Goal: Task Accomplishment & Management: Use online tool/utility

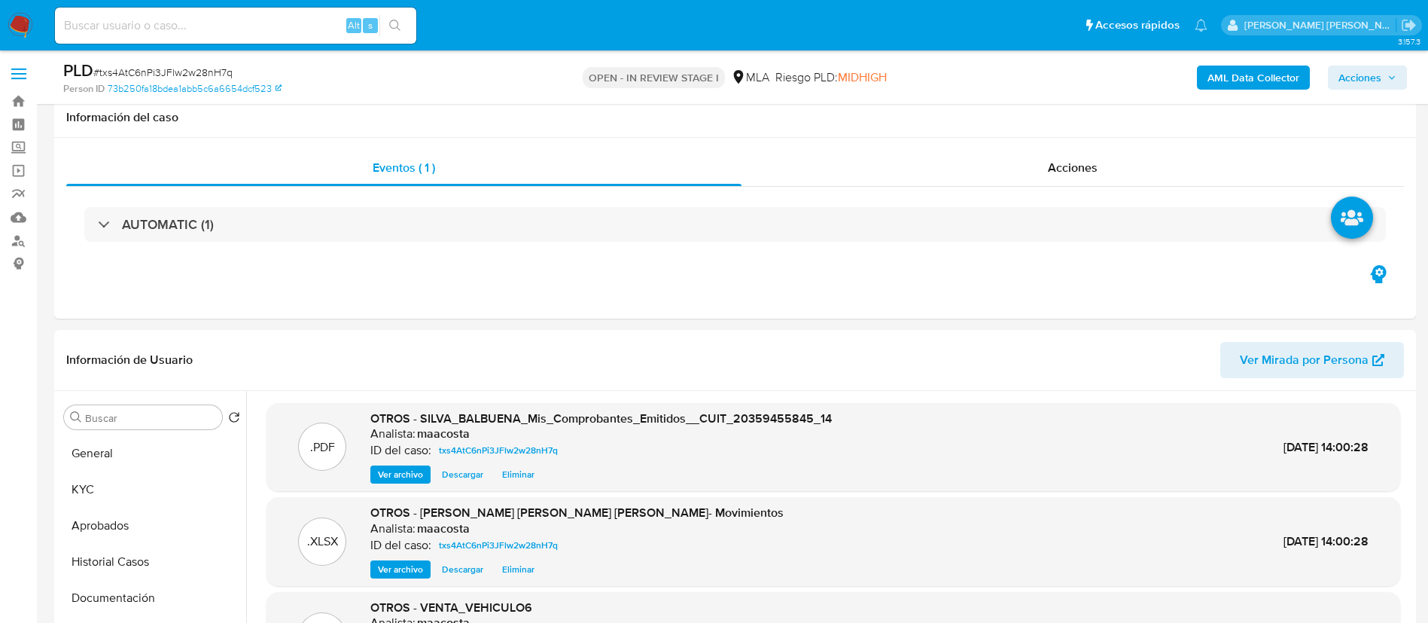
select select "10"
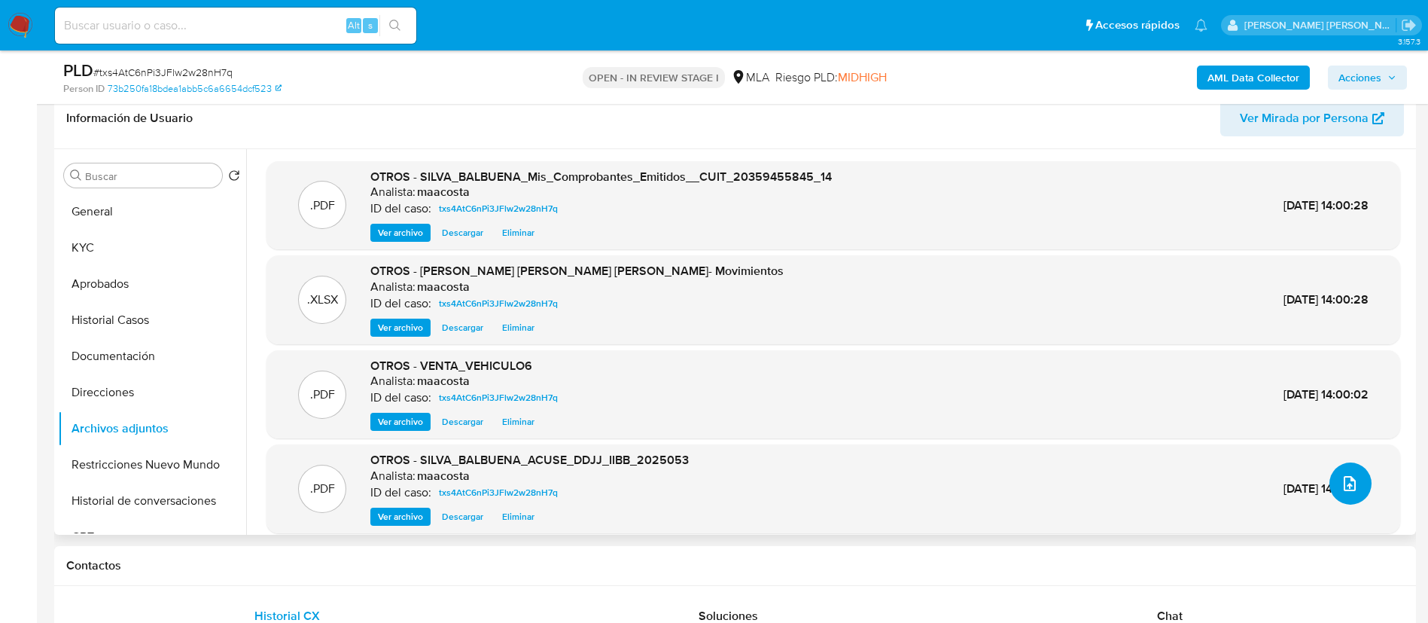
scroll to position [54, 0]
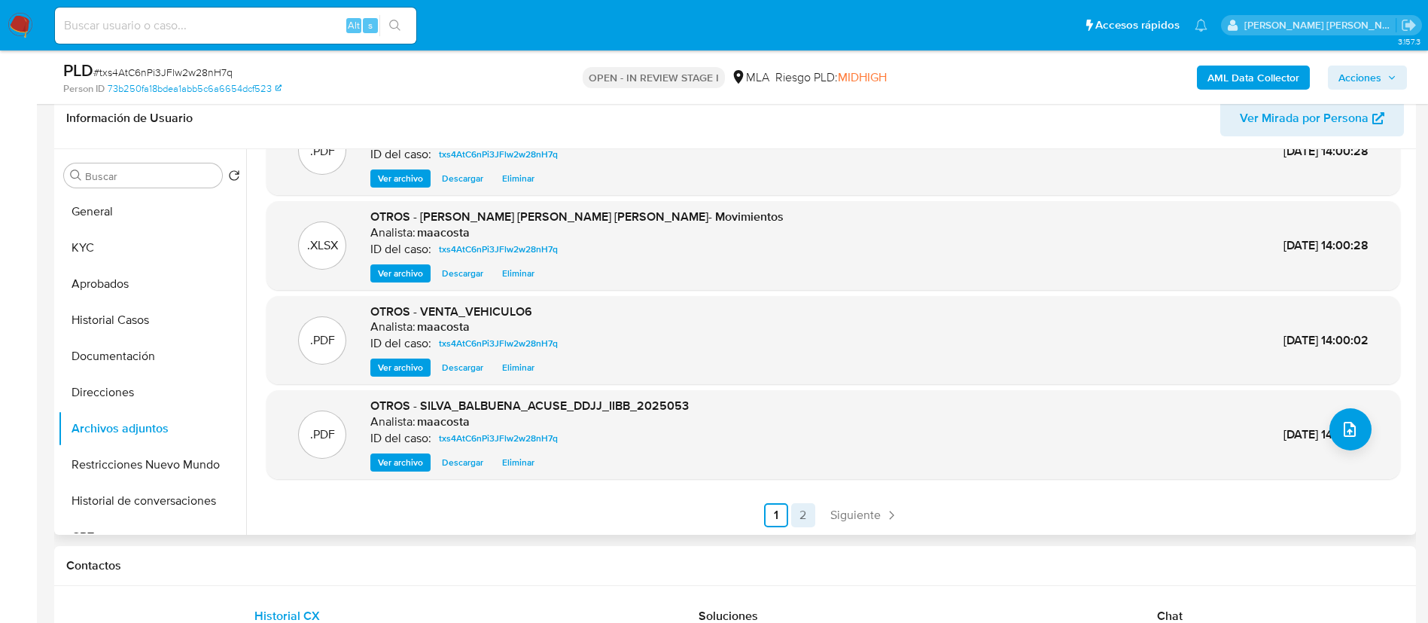
click at [802, 516] on link "2" at bounding box center [803, 515] width 24 height 24
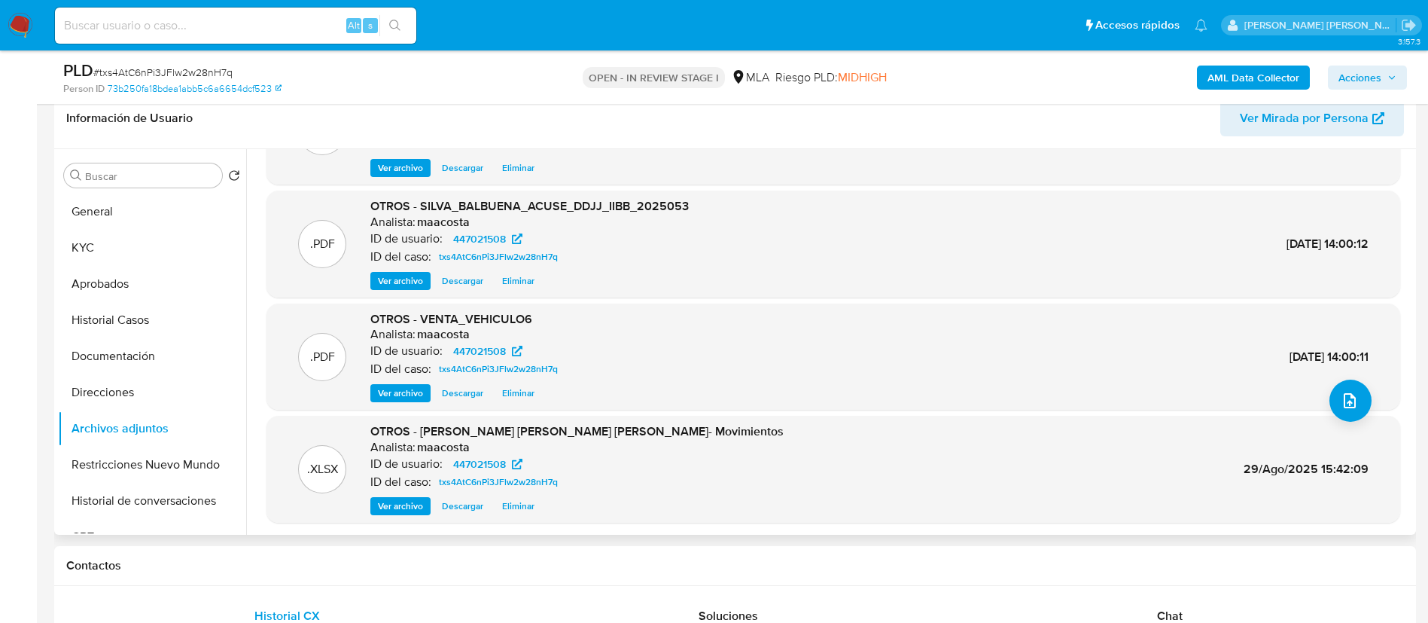
scroll to position [126, 0]
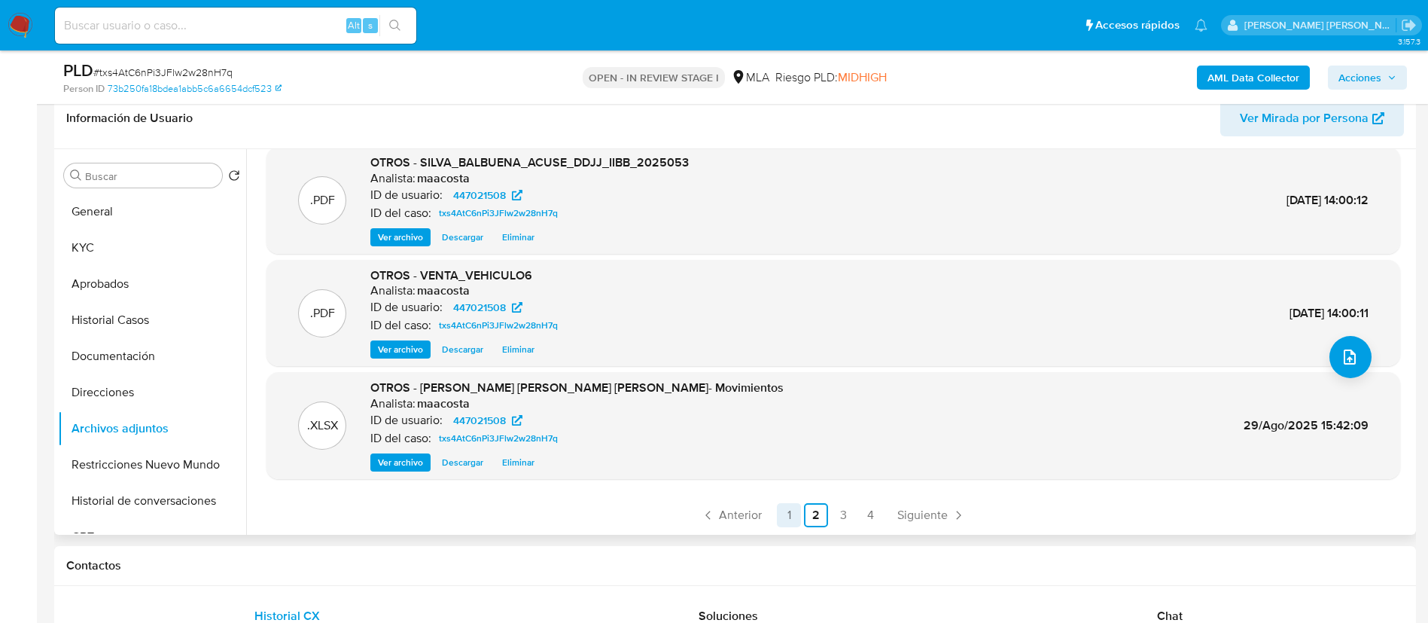
click at [789, 512] on link "1" at bounding box center [789, 515] width 24 height 24
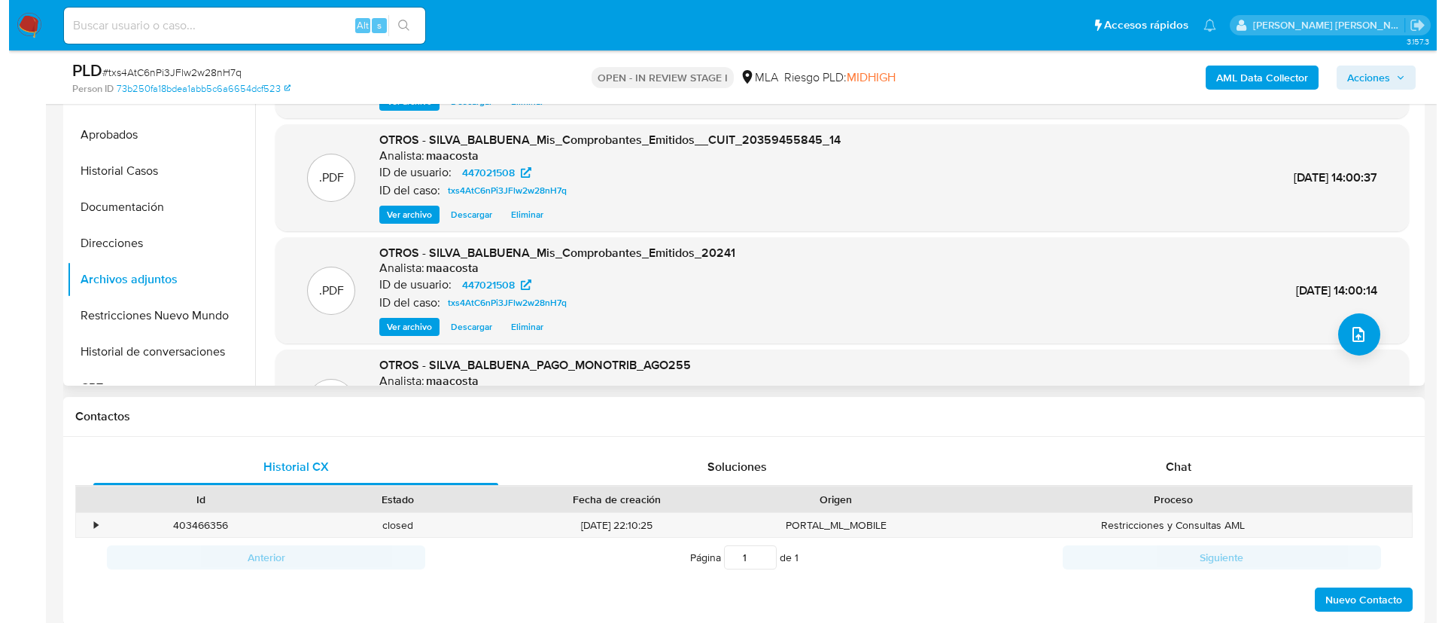
scroll to position [242, 0]
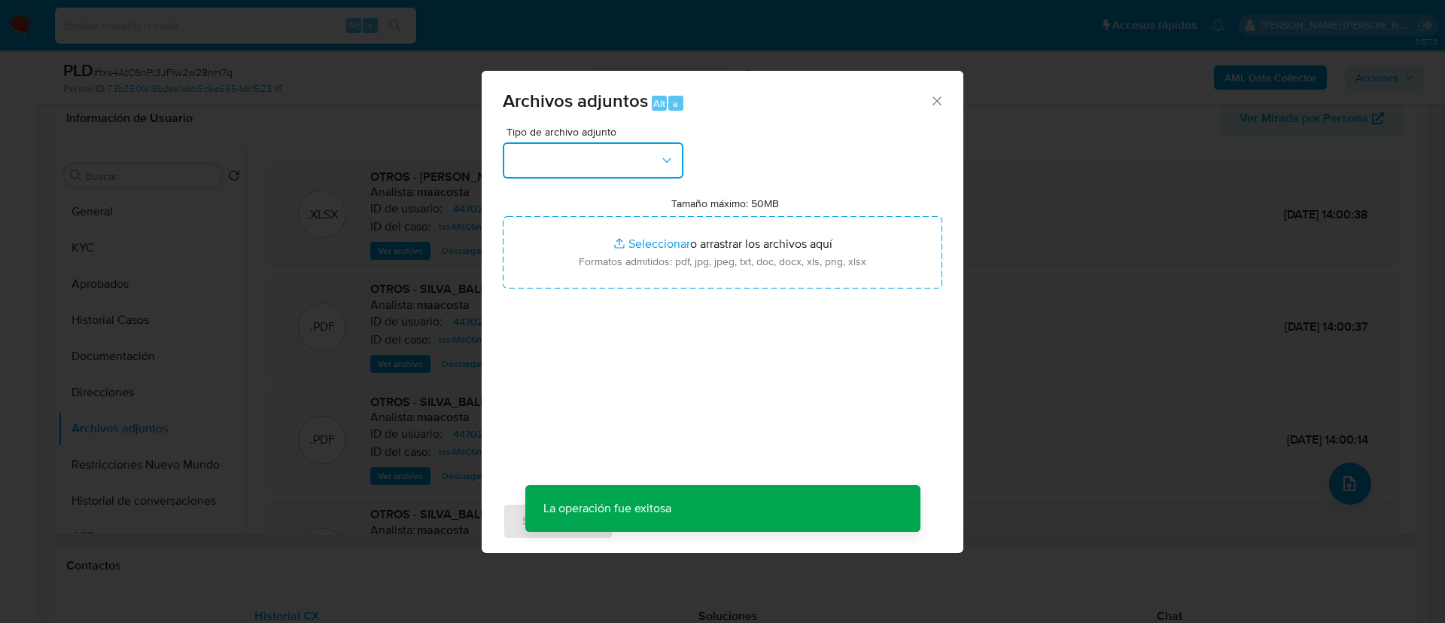
click at [597, 144] on button "button" at bounding box center [593, 160] width 181 height 36
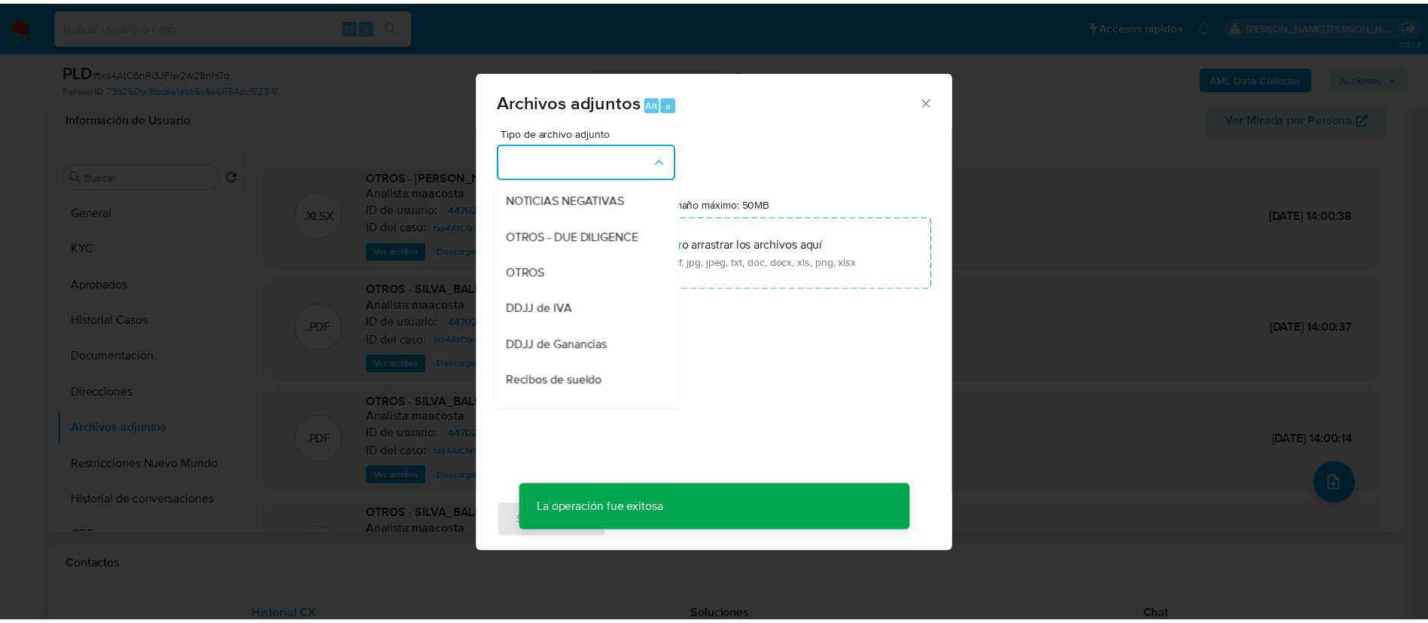
scroll to position [221, 0]
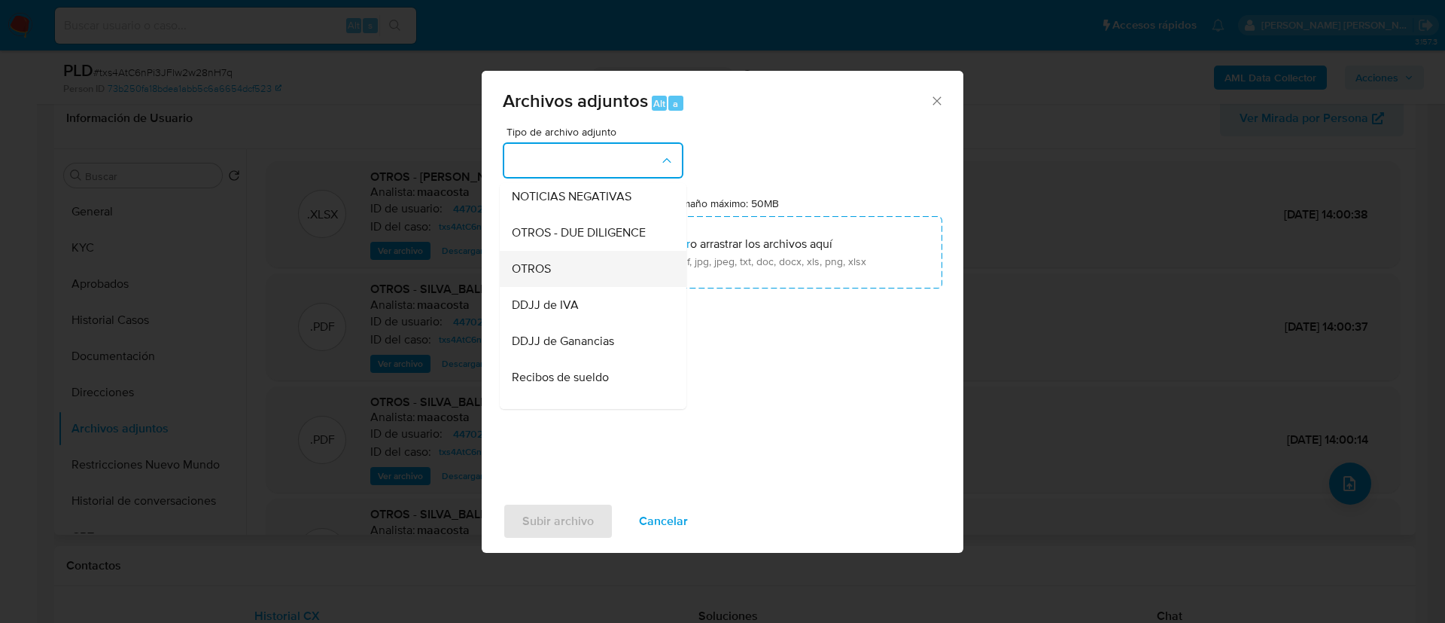
click at [544, 276] on span "OTROS" at bounding box center [531, 268] width 39 height 15
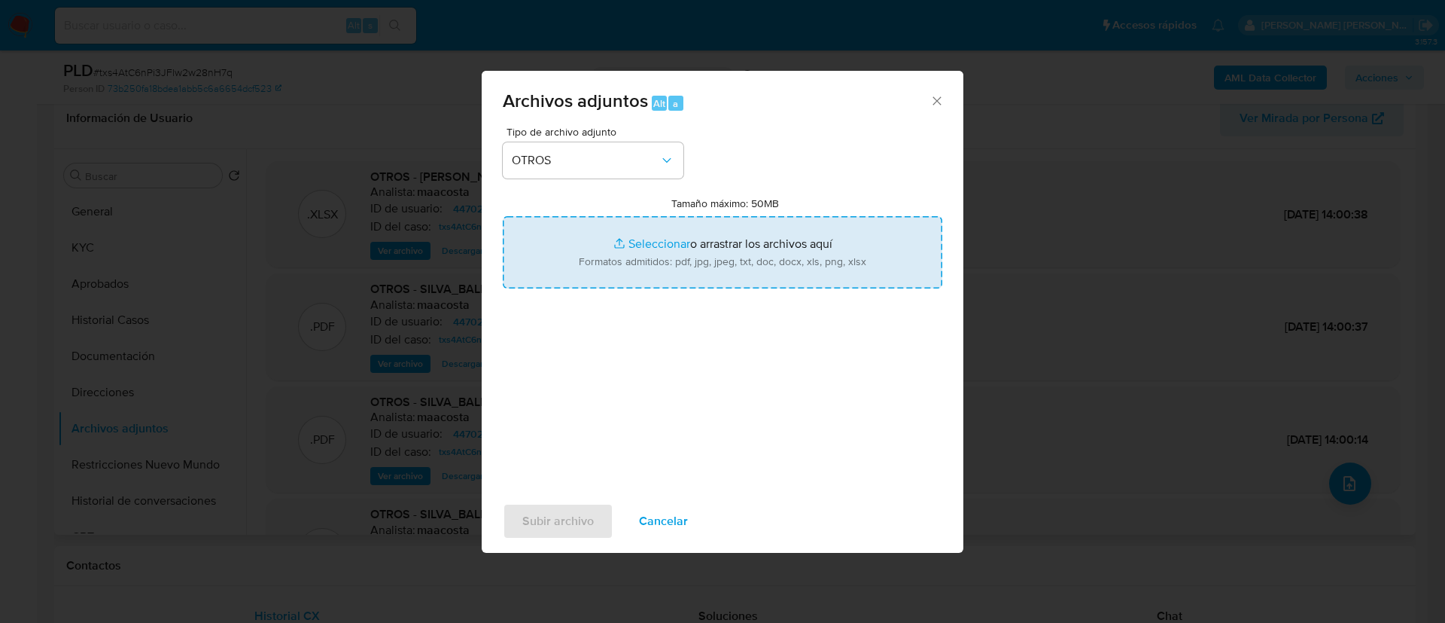
type input "C:\fakepath\Caselog txs4AtC6nPi3JFlw2w28nH7q.docx"
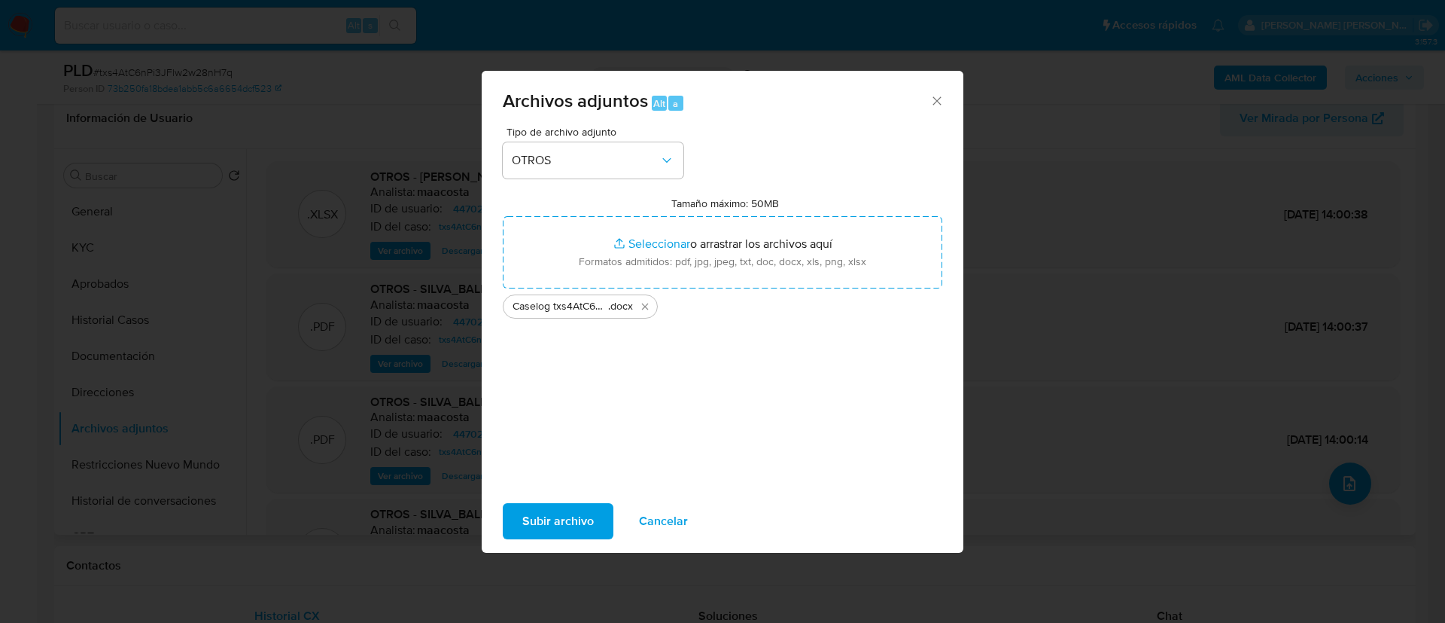
click at [555, 511] on span "Subir archivo" at bounding box center [558, 520] width 72 height 33
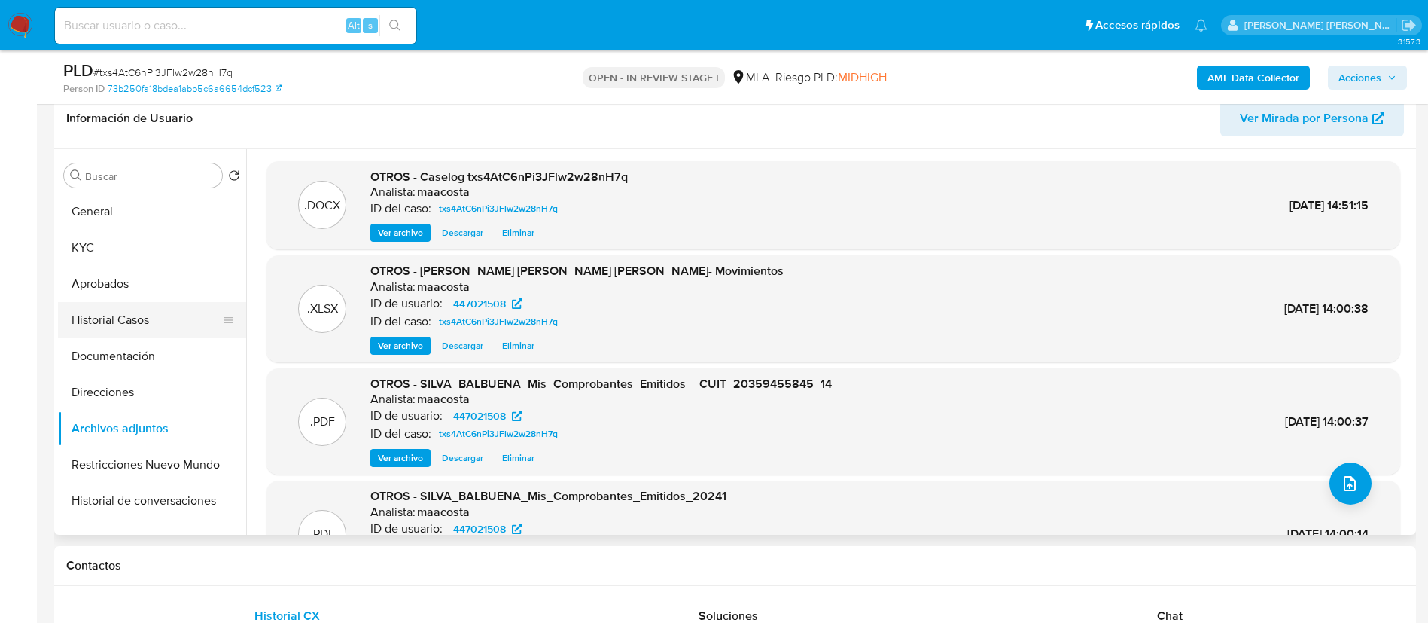
click at [154, 321] on button "Historial Casos" at bounding box center [146, 320] width 176 height 36
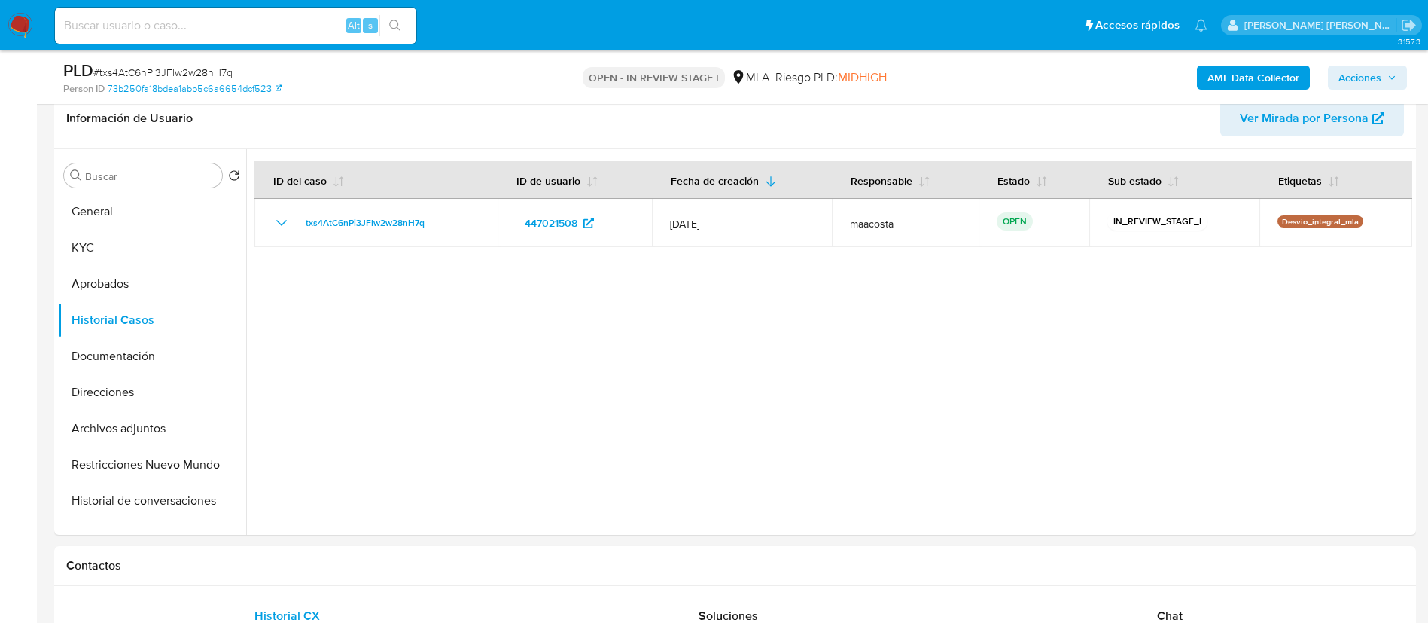
click at [544, 326] on div at bounding box center [829, 341] width 1166 height 385
click at [99, 217] on button "General" at bounding box center [146, 211] width 176 height 36
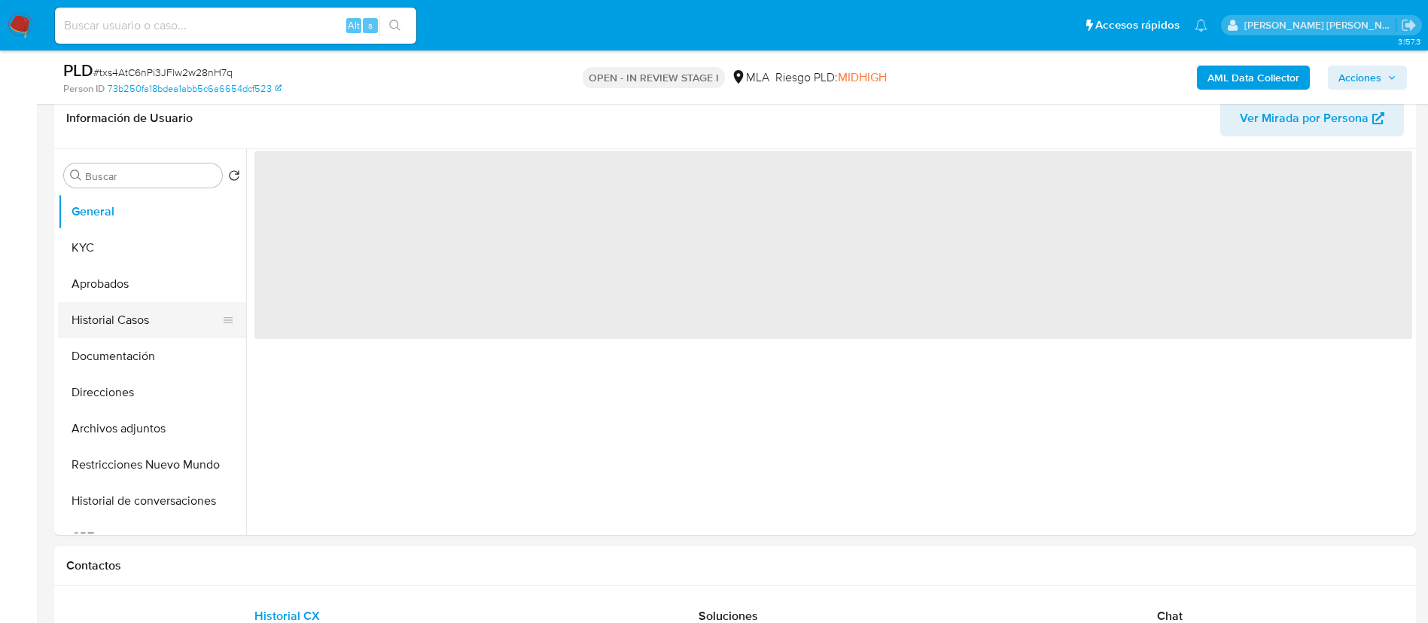
click at [146, 325] on button "Historial Casos" at bounding box center [146, 320] width 176 height 36
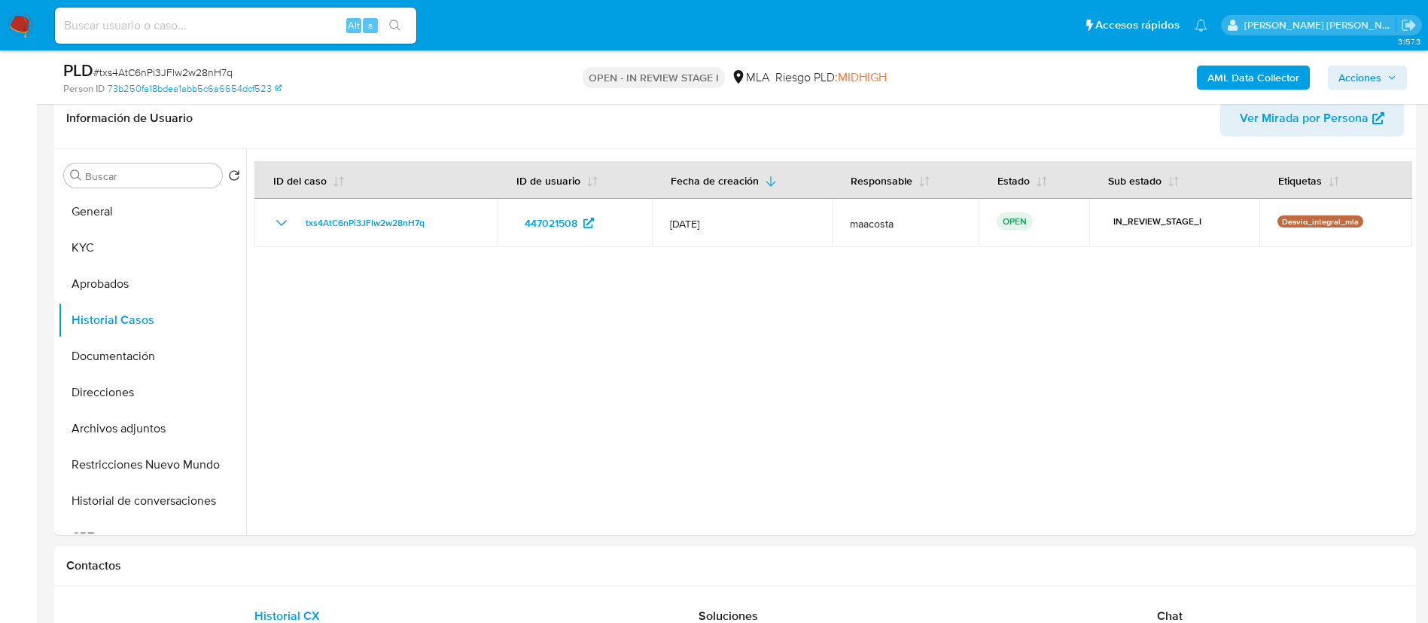
click at [1392, 65] on button "Acciones" at bounding box center [1367, 77] width 79 height 24
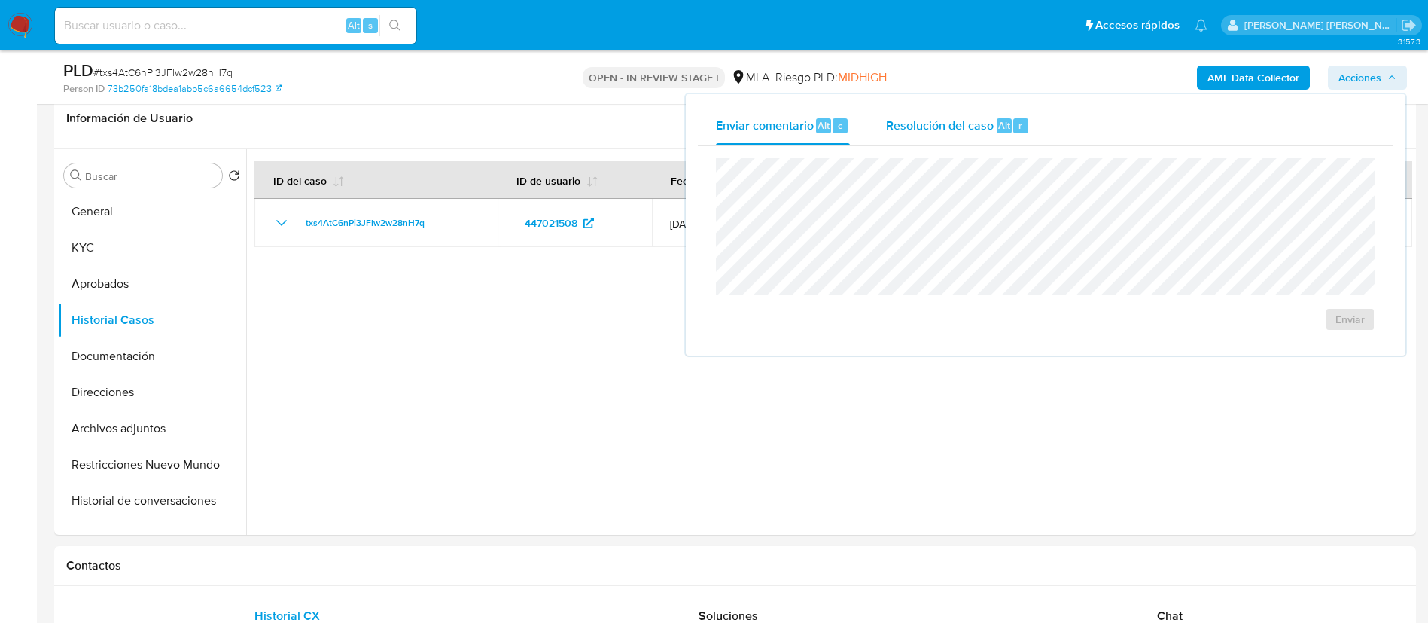
click at [939, 126] on span "Resolución del caso" at bounding box center [940, 124] width 108 height 17
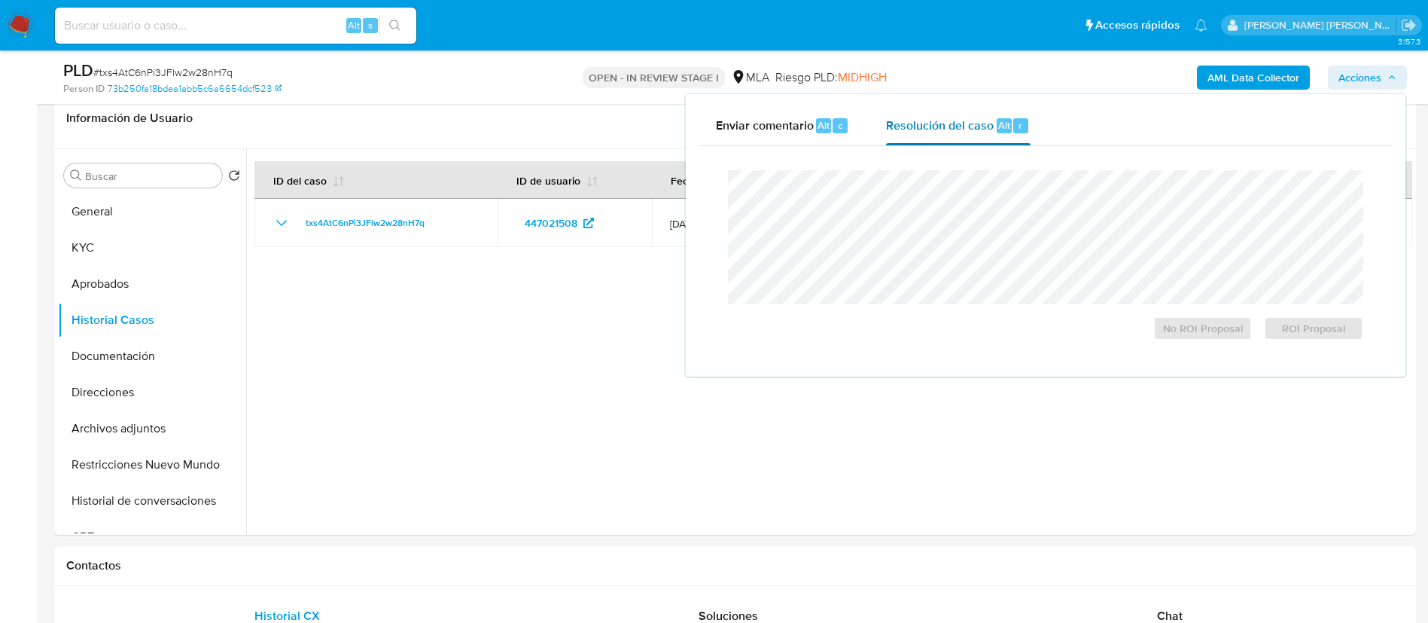
scroll to position [217, 0]
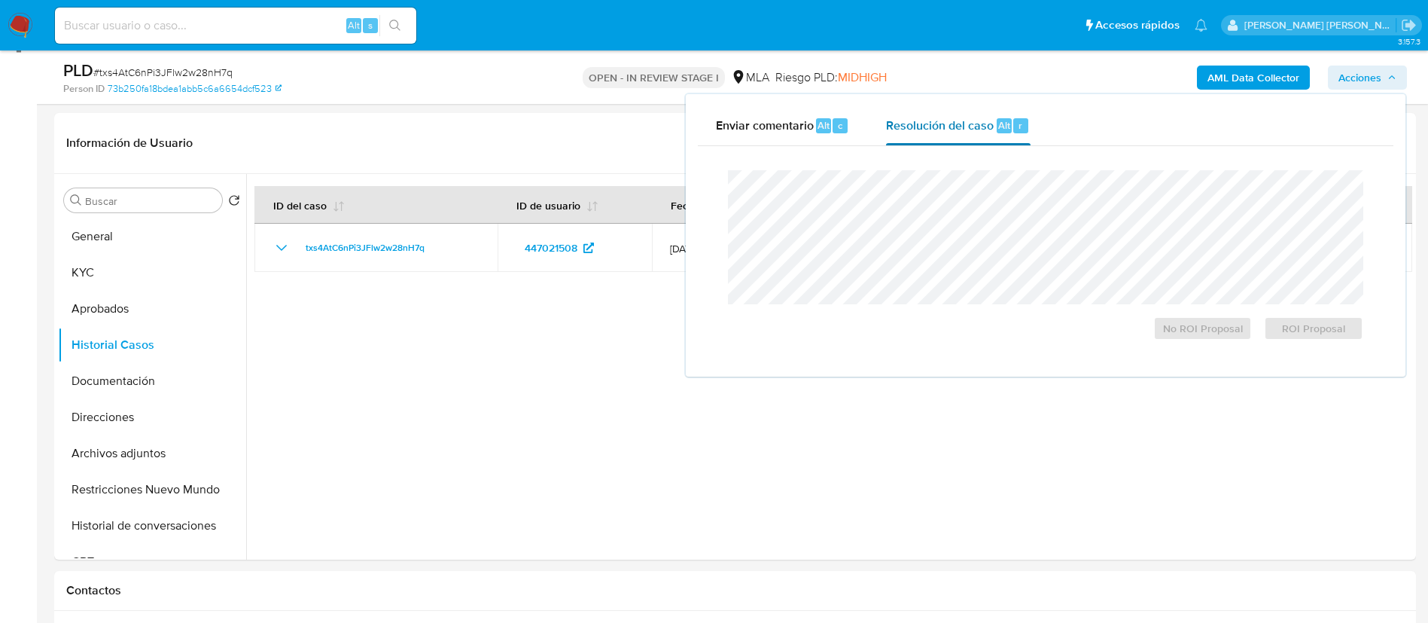
click at [939, 132] on span "Resolución del caso" at bounding box center [940, 124] width 108 height 17
click at [1179, 333] on span "No ROI Proposal" at bounding box center [1203, 328] width 78 height 21
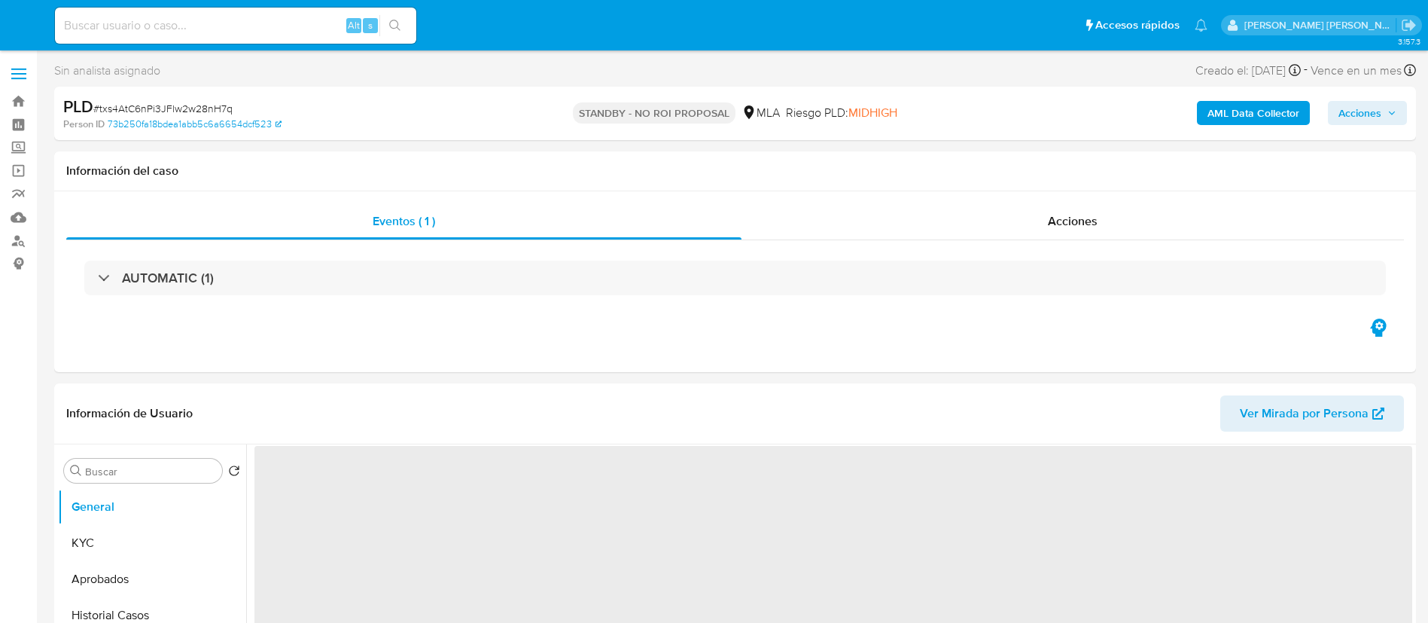
select select "10"
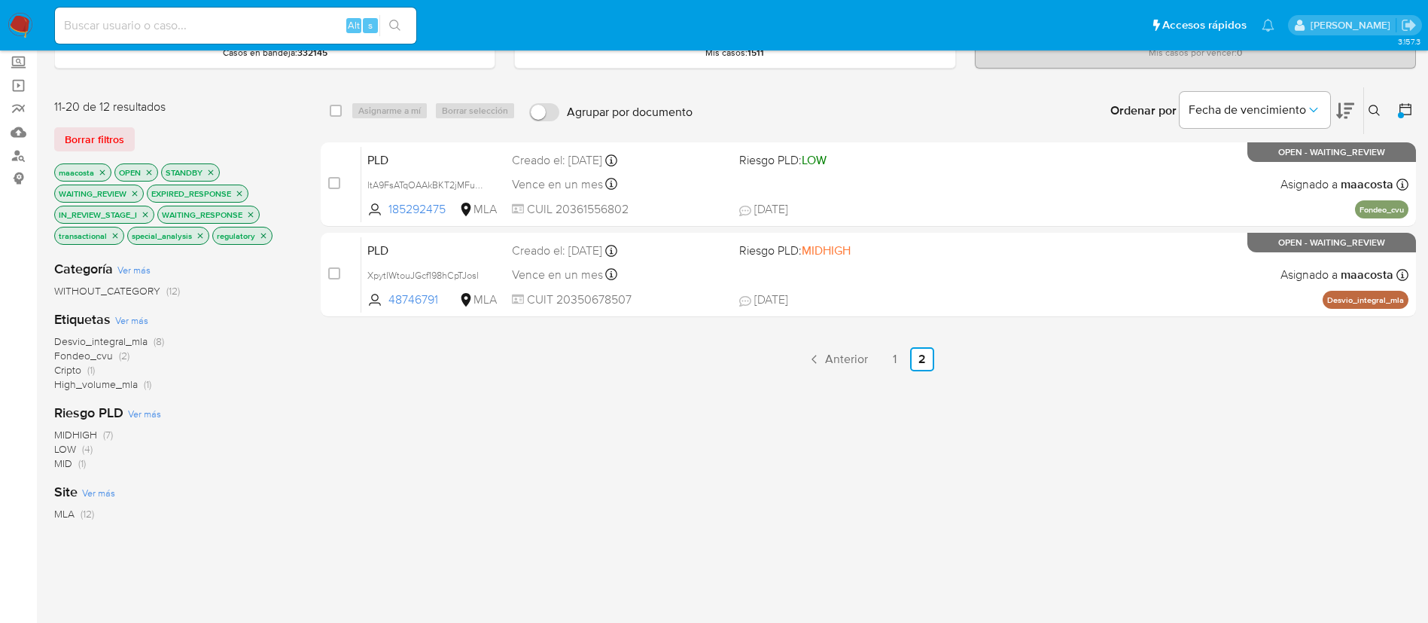
scroll to position [86, 0]
click at [102, 170] on icon "close-filter" at bounding box center [102, 171] width 9 height 9
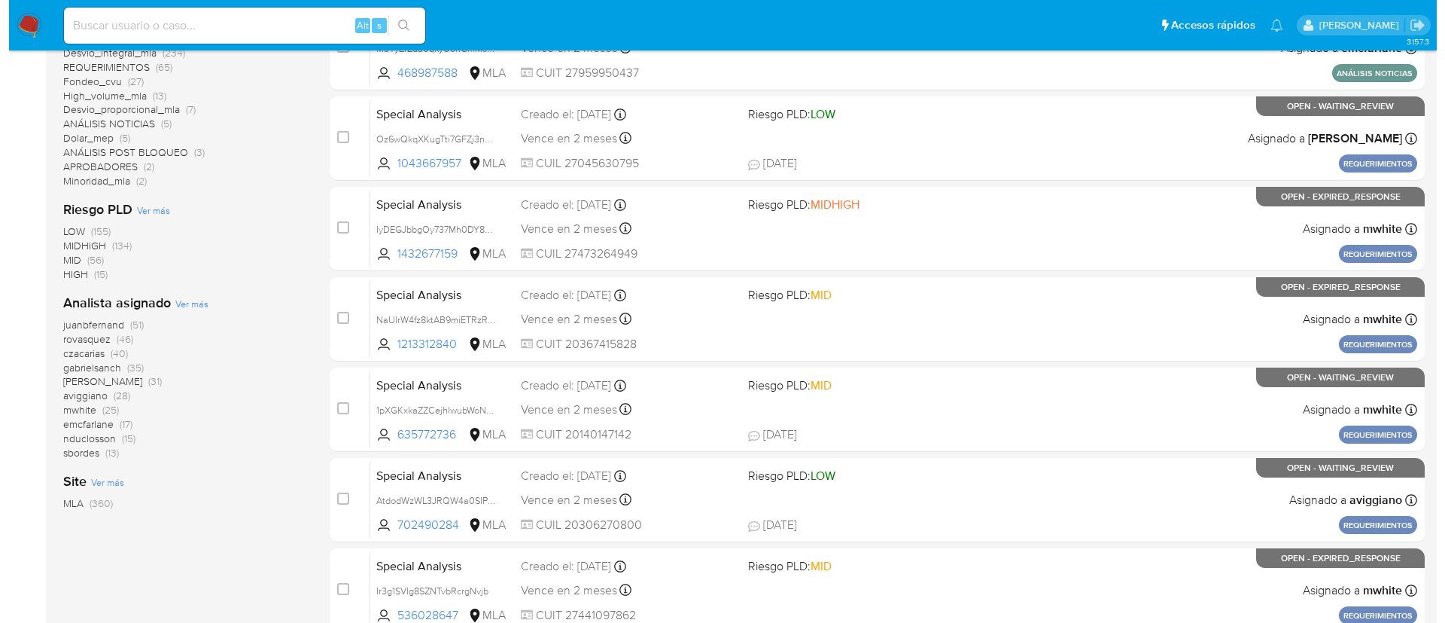
scroll to position [406, 0]
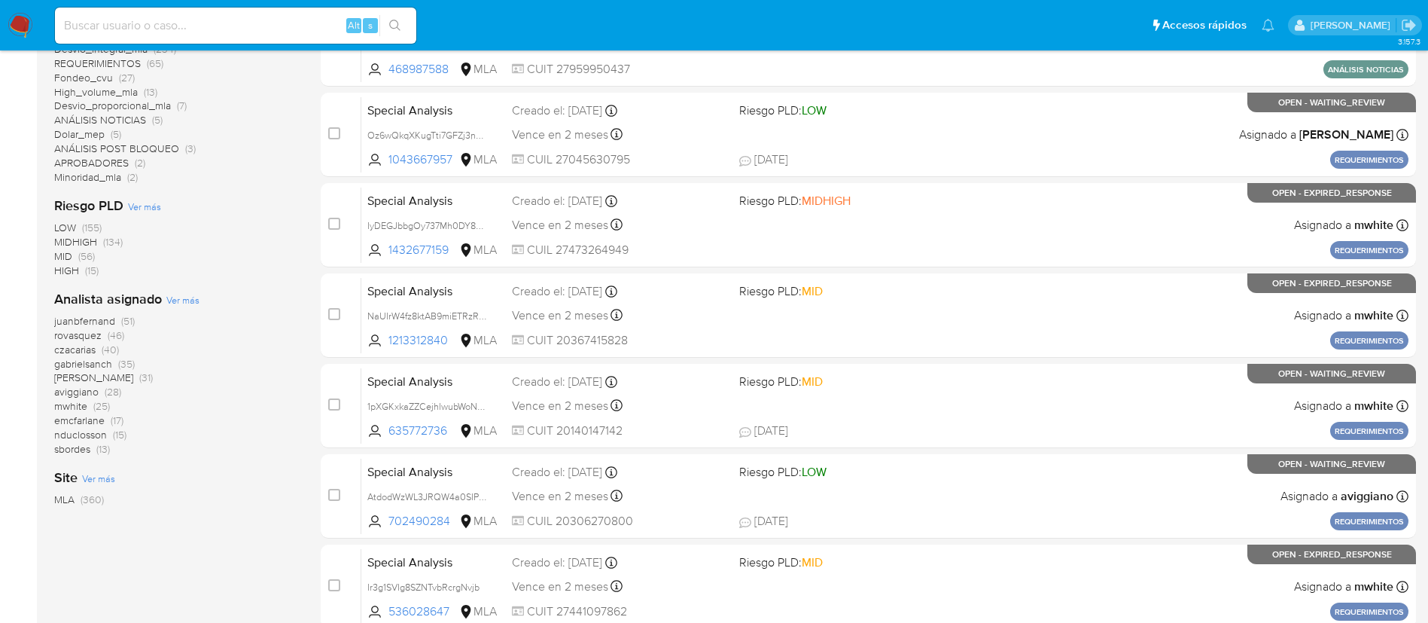
click at [187, 302] on span "Ver más" at bounding box center [182, 300] width 33 height 14
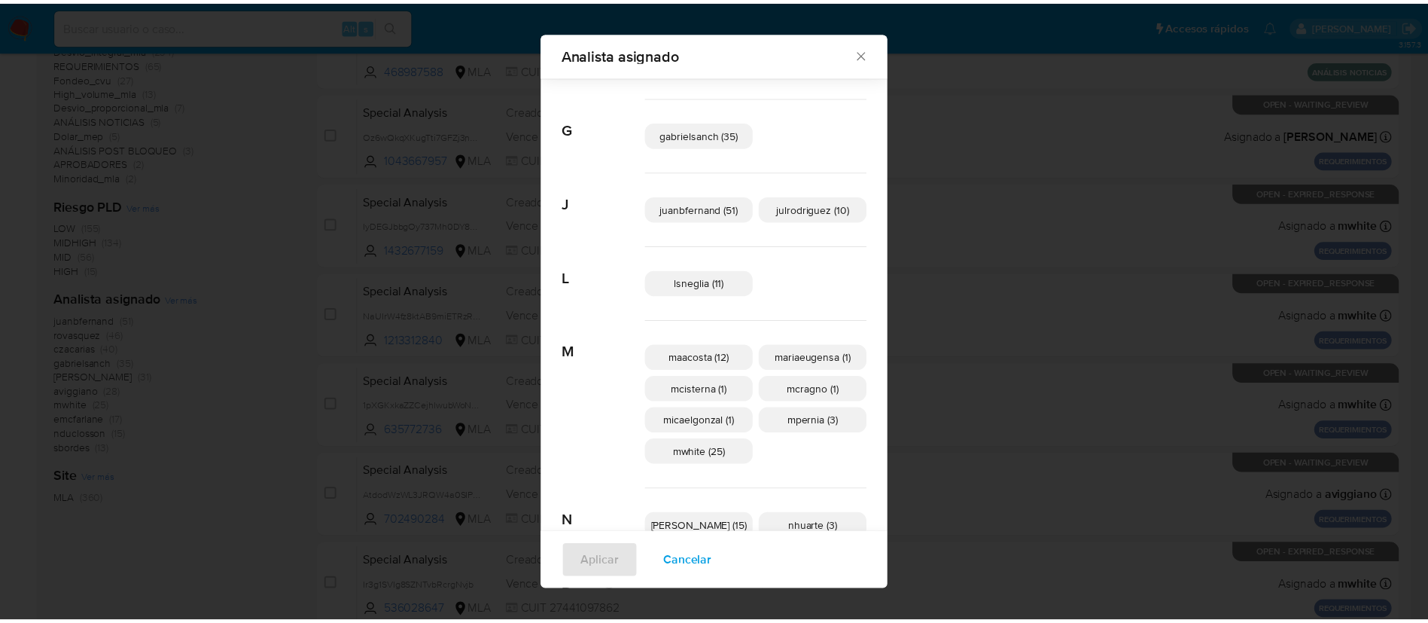
scroll to position [305, 0]
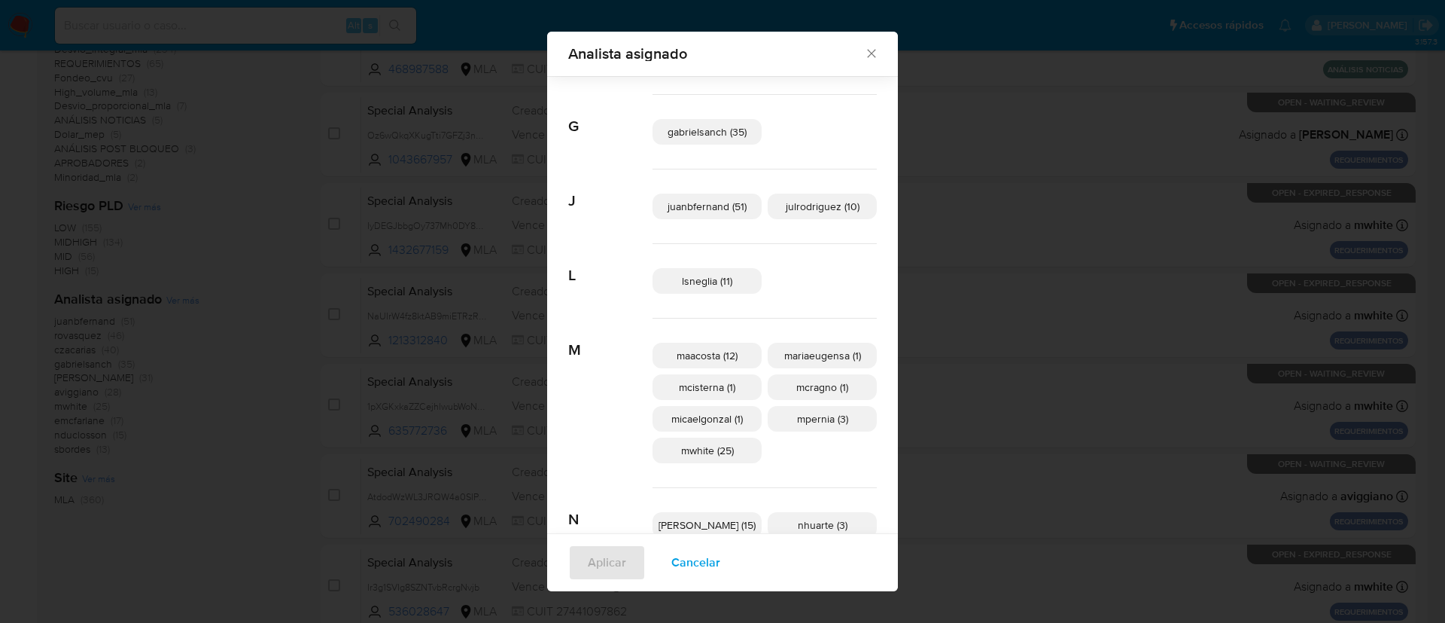
click at [864, 53] on icon "Cerrar" at bounding box center [871, 53] width 15 height 15
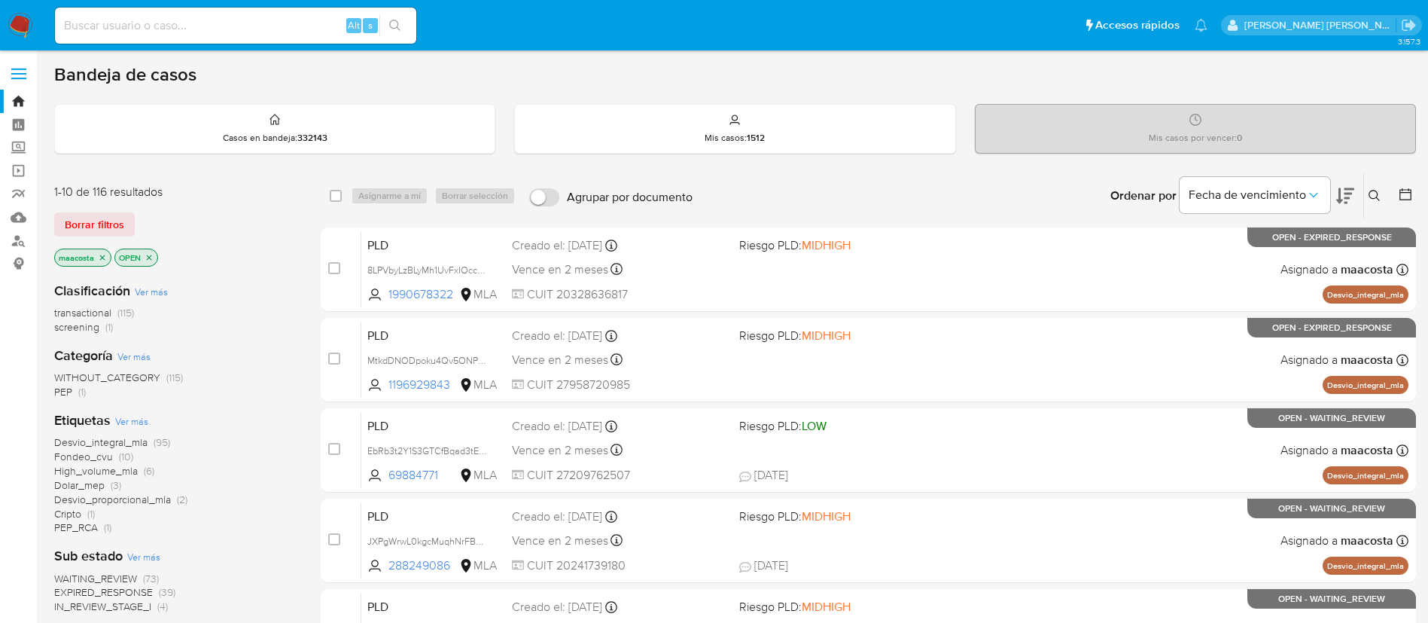
paste input "447021508"
click at [308, 29] on input "447021508" at bounding box center [235, 26] width 361 height 20
type input "447021508"
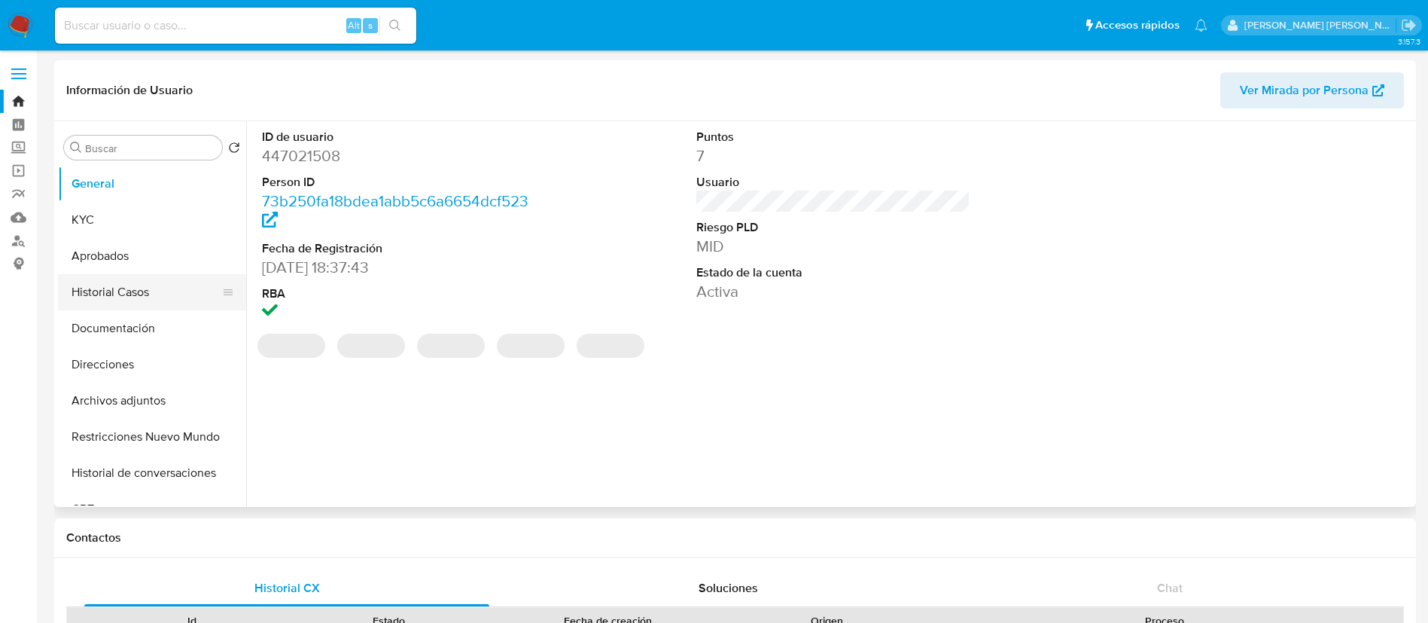
click at [146, 295] on button "Historial Casos" at bounding box center [146, 292] width 176 height 36
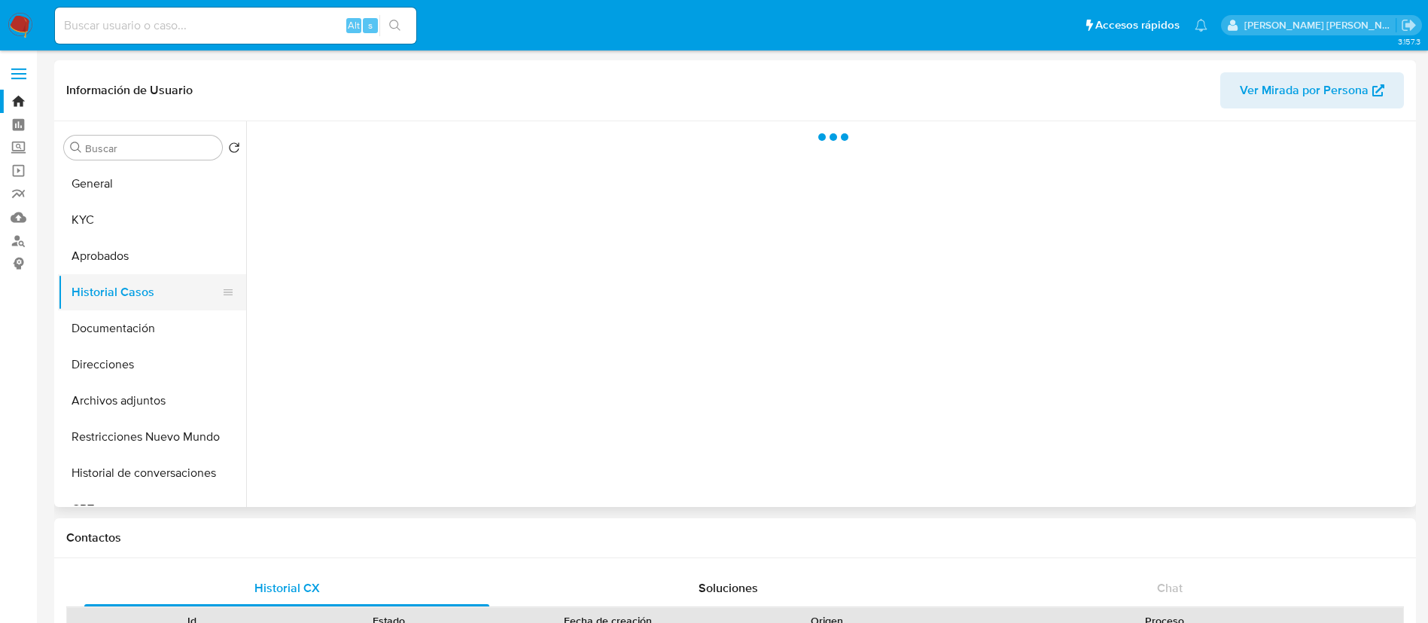
select select "10"
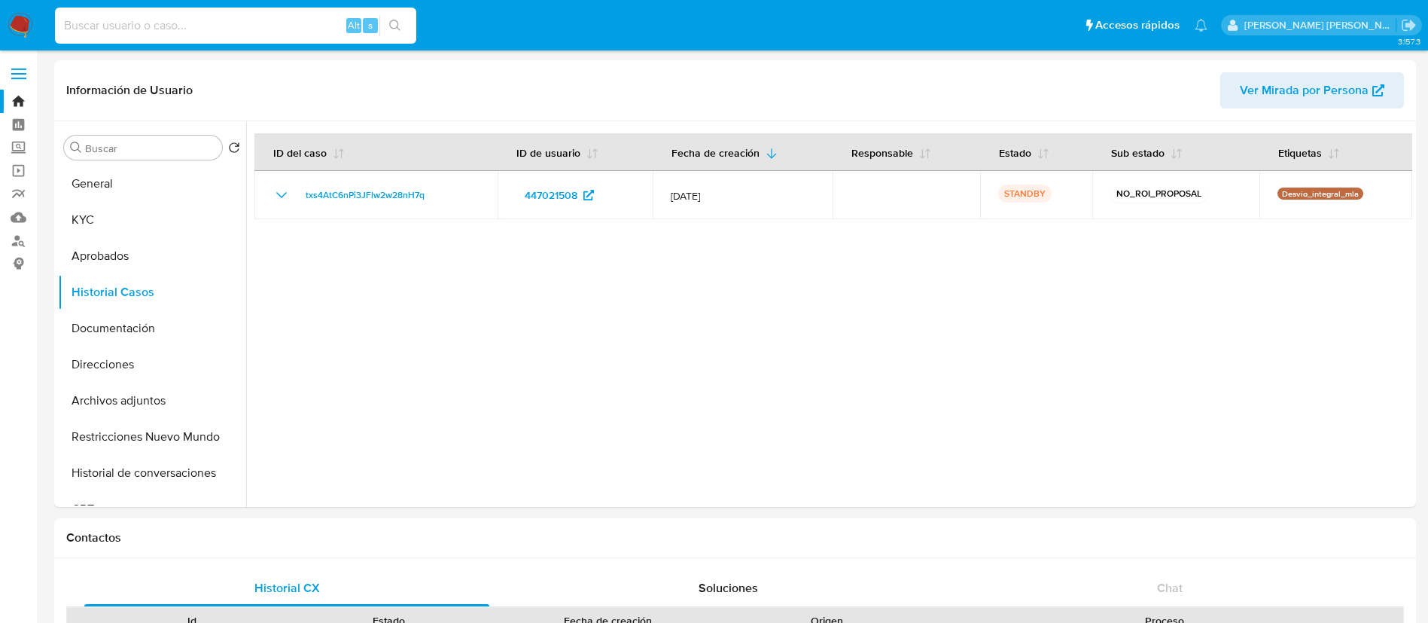
paste input "oqvZh9FgntqoJe1IXx1o32qk"
click at [248, 26] on input "oqvZh9FgntqoJe1IXx1o32qk" at bounding box center [235, 26] width 361 height 20
type input "oqvZh9FgntqoJe1IXx1o32qk"
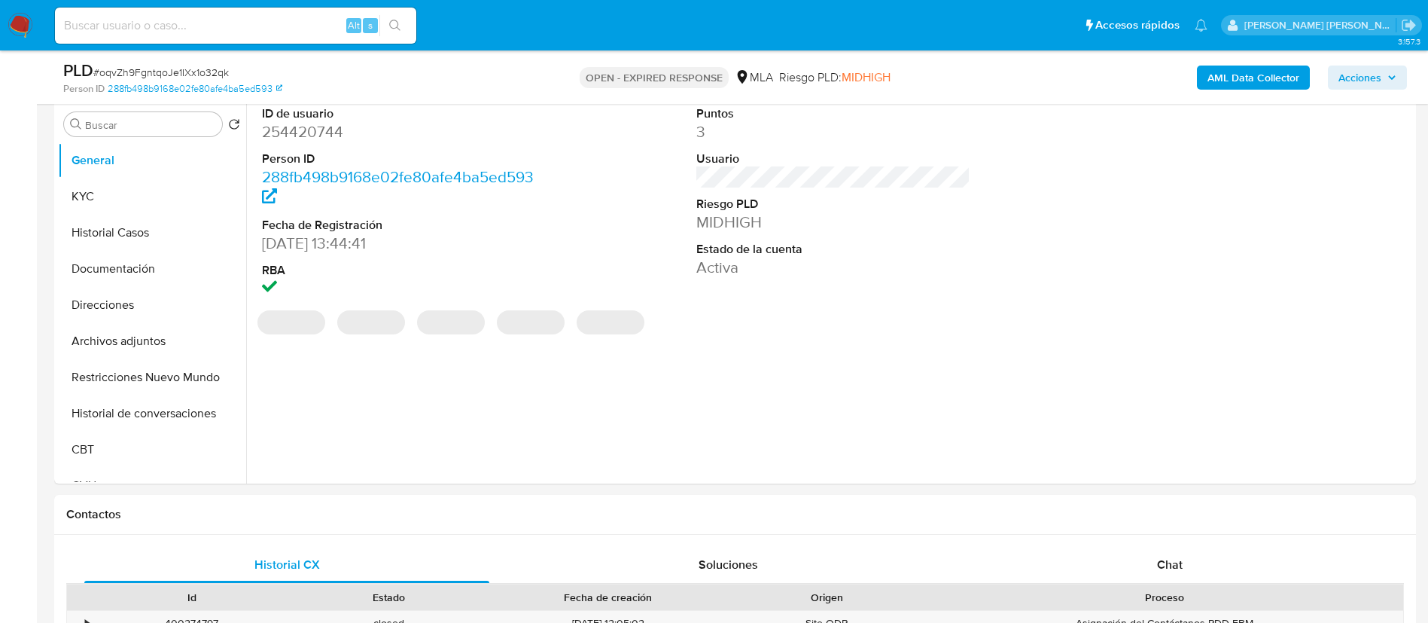
scroll to position [318, 0]
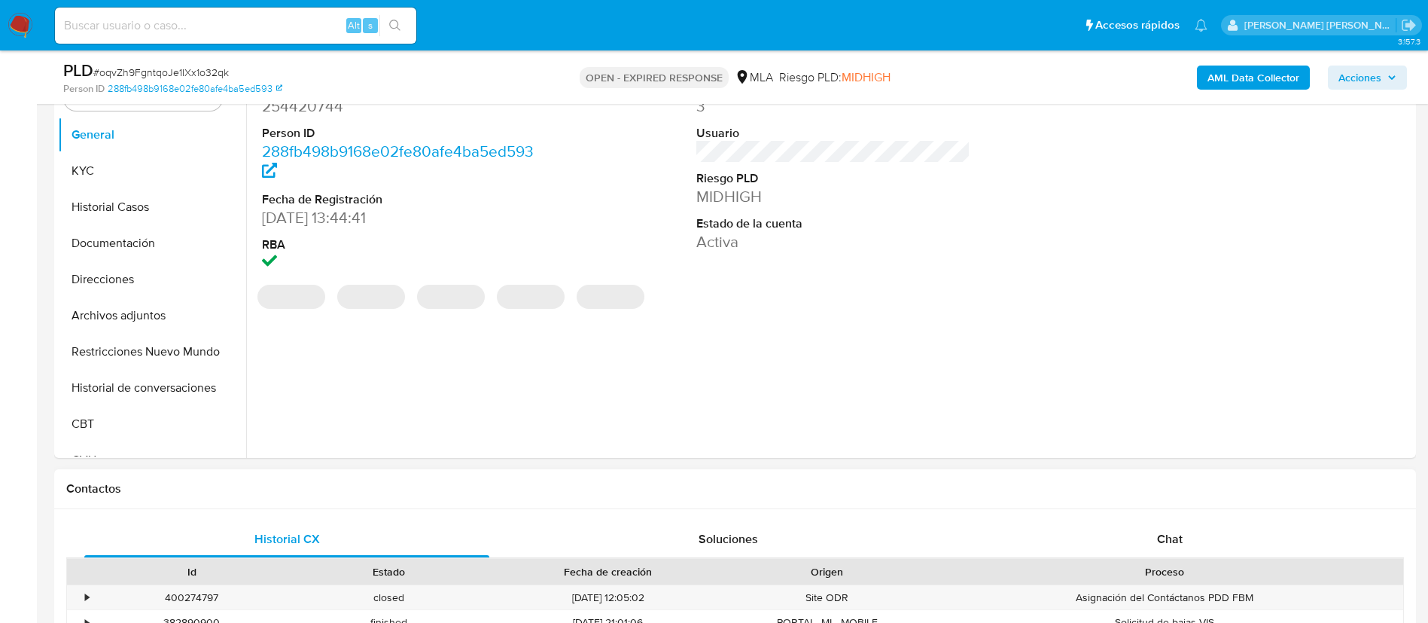
select select "10"
click at [1177, 547] on span "Chat" at bounding box center [1170, 538] width 26 height 17
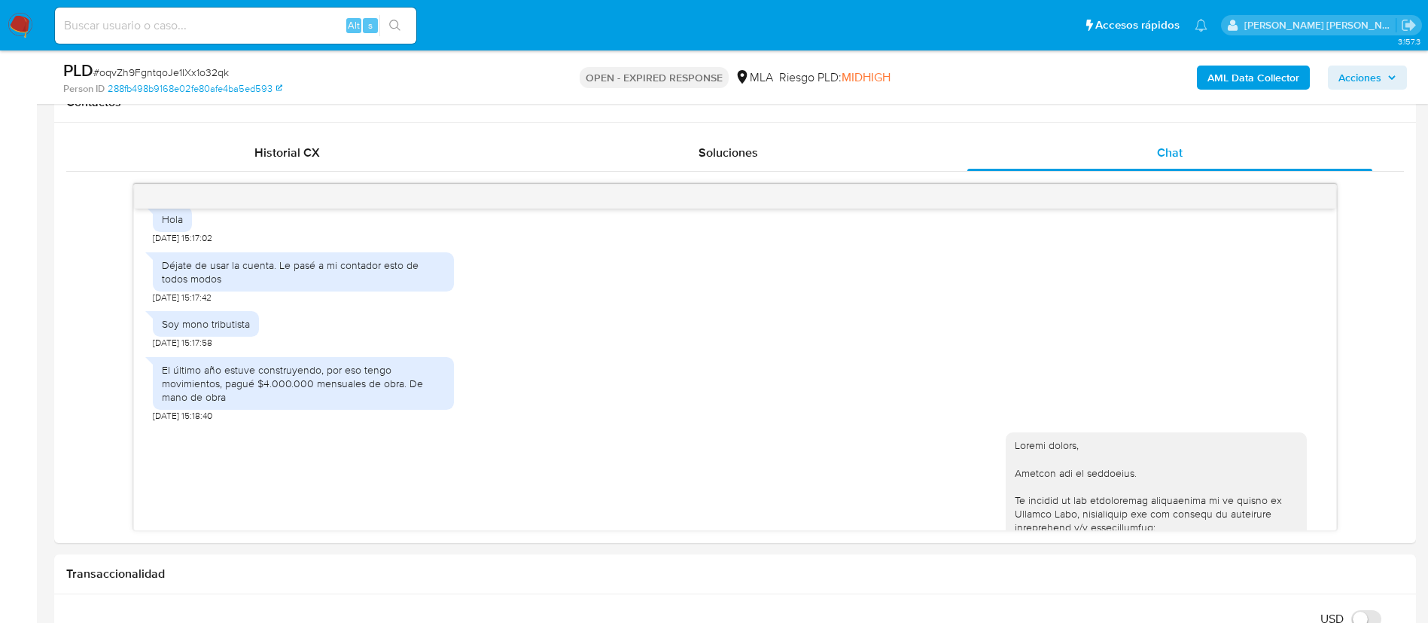
scroll to position [1192, 0]
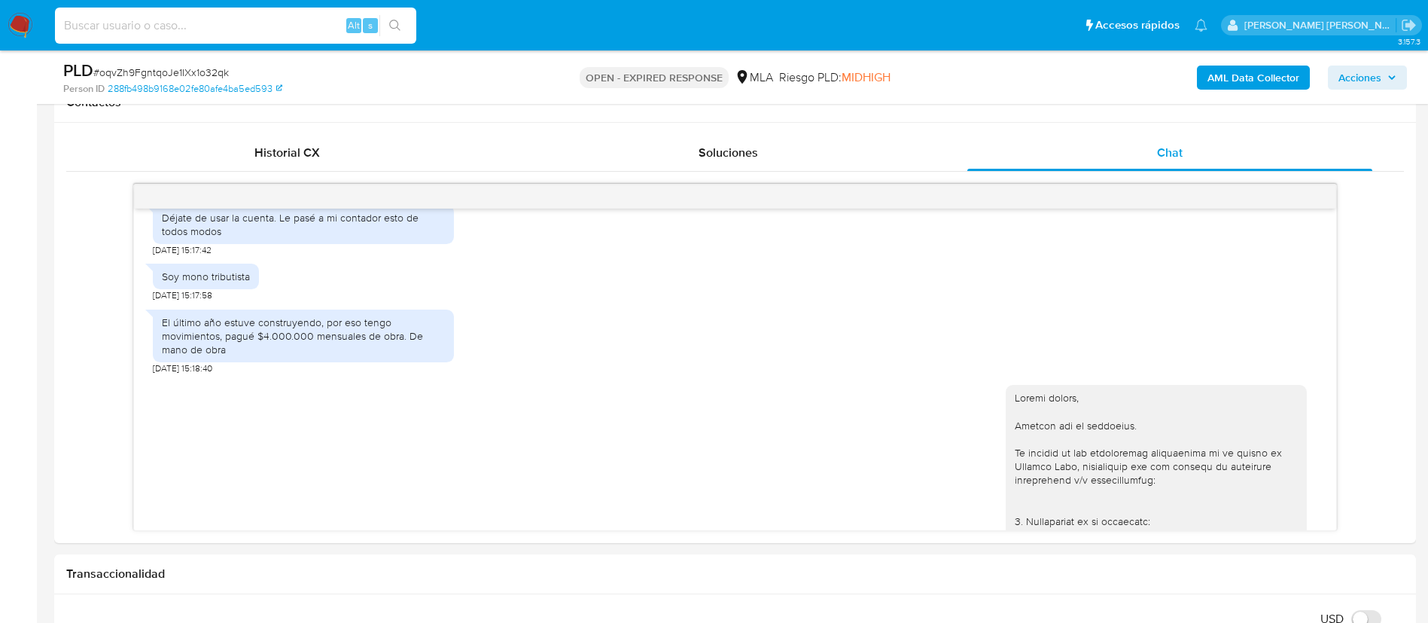
click at [273, 34] on input at bounding box center [235, 26] width 361 height 20
paste input "pmgyV1Kwud2YDnQcI6S6lTrA"
type input "pmgyV1Kwud2YDnQcI6S6lTrA"
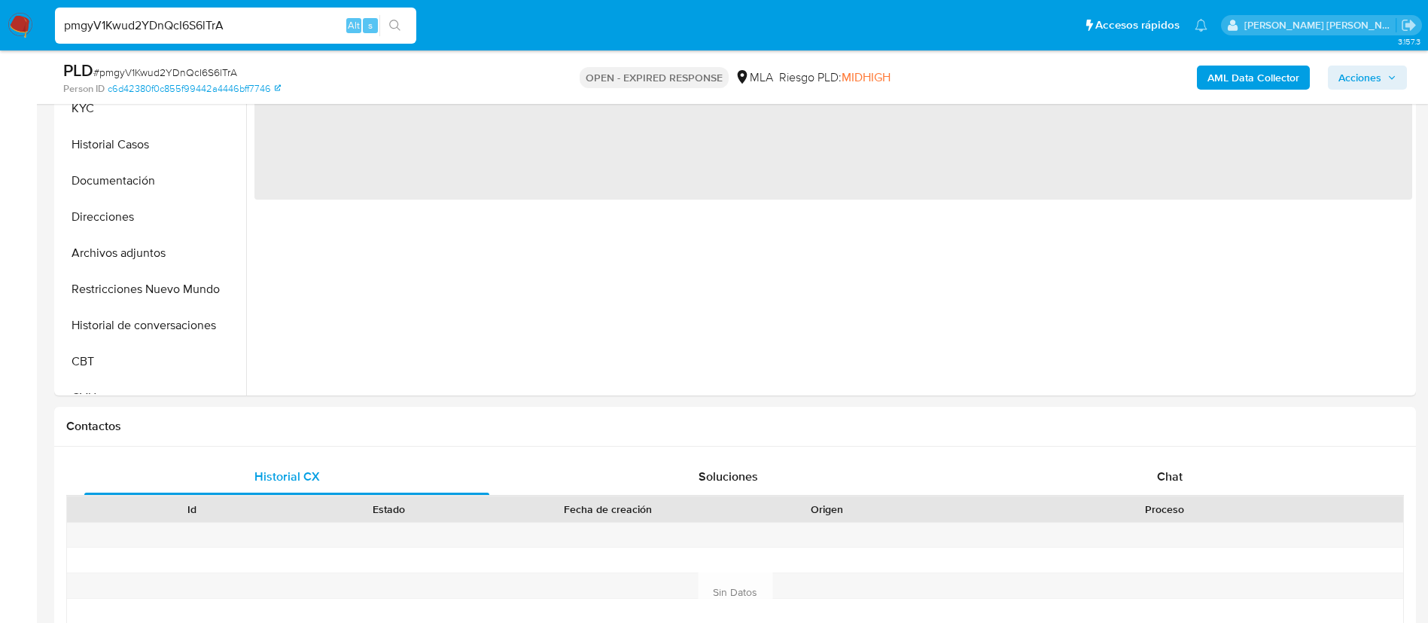
scroll to position [505, 0]
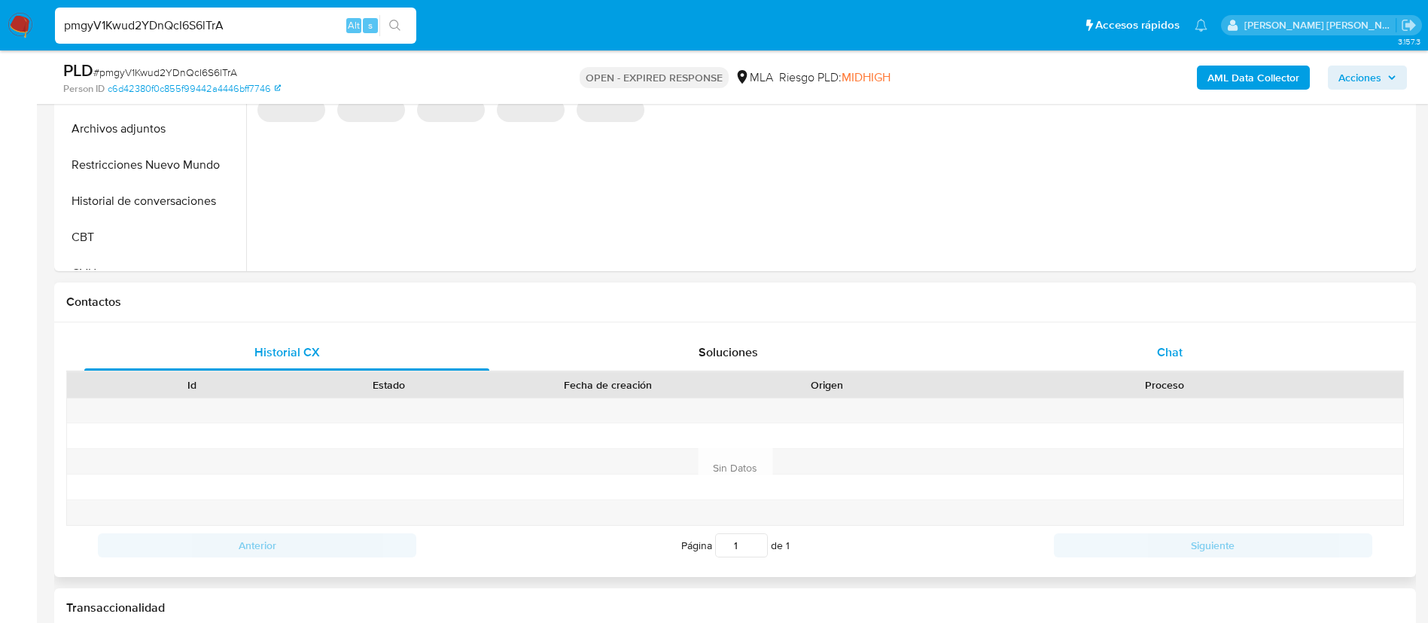
click at [1161, 349] on span "Chat" at bounding box center [1170, 351] width 26 height 17
select select "10"
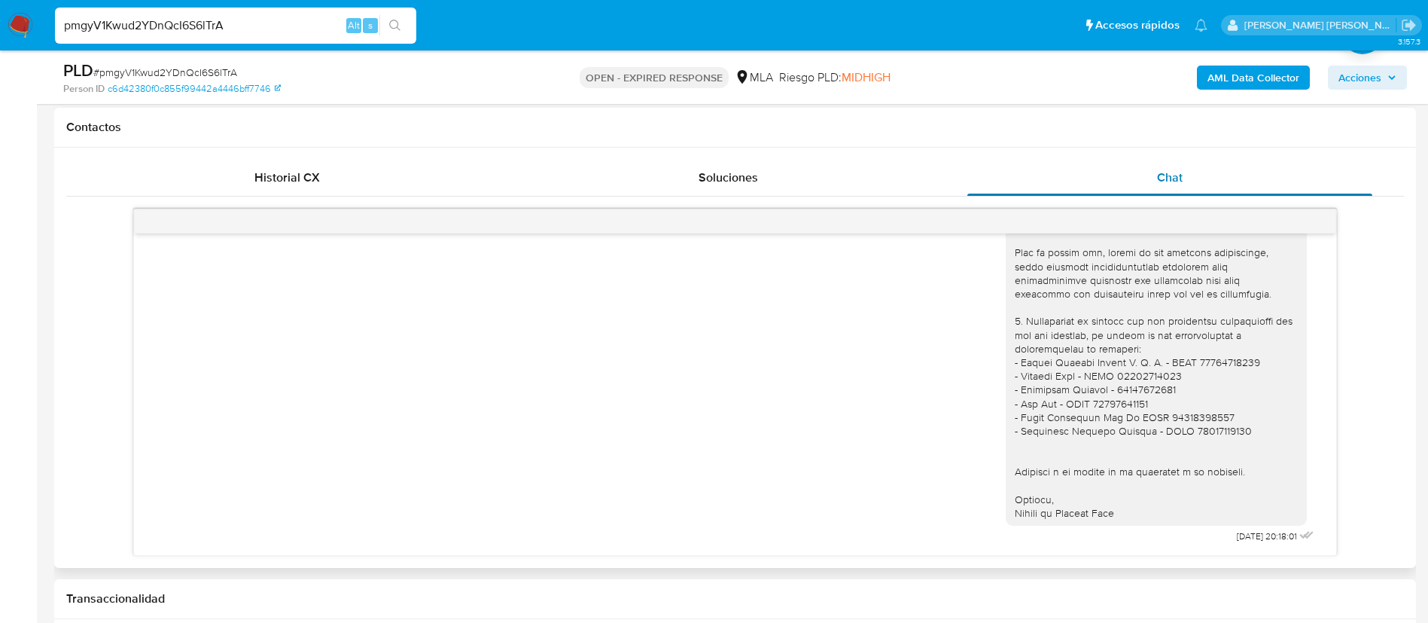
scroll to position [1757, 0]
click at [17, 26] on img at bounding box center [21, 26] width 26 height 26
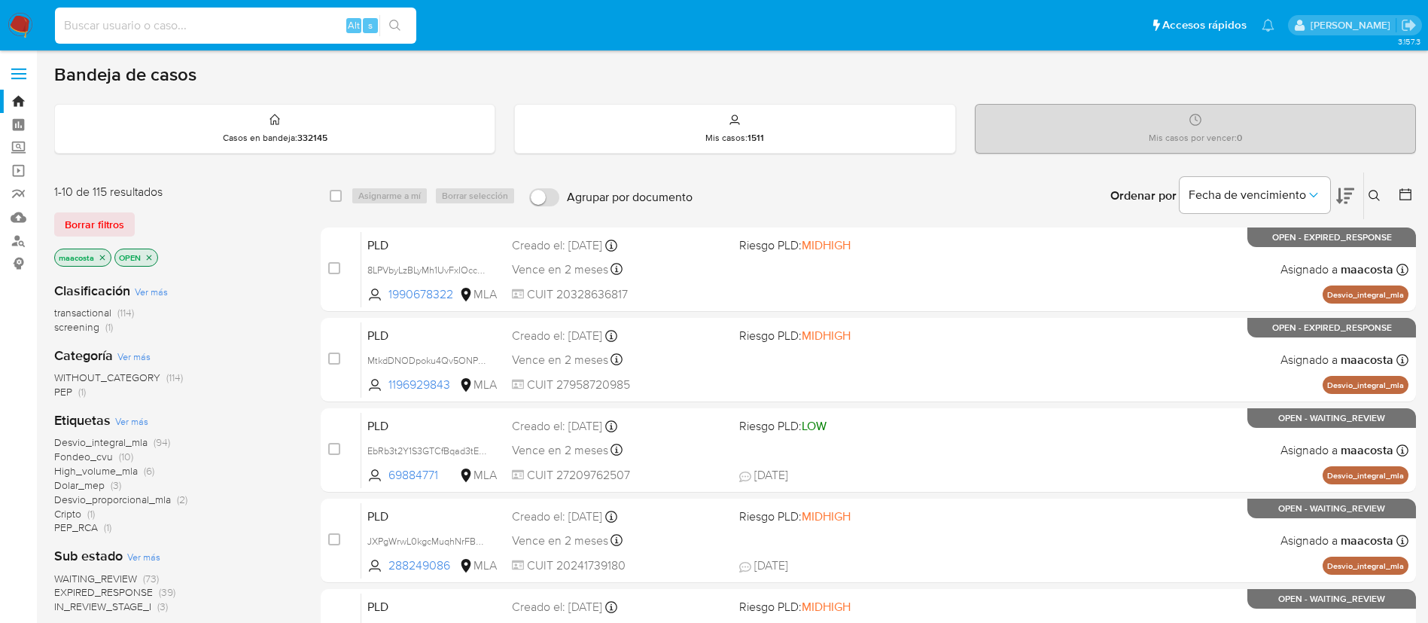
paste input "tZXTMF1ZmtwUtshebj1UiNVq"
click at [259, 21] on input "tZXTMF1ZmtwUtshebj1UiNVq" at bounding box center [235, 26] width 361 height 20
type input "tZXTMF1ZmtwUtshebj1UiNVq"
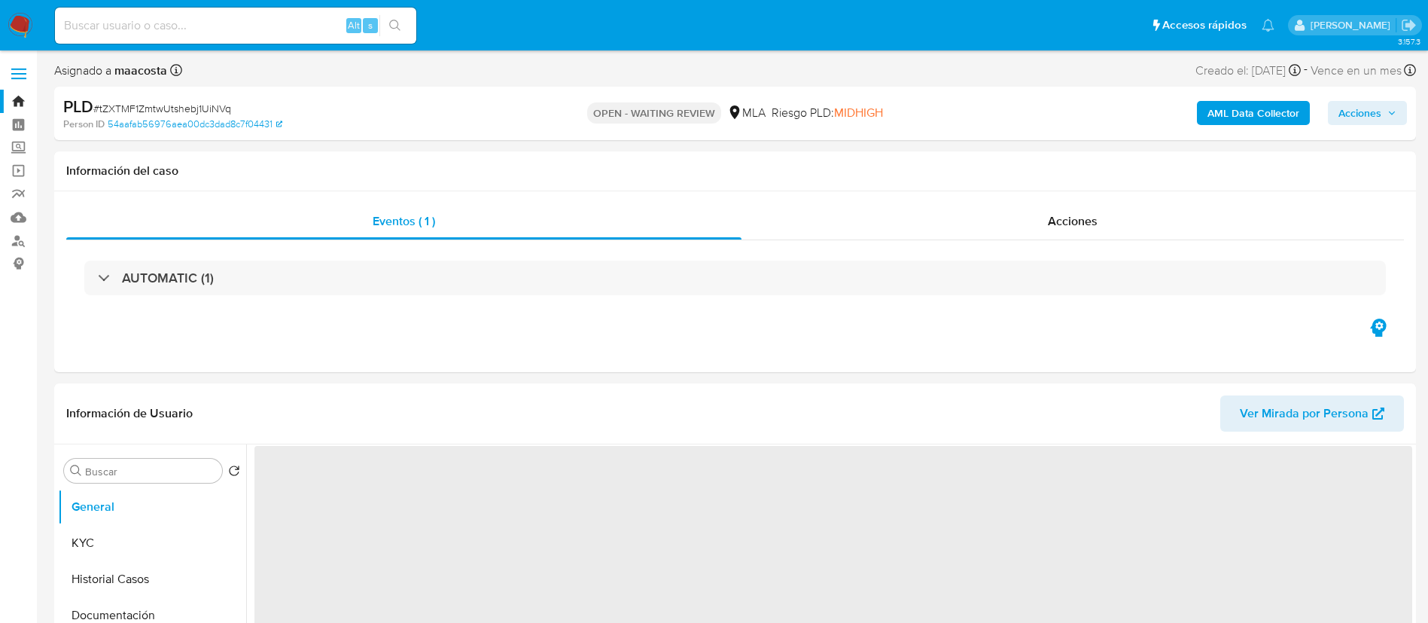
select select "10"
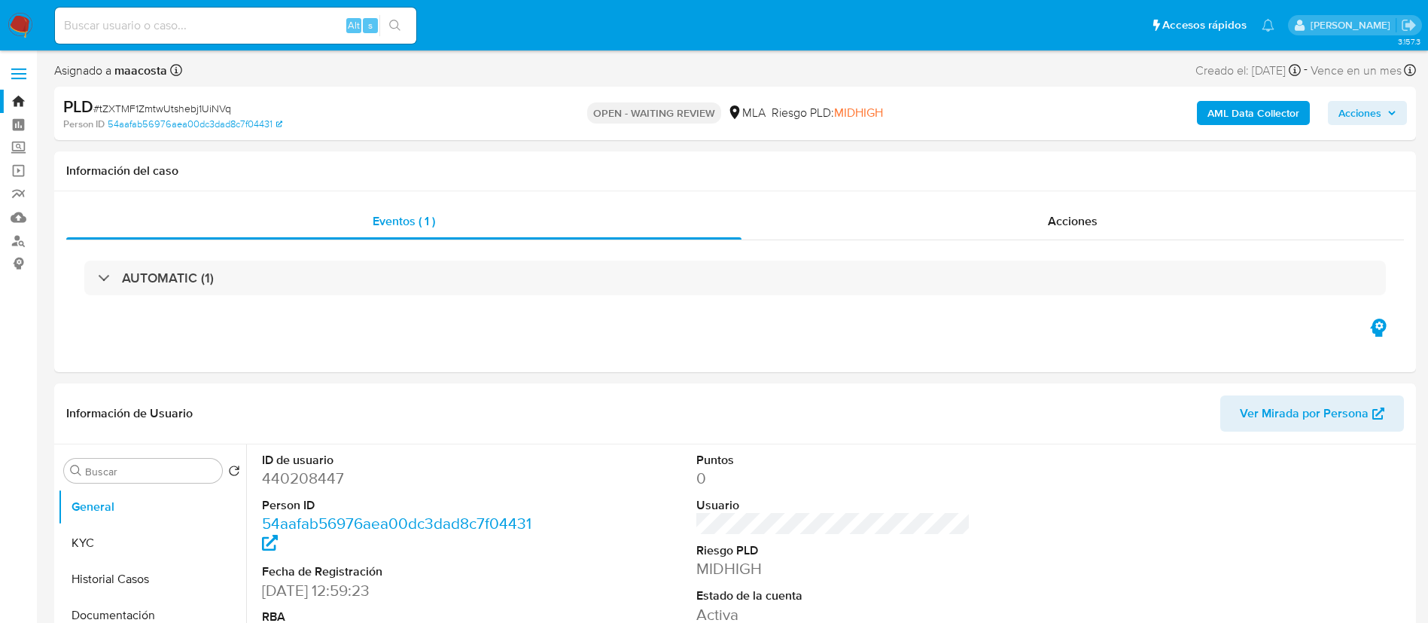
click at [382, 132] on div "PLD # tZXTMF1ZmtwUtshebj1UiNVq Person ID 54aafab56976aea00dc3dad8c7f04431 OPEN …" at bounding box center [735, 113] width 1362 height 53
click at [106, 543] on button "KYC" at bounding box center [146, 543] width 176 height 36
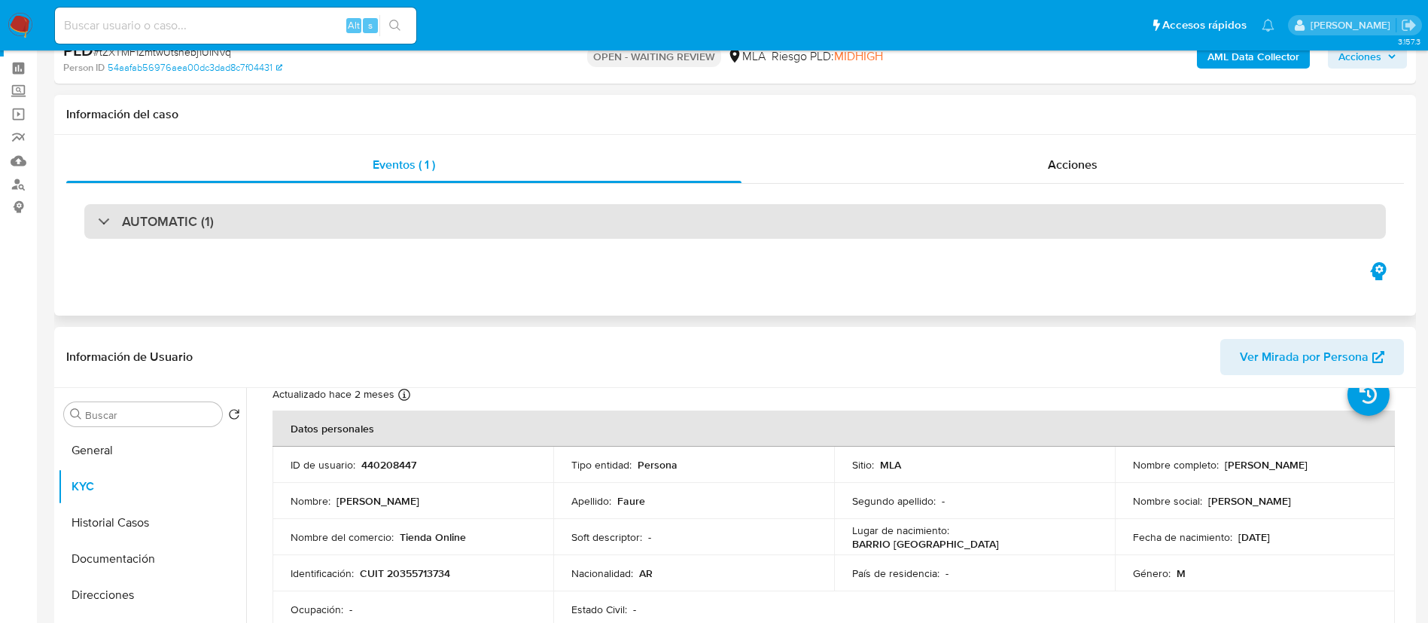
scroll to position [70, 0]
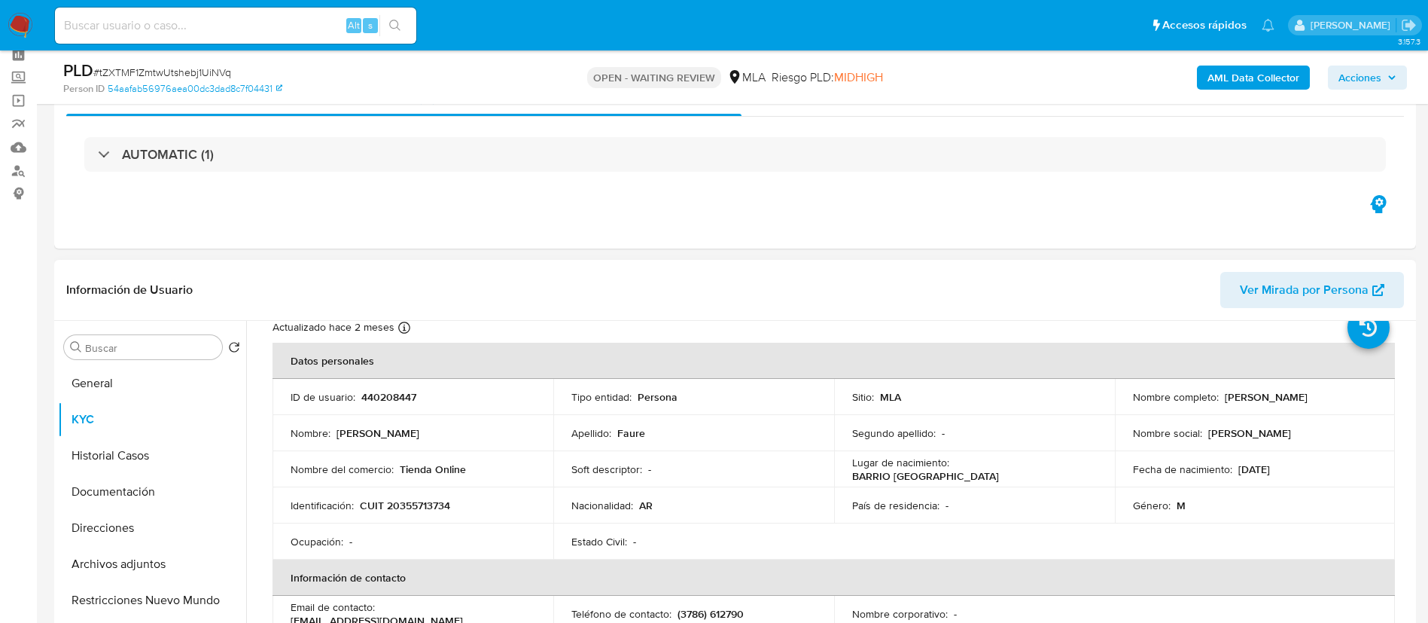
click at [1225, 394] on p "Juan Pablo Faure" at bounding box center [1266, 397] width 83 height 14
drag, startPoint x: 1218, startPoint y: 397, endPoint x: 1309, endPoint y: 410, distance: 92.0
click at [1309, 410] on td "Nombre completo : Juan Pablo Faure" at bounding box center [1255, 397] width 281 height 36
copy div "Juan Pablo Faure"
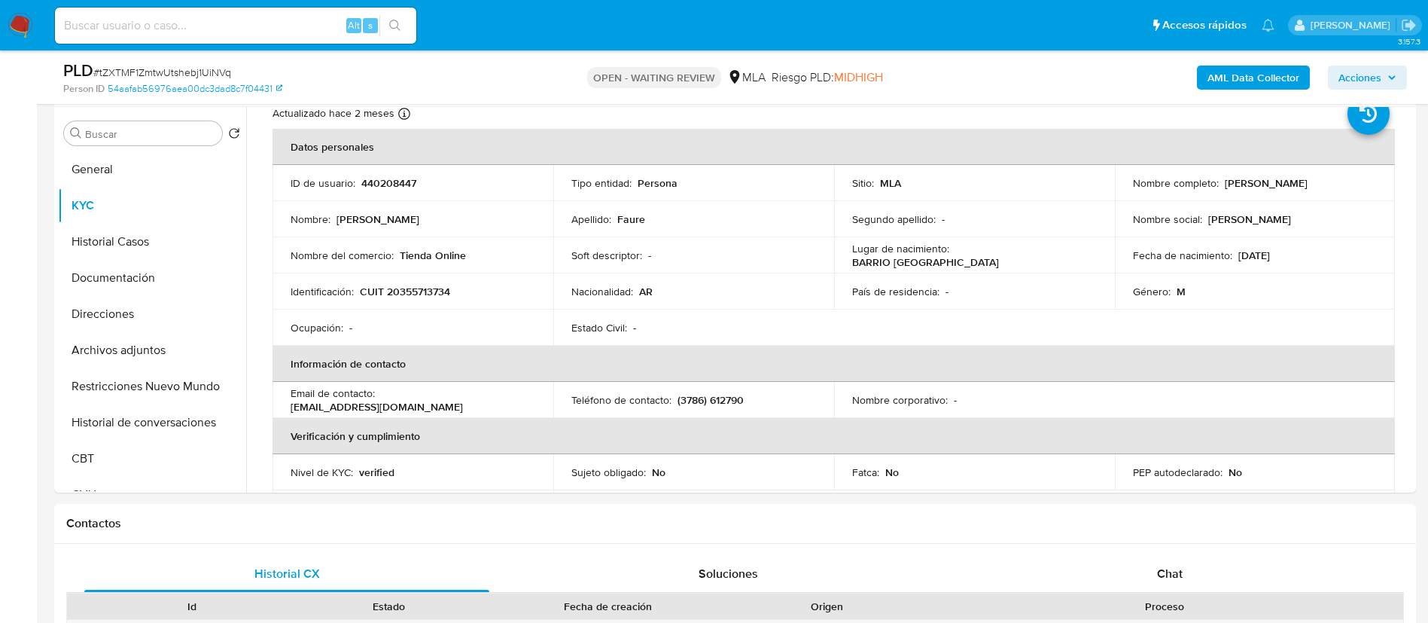
scroll to position [330, 0]
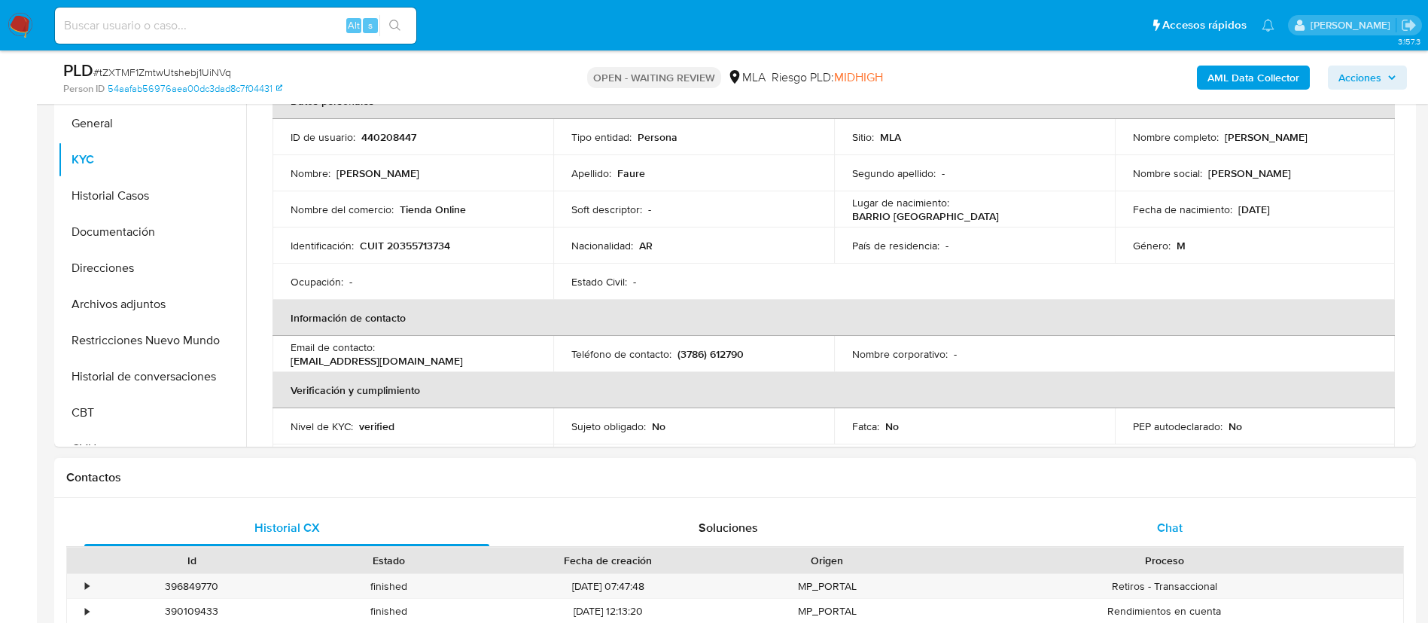
click at [1159, 519] on span "Chat" at bounding box center [1170, 527] width 26 height 17
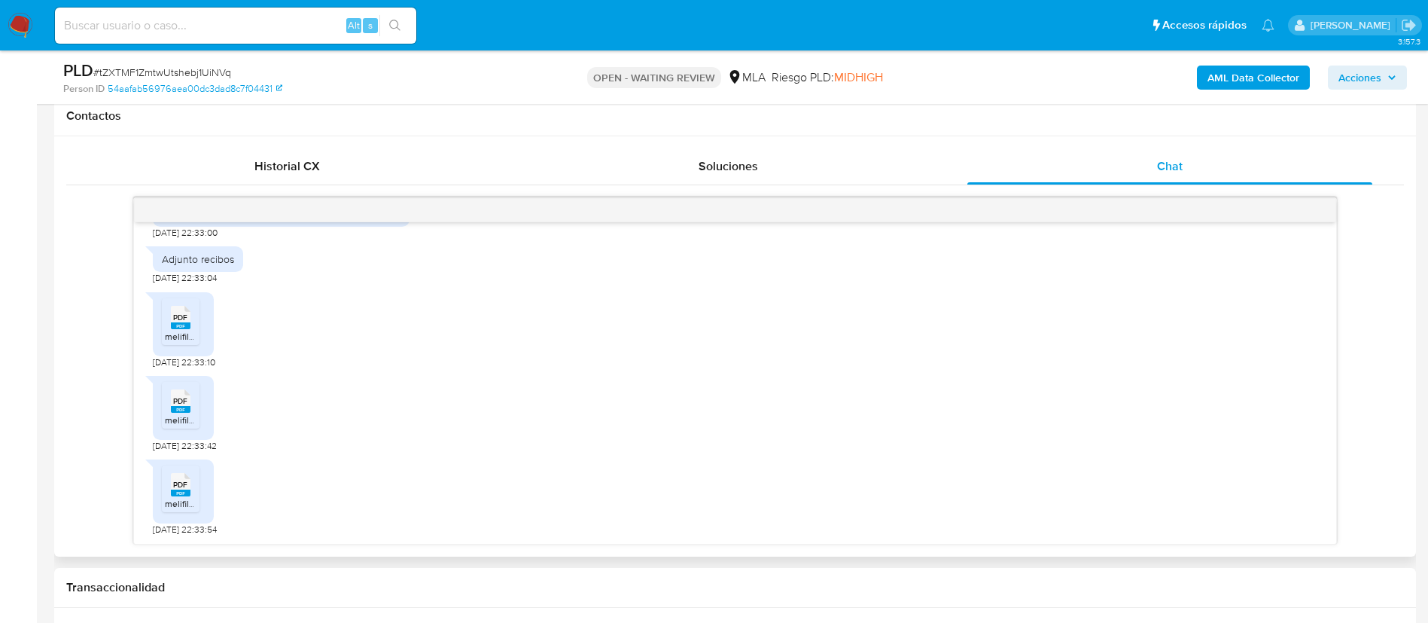
scroll to position [693, 0]
click at [180, 329] on span "melifile7783924132875125880.pdf" at bounding box center [234, 334] width 138 height 13
click at [178, 418] on span "melifile5819796376885346565.pdf" at bounding box center [235, 418] width 141 height 13
click at [183, 482] on span "PDF" at bounding box center [180, 483] width 14 height 10
click at [178, 318] on span "PDF" at bounding box center [180, 316] width 14 height 10
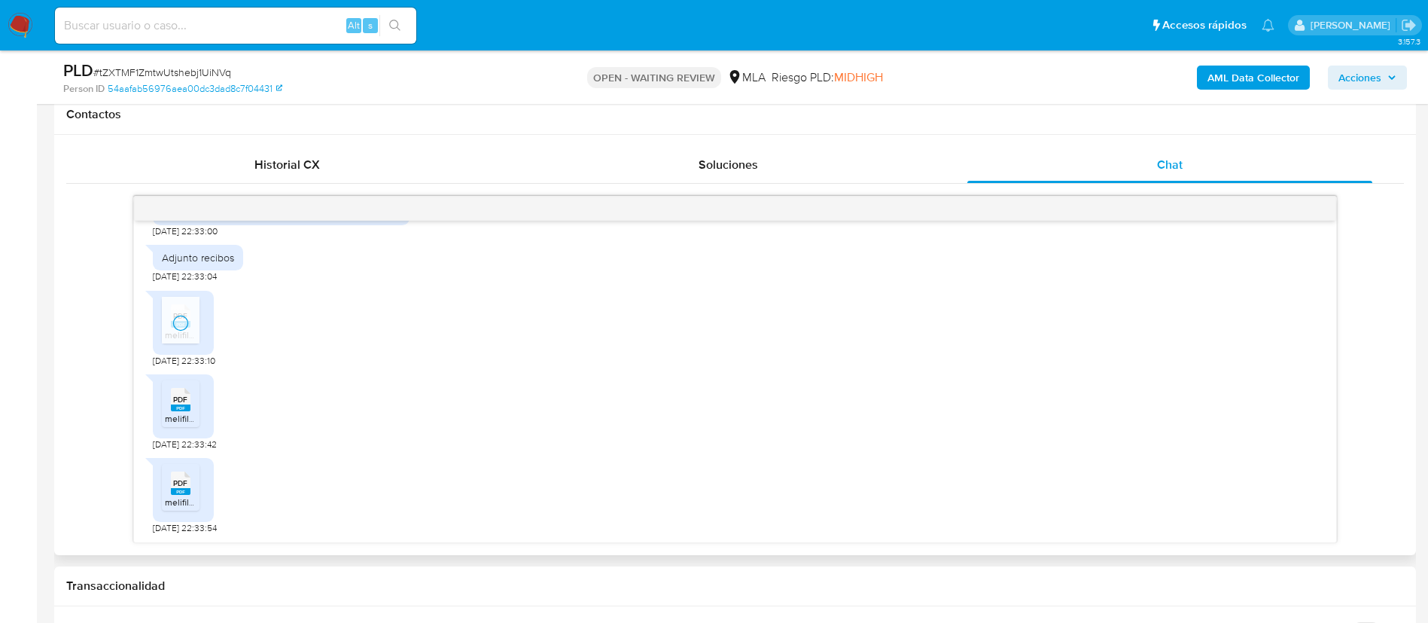
scroll to position [908, 0]
click at [179, 411] on rect at bounding box center [181, 407] width 20 height 7
click at [173, 508] on span "melifile2100422583625403617.pdf" at bounding box center [234, 501] width 139 height 13
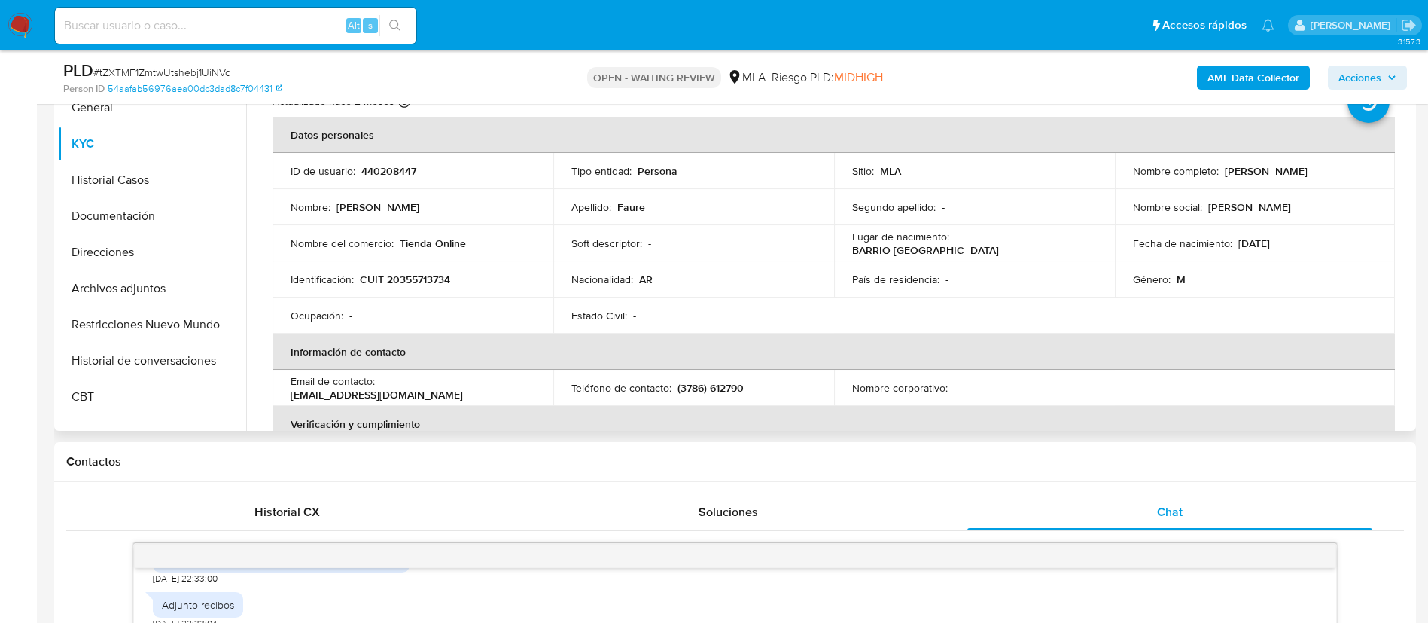
scroll to position [345, 0]
drag, startPoint x: 1220, startPoint y: 168, endPoint x: 1307, endPoint y: 177, distance: 87.8
click at [1307, 177] on div "Nombre completo : Juan Pablo Faure" at bounding box center [1255, 172] width 245 height 14
copy p "Juan Pablo Faure"
click at [298, 348] on th "Información de contacto" at bounding box center [834, 352] width 1122 height 36
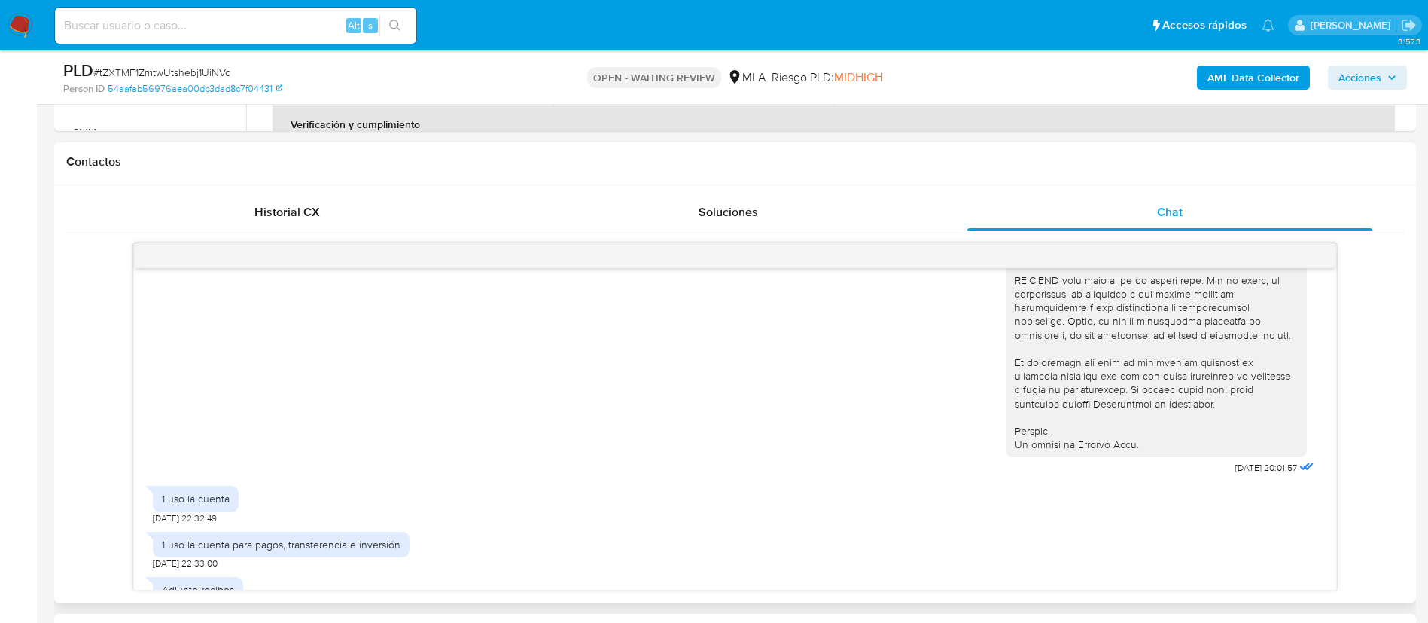
scroll to position [598, 0]
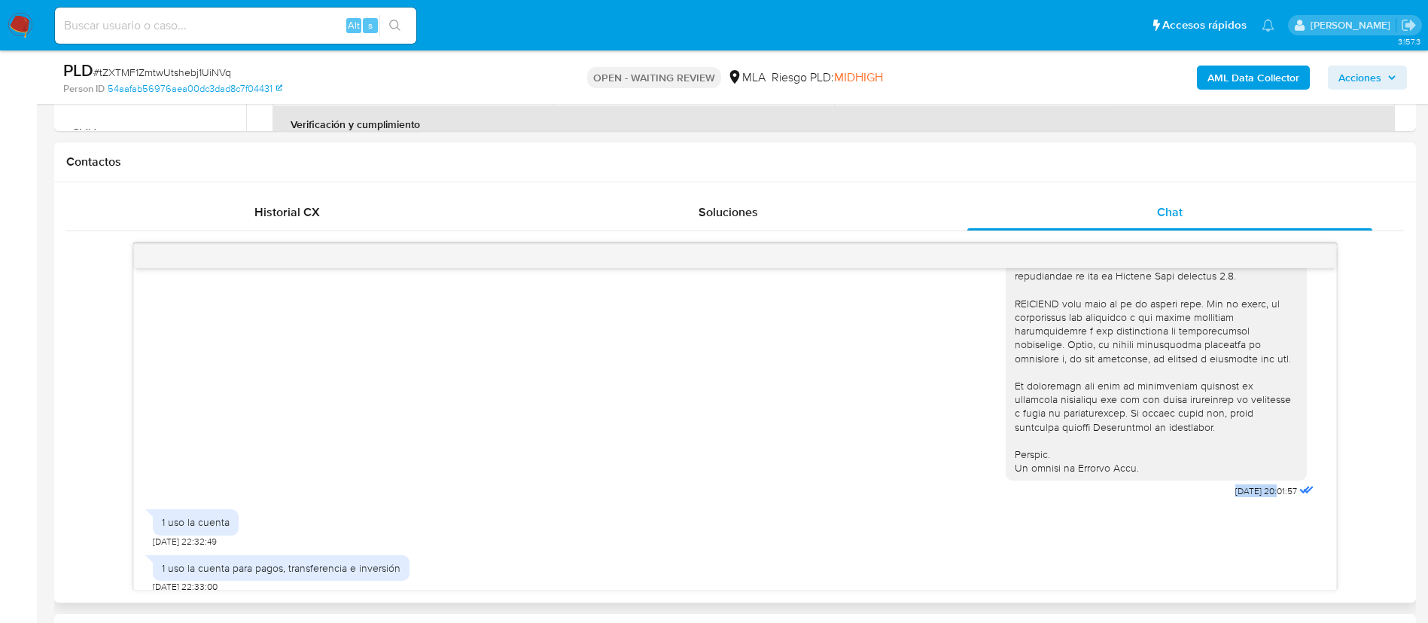
drag, startPoint x: 1199, startPoint y: 519, endPoint x: 1246, endPoint y: 519, distance: 46.7
click at [1246, 502] on div "17/07/2025 20:01:57" at bounding box center [1162, 90] width 312 height 824
copy span "[DATE]"
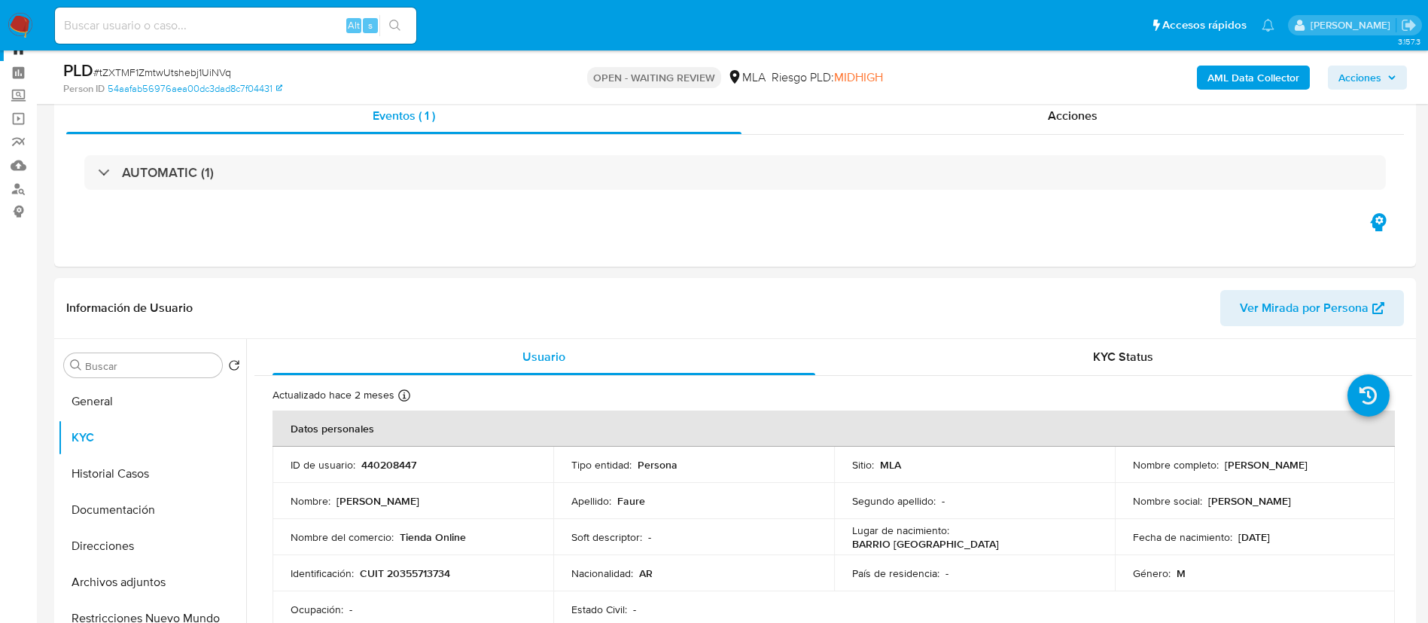
scroll to position [0, 0]
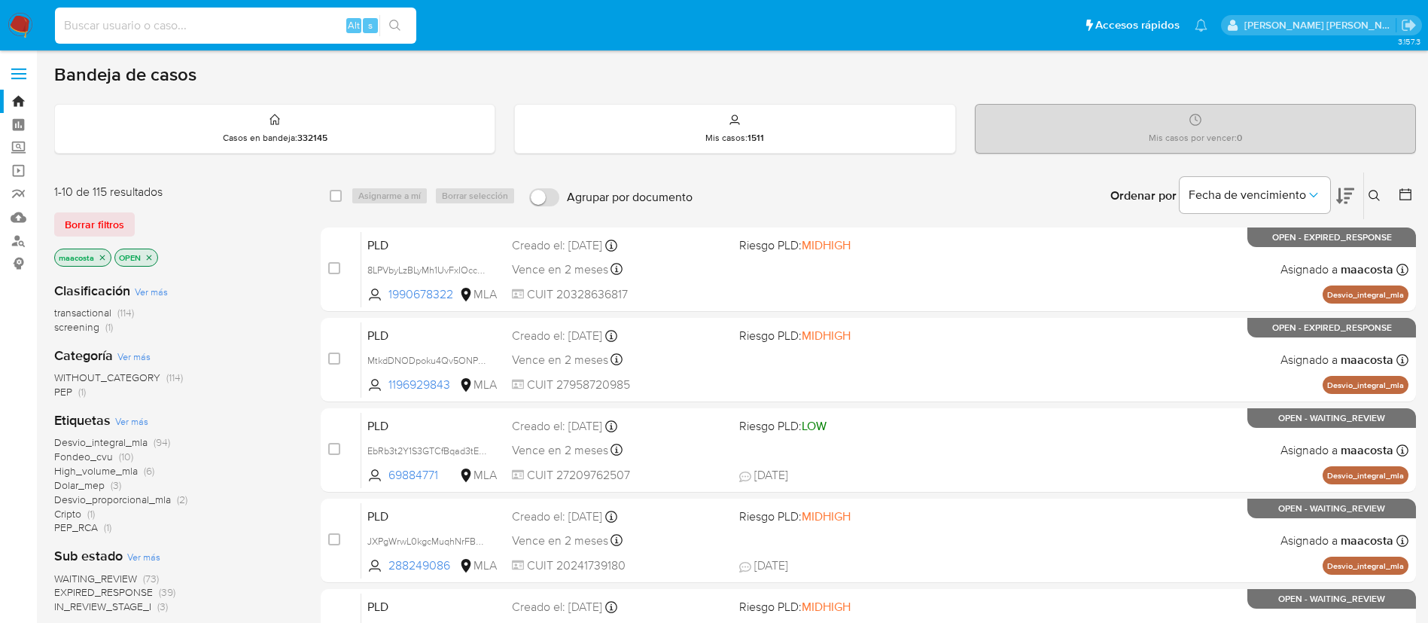
click at [259, 21] on input at bounding box center [235, 26] width 361 height 20
paste input "jvFi3CzXs5UaoECPsj3MVwDA"
type input "jvFi3CzXs5UaoECPsj3MVwDA"
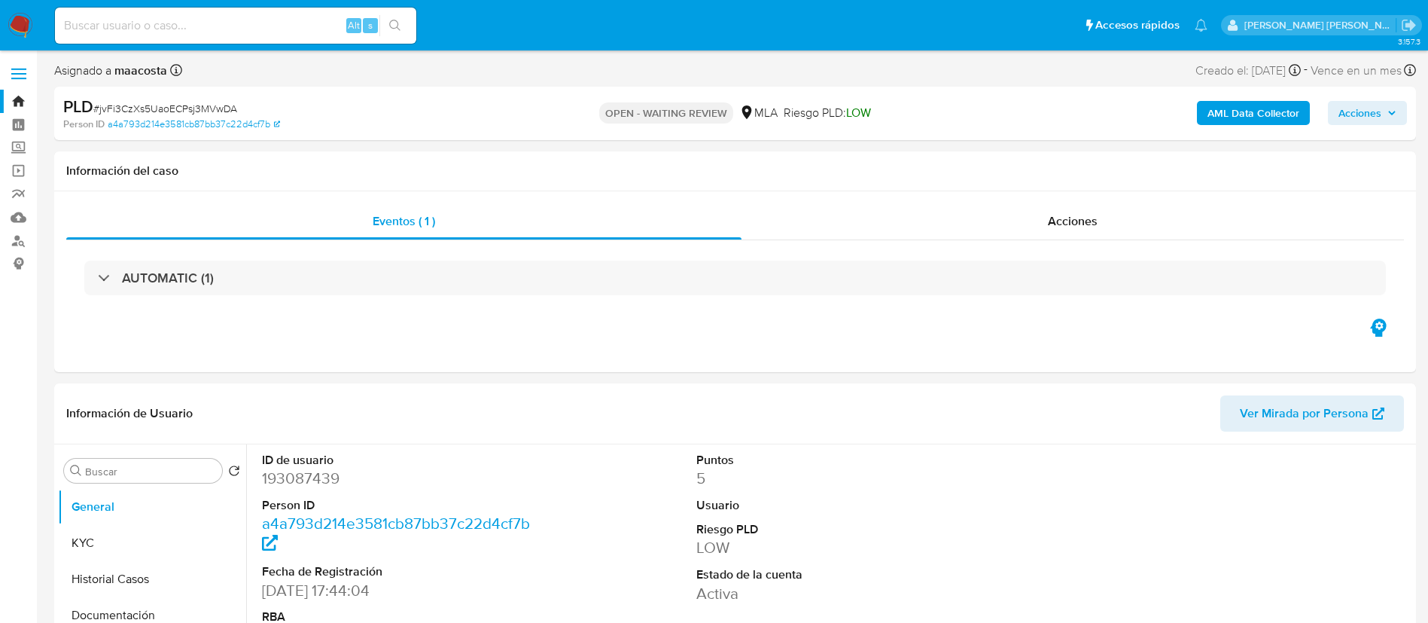
select select "10"
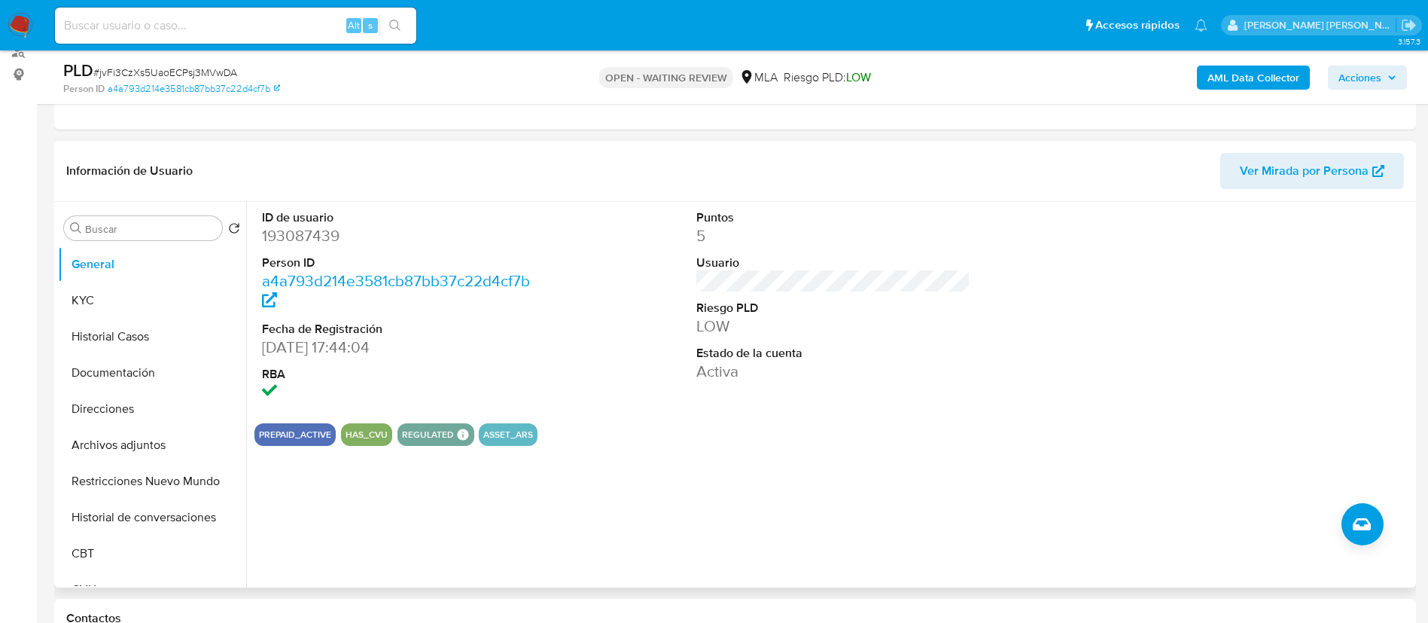
scroll to position [208, 0]
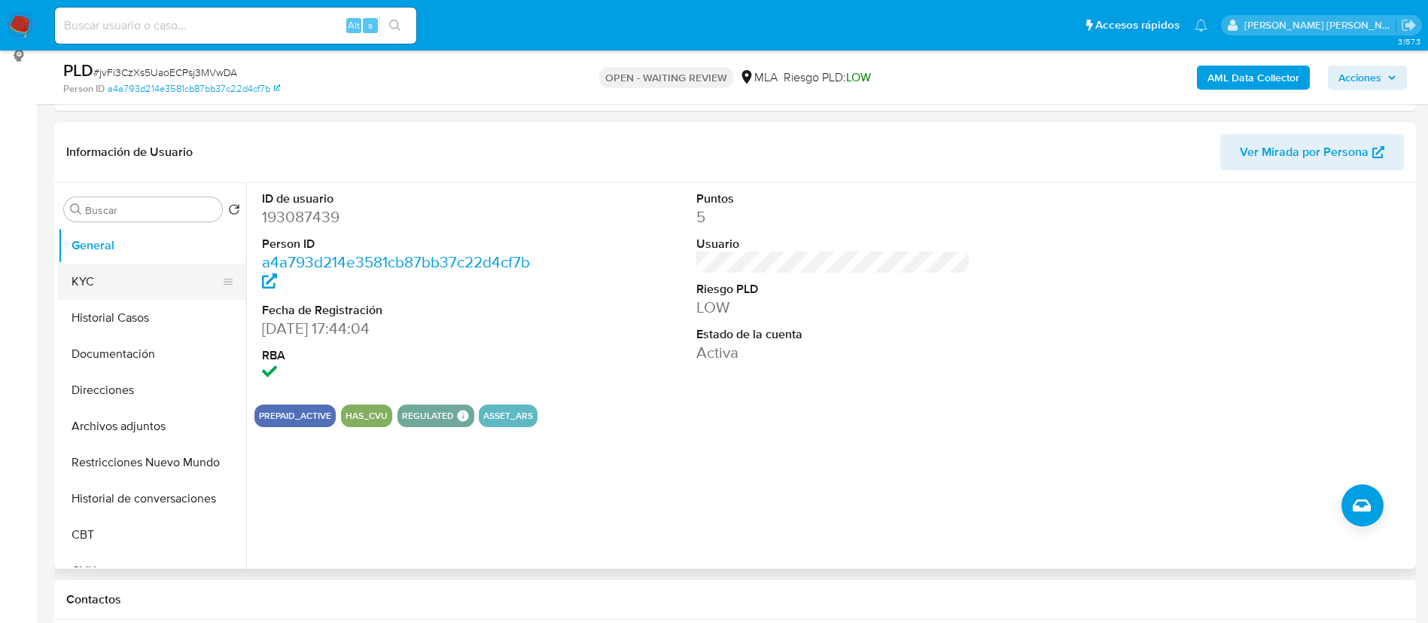
click at [155, 286] on button "KYC" at bounding box center [146, 281] width 176 height 36
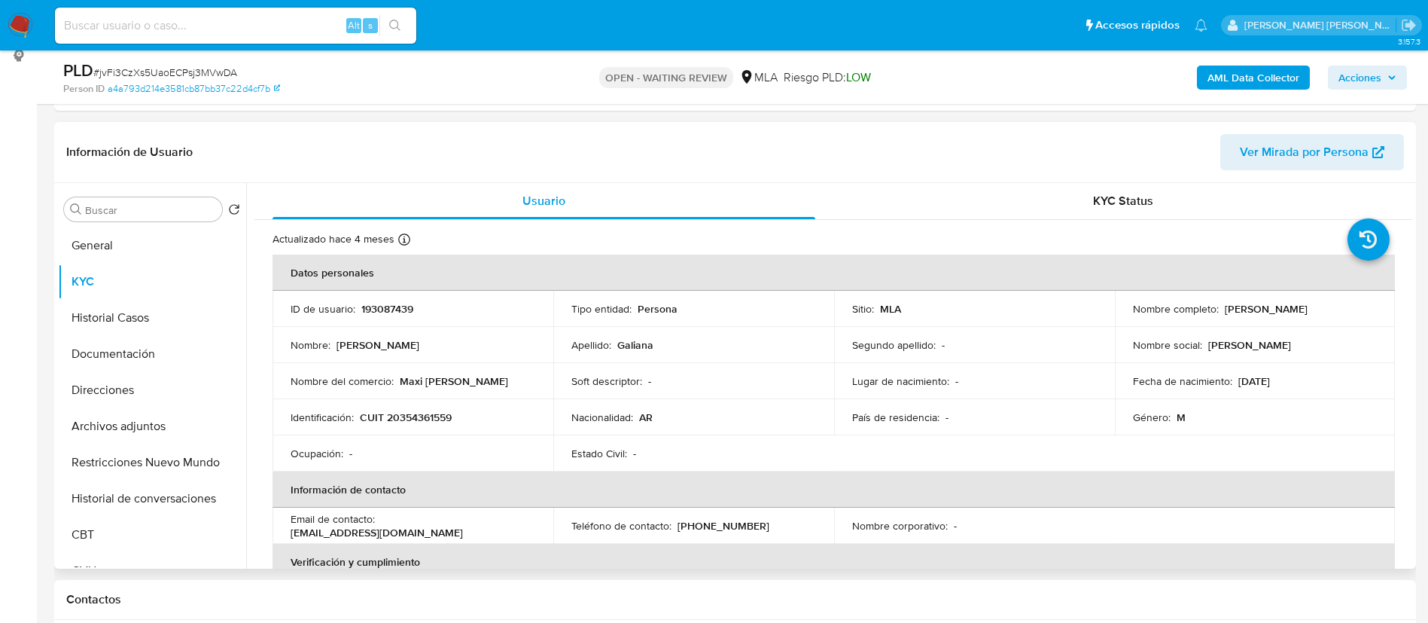
click at [383, 160] on header "Información de Usuario Ver Mirada por Persona" at bounding box center [735, 152] width 1338 height 36
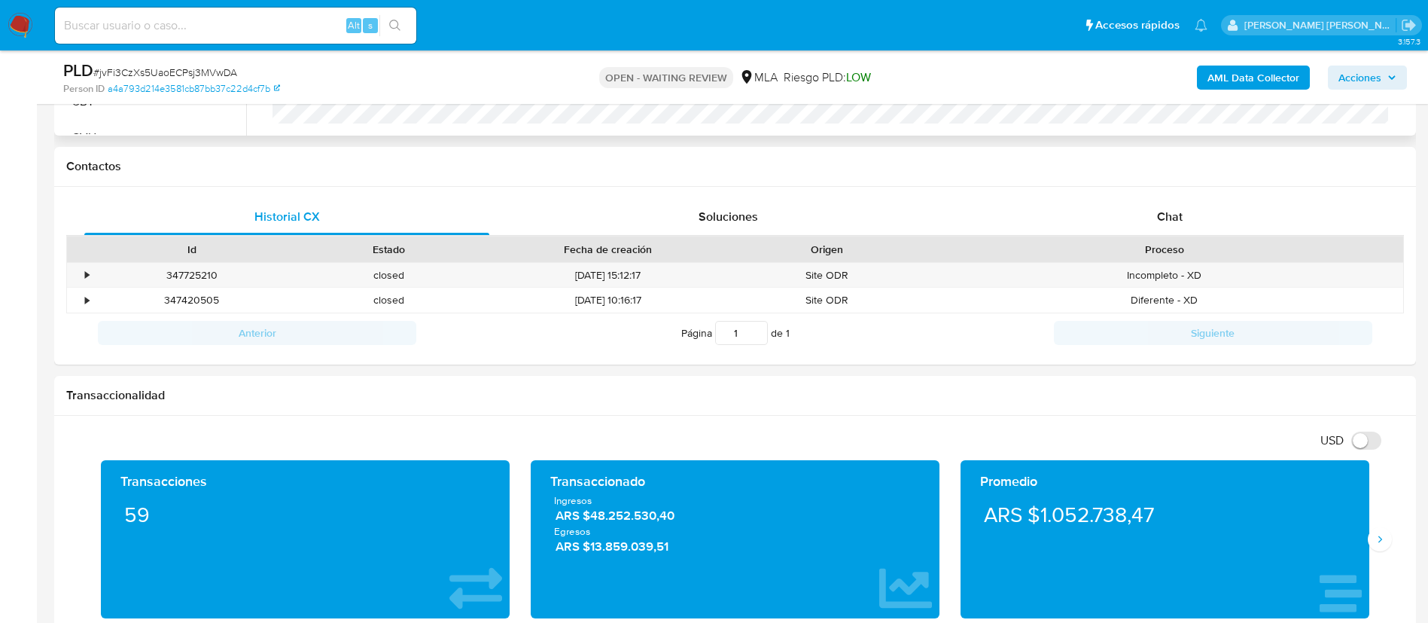
scroll to position [664, 0]
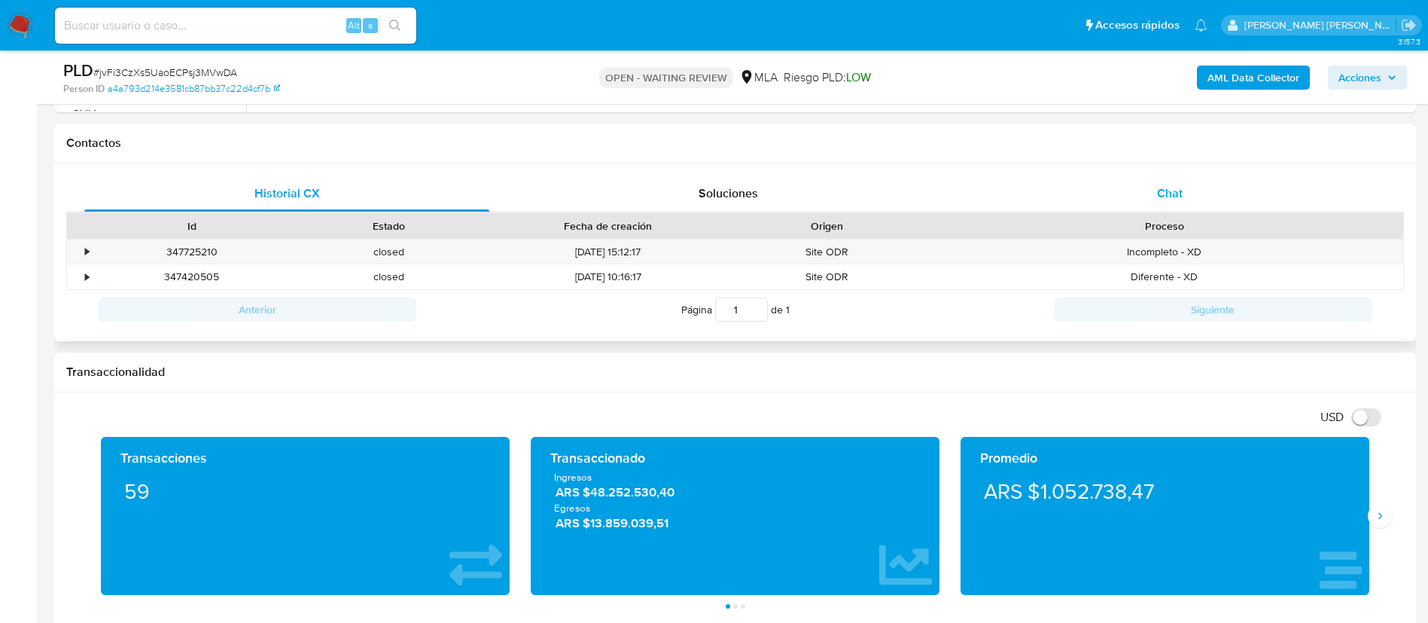
click at [1170, 198] on span "Chat" at bounding box center [1170, 192] width 26 height 17
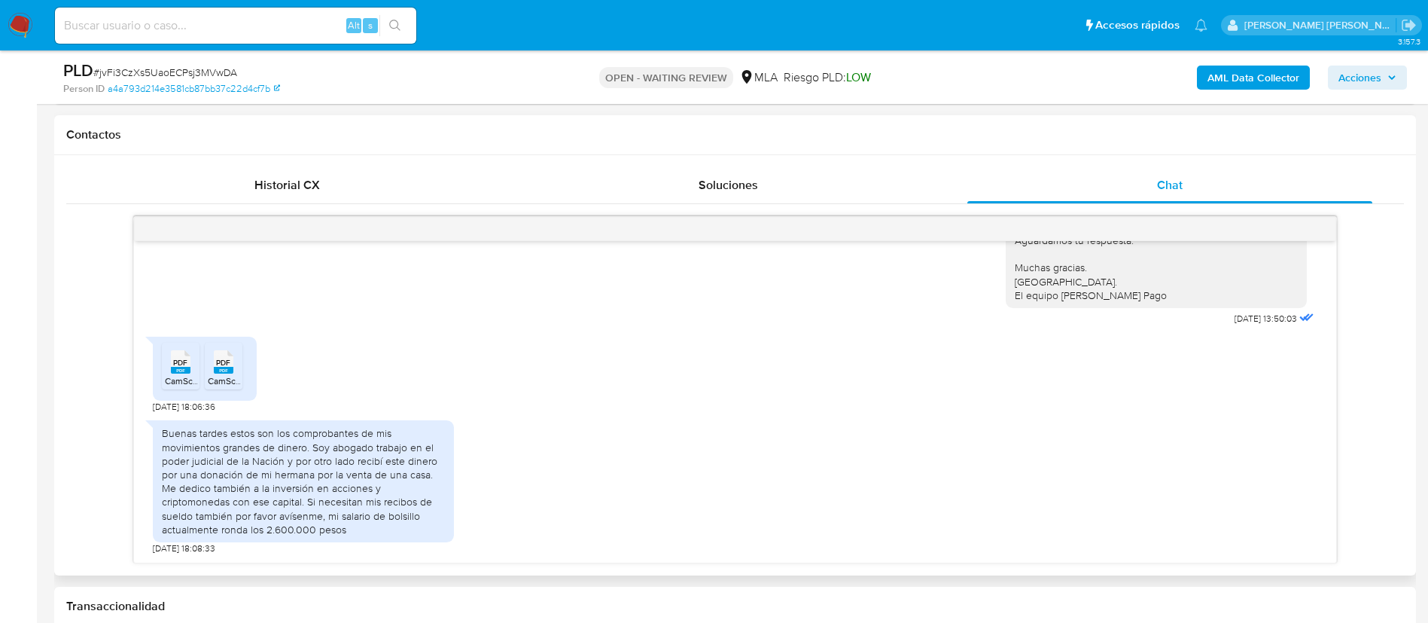
scroll to position [673, 0]
click at [192, 373] on div "PDF PDF" at bounding box center [181, 359] width 32 height 29
click at [224, 376] on span "CamScanner [DATE] 23.02.pdf" at bounding box center [268, 379] width 120 height 13
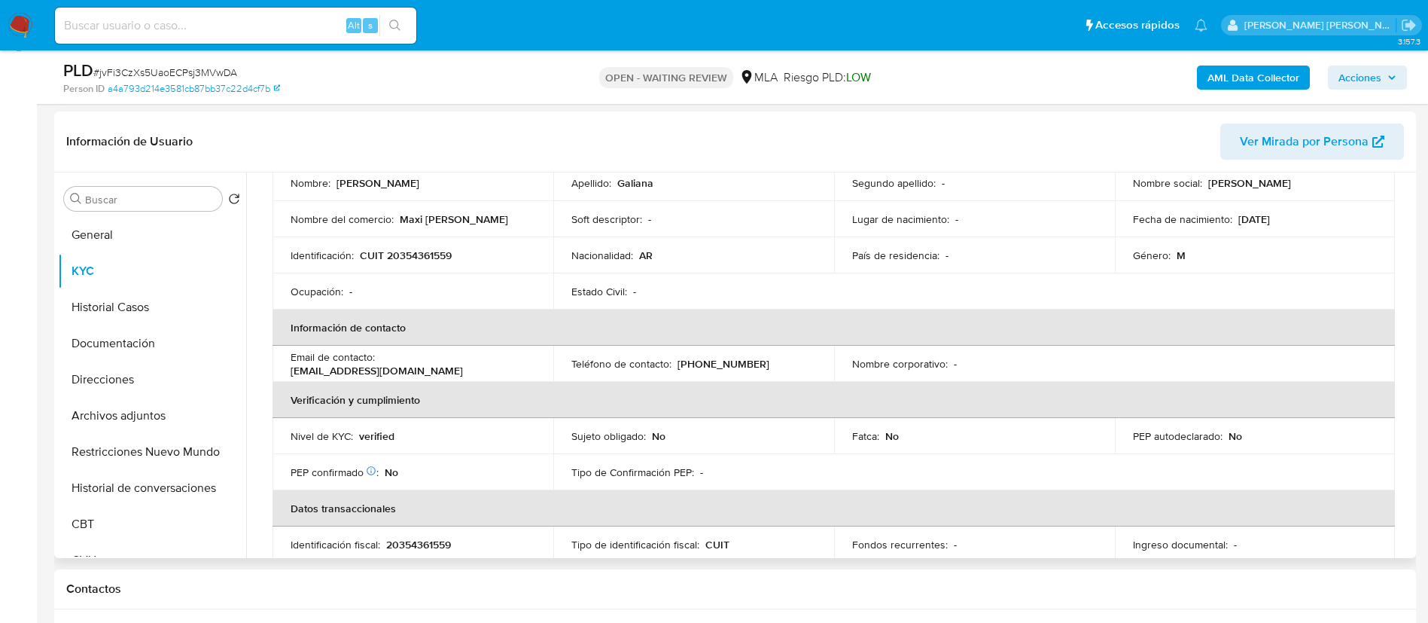
scroll to position [0, 0]
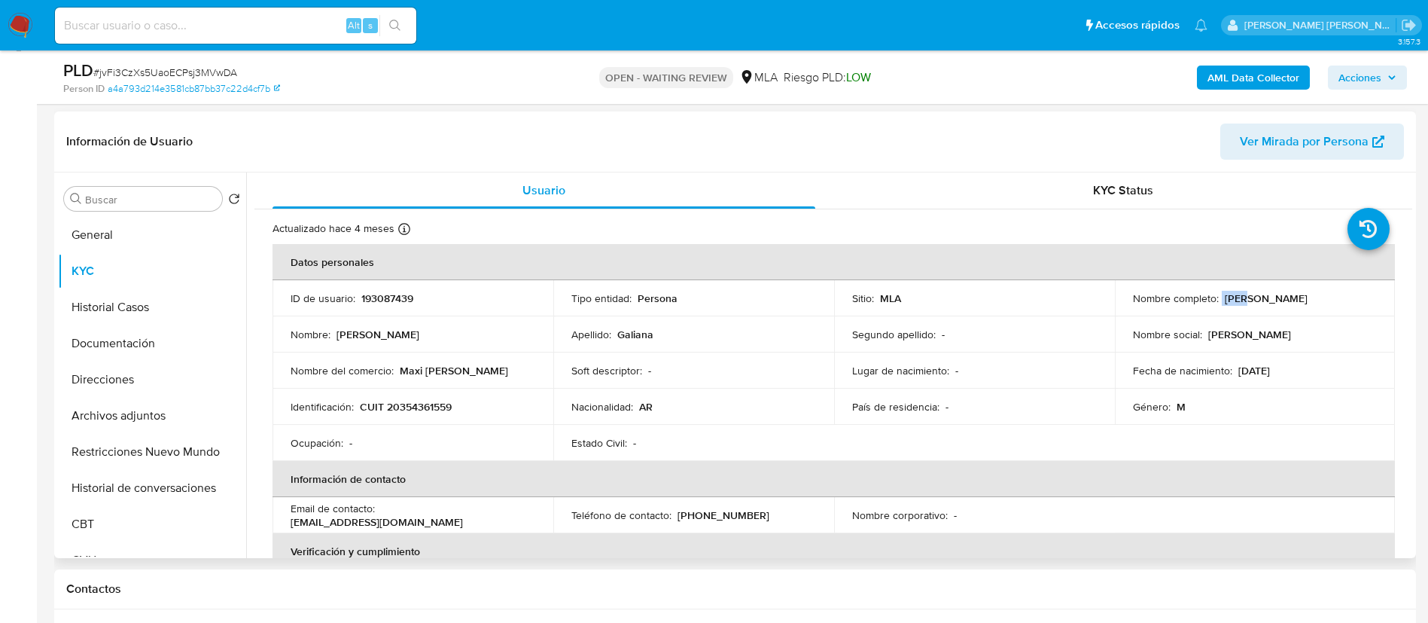
click at [1225, 297] on p "[PERSON_NAME]" at bounding box center [1266, 298] width 83 height 14
drag, startPoint x: 1221, startPoint y: 297, endPoint x: 1344, endPoint y: 297, distance: 122.7
click at [1308, 297] on p "[PERSON_NAME]" at bounding box center [1266, 298] width 83 height 14
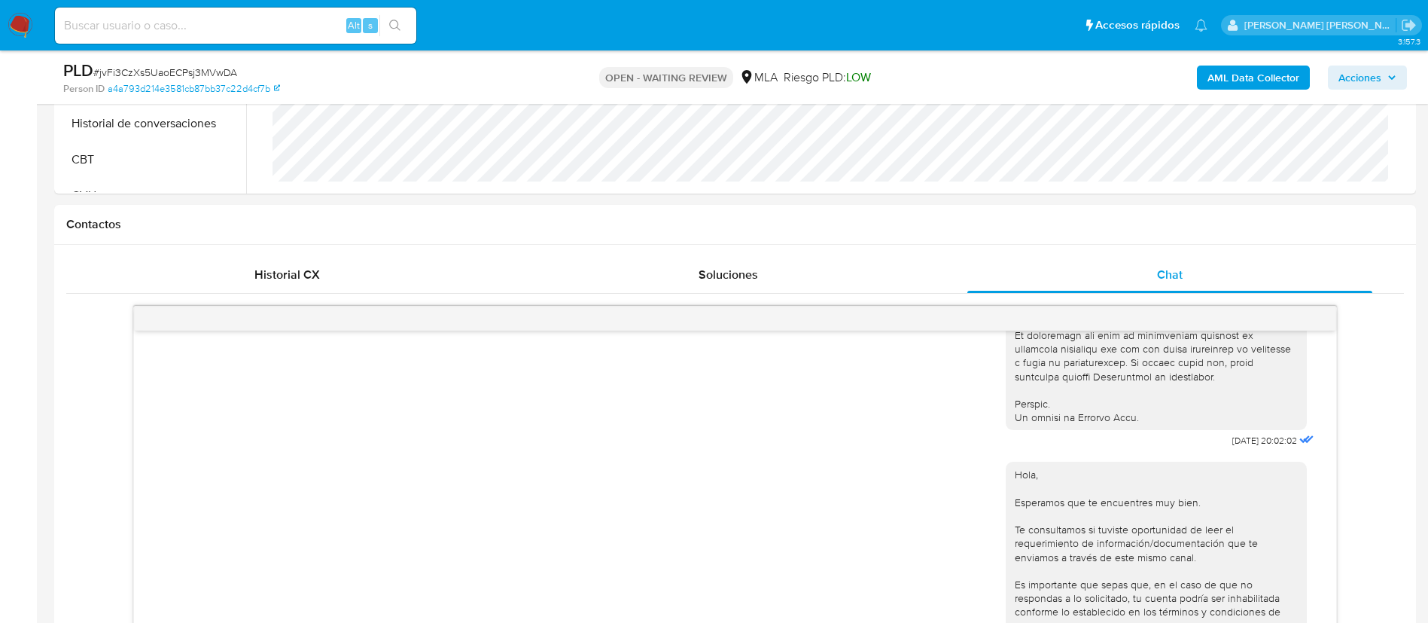
scroll to position [646, 0]
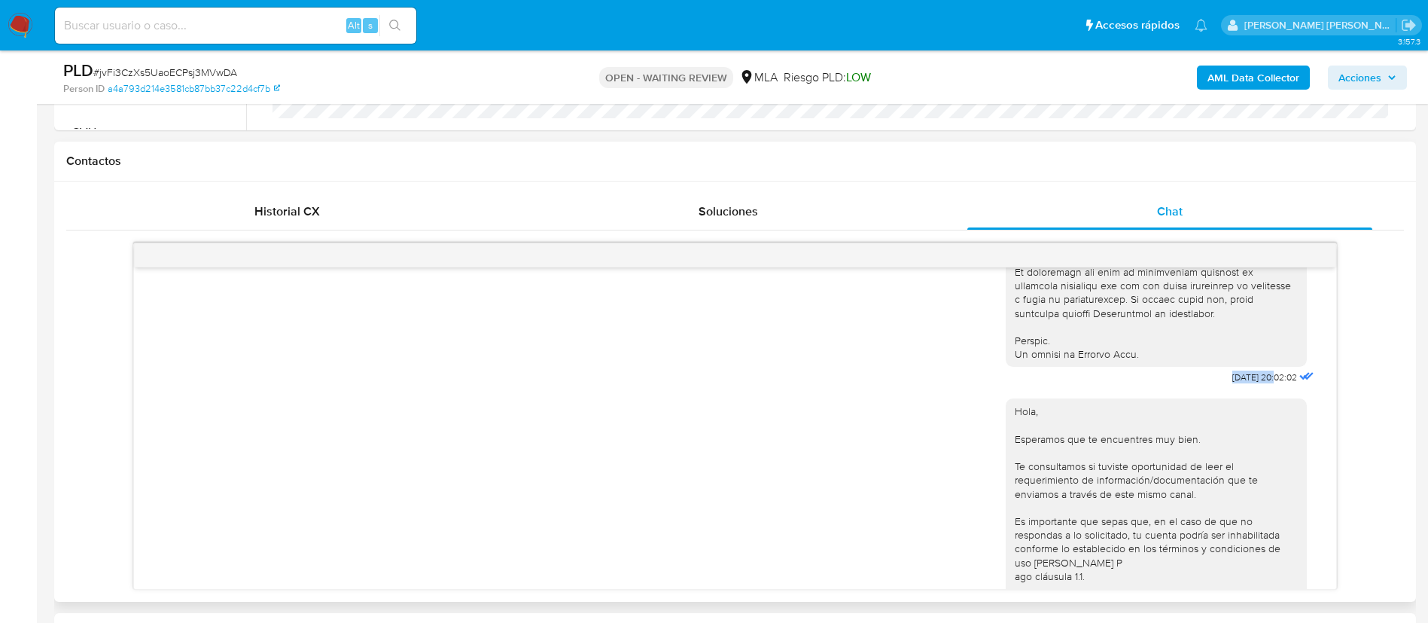
drag, startPoint x: 1195, startPoint y: 406, endPoint x: 1239, endPoint y: 406, distance: 43.7
copy span "[DATE]"
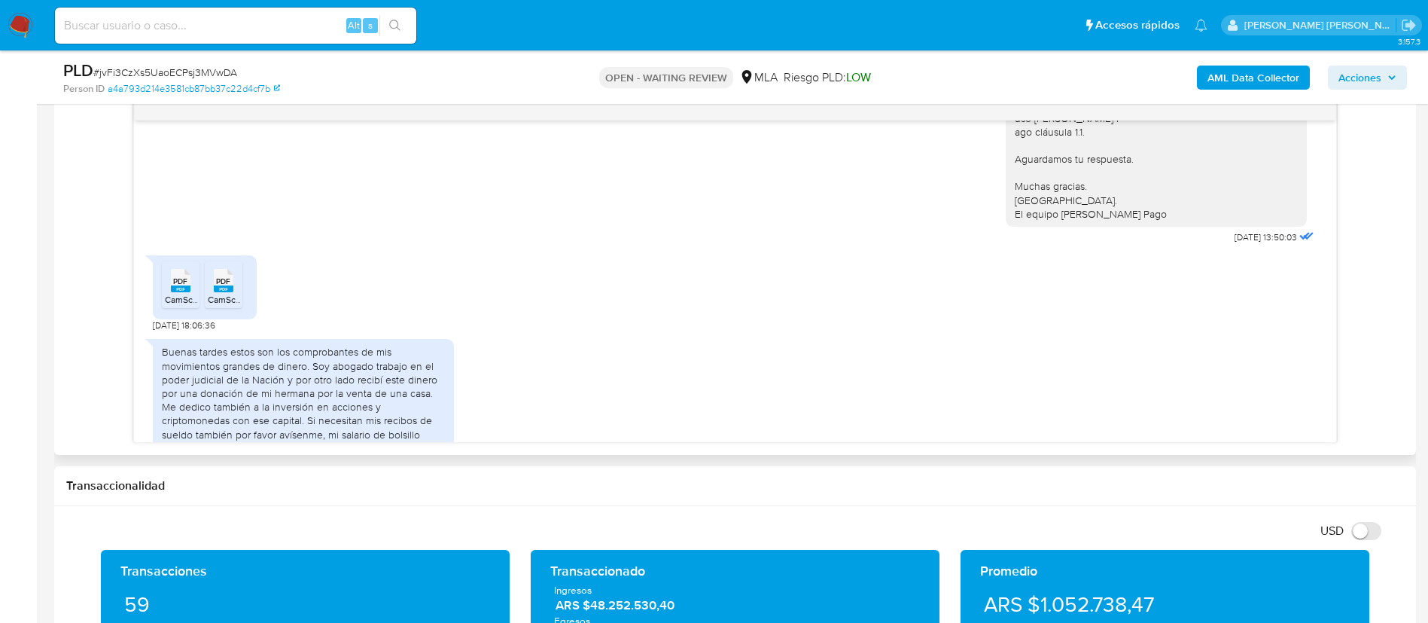
scroll to position [1009, 0]
drag, startPoint x: 1195, startPoint y: 285, endPoint x: 1244, endPoint y: 281, distance: 48.3
click at [1244, 247] on div "Hola, Esperamos que te encuentres muy bien. Te consultamos si tuviste oportunid…" at bounding box center [1162, 95] width 312 height 304
copy span "[DATE]"
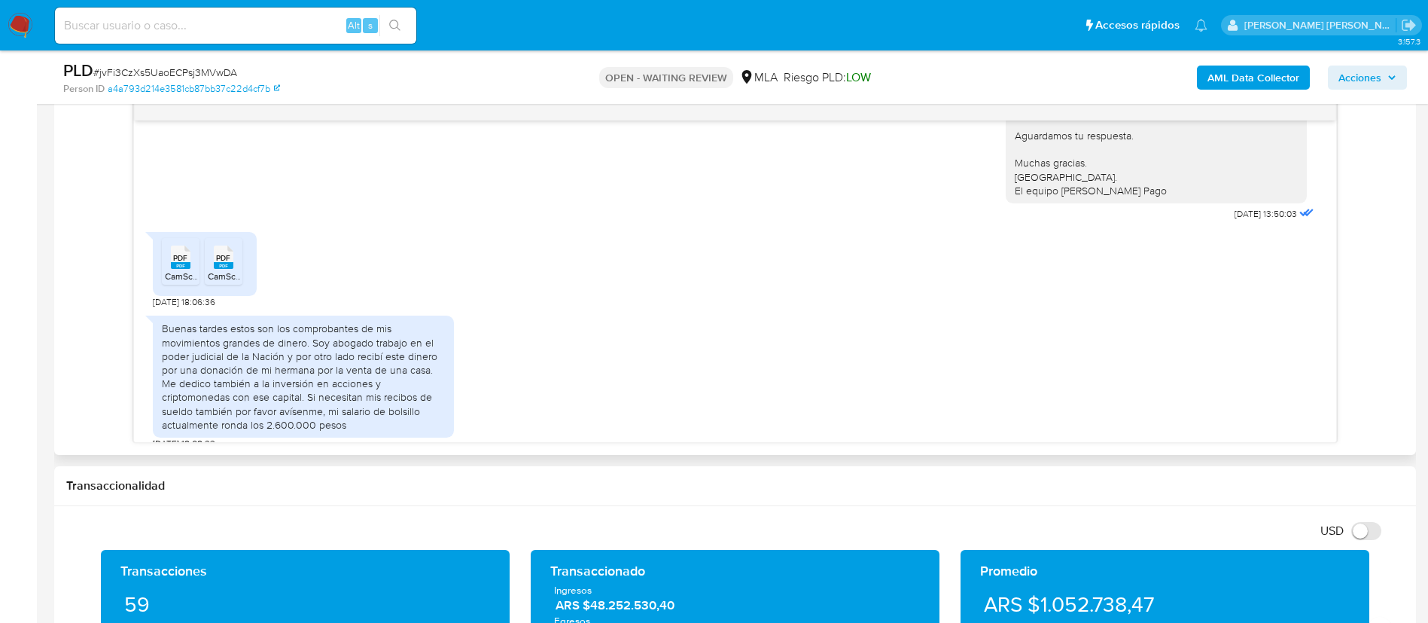
scroll to position [1088, 0]
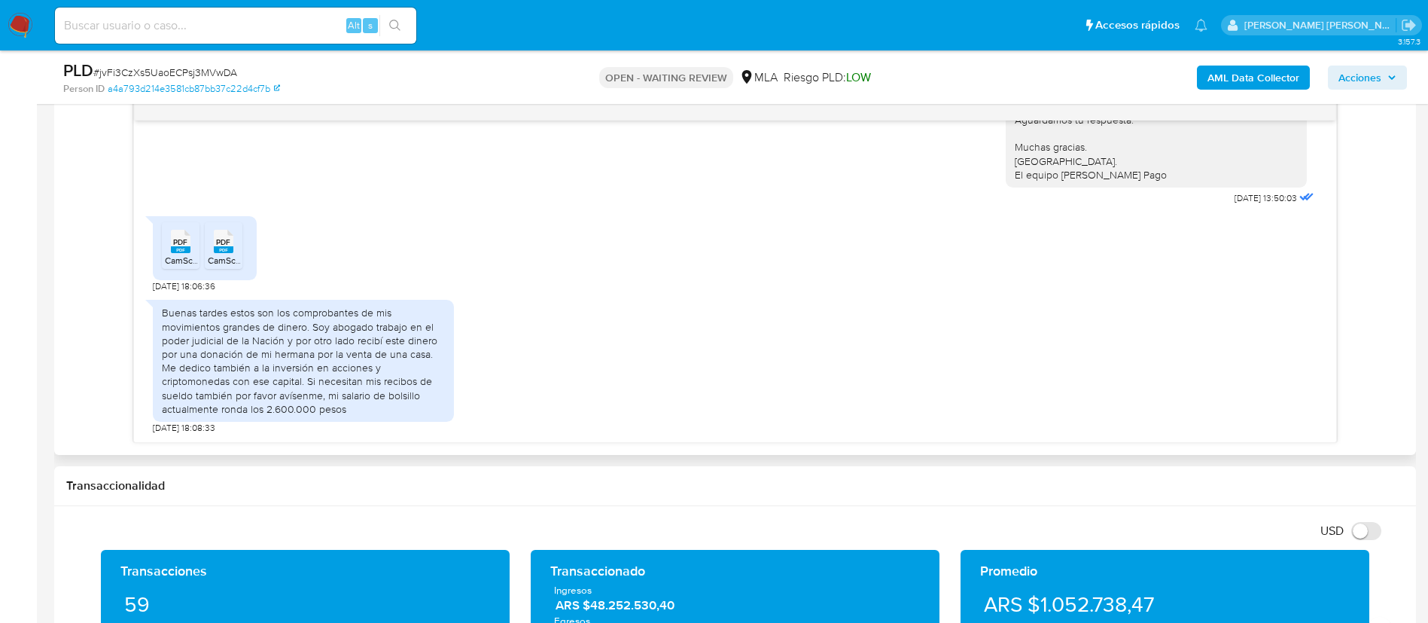
click at [315, 379] on div "Buenas tardes estos son los comprobantes de mis movimientos grandes de dinero. …" at bounding box center [303, 361] width 283 height 110
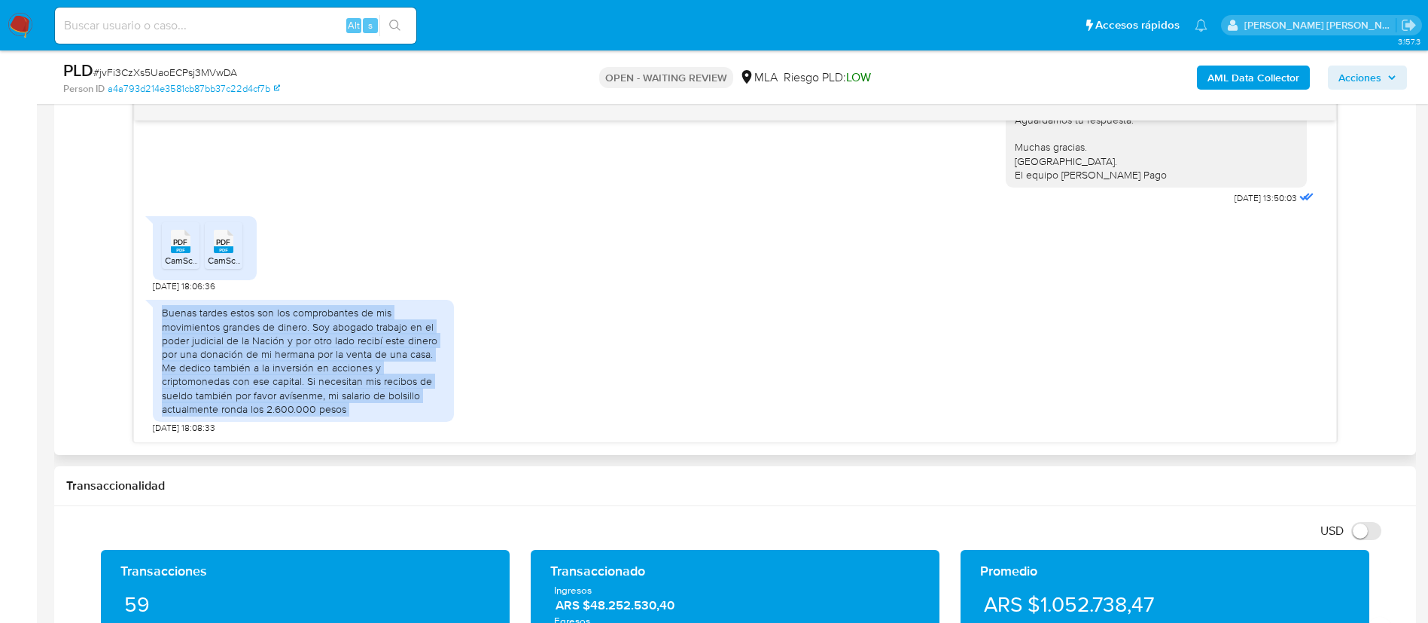
click at [315, 379] on div "Buenas tardes estos son los comprobantes de mis movimientos grandes de dinero. …" at bounding box center [303, 361] width 283 height 110
copy div "Buenas tardes estos son los comprobantes de mis movimientos grandes de dinero. …"
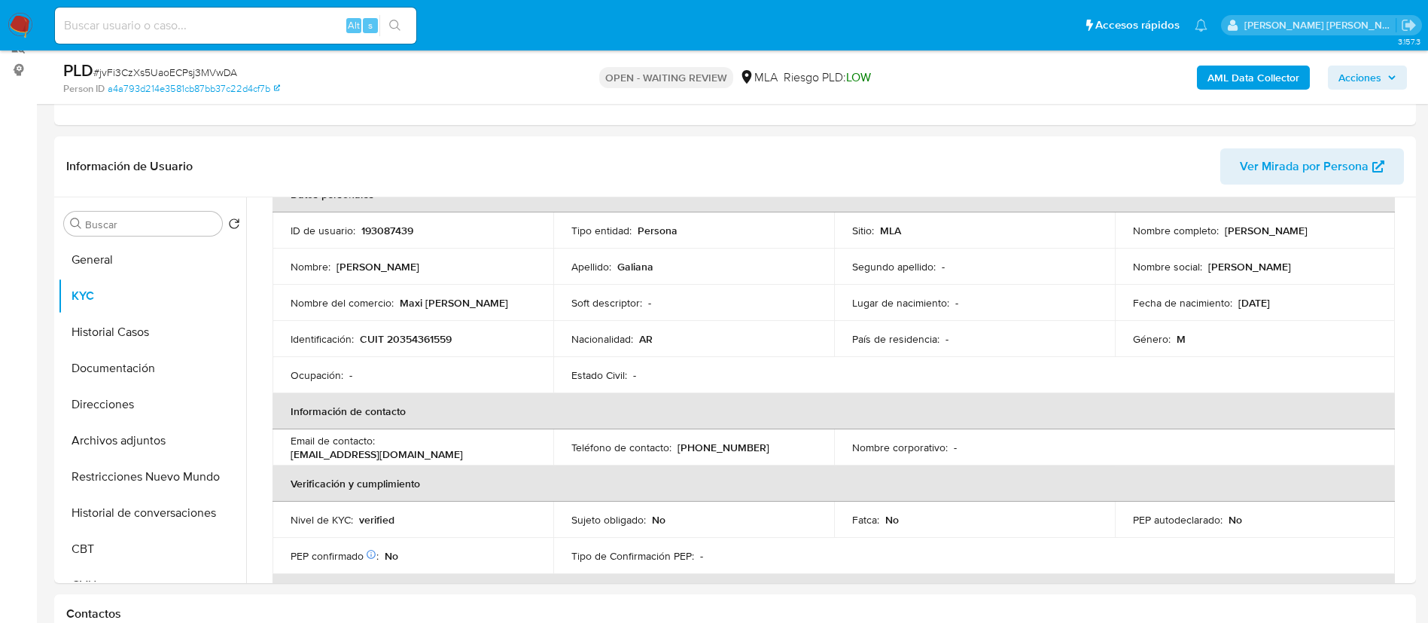
scroll to position [0, 0]
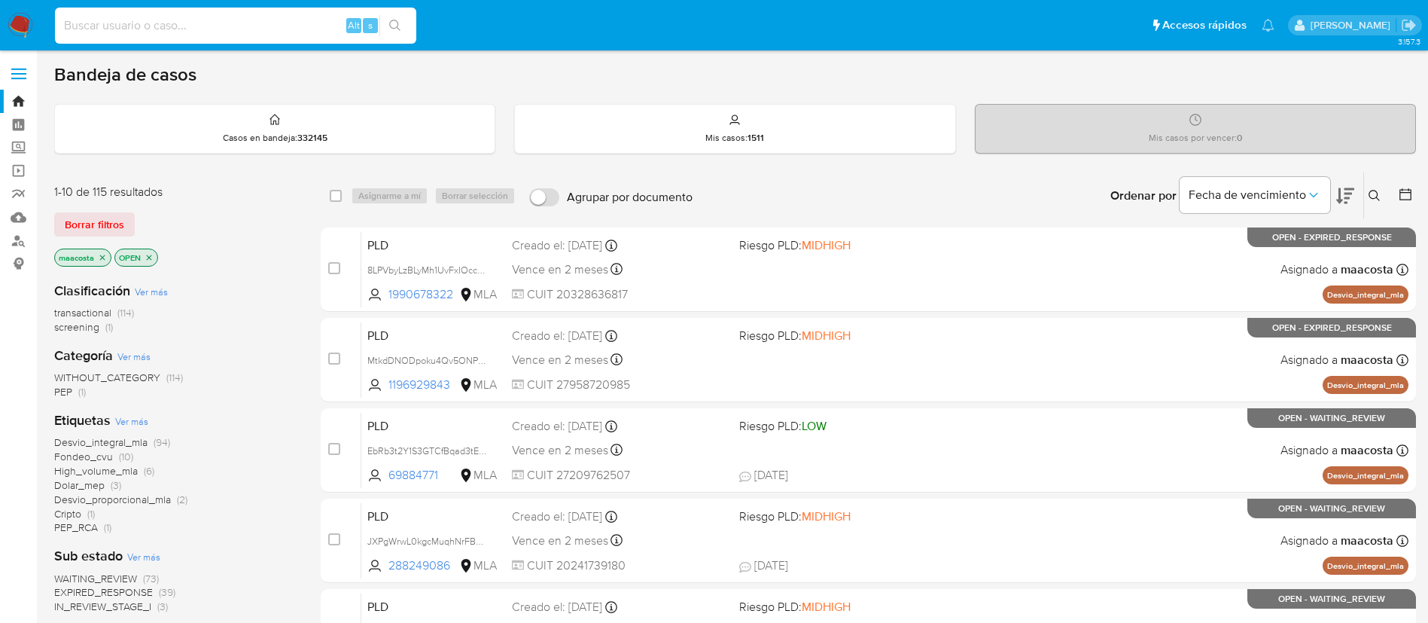
click at [259, 21] on input at bounding box center [235, 26] width 361 height 20
paste input "MQn6vSPDW39PsKXfooKOGsVT"
type input "MQn6vSPDW39PsKXfooKOGsVT"
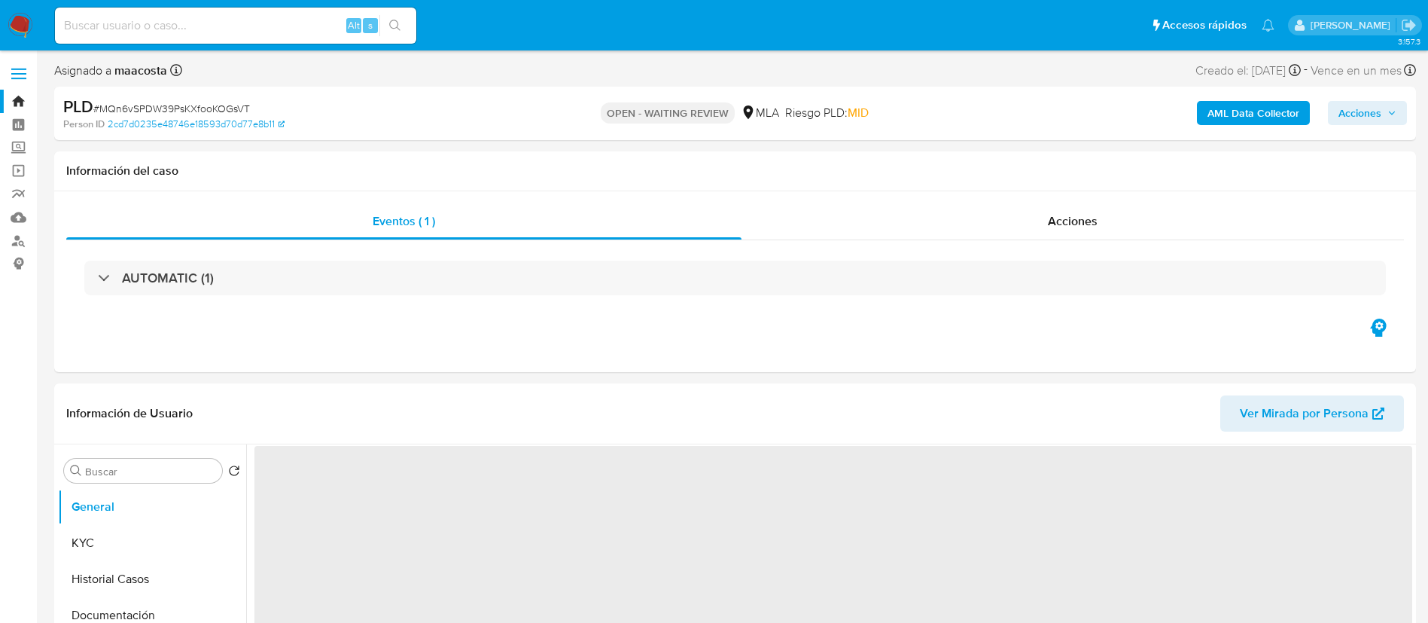
select select "10"
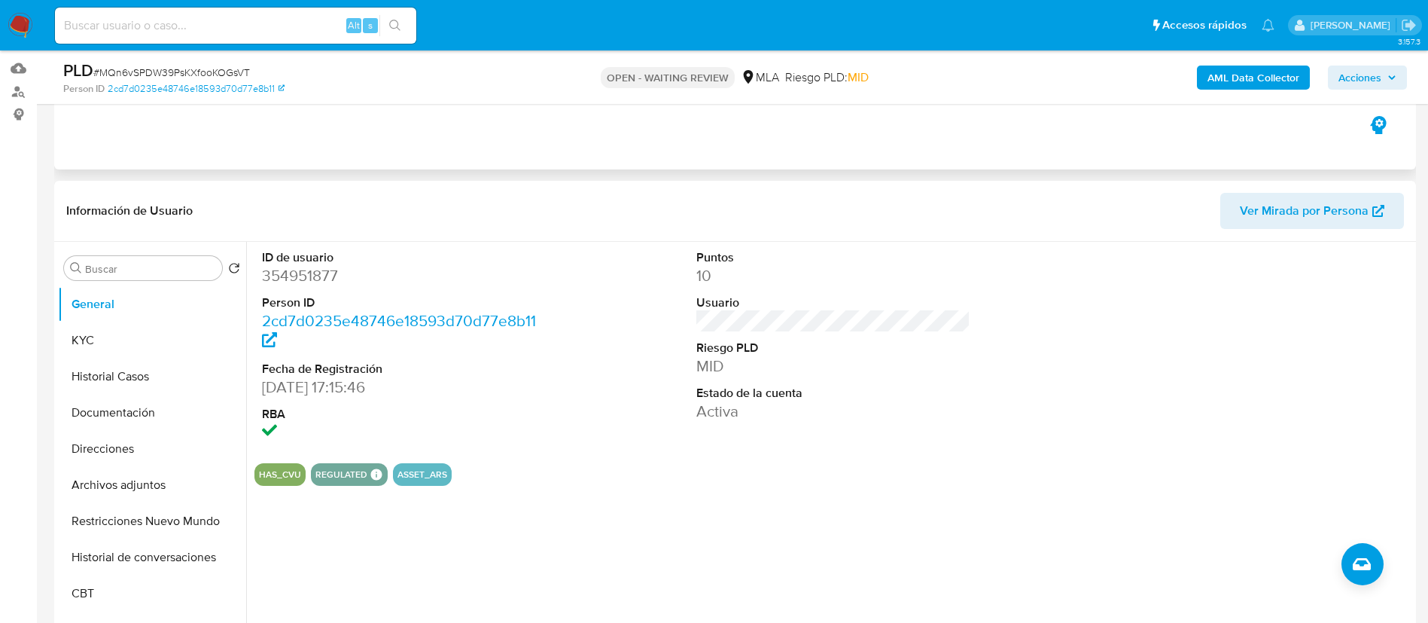
scroll to position [151, 0]
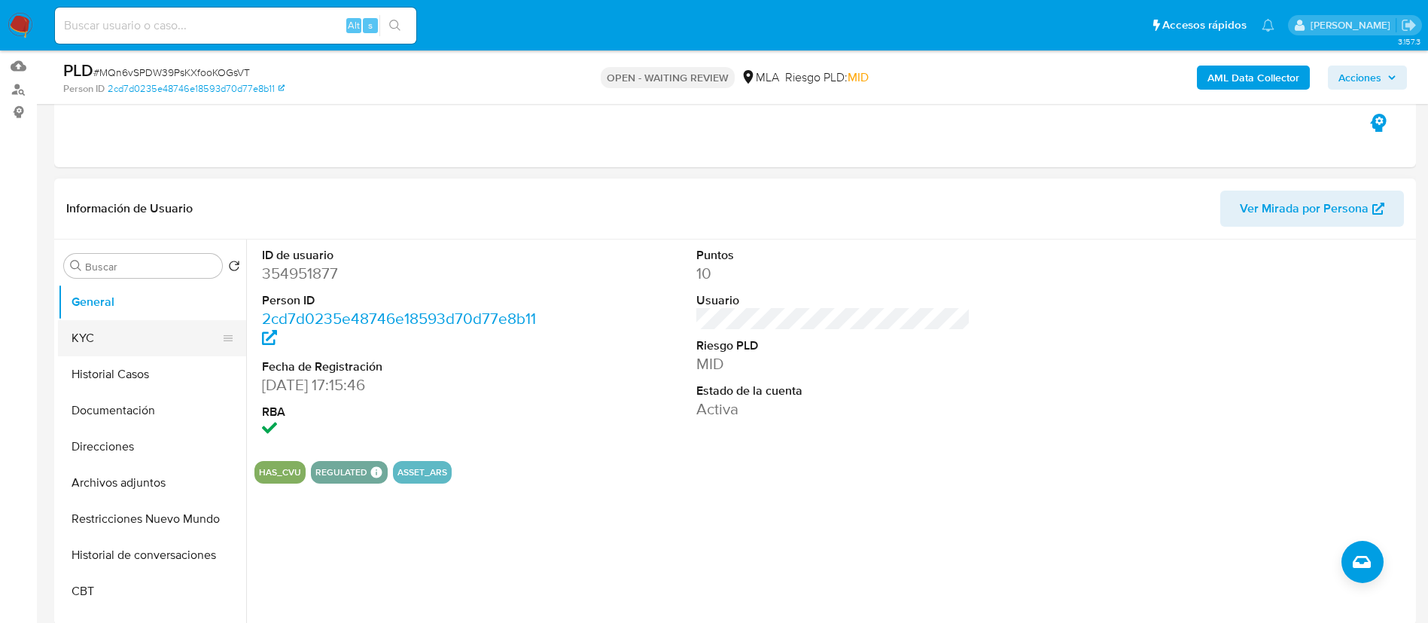
click at [106, 337] on button "KYC" at bounding box center [146, 338] width 176 height 36
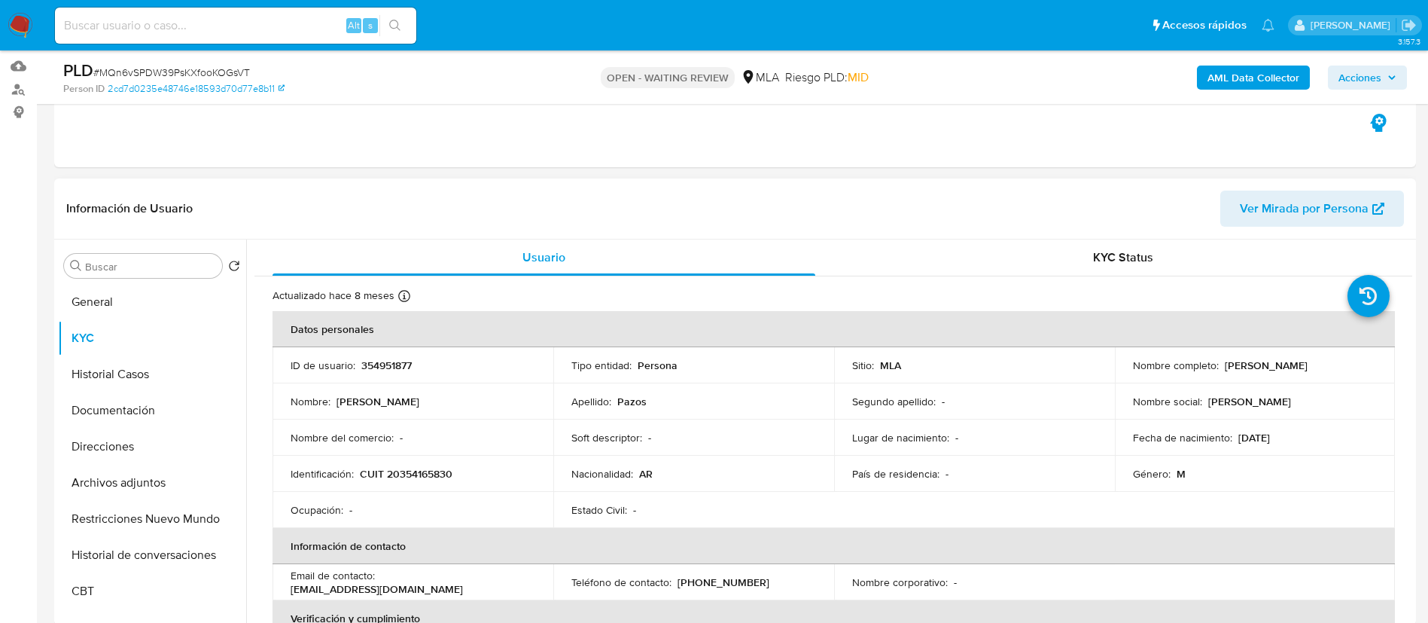
scroll to position [224, 0]
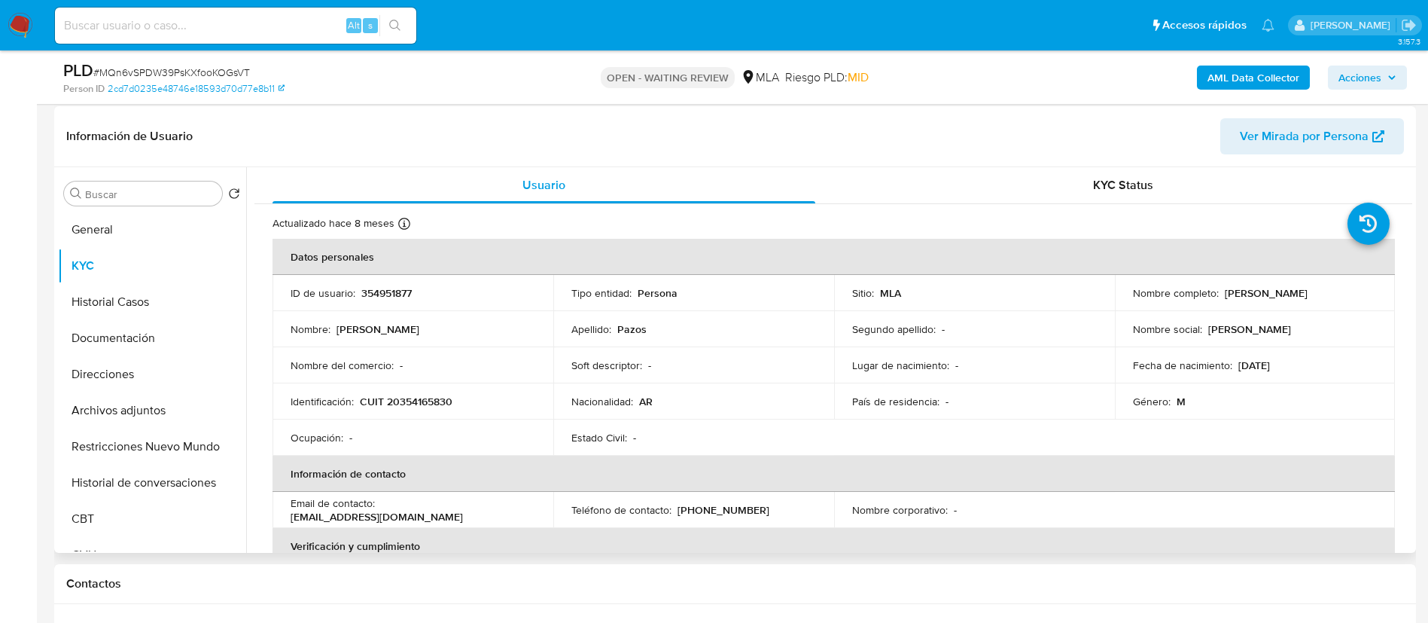
drag, startPoint x: 1223, startPoint y: 288, endPoint x: 1314, endPoint y: 291, distance: 91.9
click at [1308, 291] on p "[PERSON_NAME]" at bounding box center [1266, 293] width 83 height 14
copy p "[PERSON_NAME]"
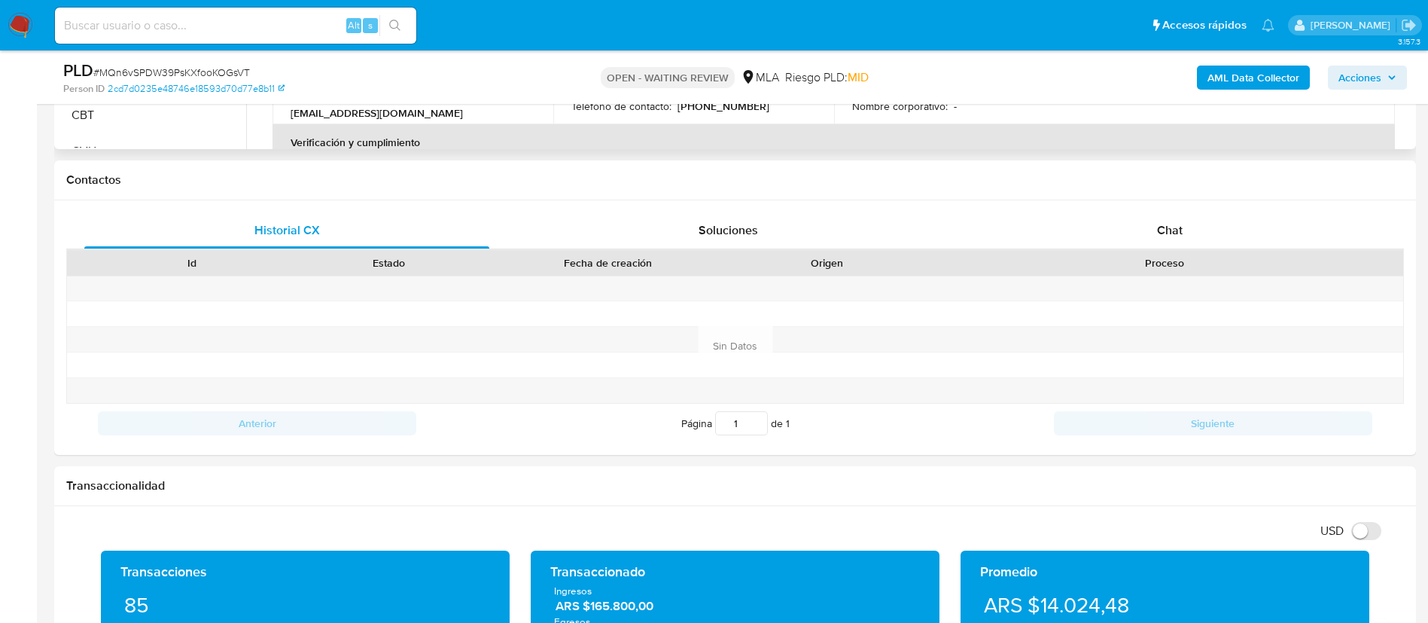
scroll to position [684, 0]
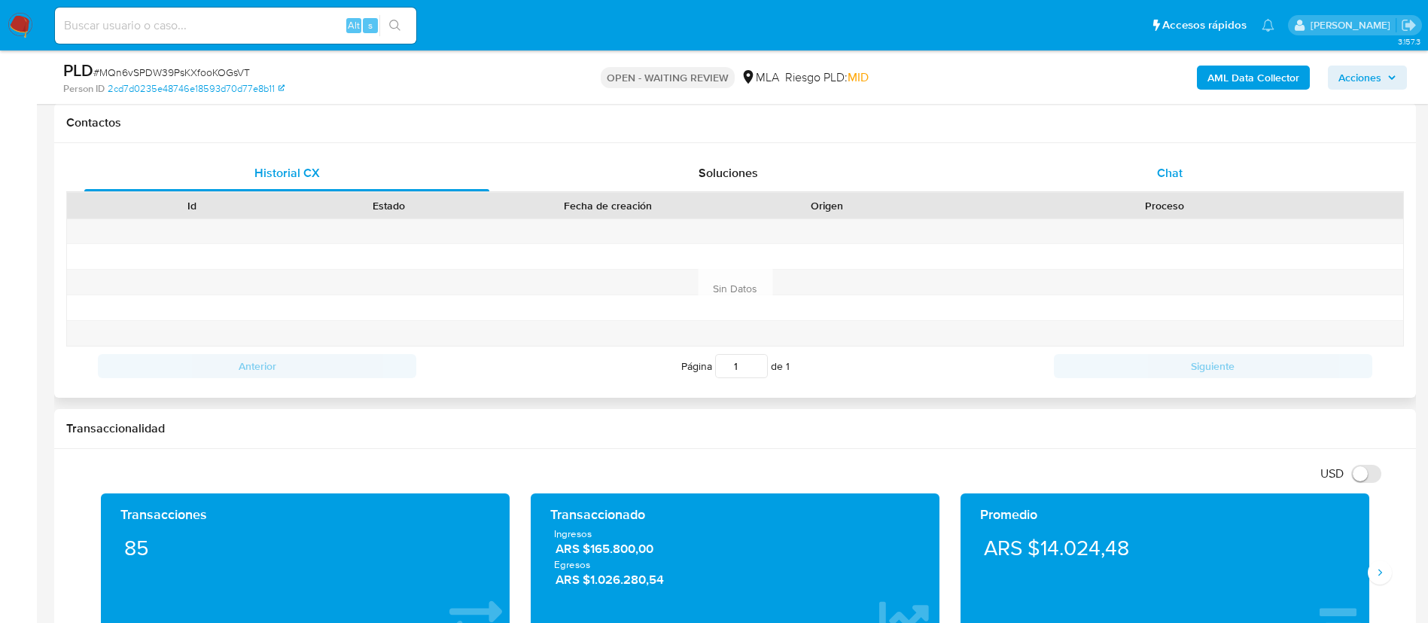
click at [1168, 170] on span "Chat" at bounding box center [1170, 172] width 26 height 17
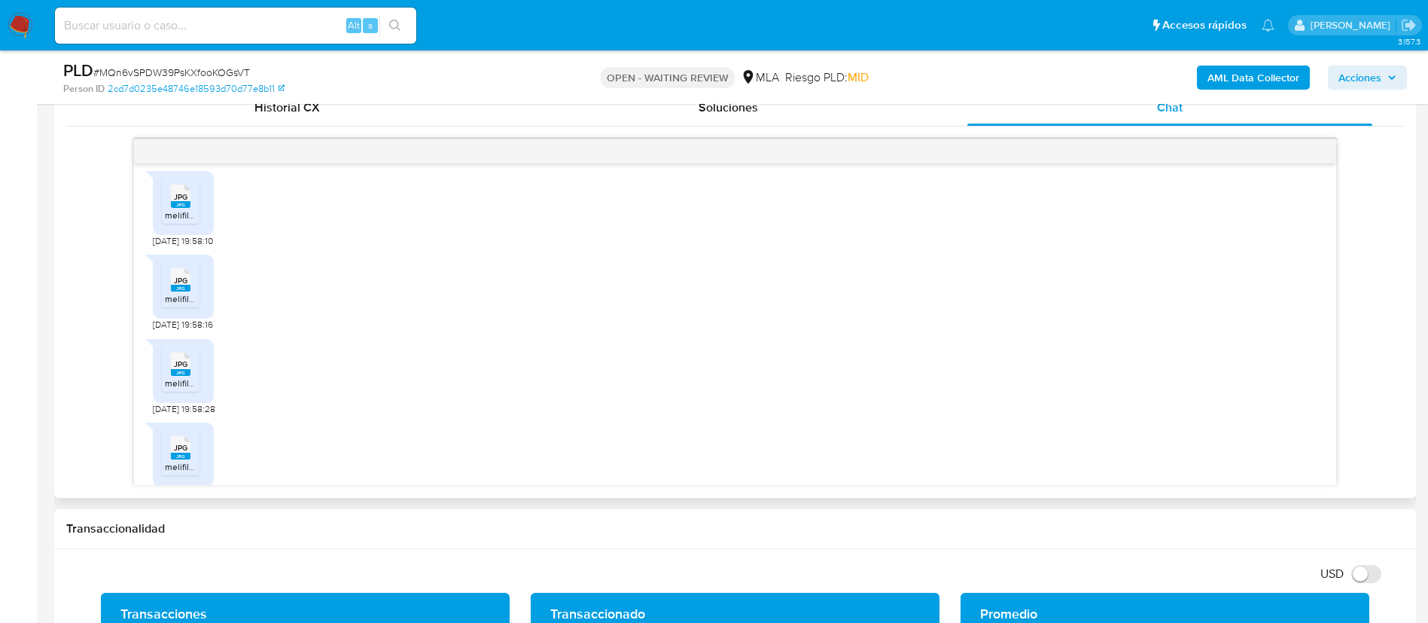
scroll to position [1224, 0]
click at [378, 245] on div "JPG JPG melifile1648876176067692161.jpg [DATE] 19:58:10" at bounding box center [735, 203] width 1165 height 84
click at [176, 165] on rect at bounding box center [181, 161] width 20 height 7
click at [173, 248] on rect at bounding box center [181, 245] width 20 height 7
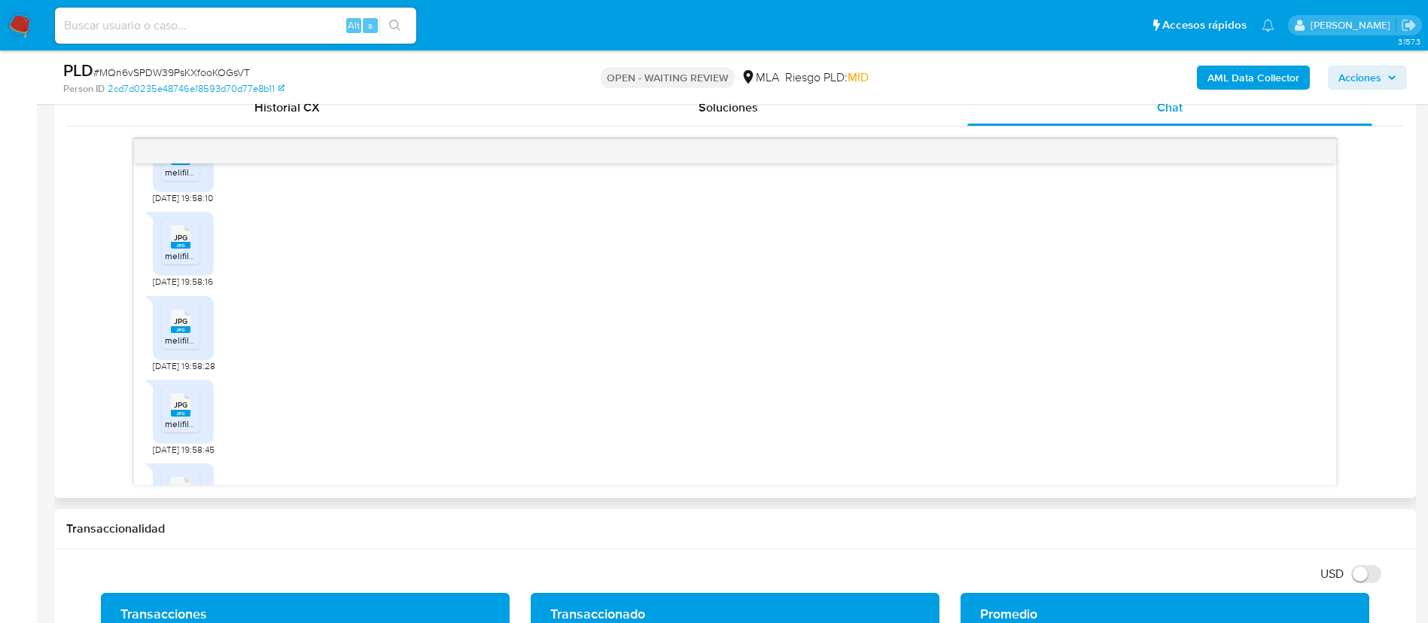
click at [182, 326] on span "JPG" at bounding box center [181, 321] width 14 height 10
click at [188, 418] on icon "JPG" at bounding box center [181, 404] width 20 height 26
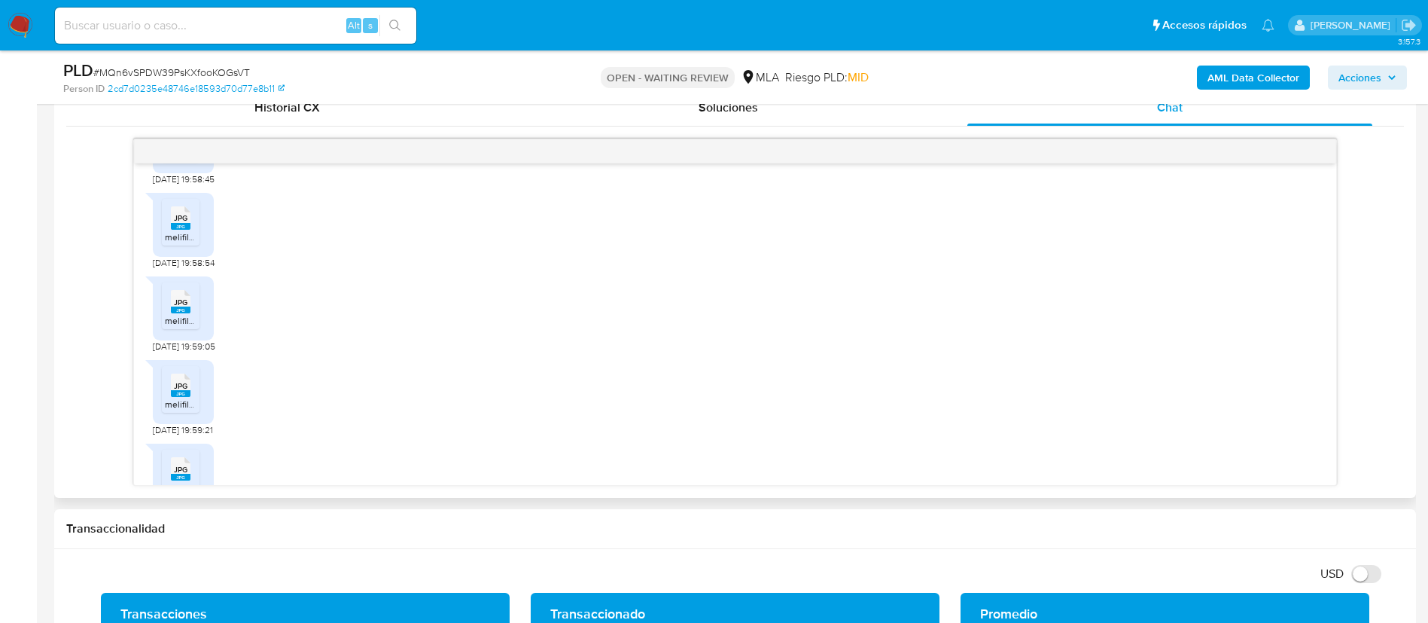
click at [193, 243] on span "melifile3570668759113404260.jpg" at bounding box center [234, 236] width 139 height 13
click at [182, 307] on span "JPG" at bounding box center [181, 302] width 14 height 10
click at [183, 397] on rect at bounding box center [181, 393] width 20 height 7
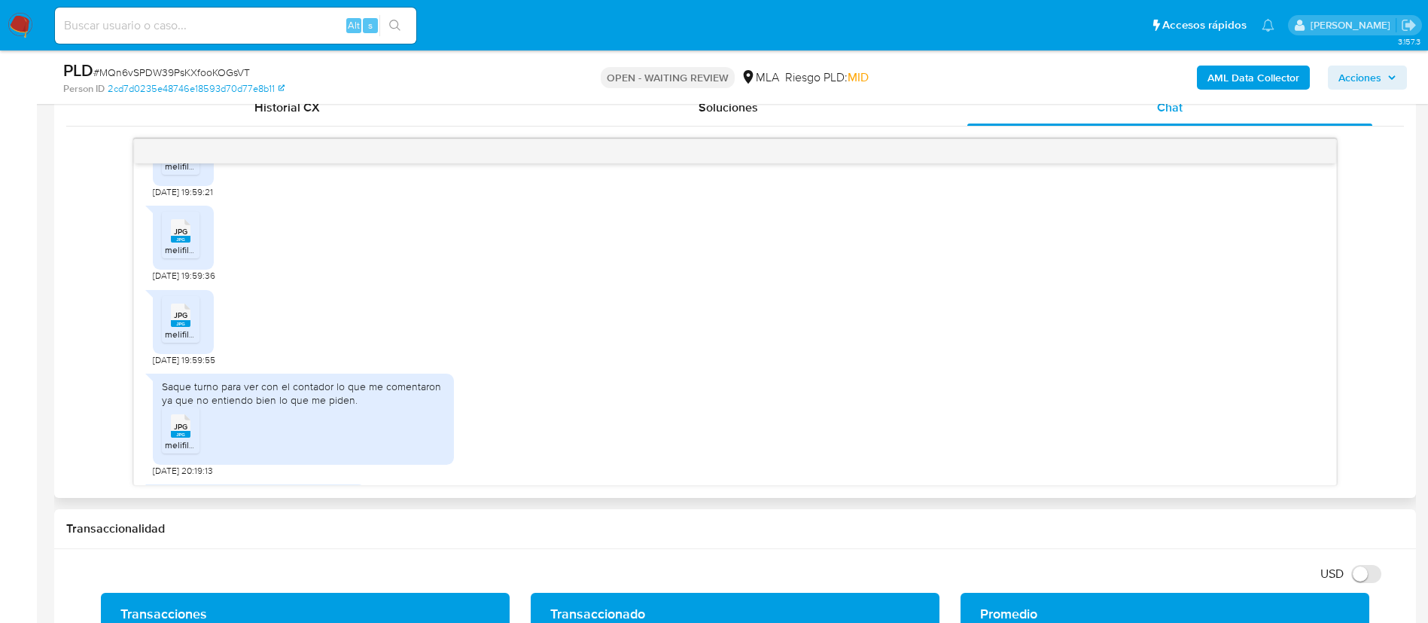
scroll to position [1788, 0]
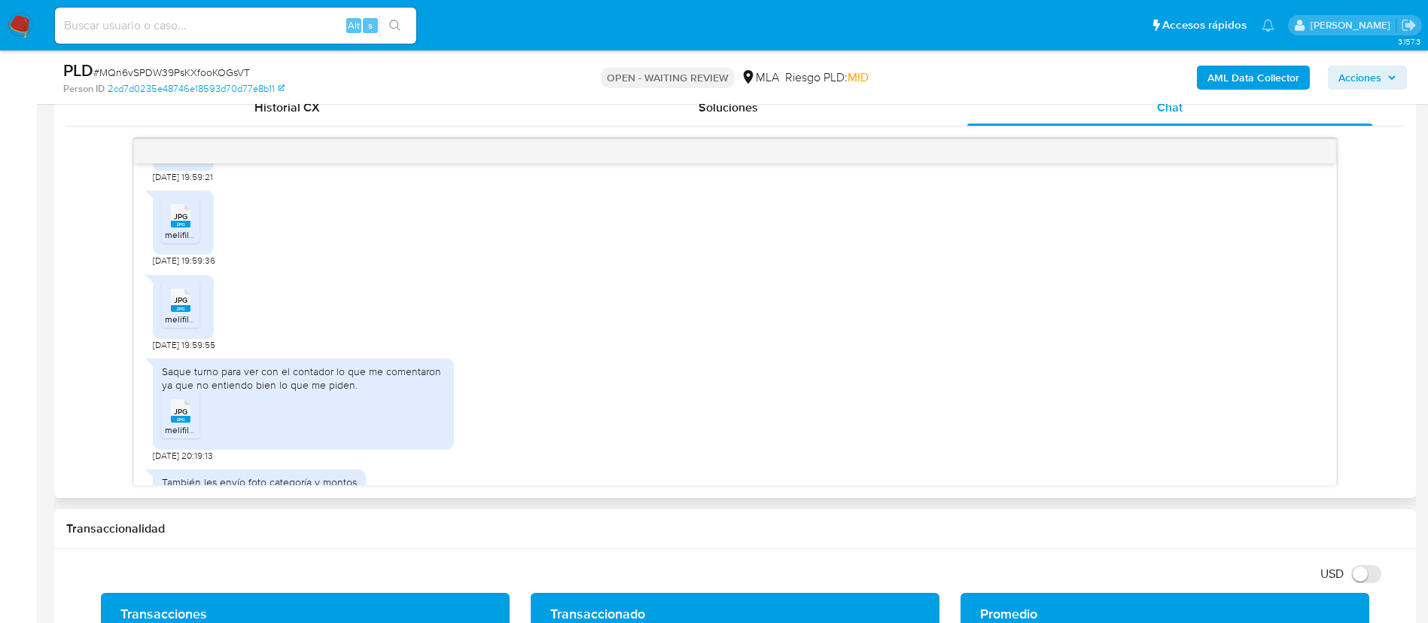
click at [187, 227] on icon at bounding box center [181, 215] width 20 height 23
click at [179, 312] on rect at bounding box center [181, 308] width 20 height 7
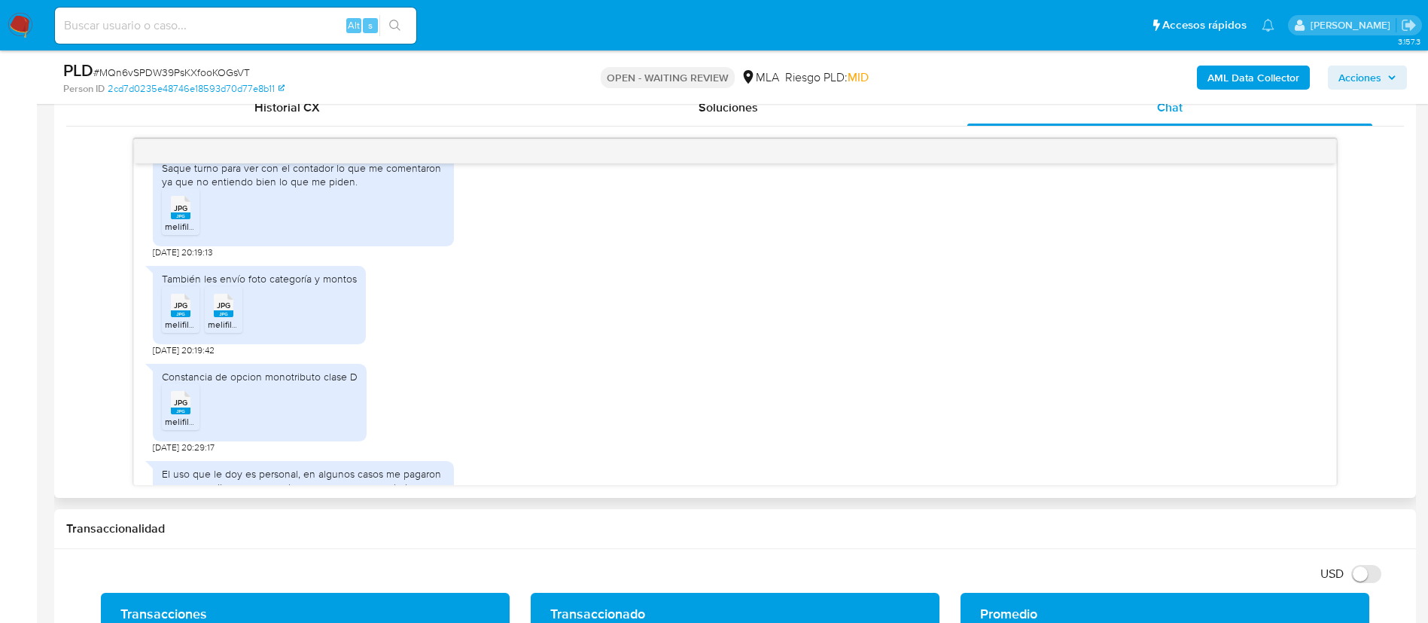
scroll to position [2010, 0]
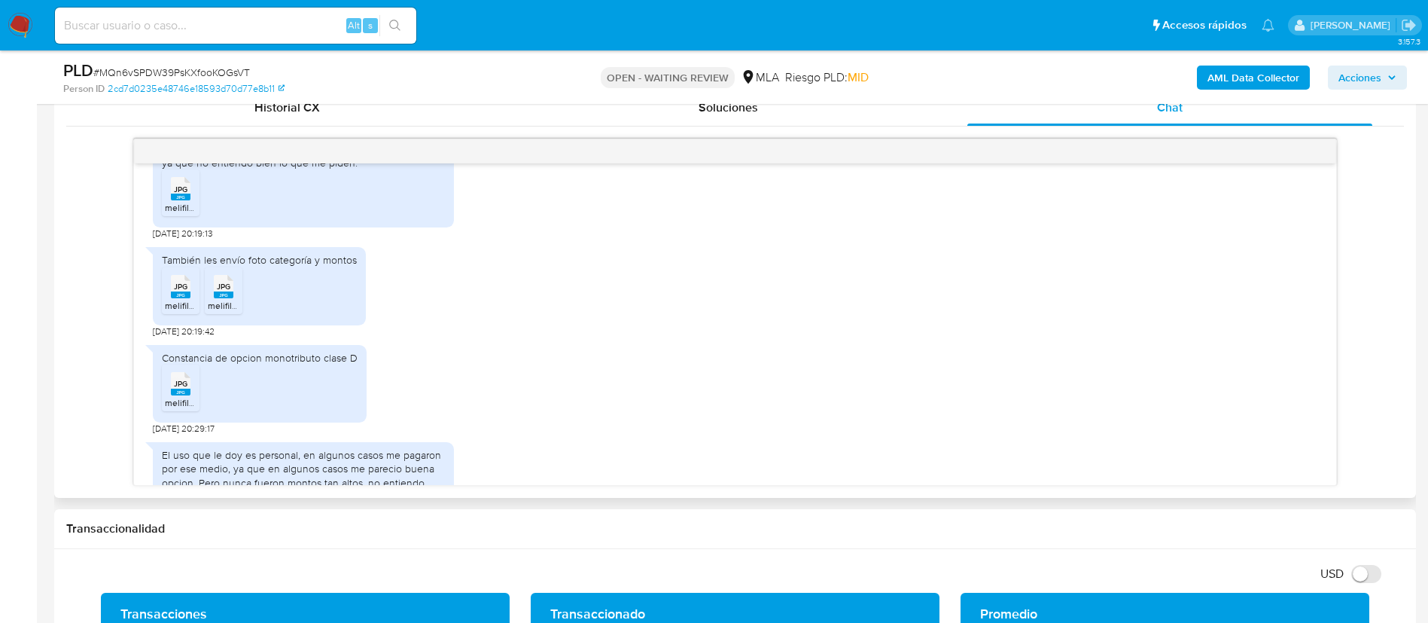
click at [185, 202] on icon "JPG" at bounding box center [181, 188] width 20 height 26
click at [182, 298] on rect at bounding box center [181, 294] width 20 height 7
click at [224, 300] on icon "JPG" at bounding box center [224, 286] width 20 height 26
click at [190, 397] on div "JPG JPG" at bounding box center [181, 381] width 32 height 29
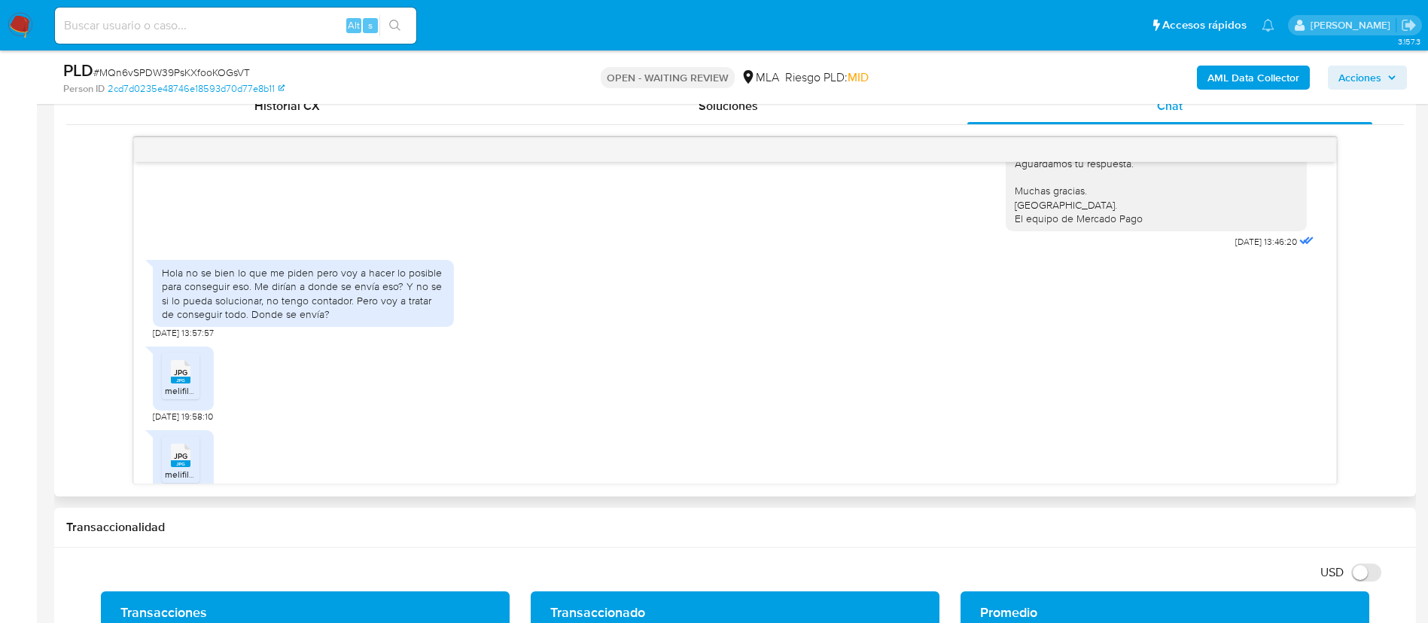
scroll to position [1153, 0]
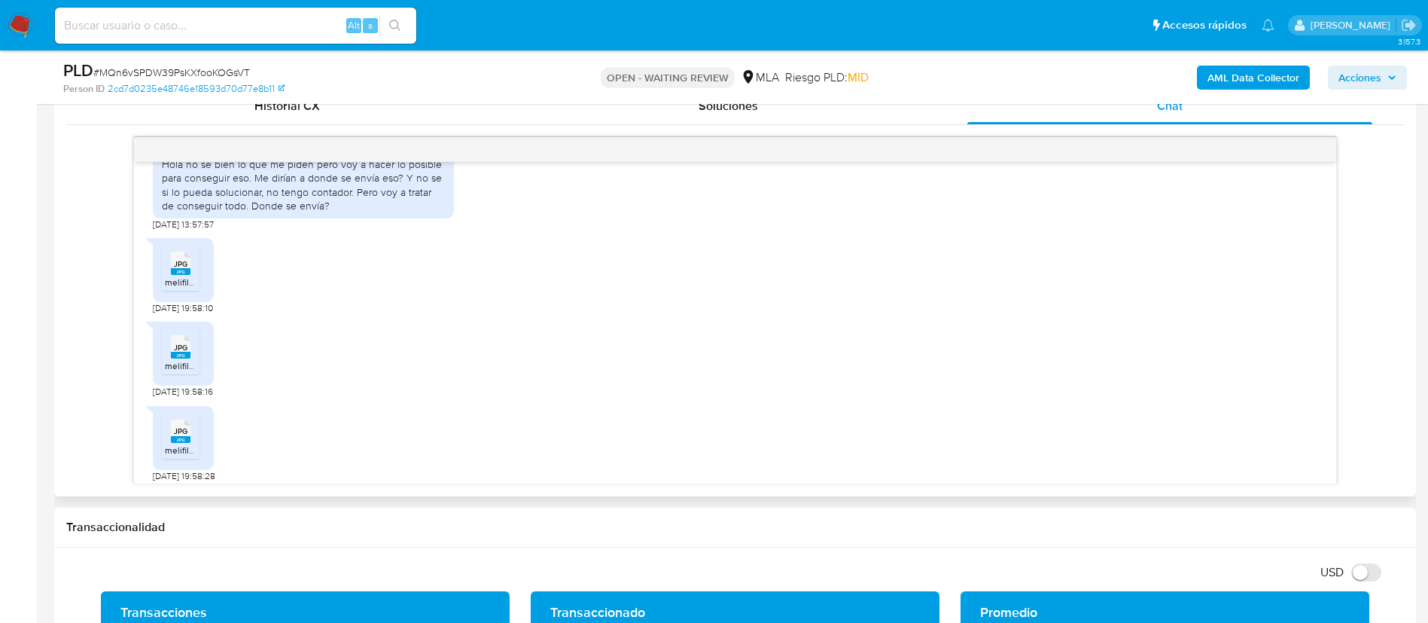
click at [246, 212] on div "Hola no se bien lo que me piden pero voy a hacer lo posible para conseguir eso.…" at bounding box center [303, 184] width 283 height 55
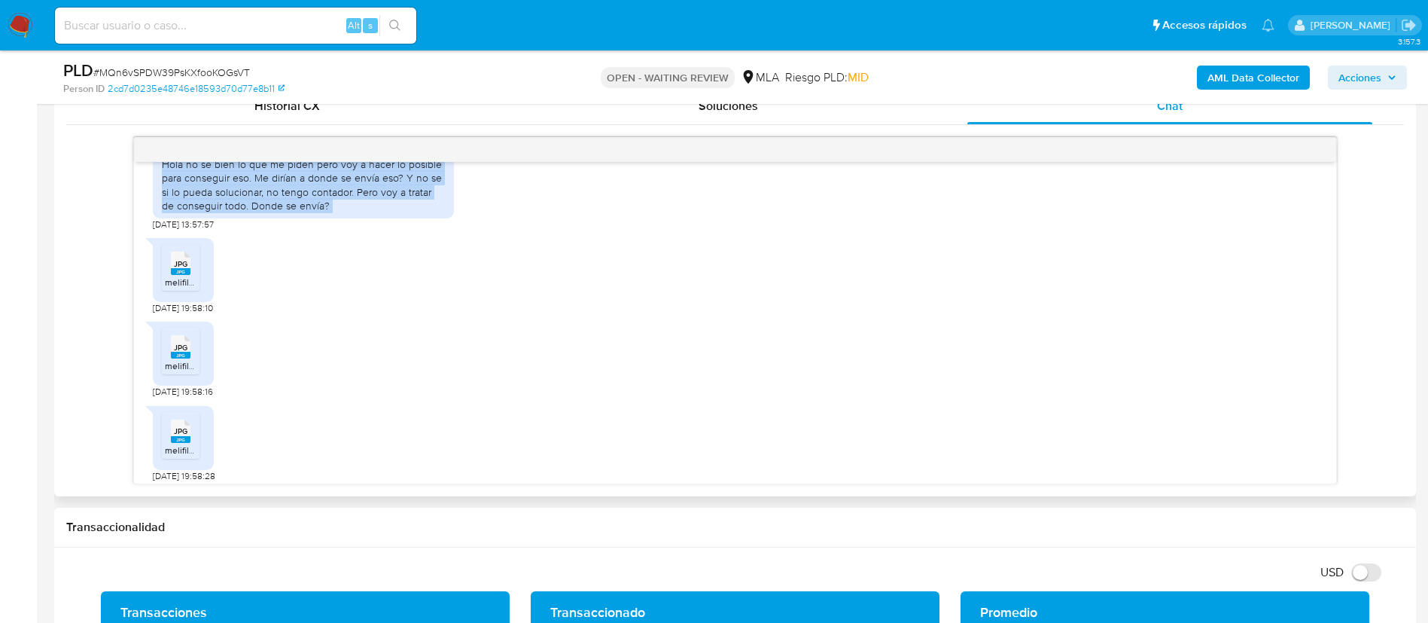
click at [246, 212] on div "Hola no se bien lo que me piden pero voy a hacer lo posible para conseguir eso.…" at bounding box center [303, 184] width 283 height 55
copy div "Hola no se bien lo que me piden pero voy a hacer lo posible para conseguir eso.…"
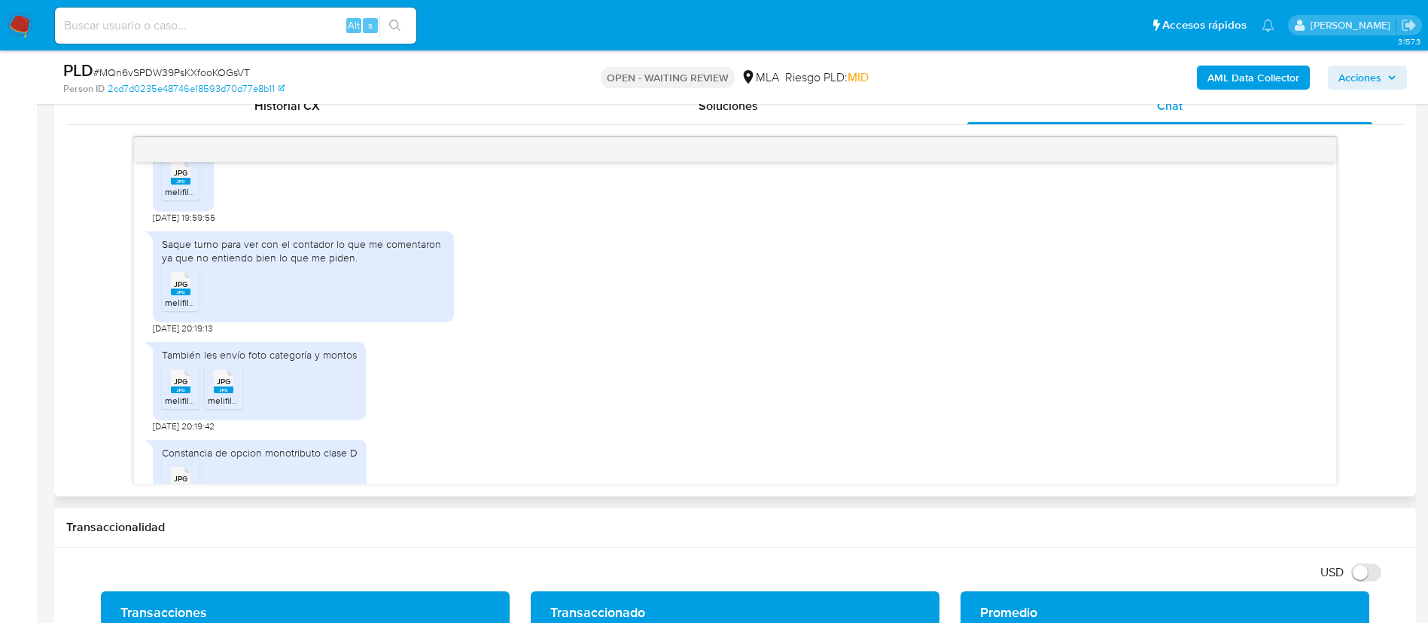
scroll to position [1914, 0]
click at [251, 263] on div "Saque turno para ver con el contador lo que me comentaron ya que no entiendo bi…" at bounding box center [303, 249] width 283 height 27
copy div "Saque turno para ver con el contador lo que me comentaron ya que no entiendo bi…"
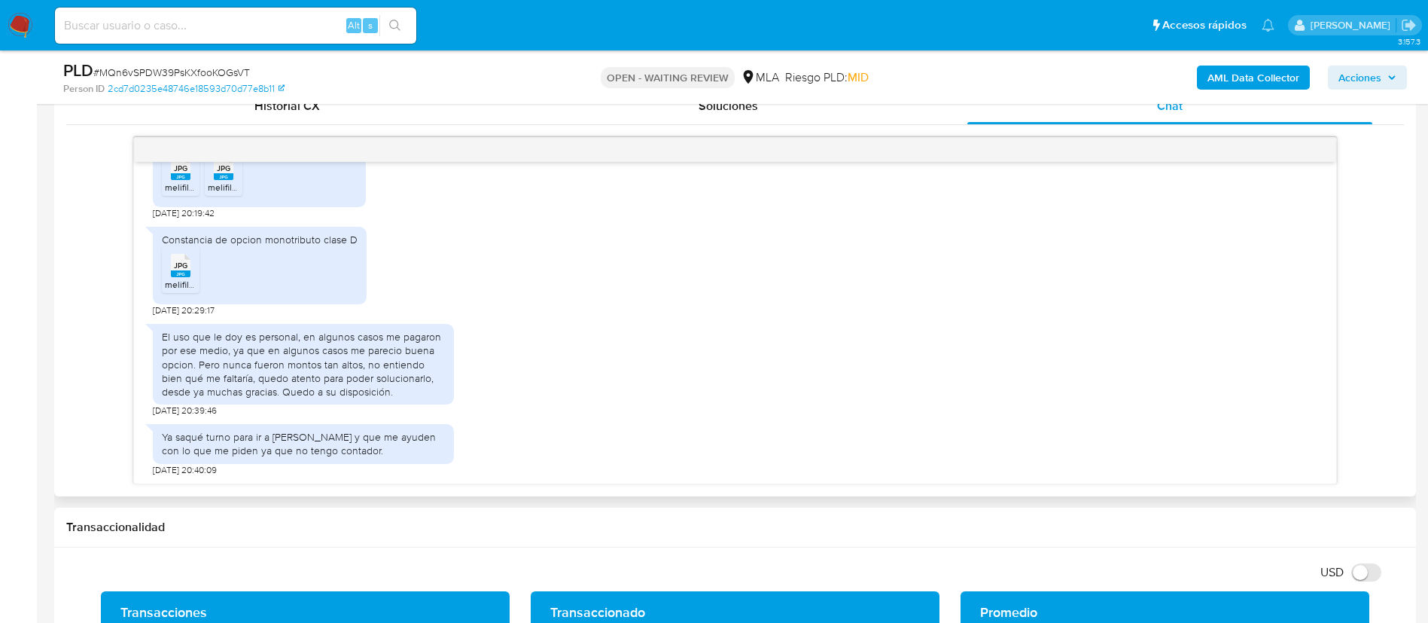
scroll to position [2167, 0]
click at [247, 347] on div "El uso que le doy es personal, en algunos casos me pagaron por ese medio, ya qu…" at bounding box center [303, 364] width 283 height 69
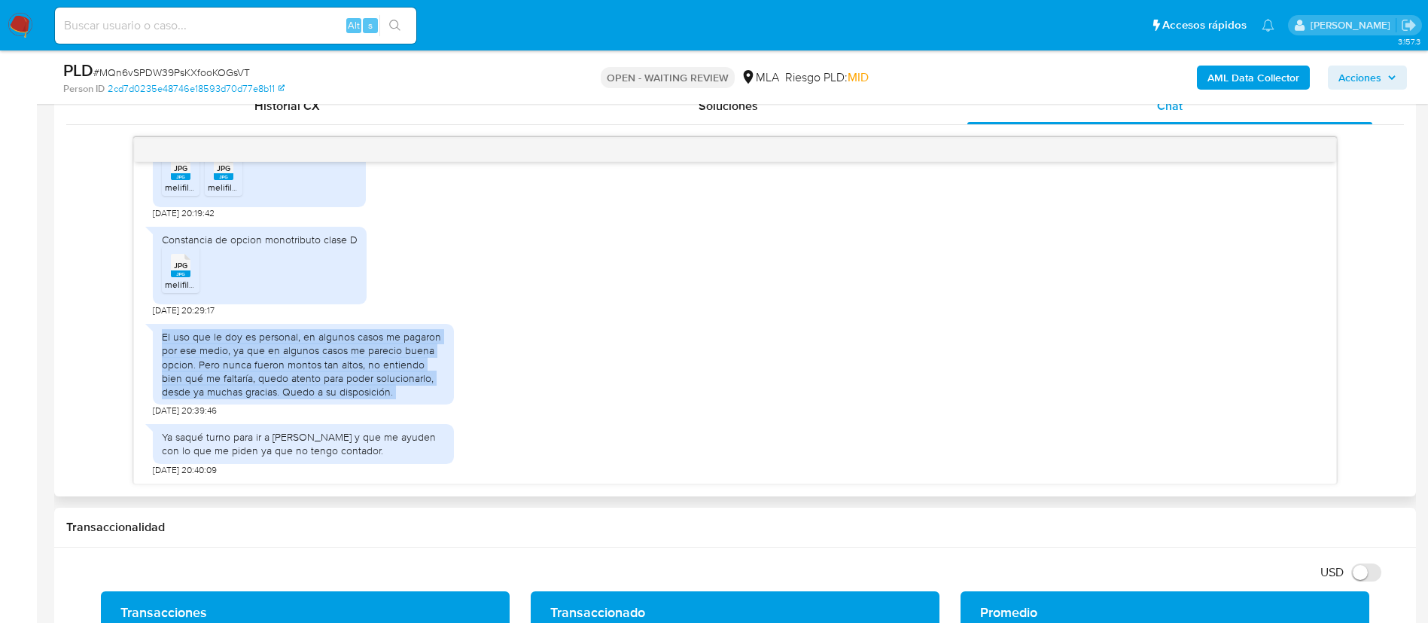
click at [247, 347] on div "El uso que le doy es personal, en algunos casos me pagaron por ese medio, ya qu…" at bounding box center [303, 364] width 283 height 69
copy div "El uso que le doy es personal, en algunos casos me pagaron por ese medio, ya qu…"
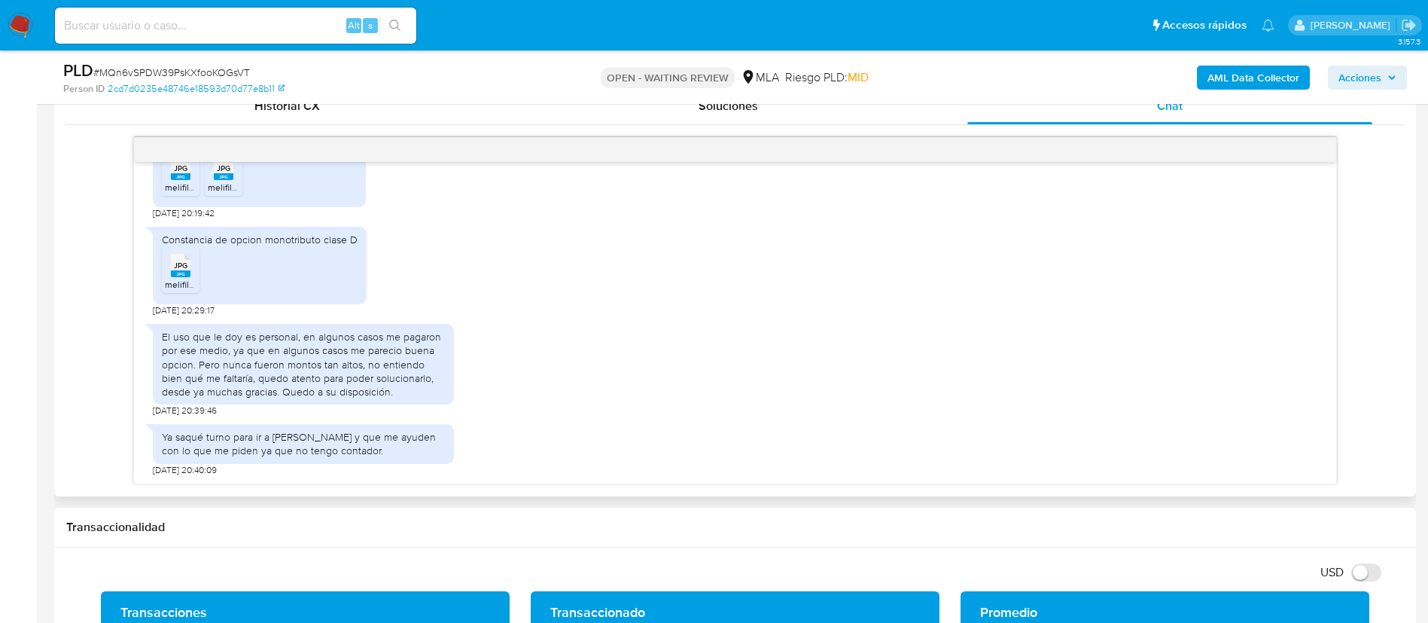
click at [212, 443] on div "Ya saqué turno para ir a Arca y que me ayuden con lo que me piden ya que no ten…" at bounding box center [303, 443] width 283 height 27
copy div "Ya saqué turno para ir a Arca y que me ayuden con lo que me piden ya que no ten…"
click at [212, 443] on div "Ya saqué turno para ir a Arca y que me ayuden con lo que me piden ya que no ten…" at bounding box center [303, 443] width 283 height 27
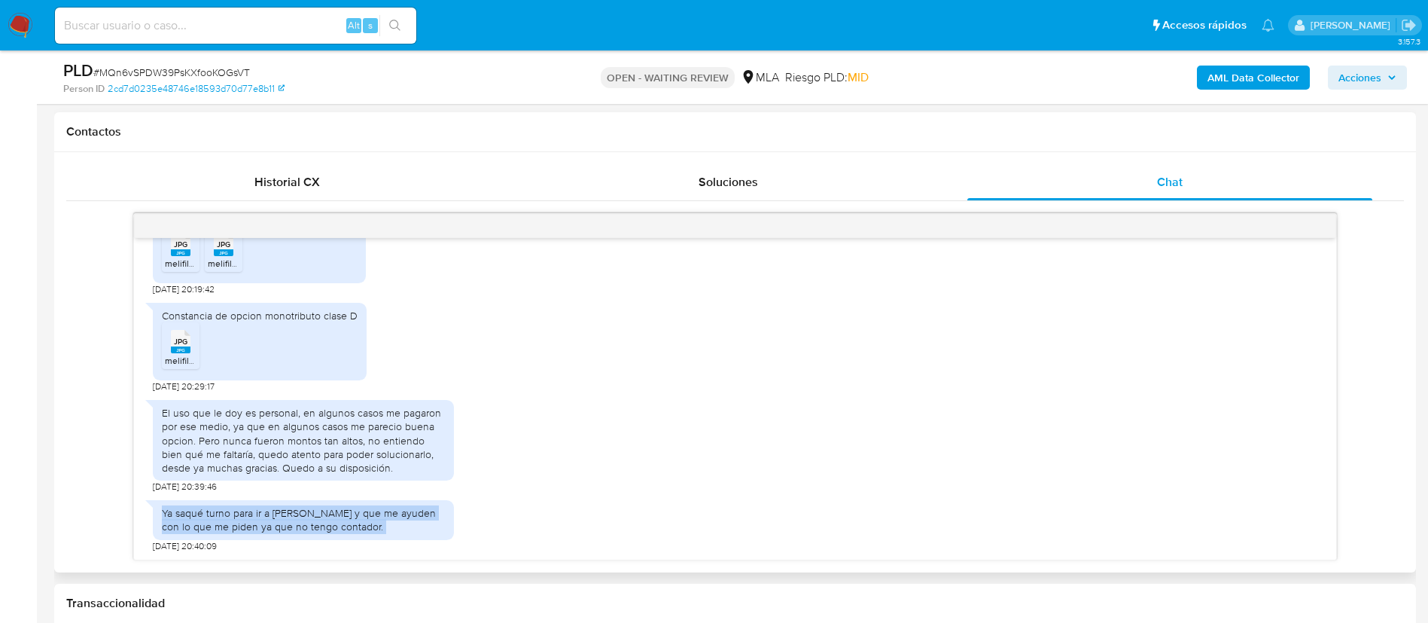
scroll to position [2121, 0]
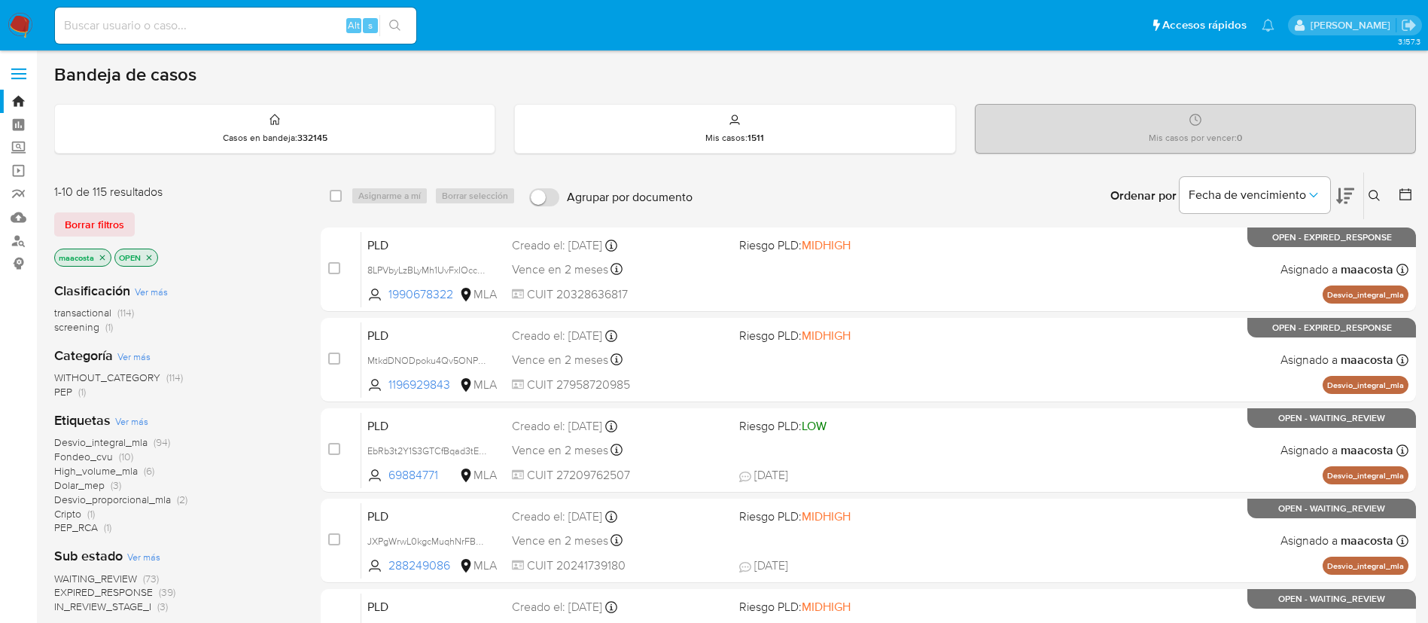
paste input "XpytIWtouJGcf198hCpTJosl"
click at [164, 30] on input at bounding box center [235, 26] width 361 height 20
type input "XpytIWtouJGcf198hCpTJosl"
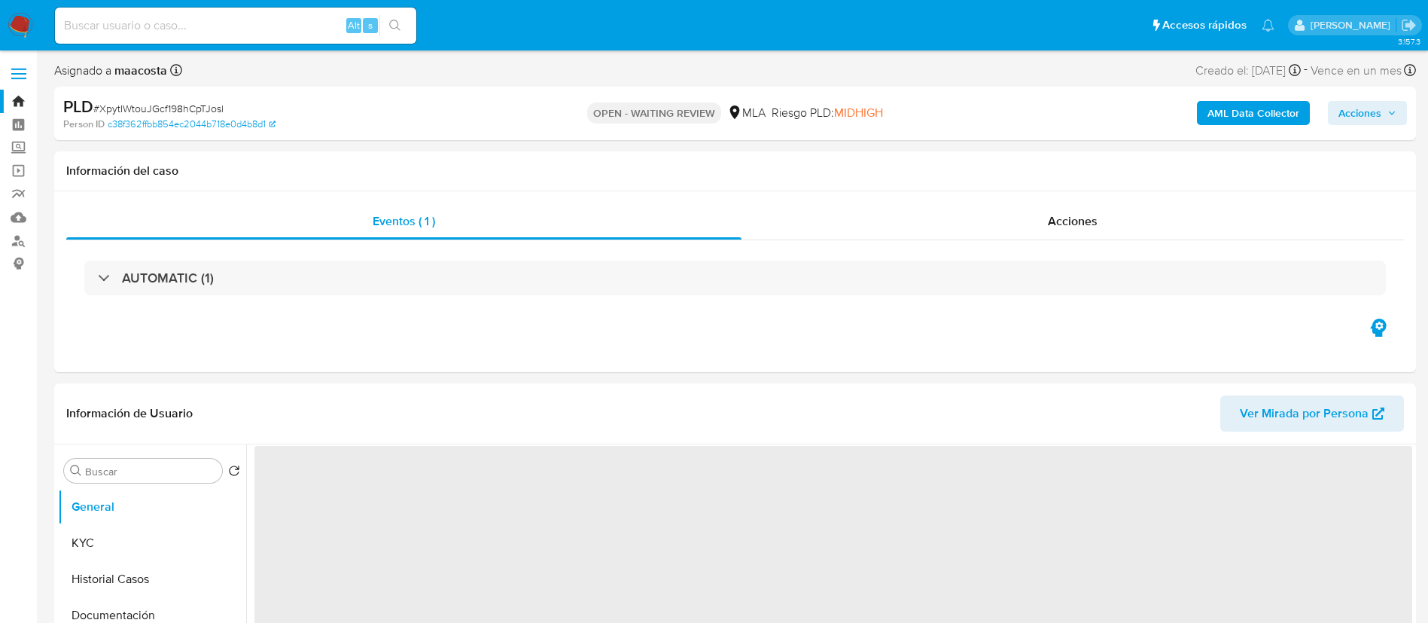
select select "10"
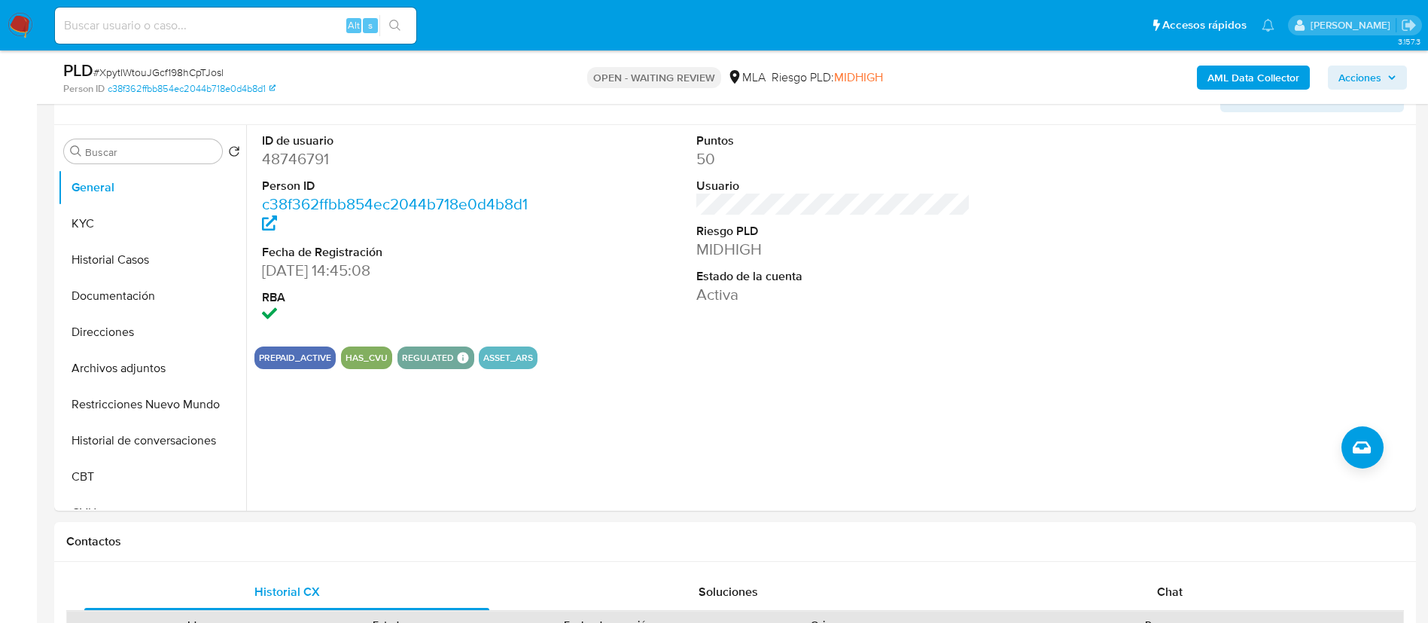
scroll to position [280, 0]
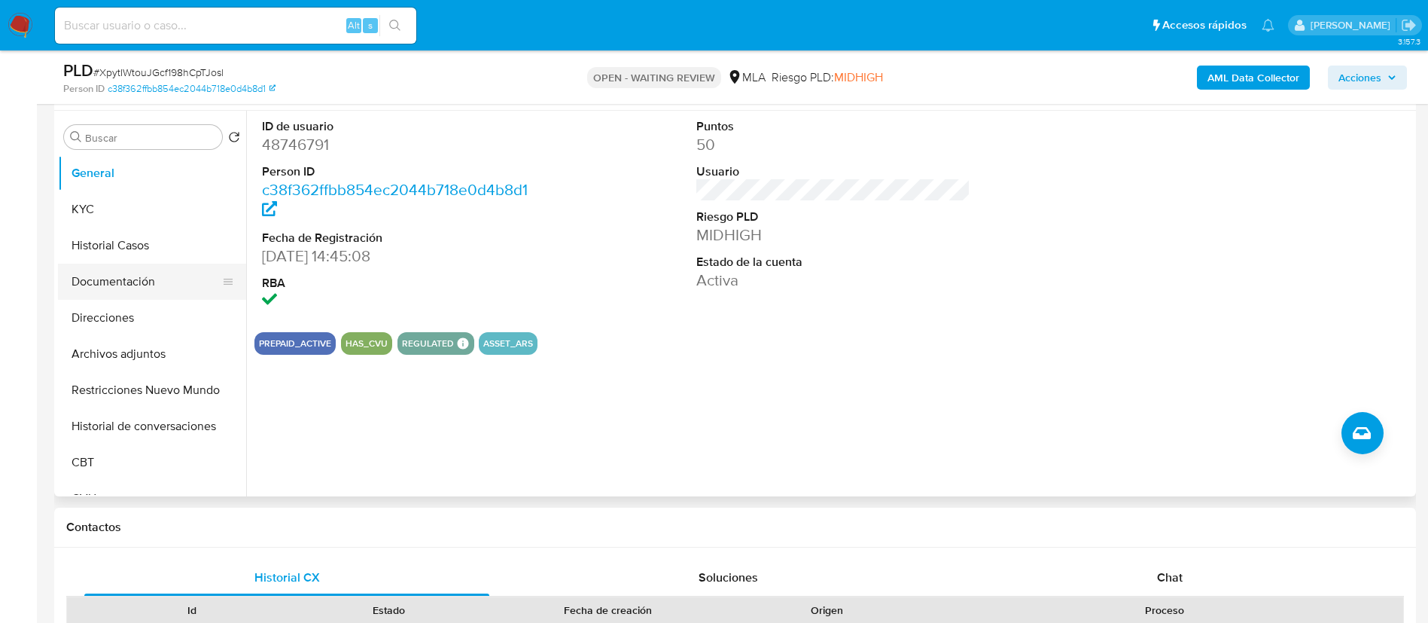
click at [158, 273] on button "Documentación" at bounding box center [146, 281] width 176 height 36
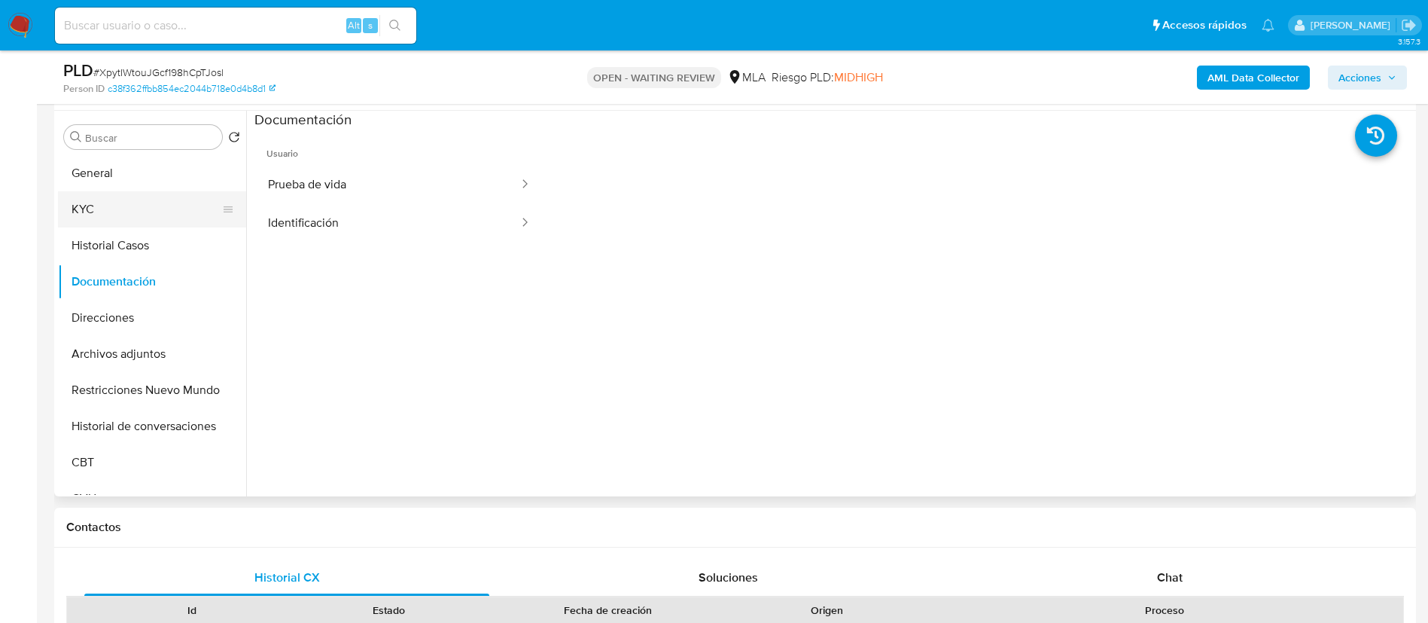
click at [69, 206] on button "KYC" at bounding box center [146, 209] width 176 height 36
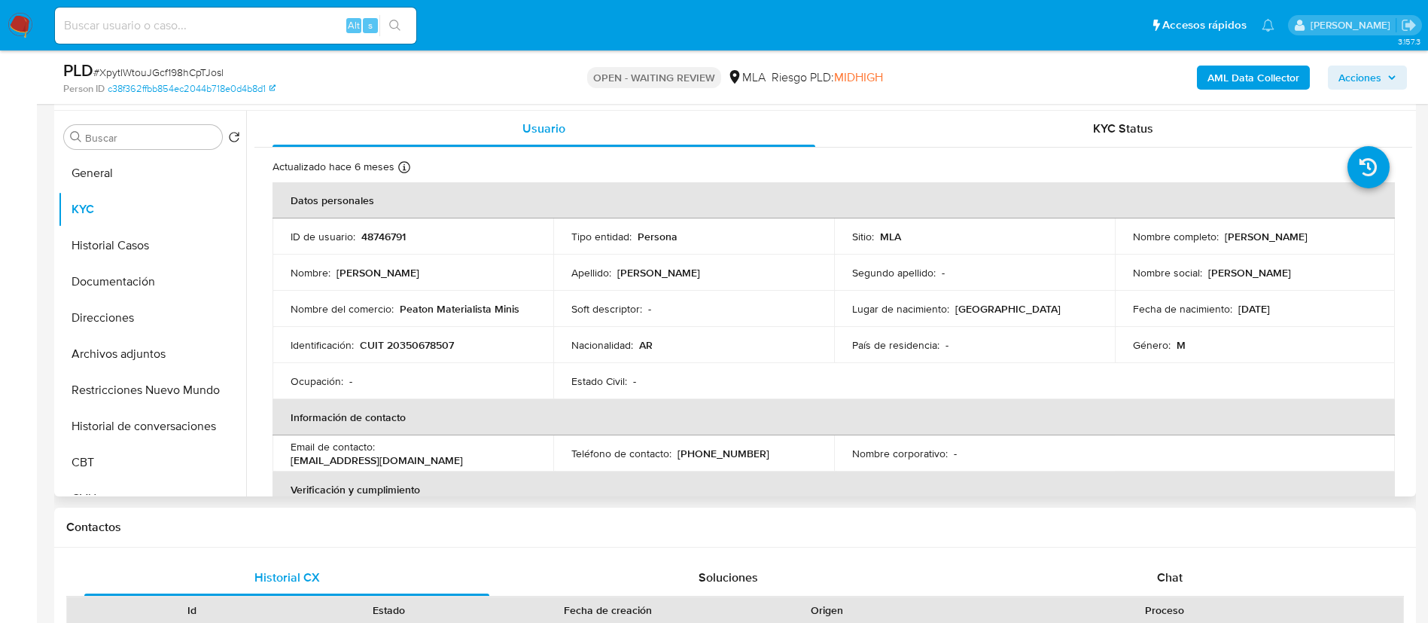
drag, startPoint x: 1219, startPoint y: 239, endPoint x: 1325, endPoint y: 234, distance: 106.2
click at [1325, 234] on div "Nombre completo : Cesar Andres Gerace" at bounding box center [1255, 237] width 245 height 14
copy p "Cesar Andres Gerace"
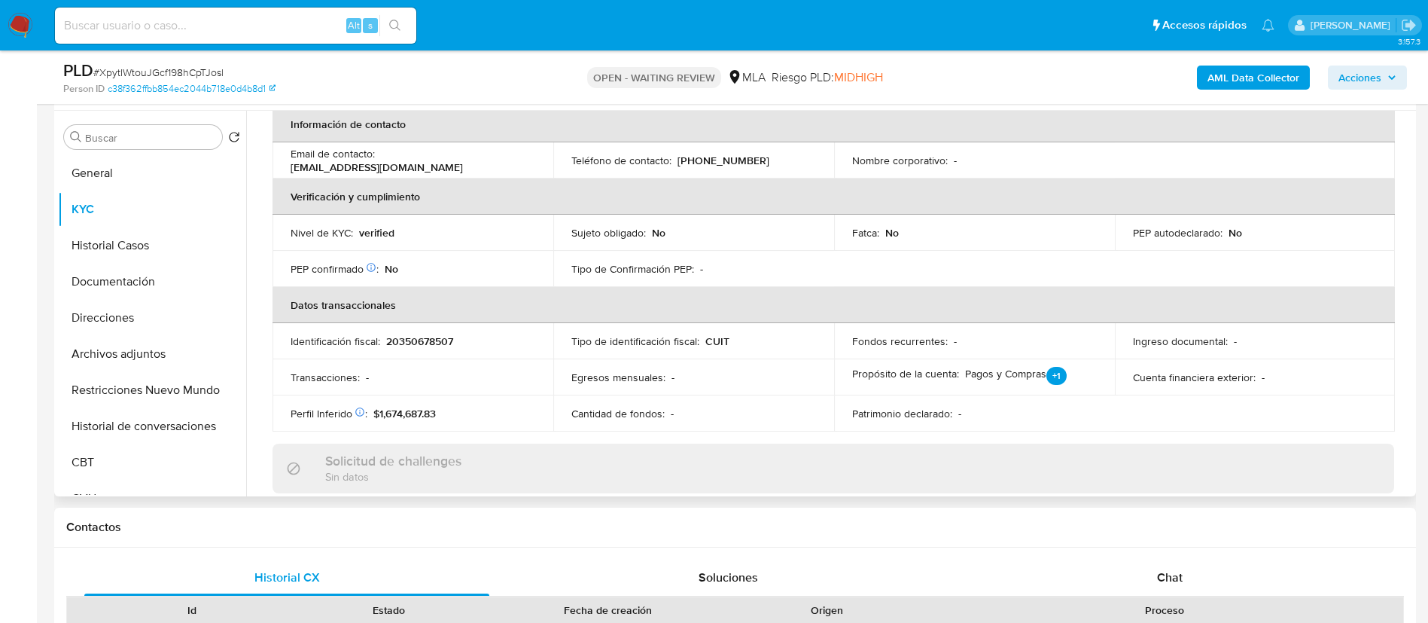
scroll to position [323, 0]
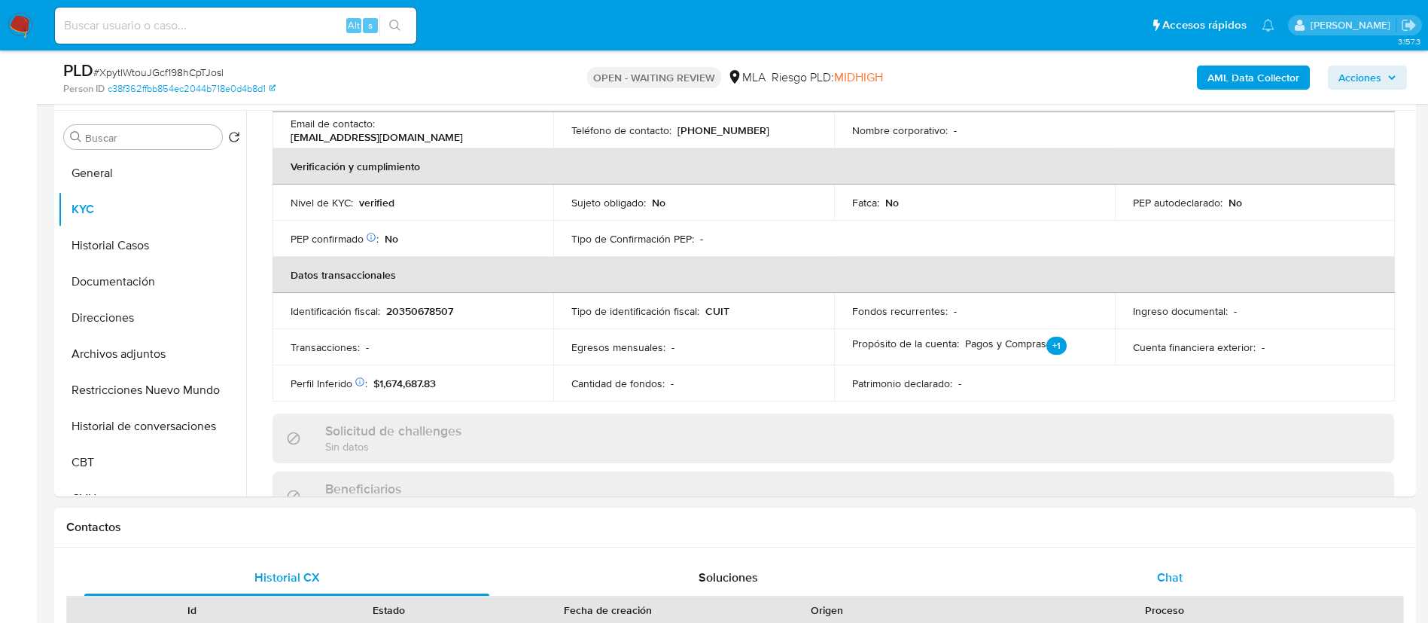
click at [1177, 574] on span "Chat" at bounding box center [1170, 576] width 26 height 17
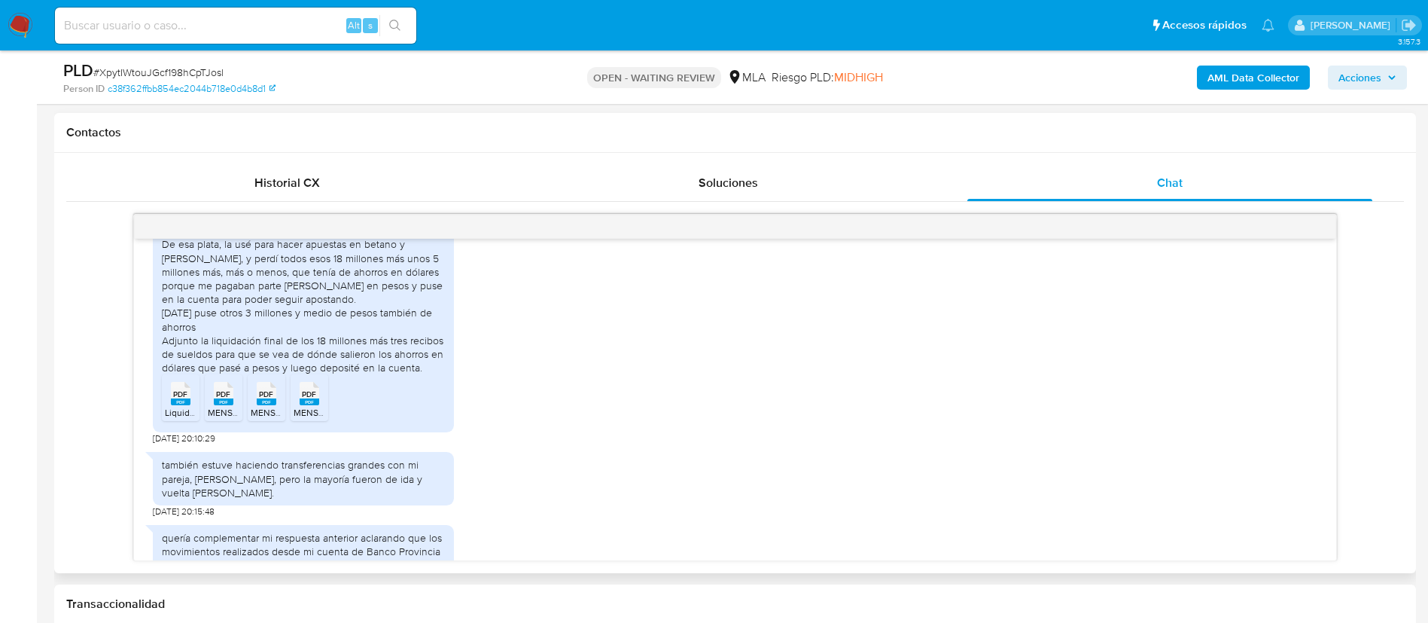
scroll to position [916, 0]
click at [174, 404] on rect at bounding box center [181, 400] width 20 height 7
click at [218, 417] on span "MENSUAL-01-2025 (1).pdf" at bounding box center [259, 410] width 102 height 13
click at [258, 404] on rect at bounding box center [267, 400] width 20 height 7
click at [303, 404] on rect at bounding box center [310, 400] width 20 height 7
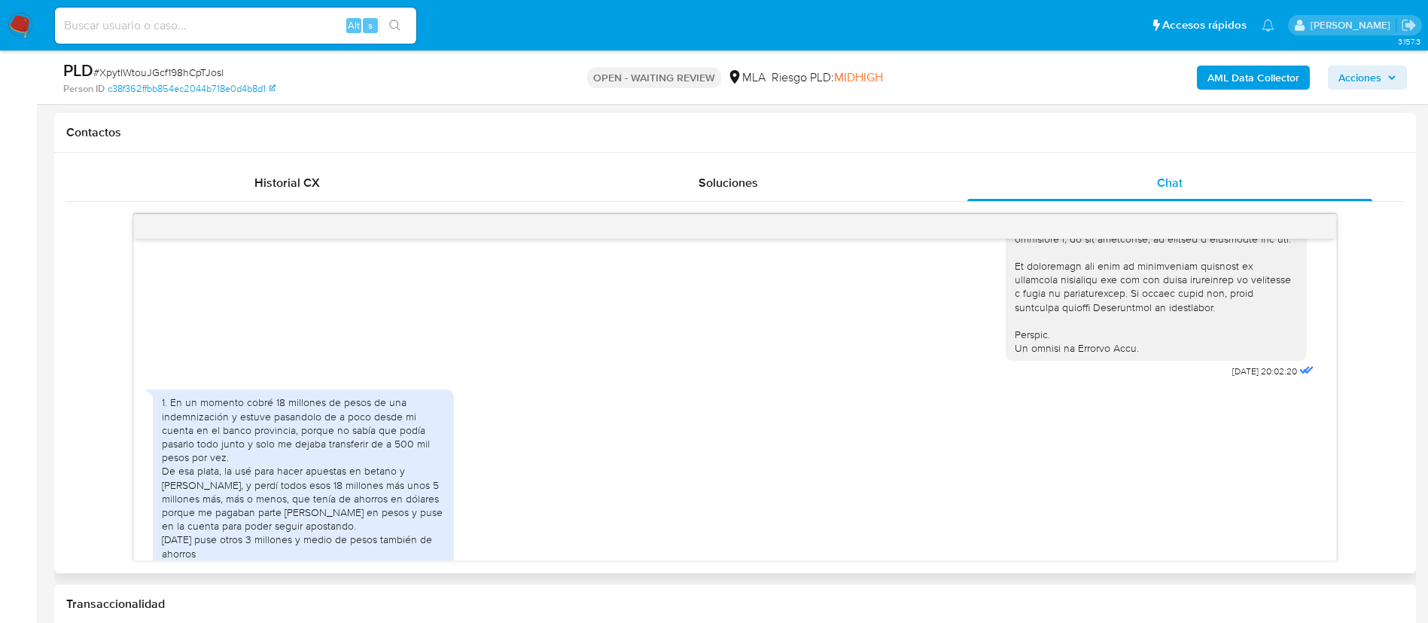
scroll to position [686, 0]
drag, startPoint x: 1193, startPoint y: 406, endPoint x: 1242, endPoint y: 406, distance: 48.9
copy span "[DATE]"
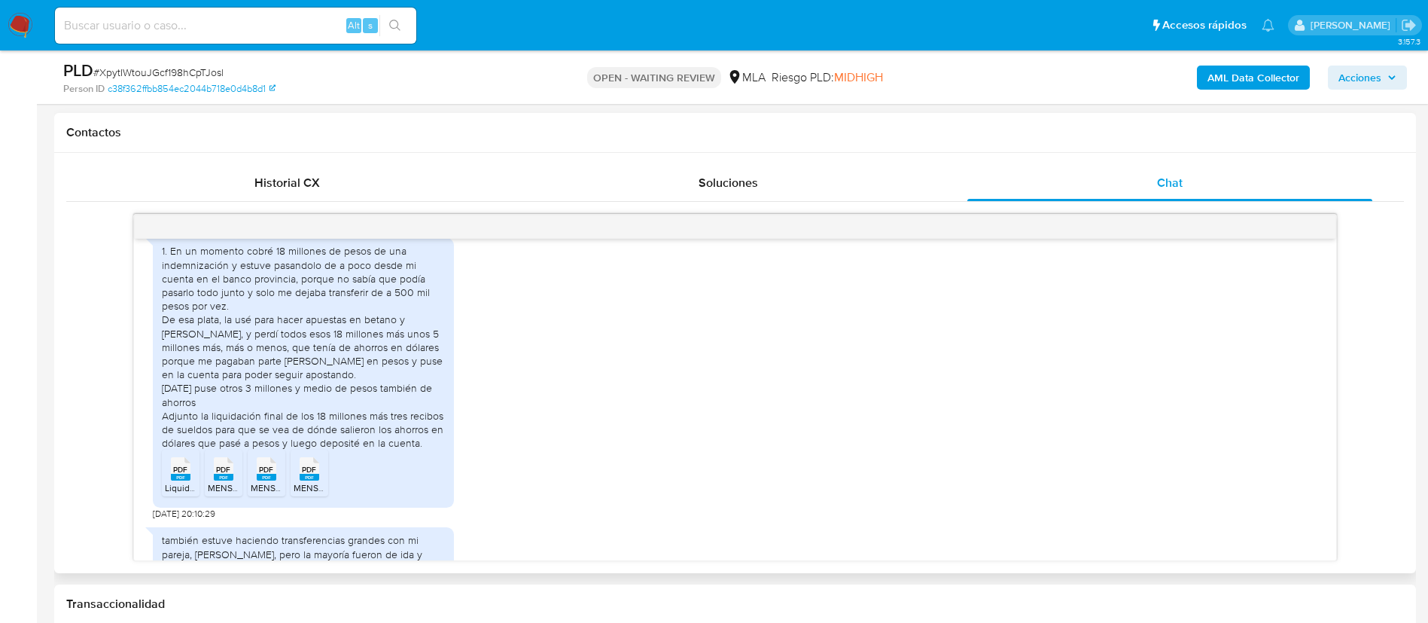
scroll to position [842, 0]
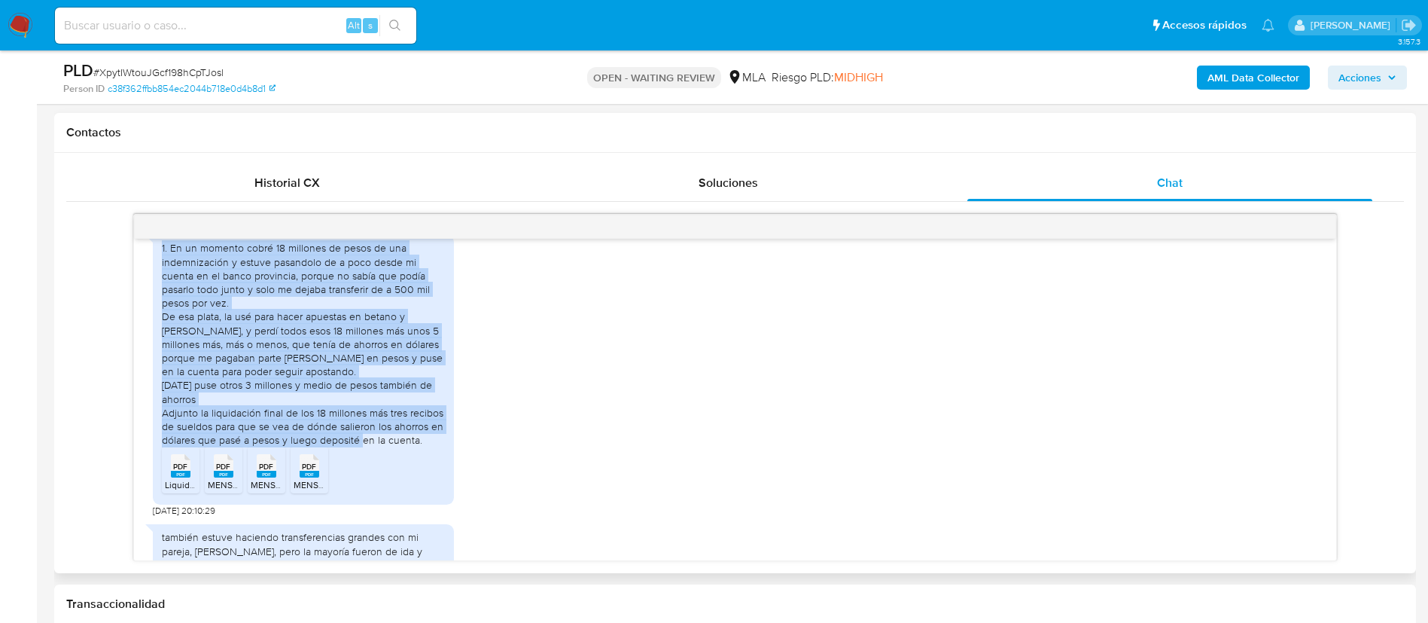
drag, startPoint x: 163, startPoint y: 278, endPoint x: 431, endPoint y: 461, distance: 324.5
click at [431, 446] on div "1. En un momento cobré 18 millones de pesos de una indemnización y estuve pasan…" at bounding box center [303, 344] width 283 height 206
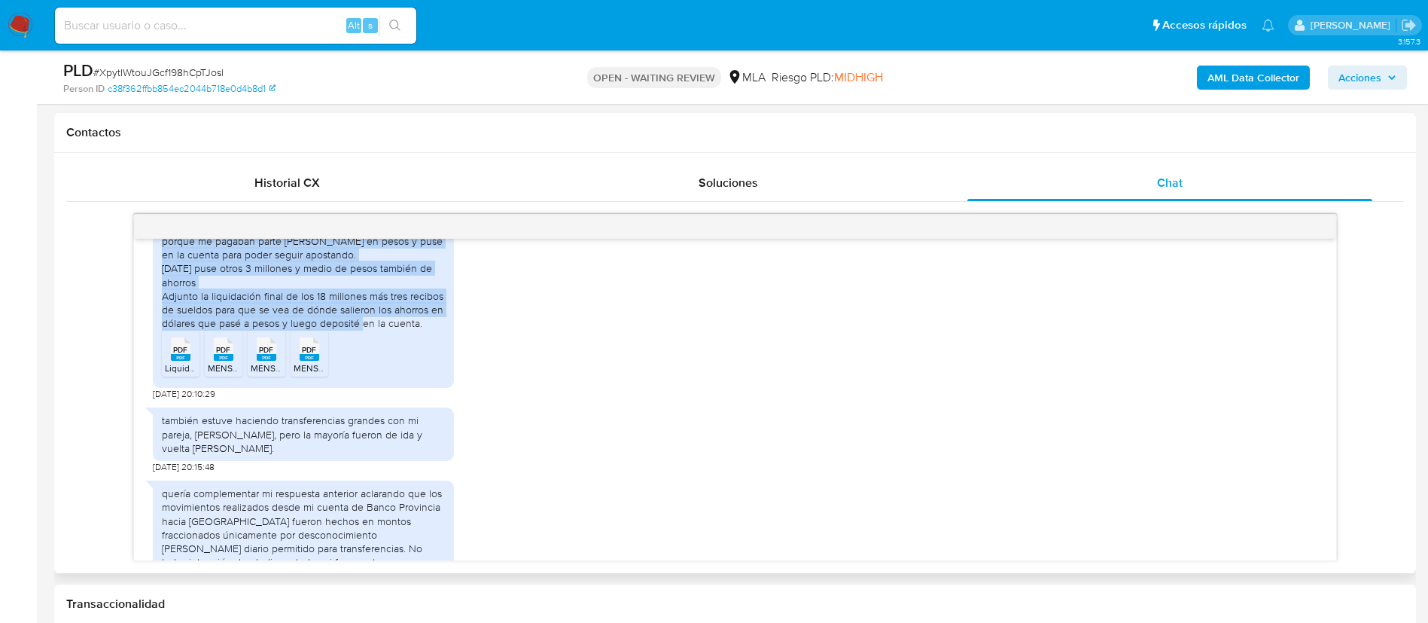
scroll to position [998, 0]
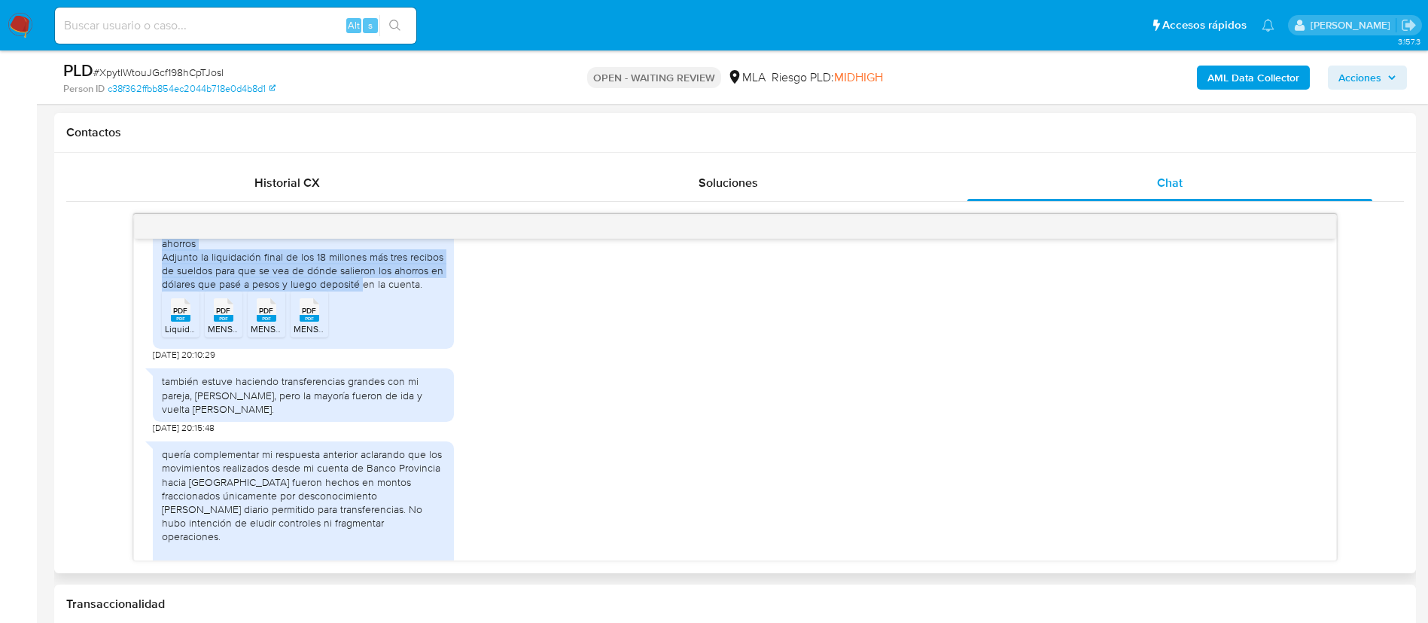
copy div "1. En un momento cobré 18 millones de pesos de una indemnización y estuve pasan…"
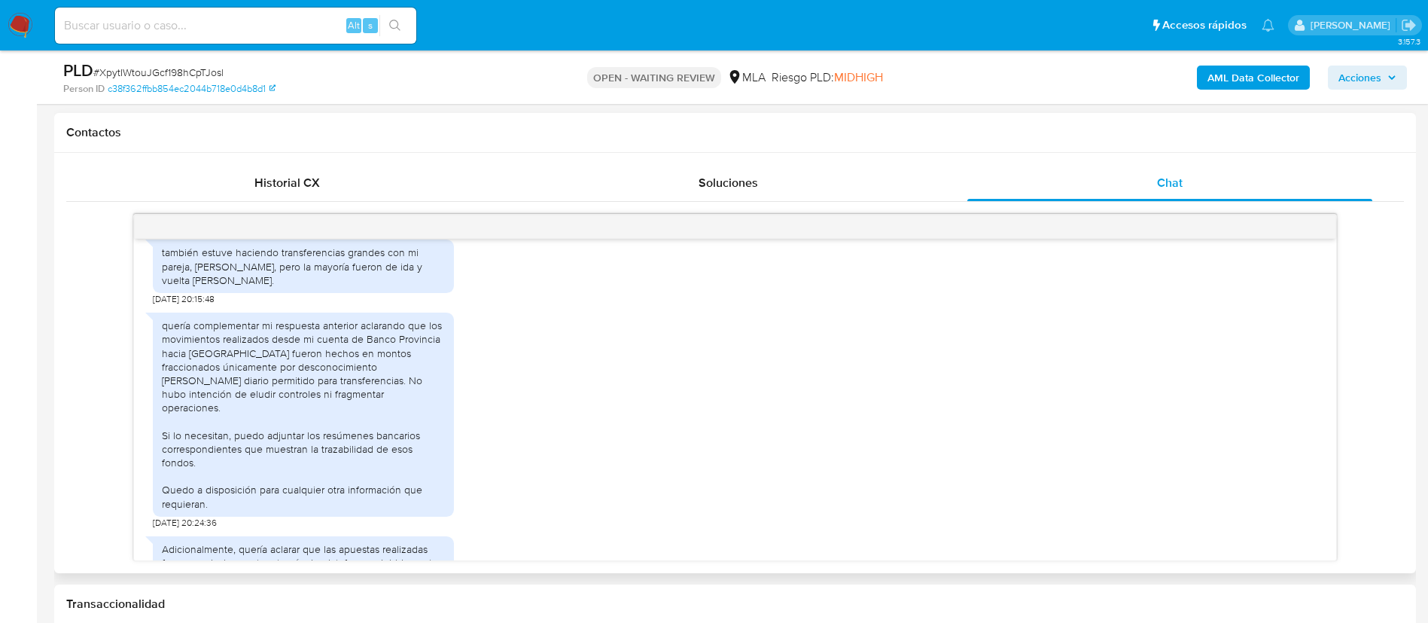
scroll to position [1138, 0]
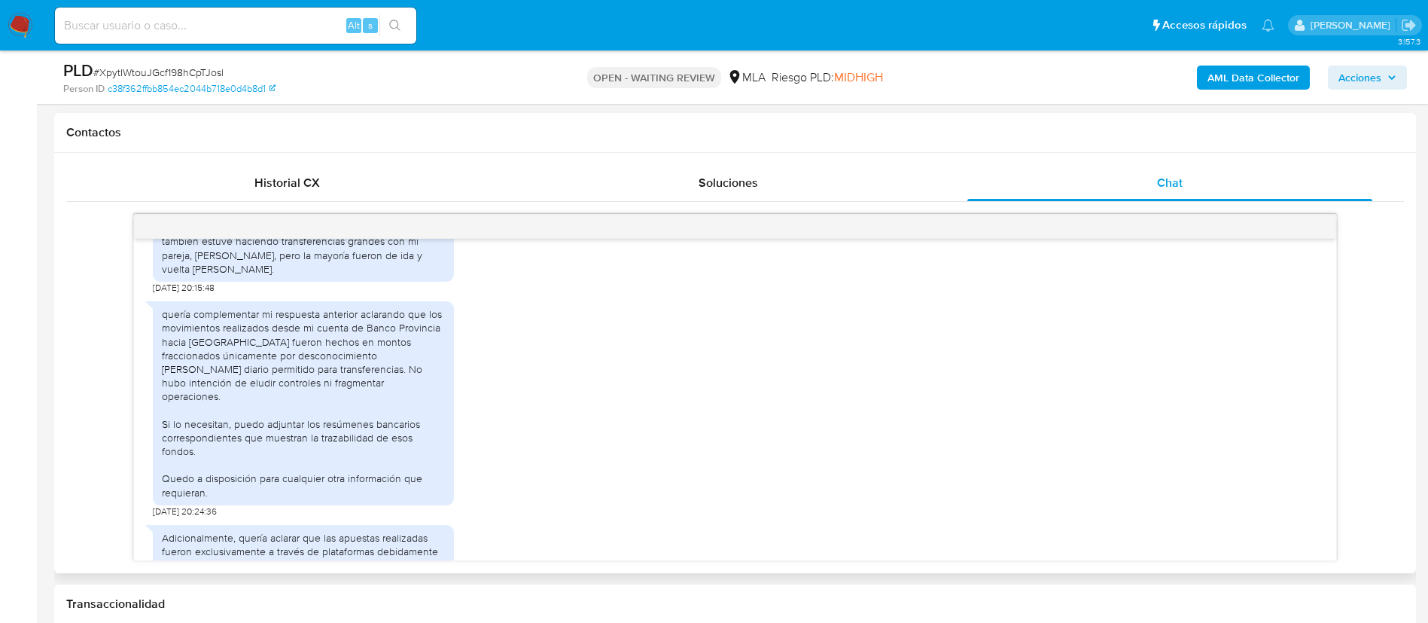
click at [195, 270] on div "también estuve haciendo transferencias grandes con mi pareja, gian franco lopez…" at bounding box center [303, 254] width 283 height 41
copy div "también estuve haciendo transferencias grandes con mi pareja, gian franco lopez…"
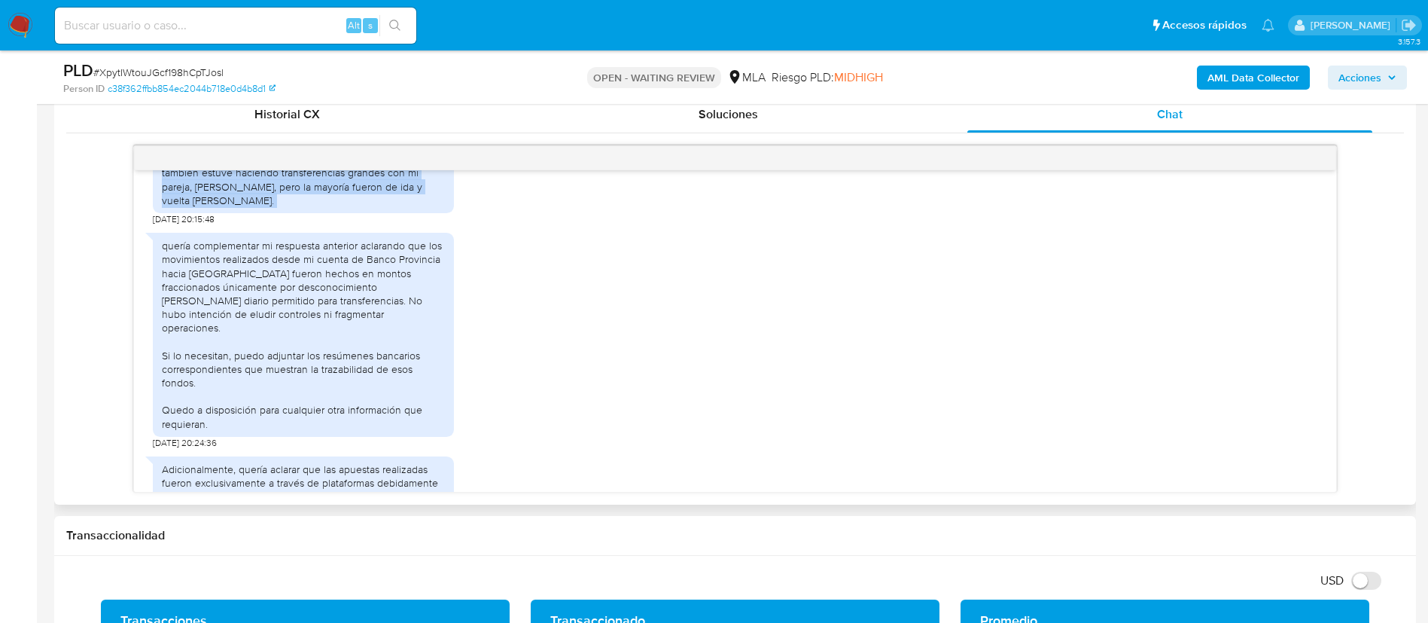
scroll to position [745, 0]
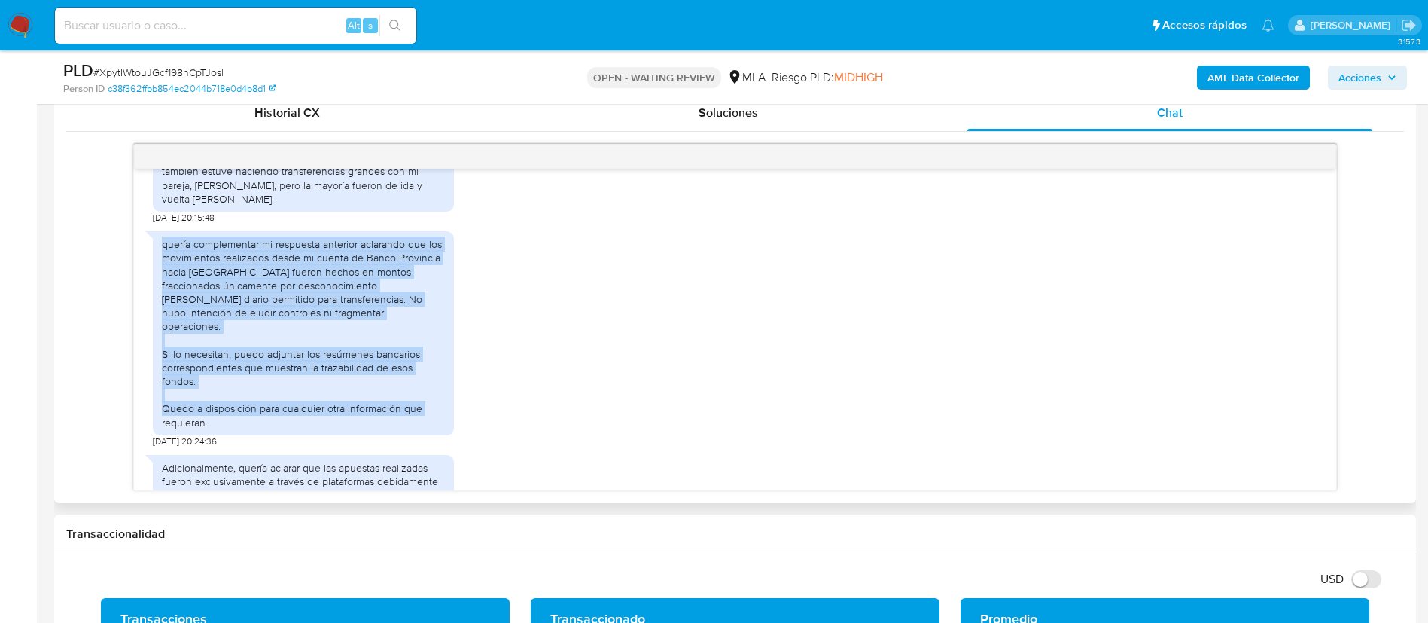
drag, startPoint x: 163, startPoint y: 277, endPoint x: 239, endPoint y: 450, distance: 189.1
click at [239, 447] on div "quería complementar mi respuesta anterior aclarando que los movimientos realiza…" at bounding box center [303, 336] width 301 height 224
copy div "quería complementar mi respuesta anterior aclarando que los movimientos realiza…"
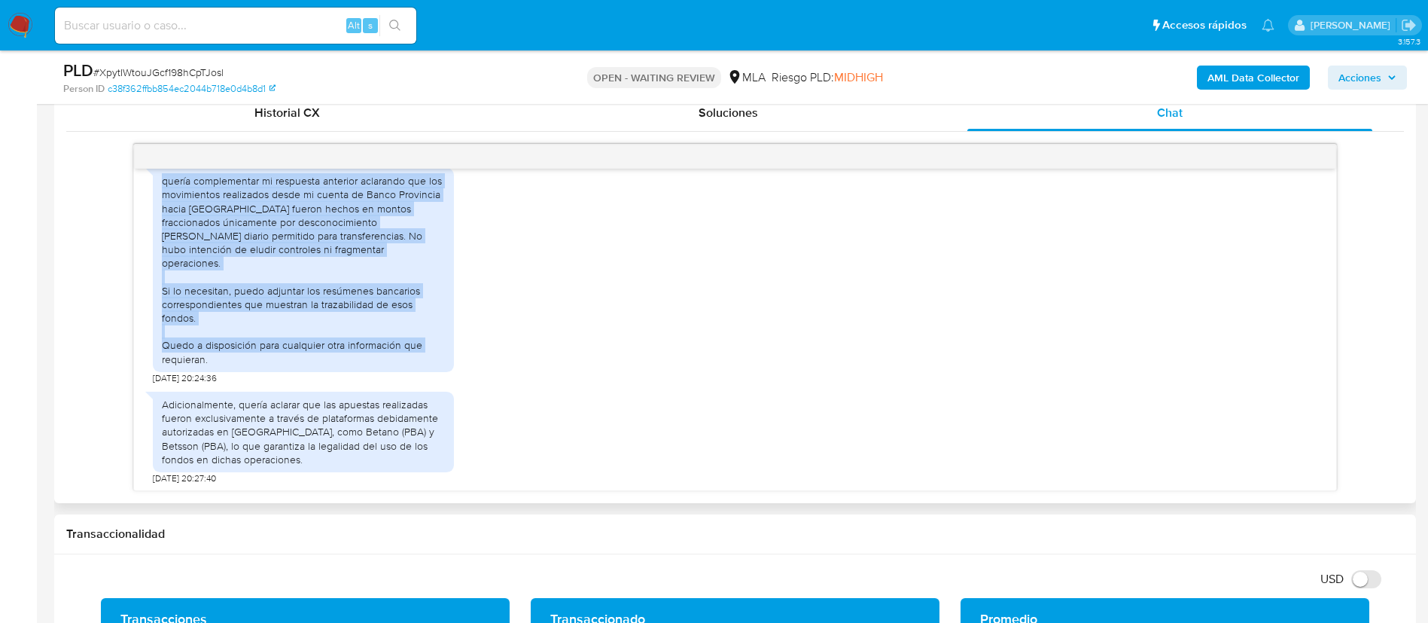
scroll to position [1217, 0]
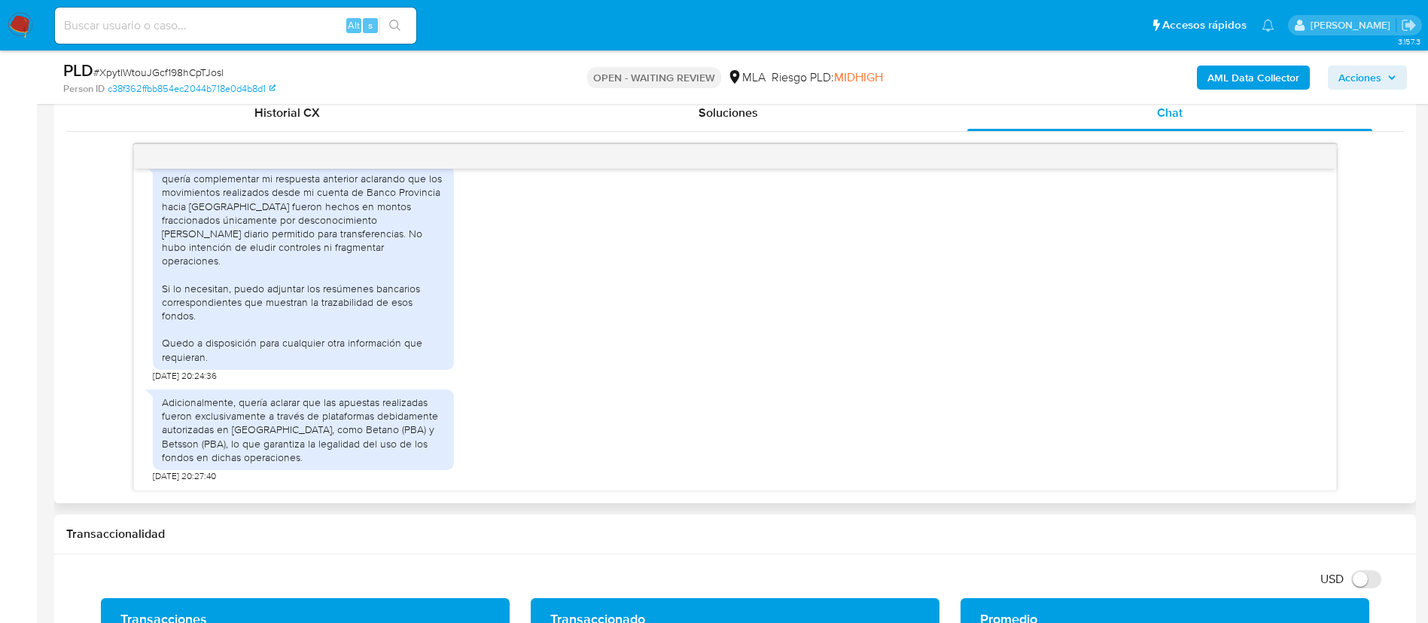
click at [225, 416] on div "Adicionalmente, quería aclarar que las apuestas realizadas fueron exclusivament…" at bounding box center [303, 429] width 283 height 69
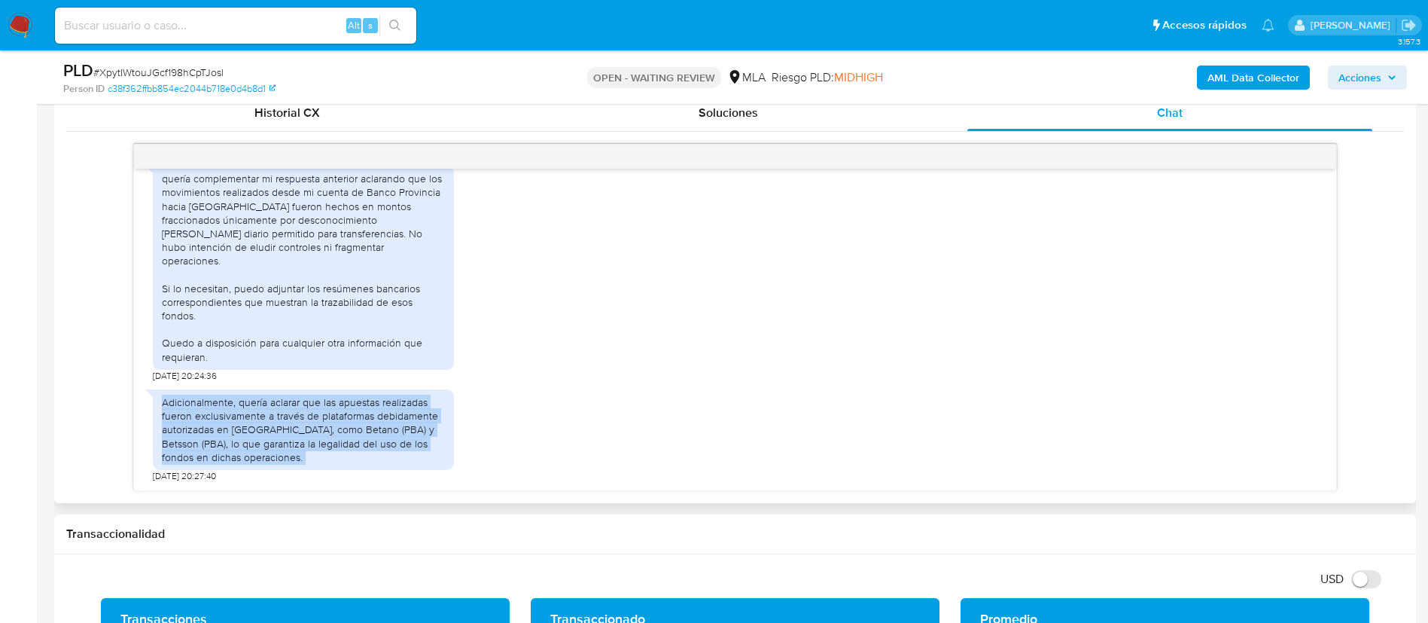
click at [225, 416] on div "Adicionalmente, quería aclarar que las apuestas realizadas fueron exclusivament…" at bounding box center [303, 429] width 283 height 69
copy div "Adicionalmente, quería aclarar que las apuestas realizadas fueron exclusivament…"
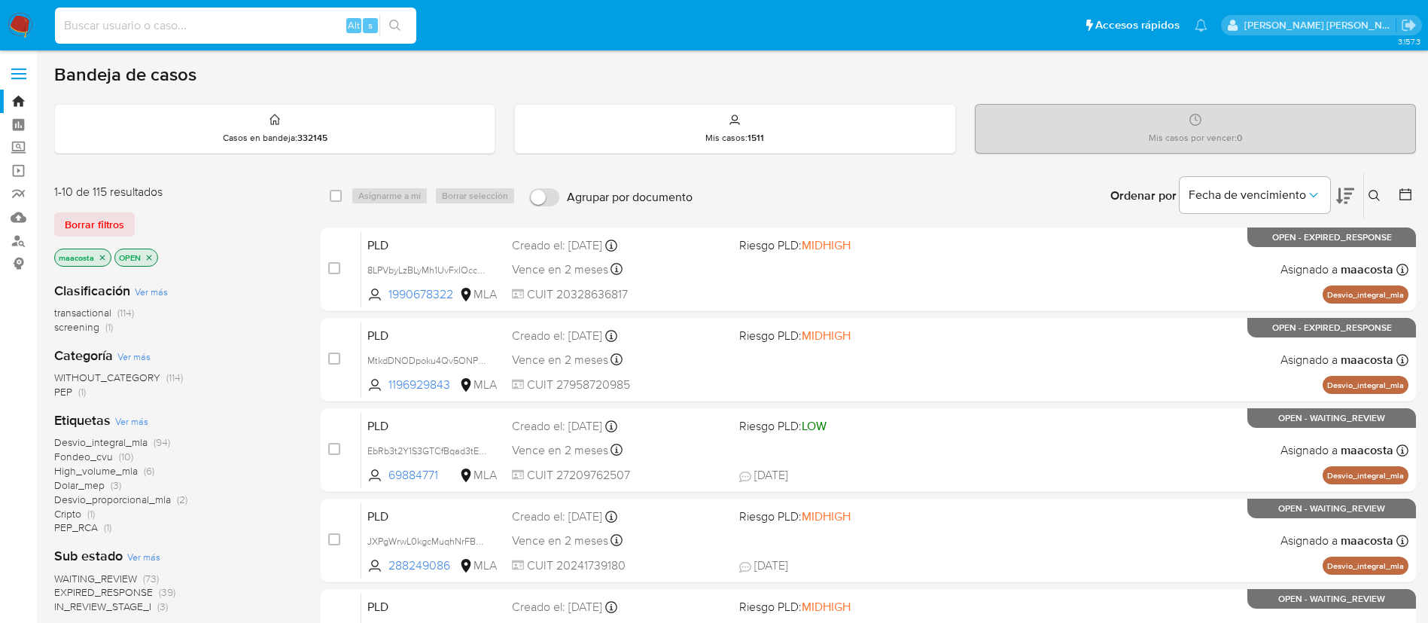
paste input "iywcKQJk7ounnoU7CO5JVJ2R"
click at [172, 32] on input "iywcKQJk7ounnoU7CO5JVJ2R" at bounding box center [235, 26] width 361 height 20
type input "iywcKQJk7ounnoU7CO5JVJ2R"
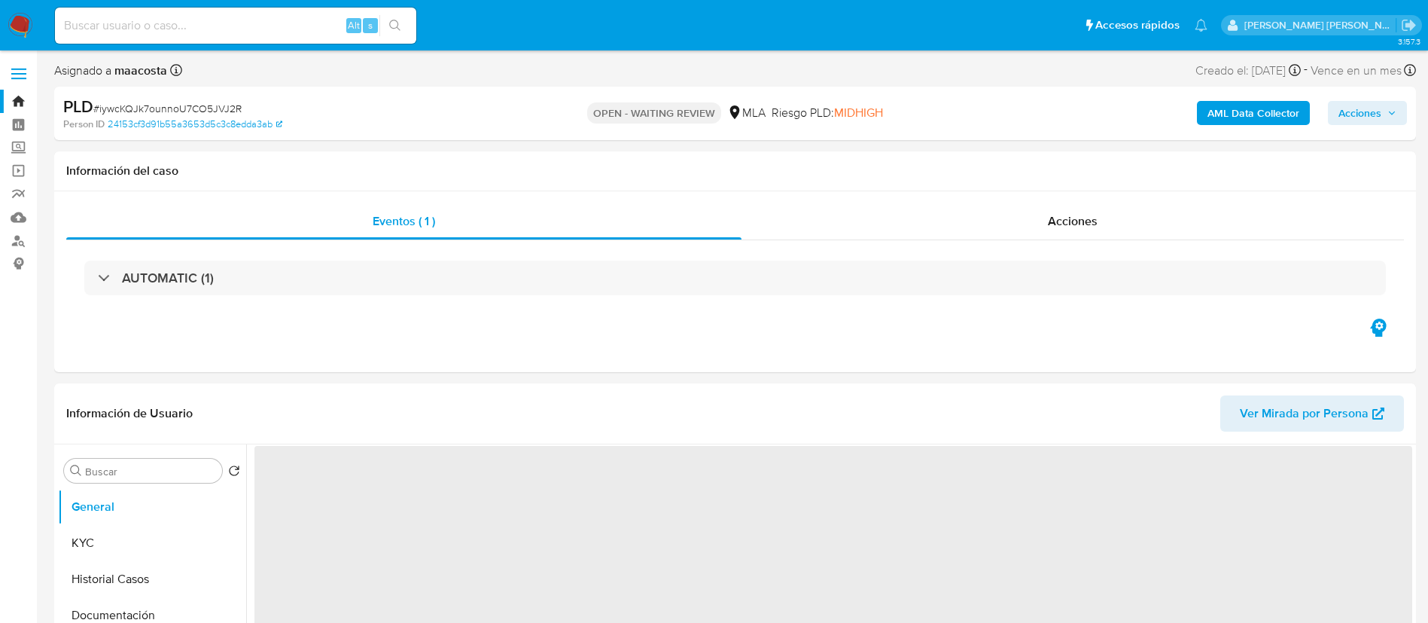
select select "10"
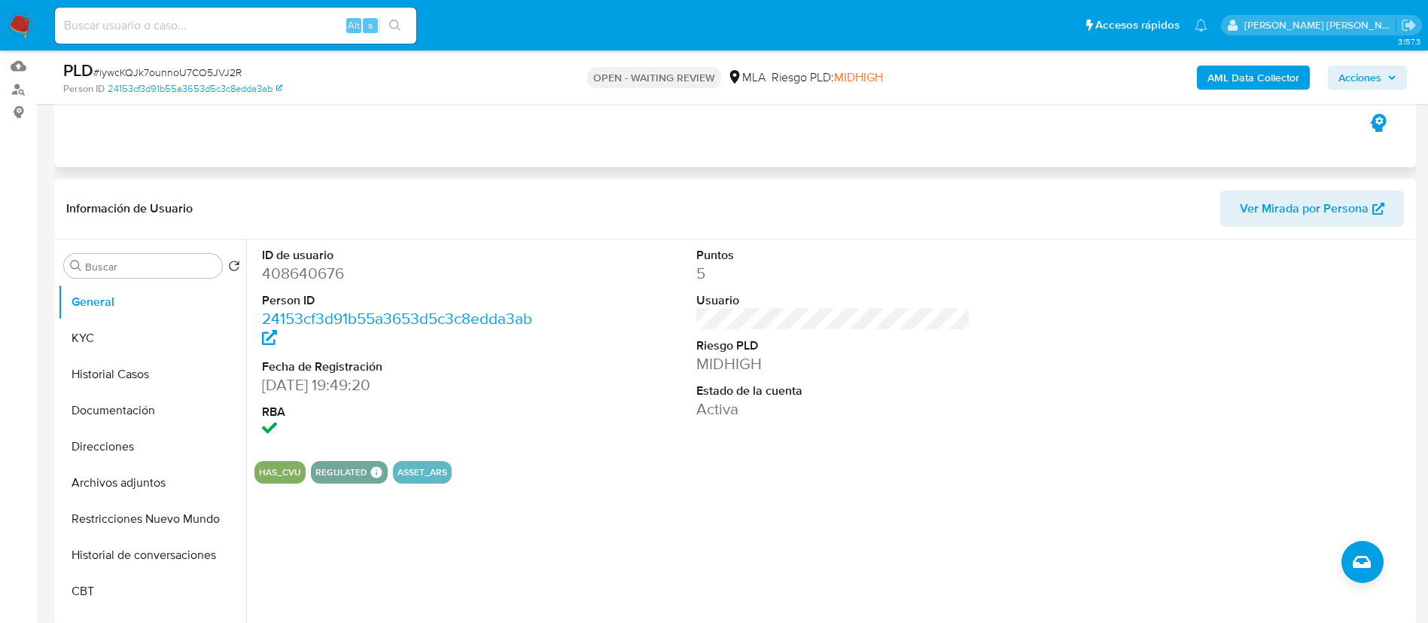
scroll to position [174, 0]
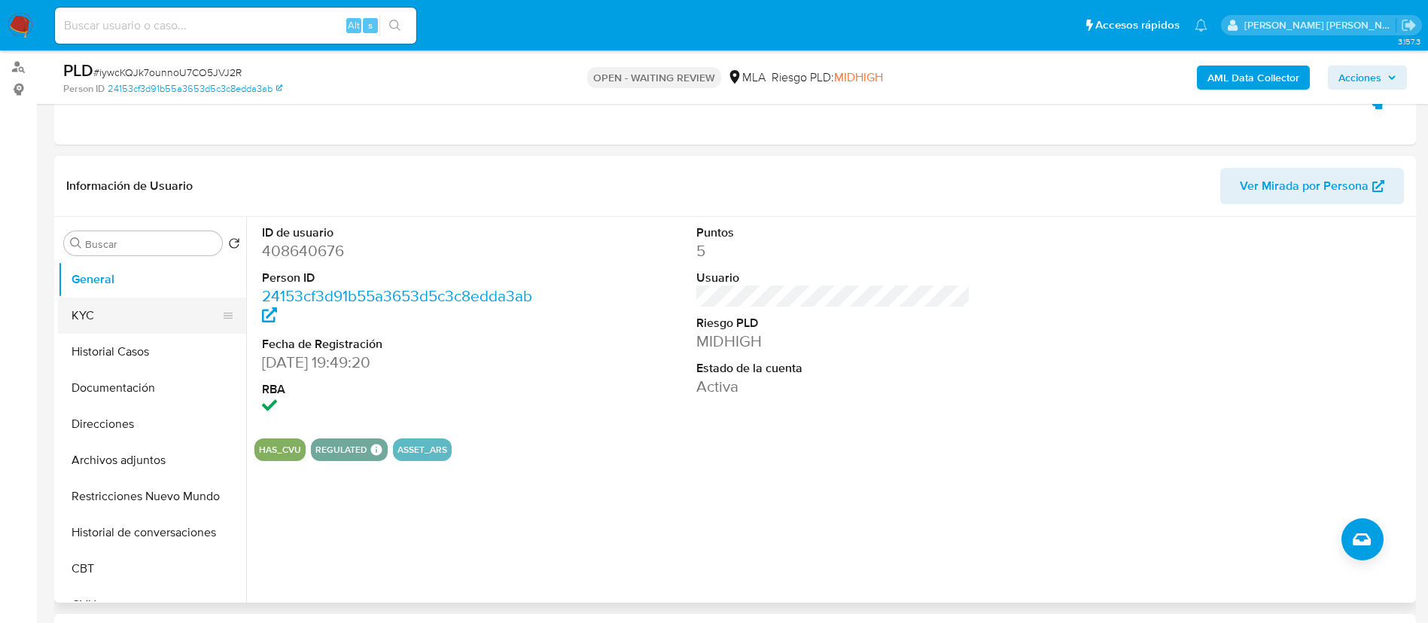
click at [78, 309] on button "KYC" at bounding box center [146, 315] width 176 height 36
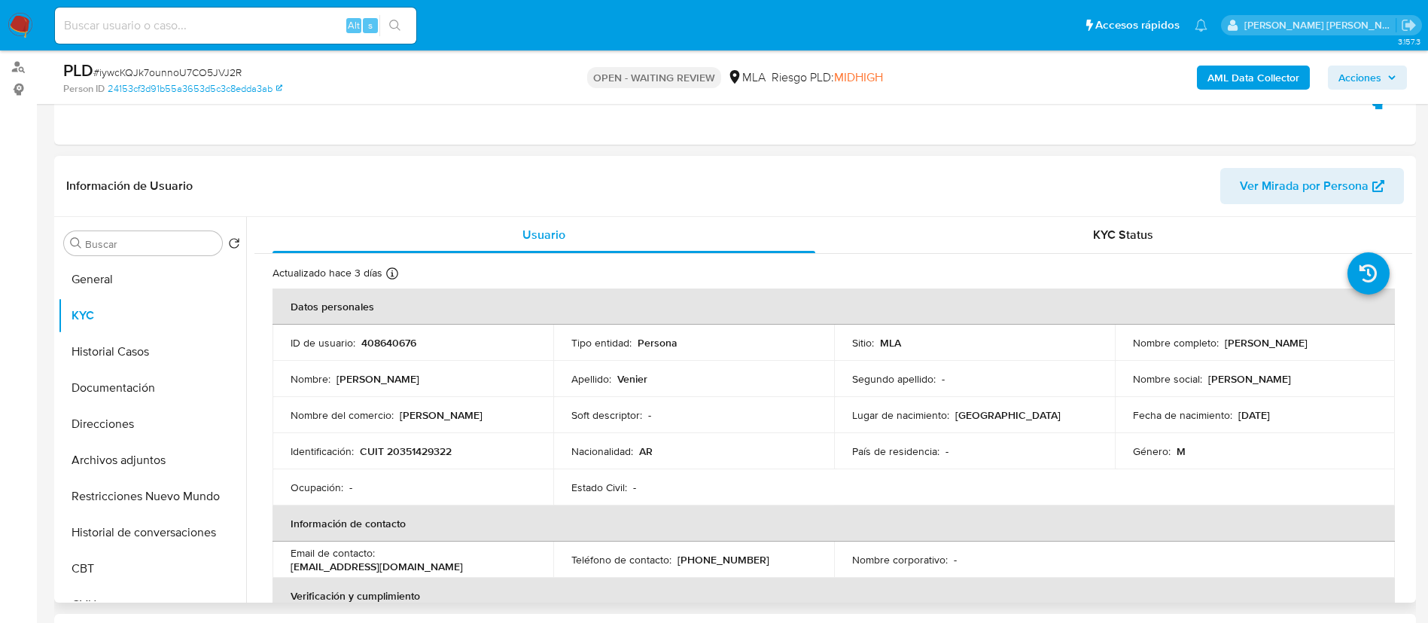
drag, startPoint x: 1220, startPoint y: 344, endPoint x: 1311, endPoint y: 355, distance: 91.7
click at [1311, 355] on td "Nombre completo : [PERSON_NAME]" at bounding box center [1255, 342] width 281 height 36
copy p "[PERSON_NAME]"
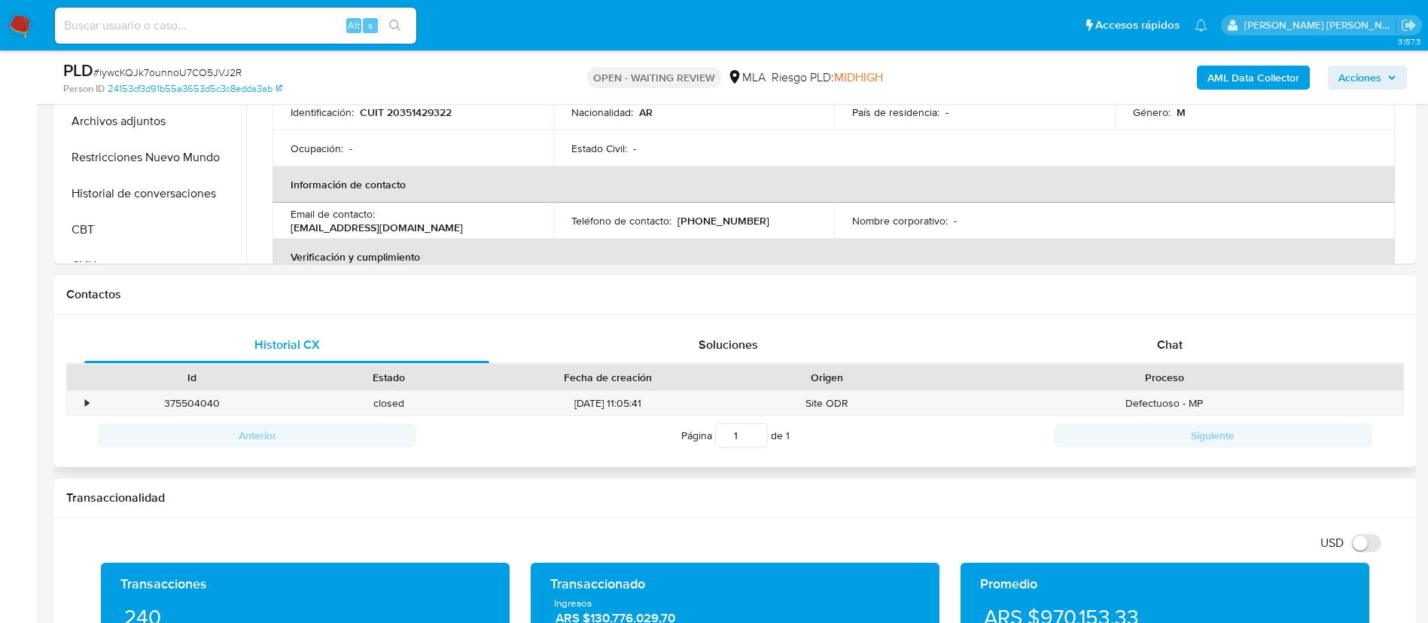
scroll to position [514, 0]
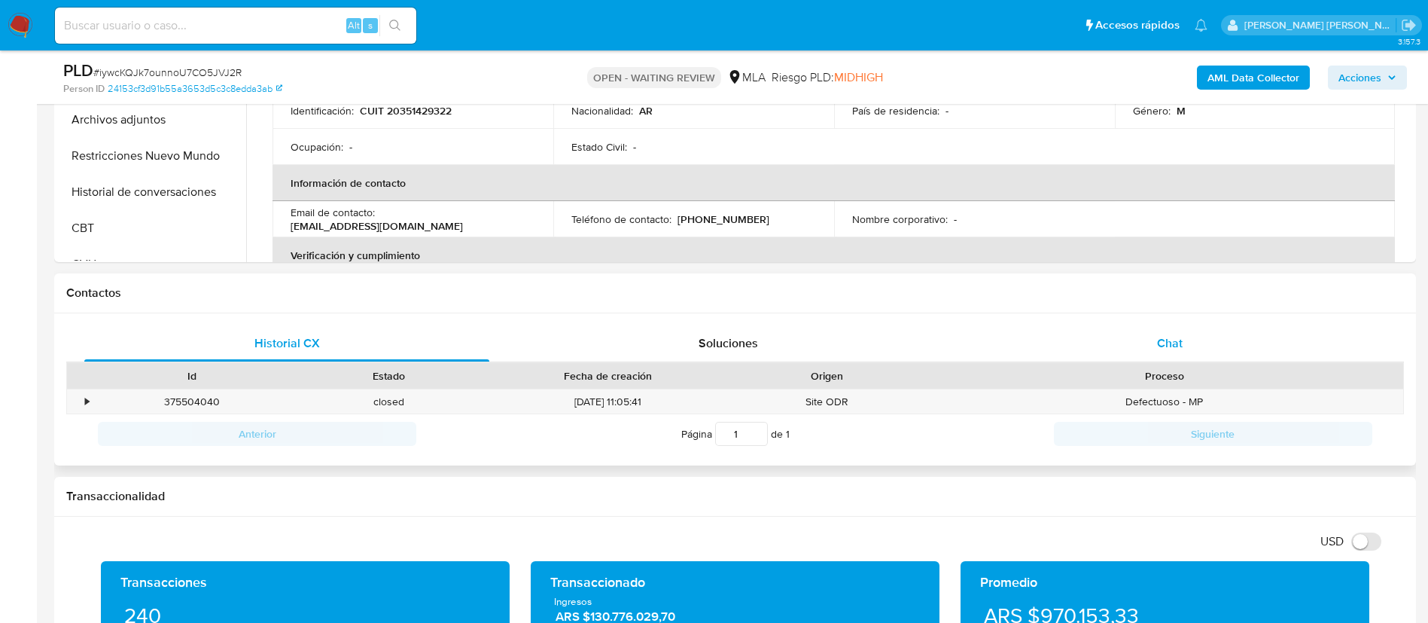
click at [1179, 352] on div "Chat" at bounding box center [1169, 343] width 405 height 36
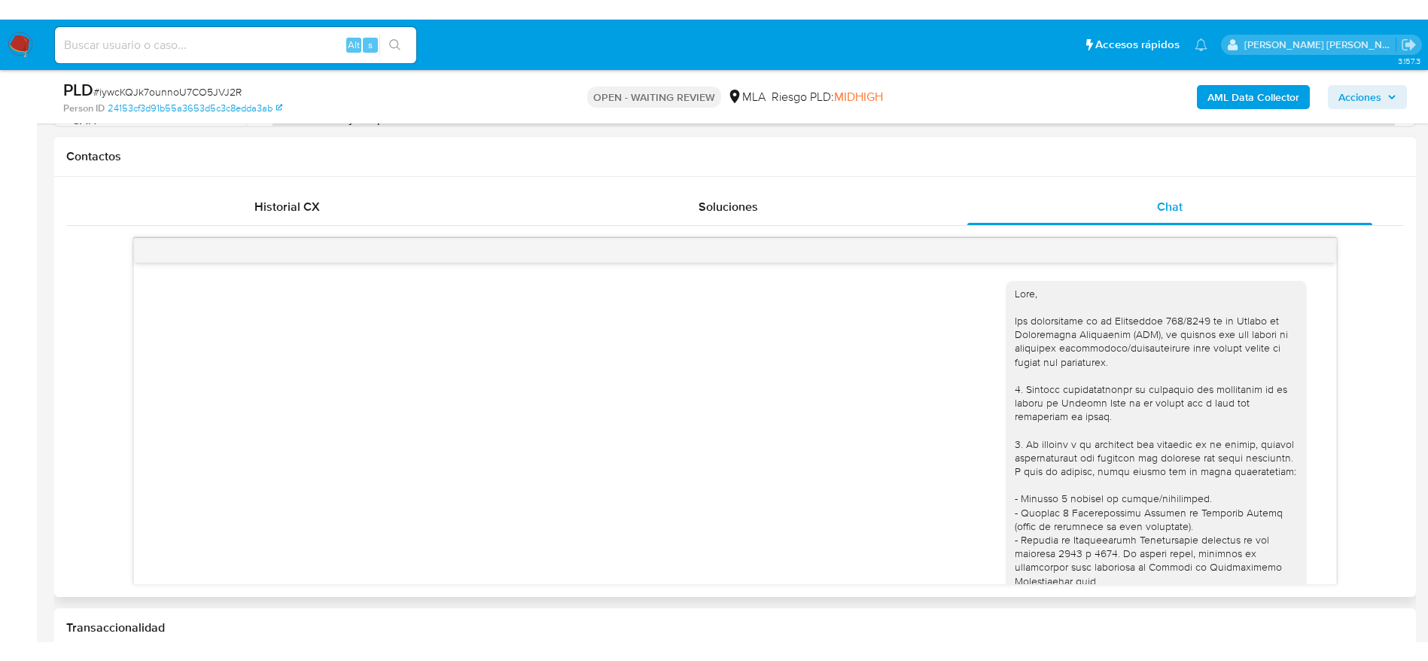
scroll to position [629, 0]
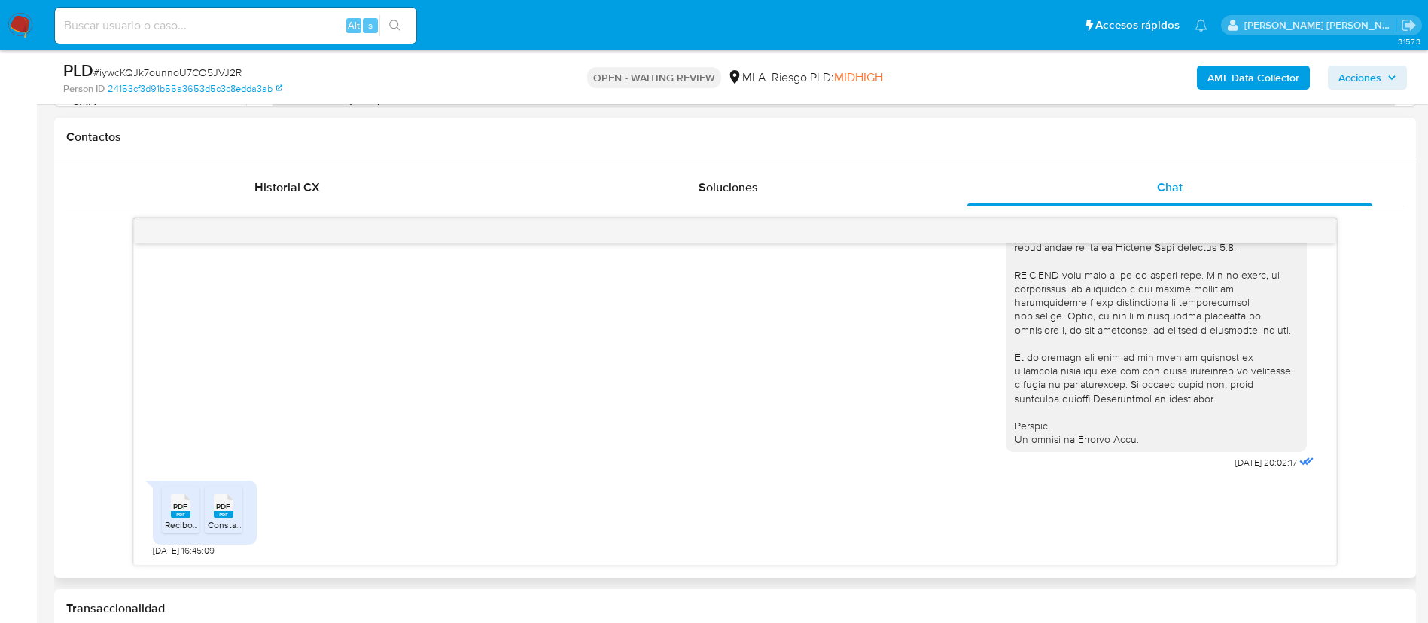
click at [180, 505] on span "PDF" at bounding box center [180, 506] width 14 height 10
click at [221, 509] on span "PDF" at bounding box center [223, 506] width 14 height 10
drag, startPoint x: 1197, startPoint y: 462, endPoint x: 1247, endPoint y: 467, distance: 50.7
click at [1247, 467] on div "[DATE] 20:02:17" at bounding box center [1162, 61] width 312 height 824
copy span "[DATE]"
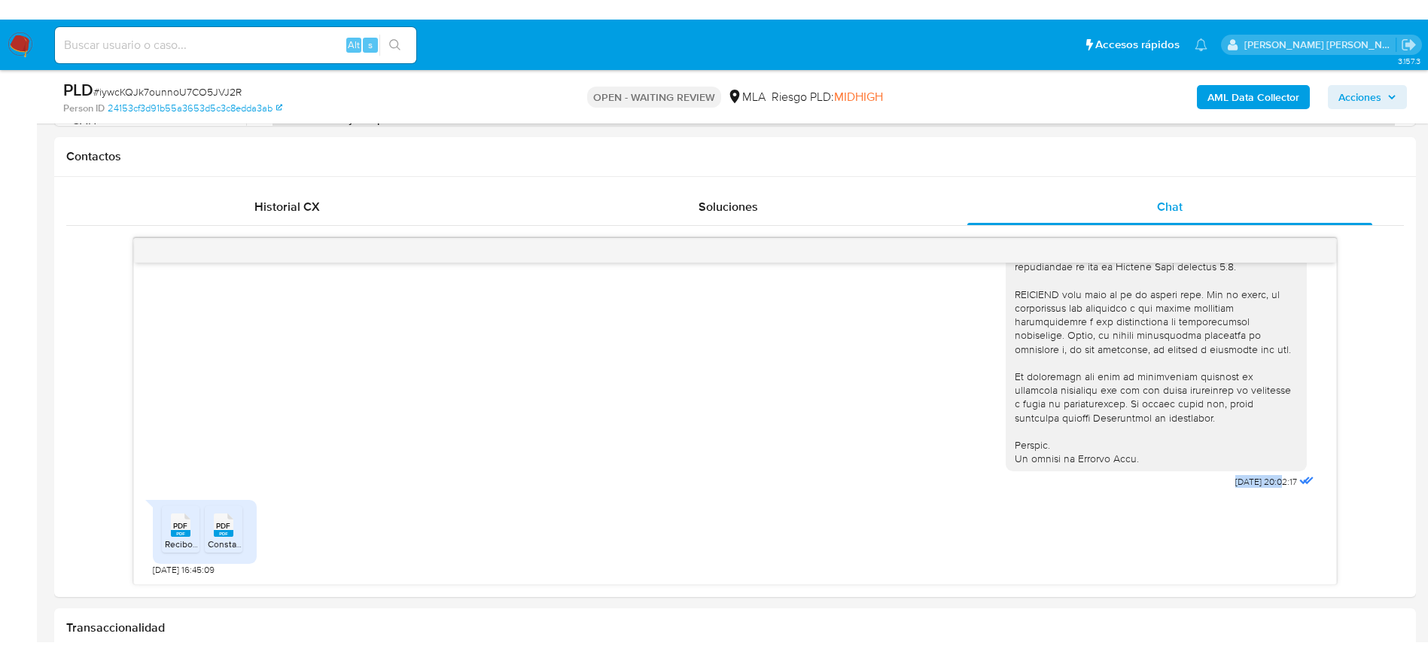
scroll to position [590, 0]
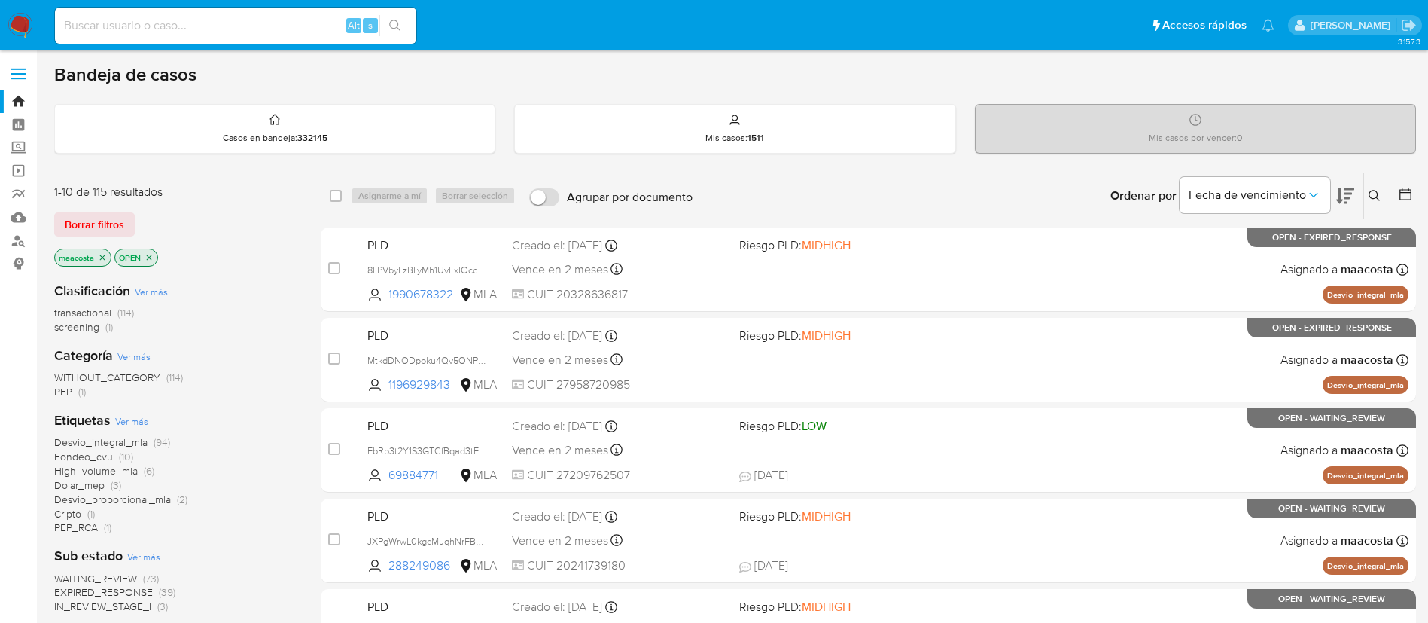
paste input "doXEdRWA8JTlWe8heKrDfUj6"
click at [296, 29] on input "doXEdRWA8JTlWe8heKrDfUj6" at bounding box center [235, 26] width 361 height 20
type input "doXEdRWA8JTlWe8heKrDfUj6"
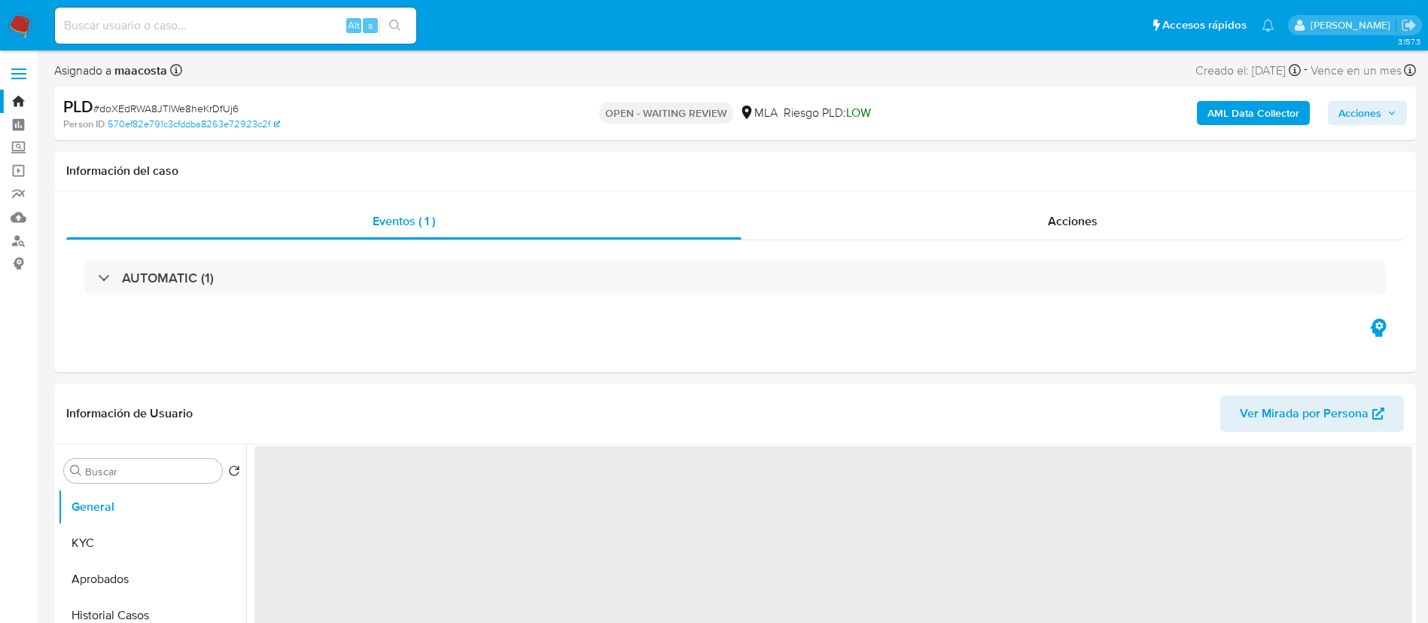
select select "10"
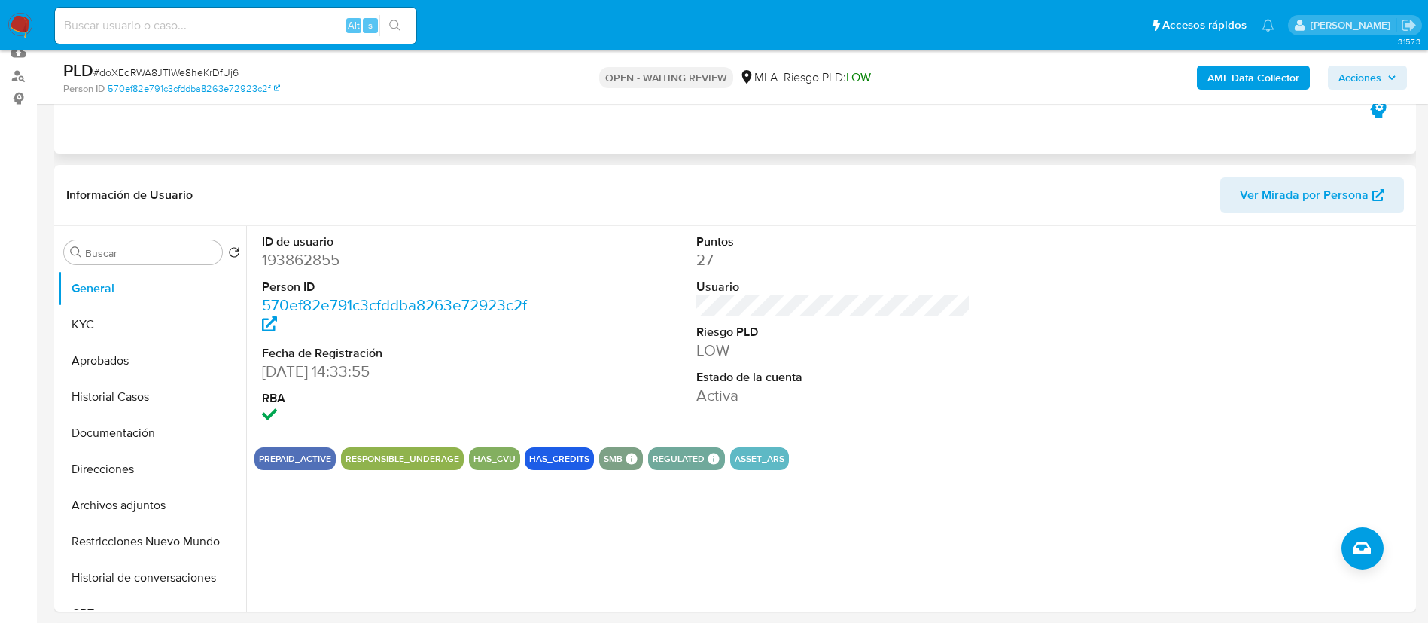
scroll to position [166, 0]
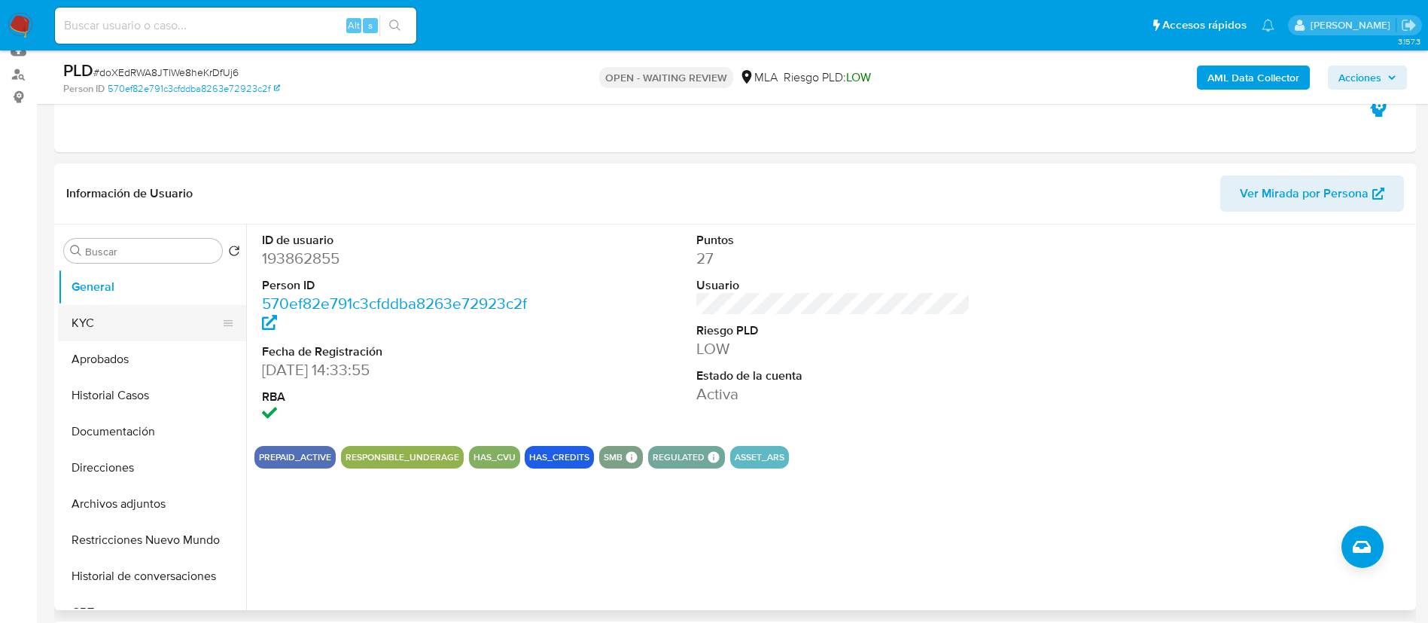
click at [119, 315] on button "KYC" at bounding box center [146, 323] width 176 height 36
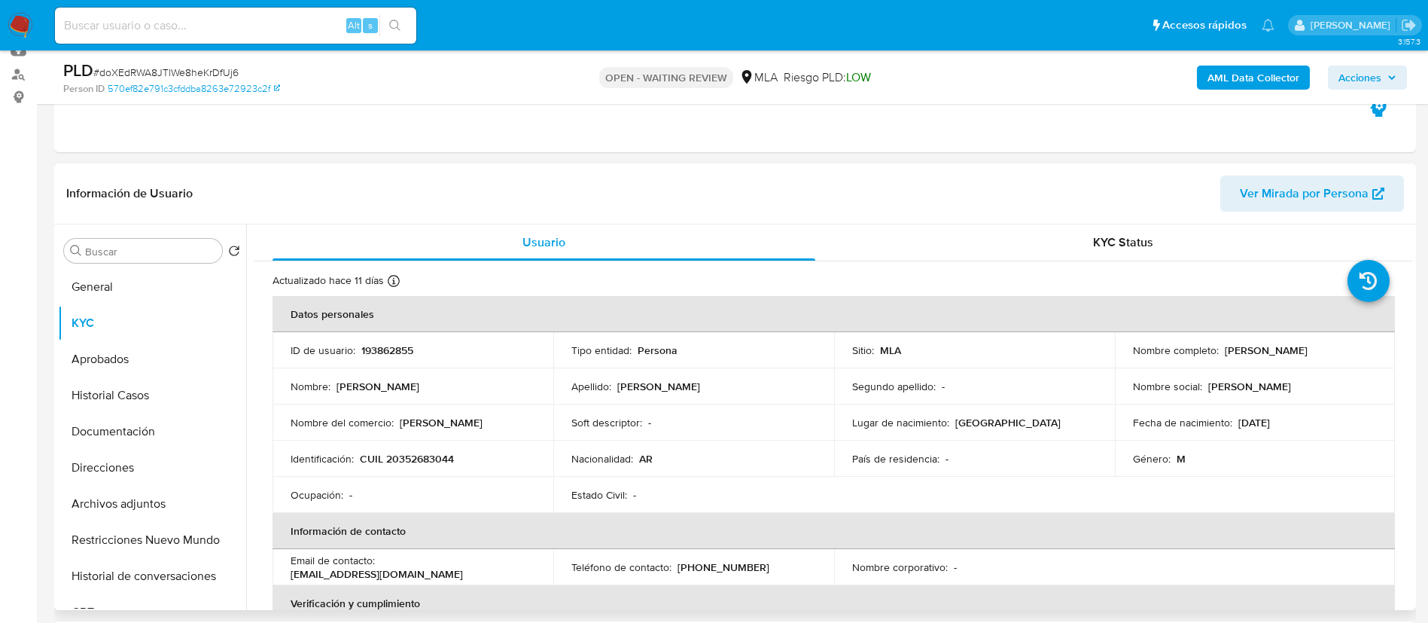
drag, startPoint x: 1130, startPoint y: 359, endPoint x: 1300, endPoint y: 357, distance: 170.2
click at [1300, 357] on div "Nombre completo : Juan Pablo Rodriguez Gimenez" at bounding box center [1255, 350] width 245 height 14
copy p "Juan Pablo Rodriguez Gimenez"
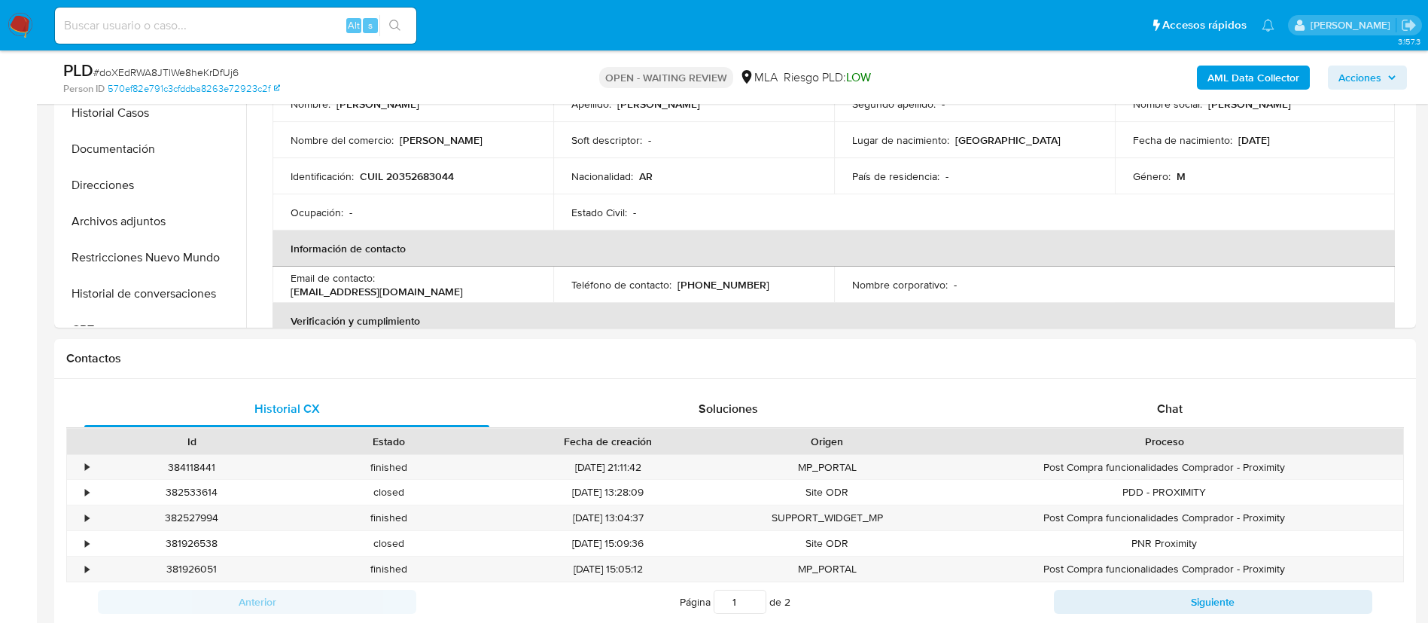
scroll to position [516, 0]
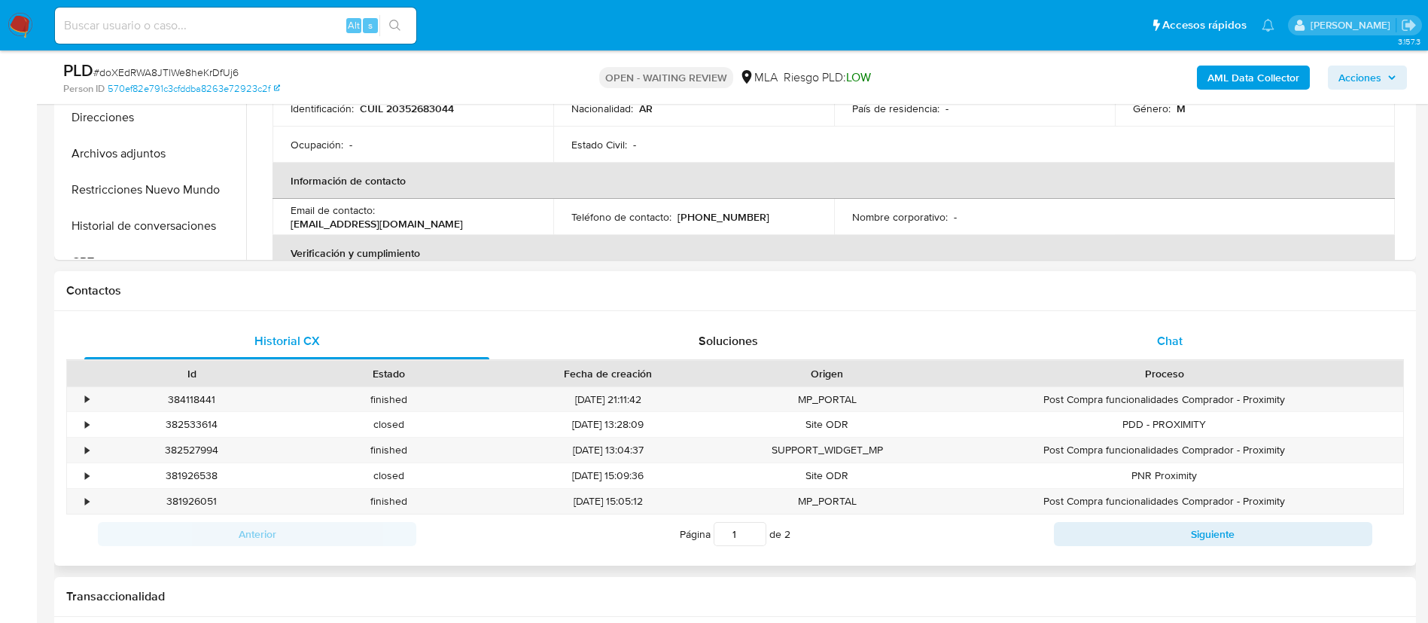
click at [1171, 327] on div "Chat" at bounding box center [1169, 341] width 405 height 36
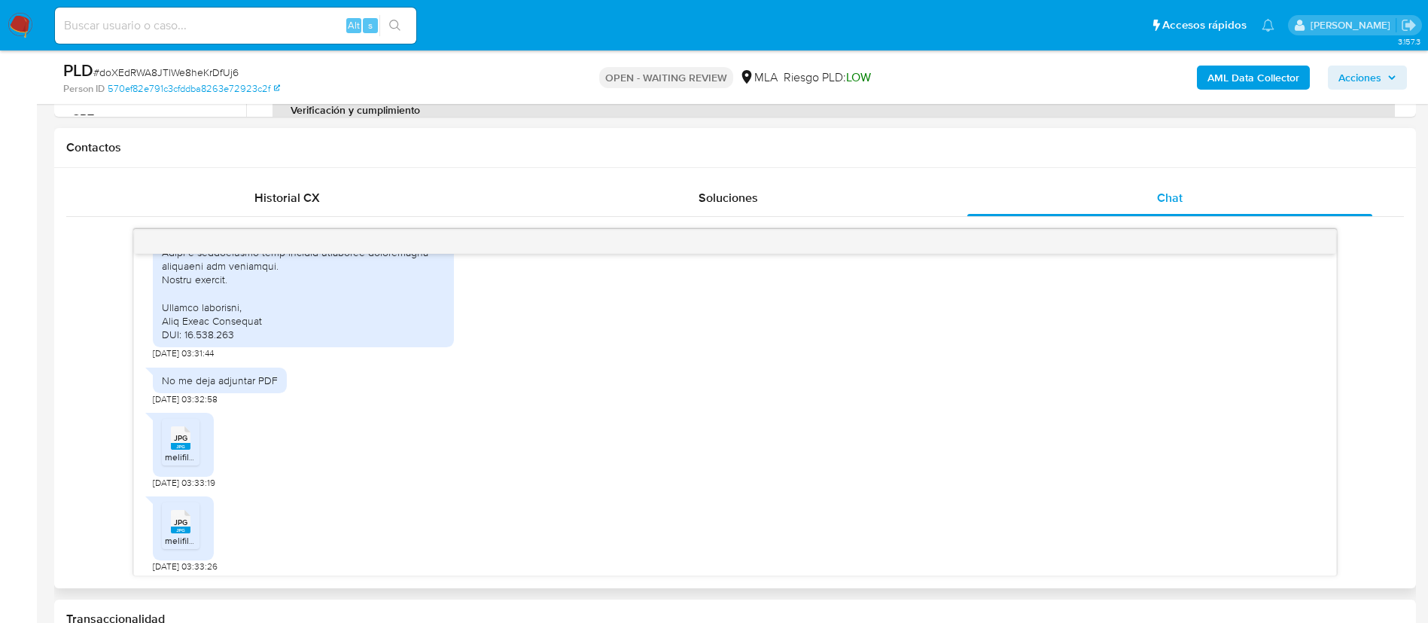
scroll to position [1387, 0]
click at [182, 442] on span "JPG" at bounding box center [181, 437] width 14 height 10
click at [187, 526] on span "JPG" at bounding box center [181, 521] width 14 height 10
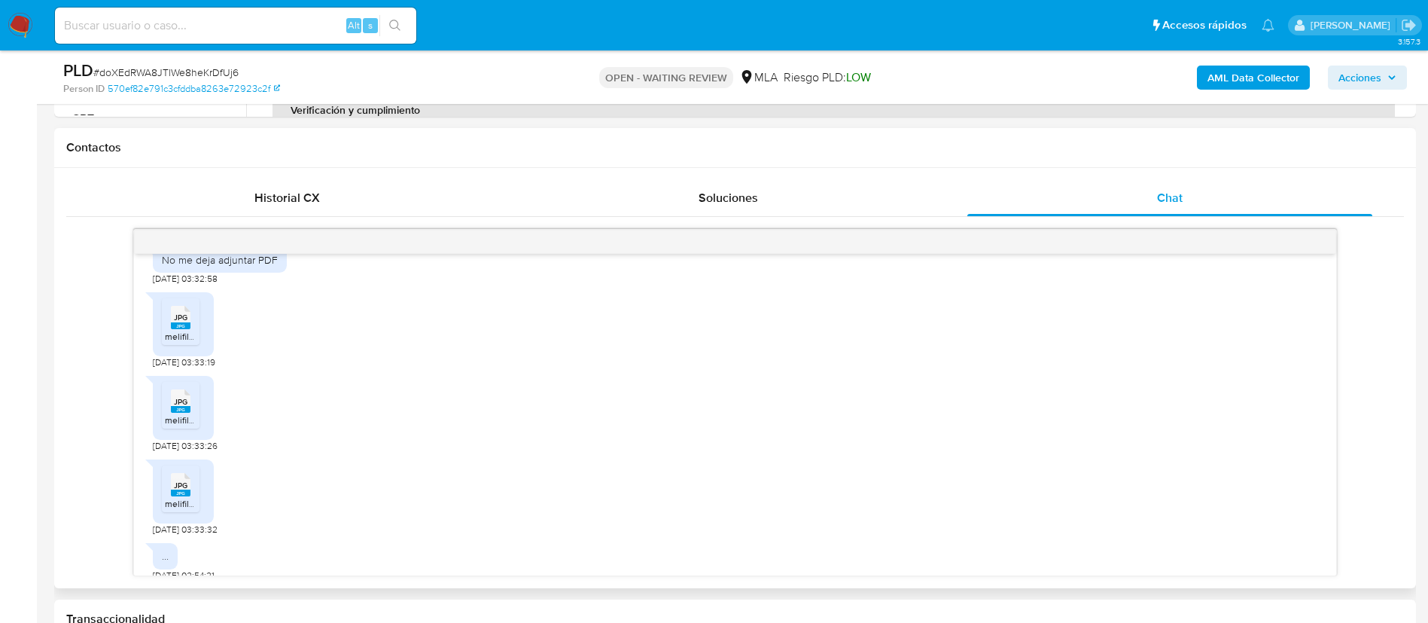
scroll to position [1509, 0]
click at [183, 488] on span "JPG" at bounding box center [181, 483] width 14 height 10
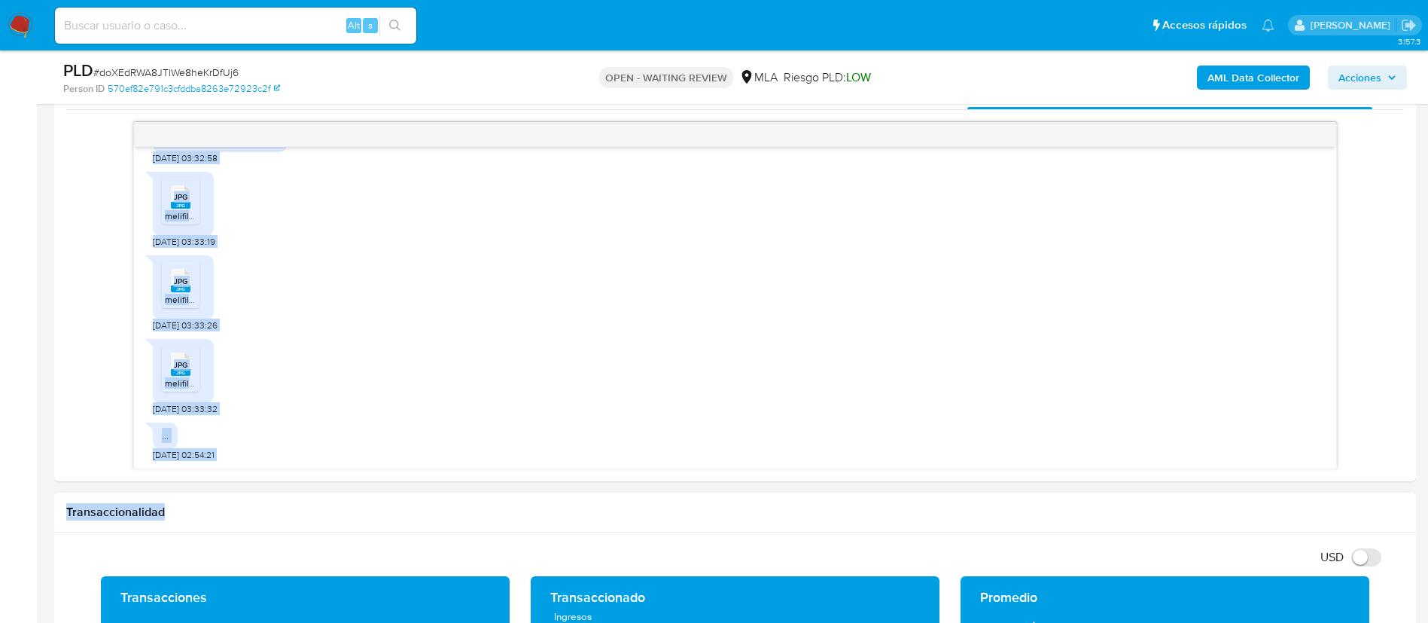
scroll to position [866, 0]
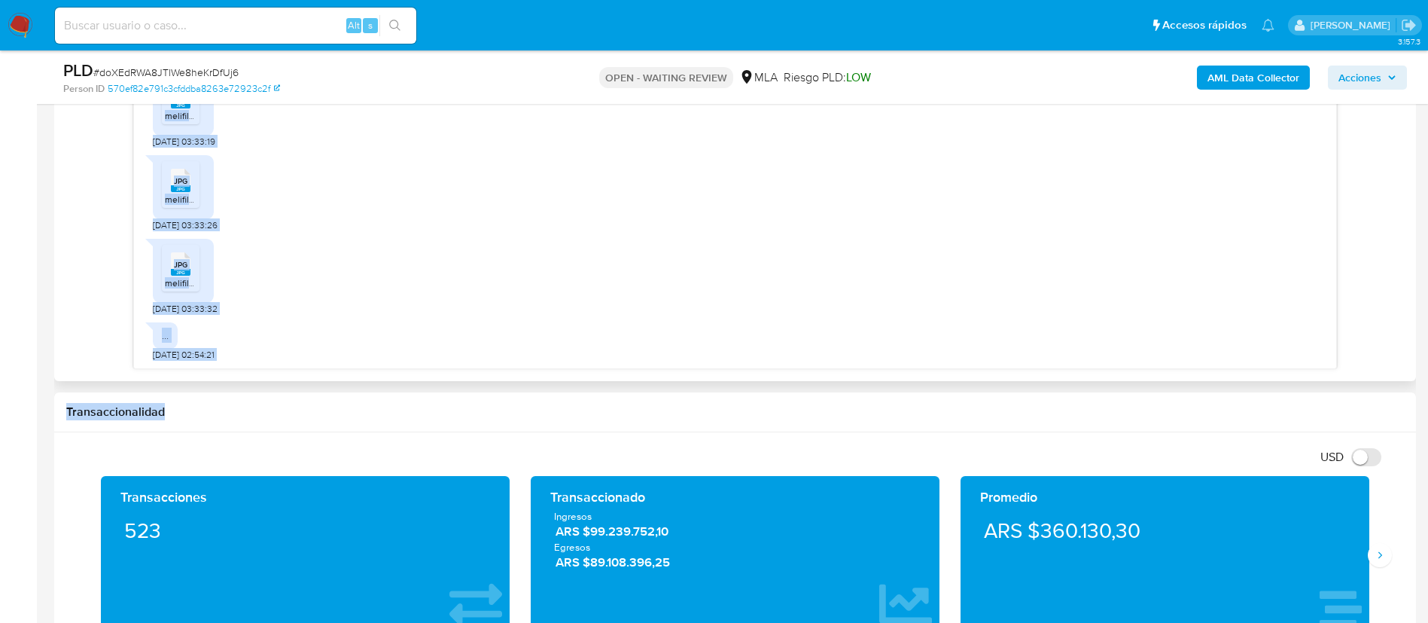
drag, startPoint x: 163, startPoint y: 369, endPoint x: 368, endPoint y: 352, distance: 206.2
click at [368, 352] on div "17/07/2025 20:02:13 Buenas tardes. La cuenta la utilizo con fines personales, n…" at bounding box center [735, 207] width 1202 height 321
copy div "Buenas tardes. La cuenta la utilizo con fines personales, no es comercial. Pued…"
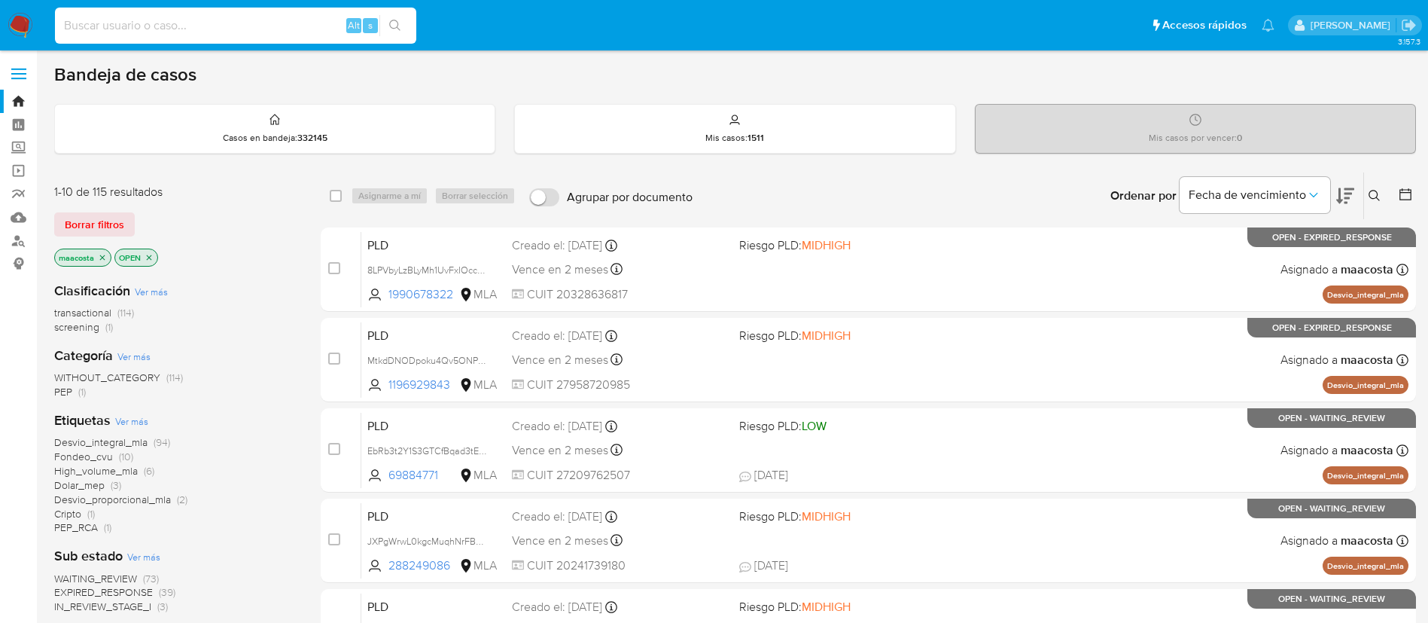
paste input "sCiIh7dvaUzgs4GSV1iWW6GS"
click at [277, 31] on input "sCiIh7dvaUzgs4GSV1iWW6GS" at bounding box center [235, 26] width 361 height 20
type input "sCiIh7dvaUzgs4GSV1iWW6GS"
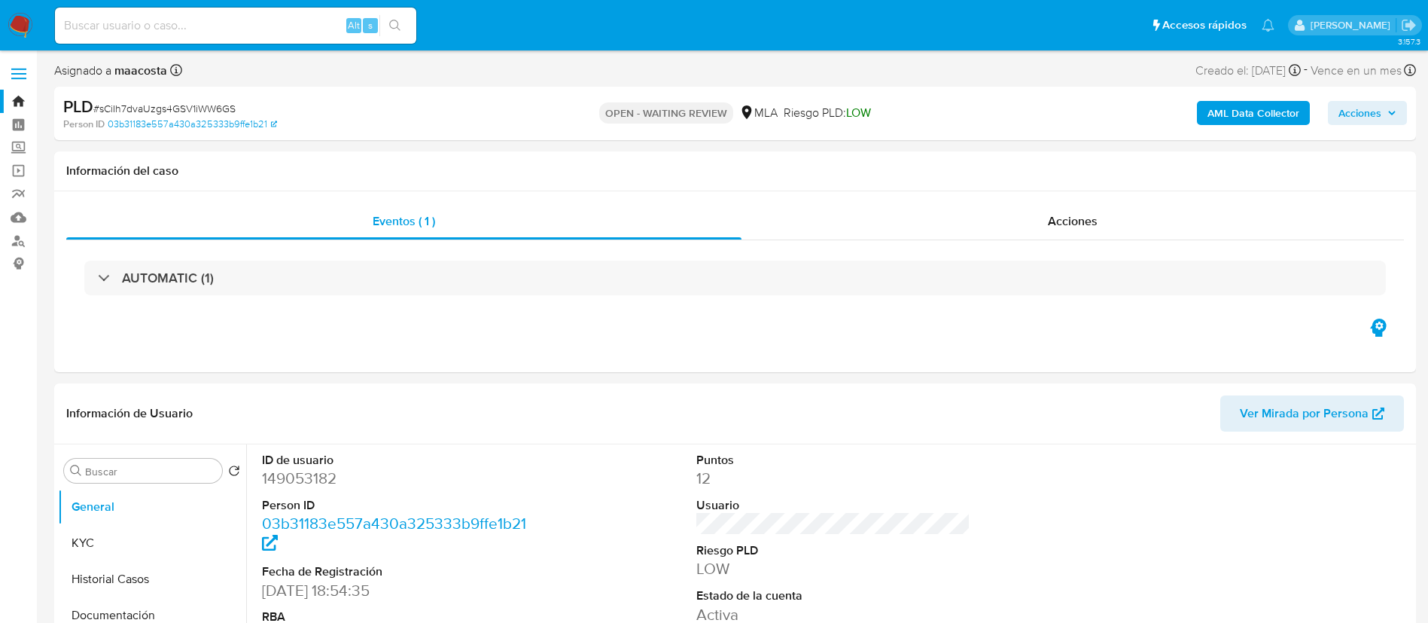
select select "10"
click at [194, 341] on div "Eventos ( 1 ) Acciones AUTOMATIC (1)" at bounding box center [735, 281] width 1362 height 181
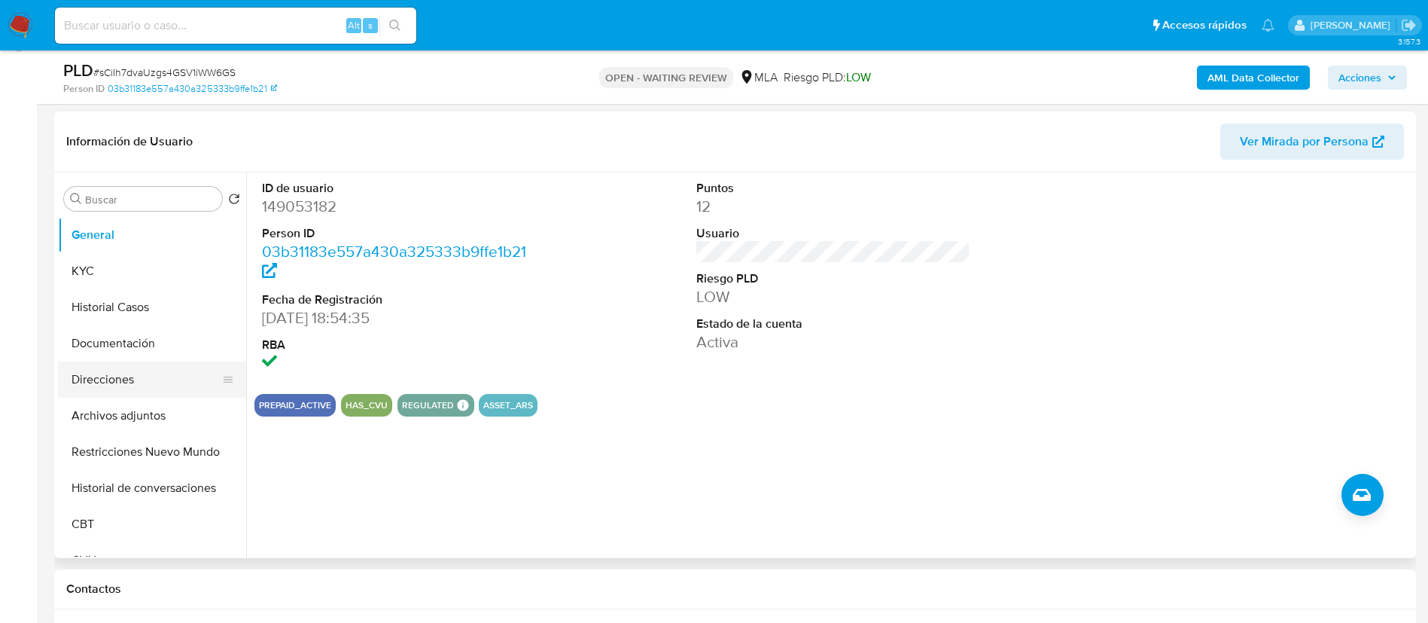
scroll to position [221, 0]
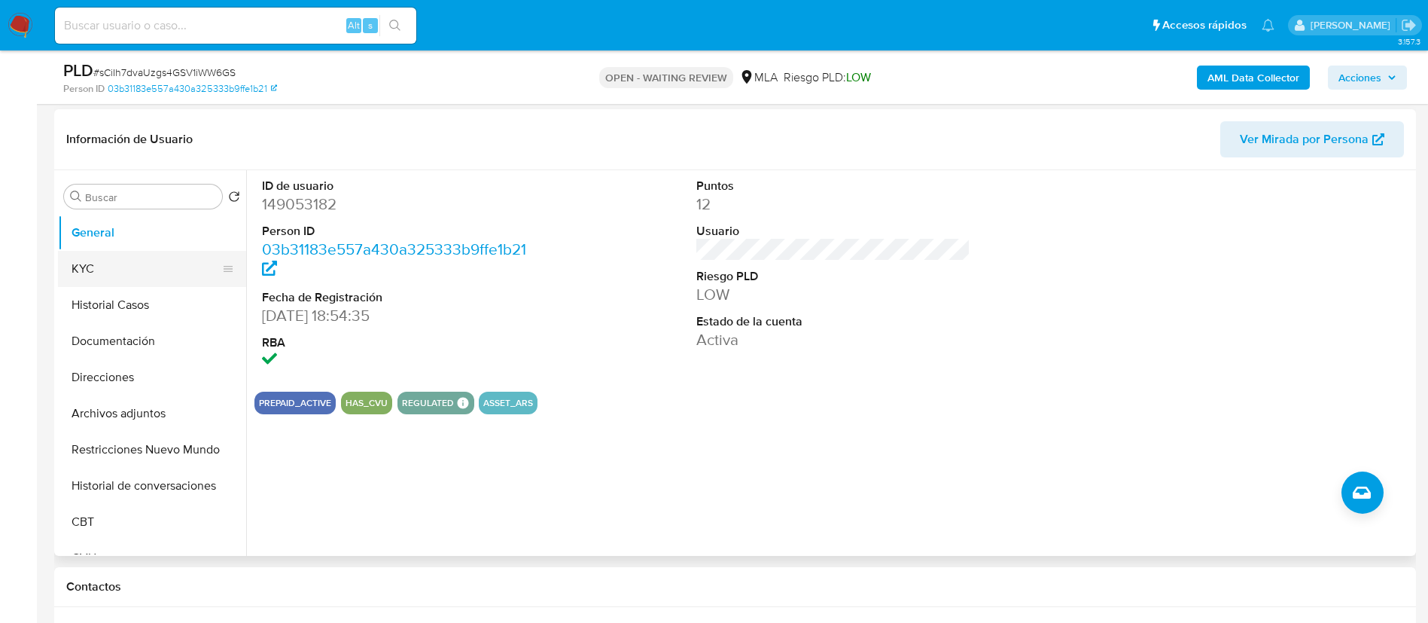
click at [99, 255] on button "KYC" at bounding box center [146, 269] width 176 height 36
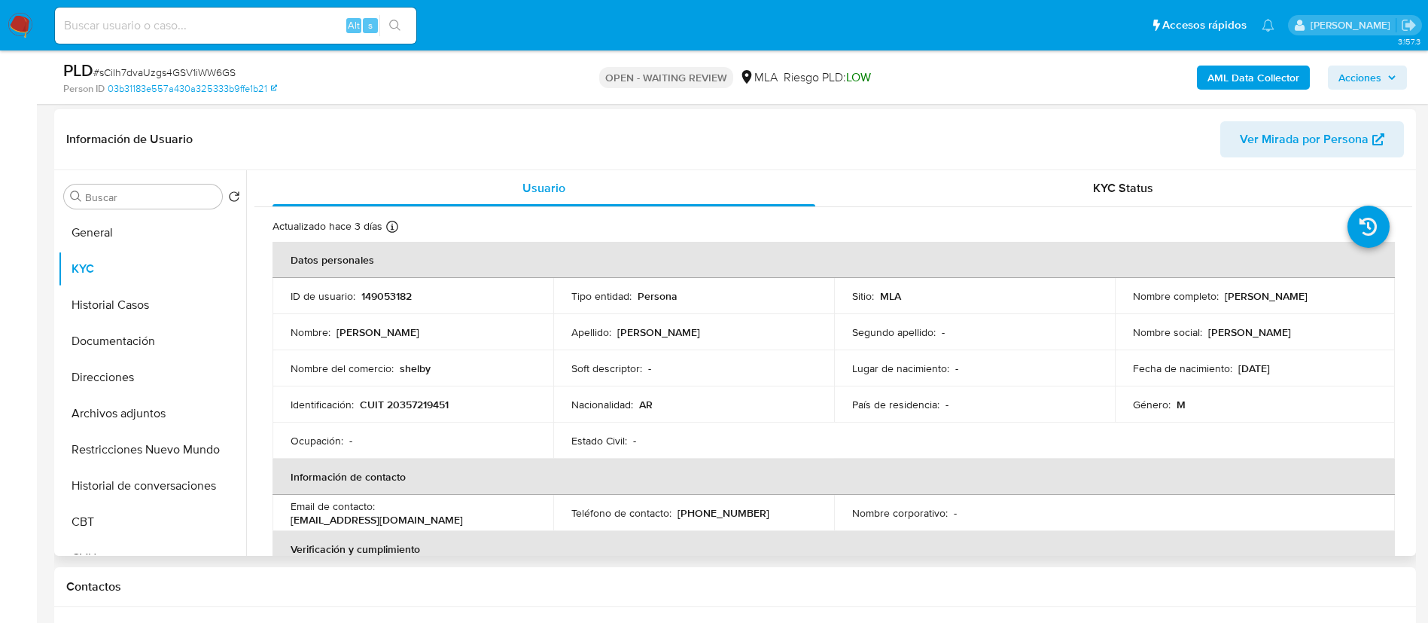
drag, startPoint x: 1220, startPoint y: 296, endPoint x: 1351, endPoint y: 306, distance: 130.6
click at [1351, 306] on td "Nombre completo : Sebastian Ariel Caruso" at bounding box center [1255, 296] width 281 height 36
copy p "Sebastian Ariel Caruso"
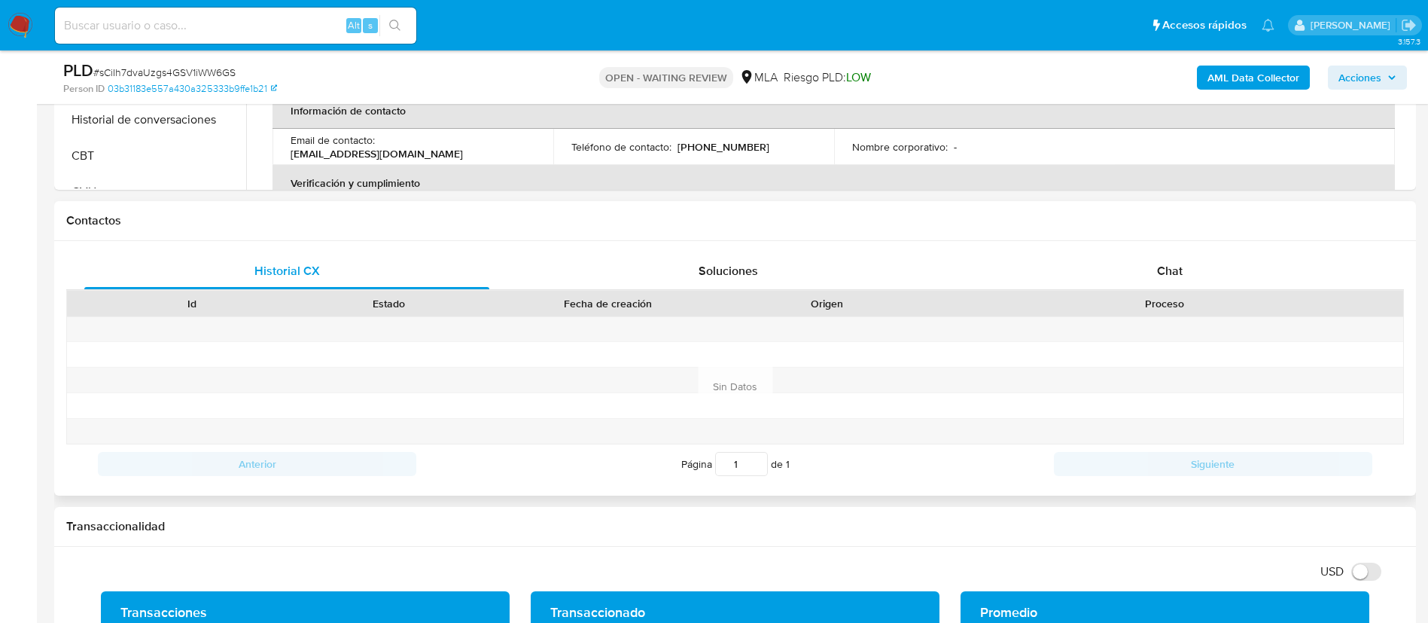
scroll to position [593, 0]
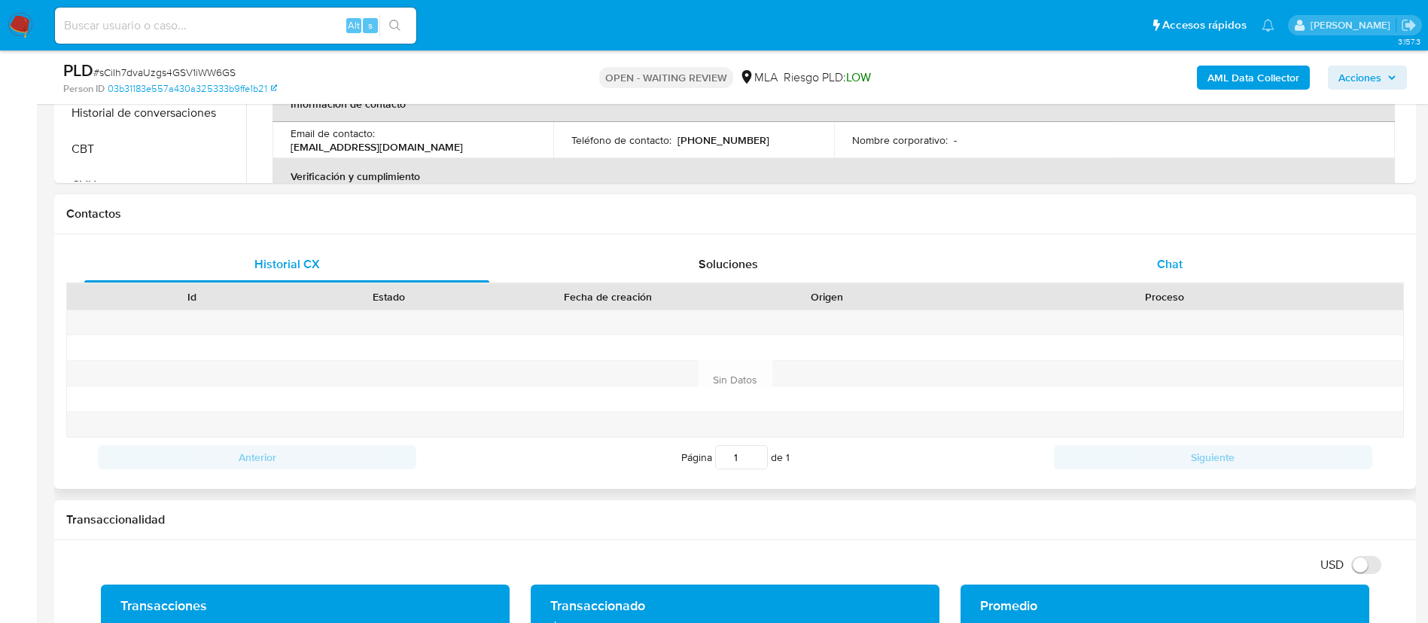
click at [1169, 259] on span "Chat" at bounding box center [1170, 263] width 26 height 17
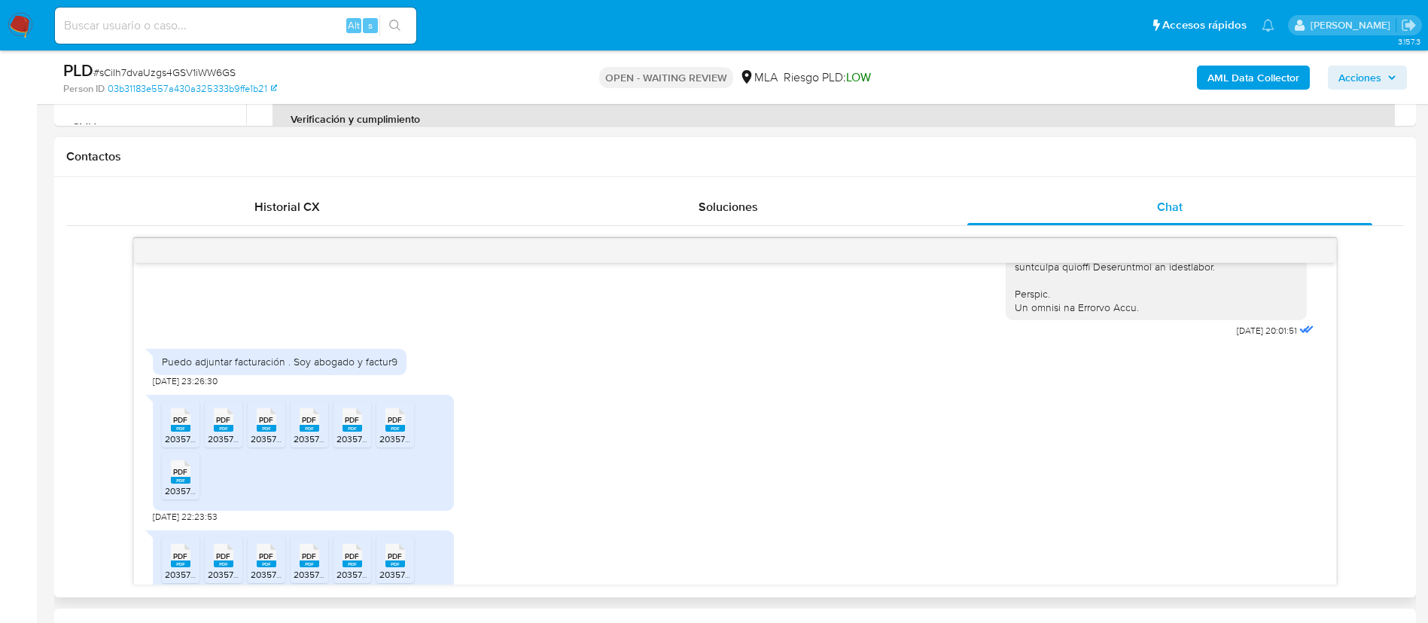
scroll to position [862, 0]
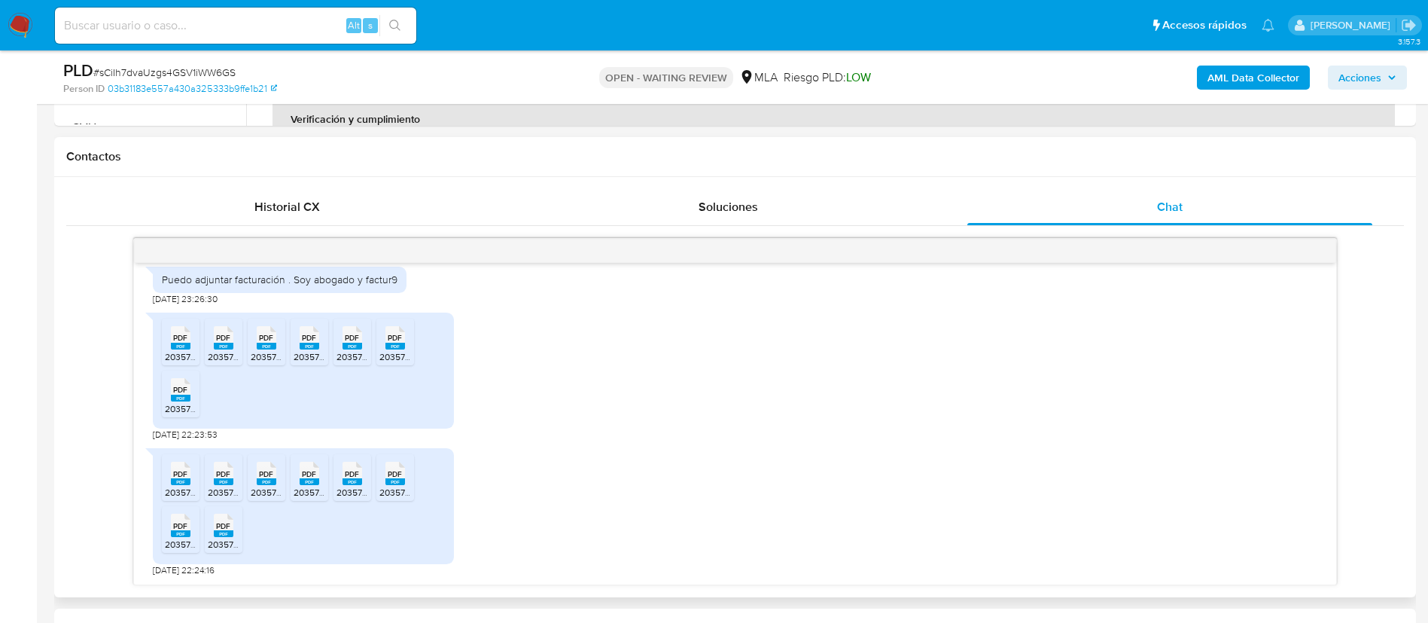
click at [172, 349] on icon "PDF" at bounding box center [181, 337] width 20 height 26
click at [221, 346] on rect at bounding box center [224, 346] width 20 height 7
click at [263, 351] on span "20357219451_011_00003_00000140.pdf" at bounding box center [331, 356] width 161 height 13
click at [307, 350] on icon "PDF" at bounding box center [310, 337] width 20 height 26
click at [346, 346] on rect at bounding box center [353, 346] width 20 height 7
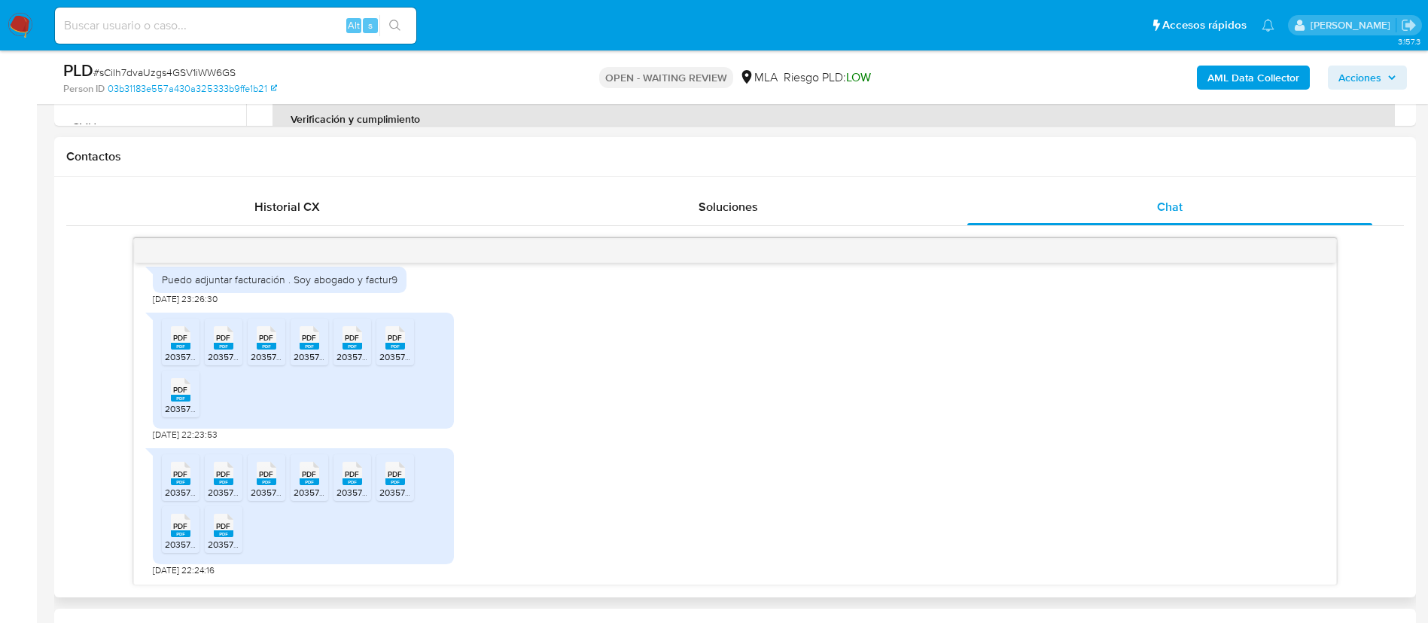
click at [392, 343] on span "PDF" at bounding box center [395, 338] width 14 height 10
click at [175, 398] on rect at bounding box center [181, 397] width 20 height 7
click at [175, 398] on icon "Downloading file" at bounding box center [181, 397] width 20 height 20
click at [181, 477] on span "PDF" at bounding box center [180, 474] width 14 height 10
click at [221, 482] on rect at bounding box center [224, 481] width 20 height 7
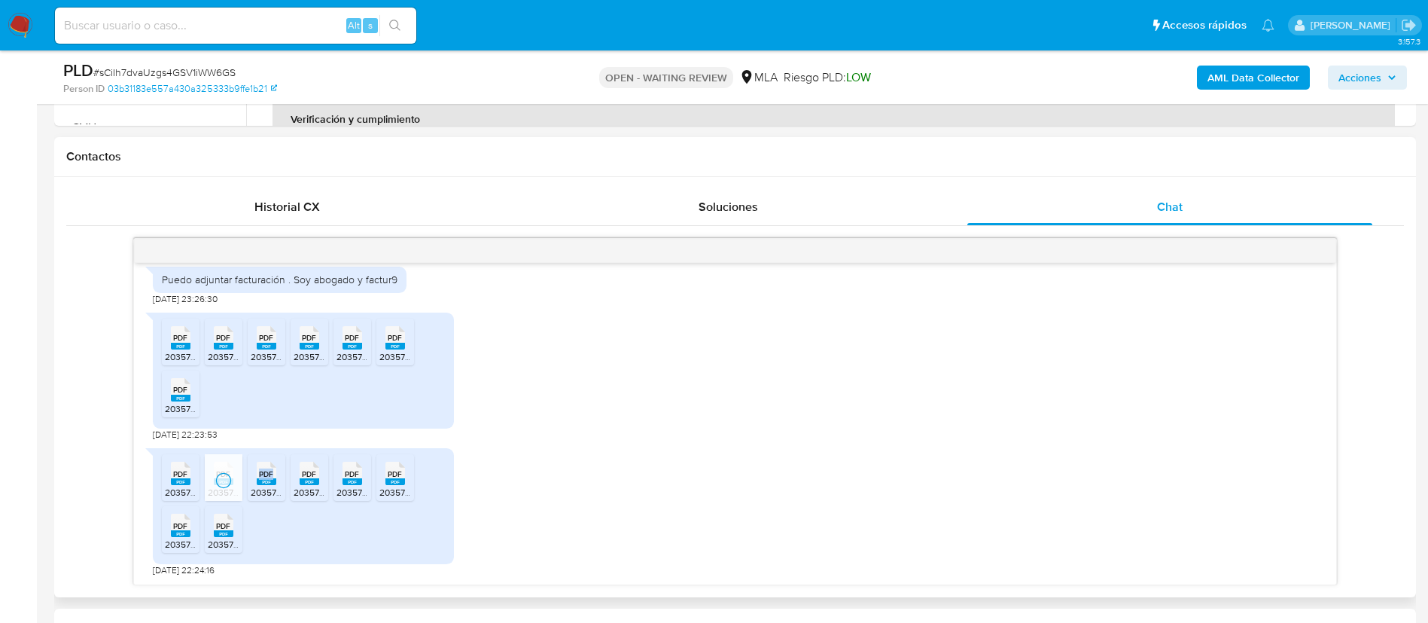
click at [221, 482] on icon "Downloading file" at bounding box center [224, 480] width 18 height 18
click at [276, 480] on rect at bounding box center [267, 481] width 20 height 7
click at [312, 481] on rect at bounding box center [310, 481] width 20 height 7
click at [352, 486] on icon "PDF" at bounding box center [353, 473] width 20 height 26
click at [394, 485] on rect at bounding box center [395, 481] width 20 height 7
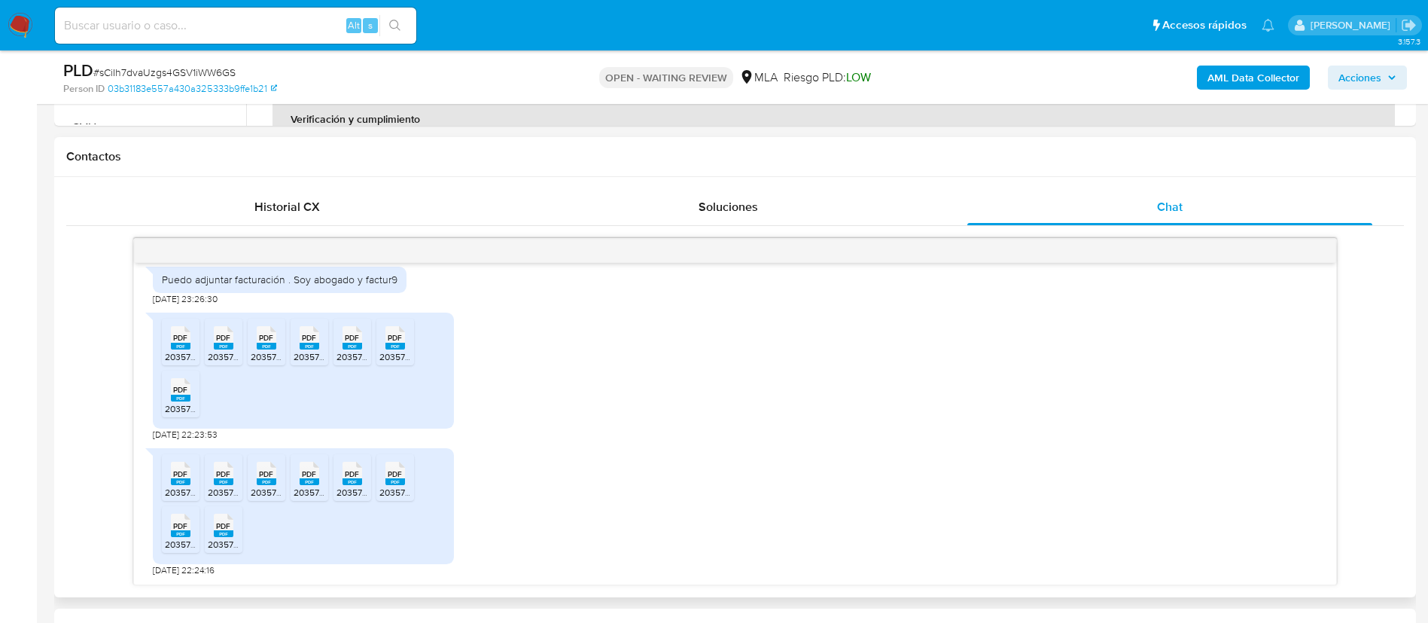
click at [181, 528] on span "PDF" at bounding box center [180, 526] width 14 height 10
click at [218, 534] on rect at bounding box center [224, 533] width 20 height 7
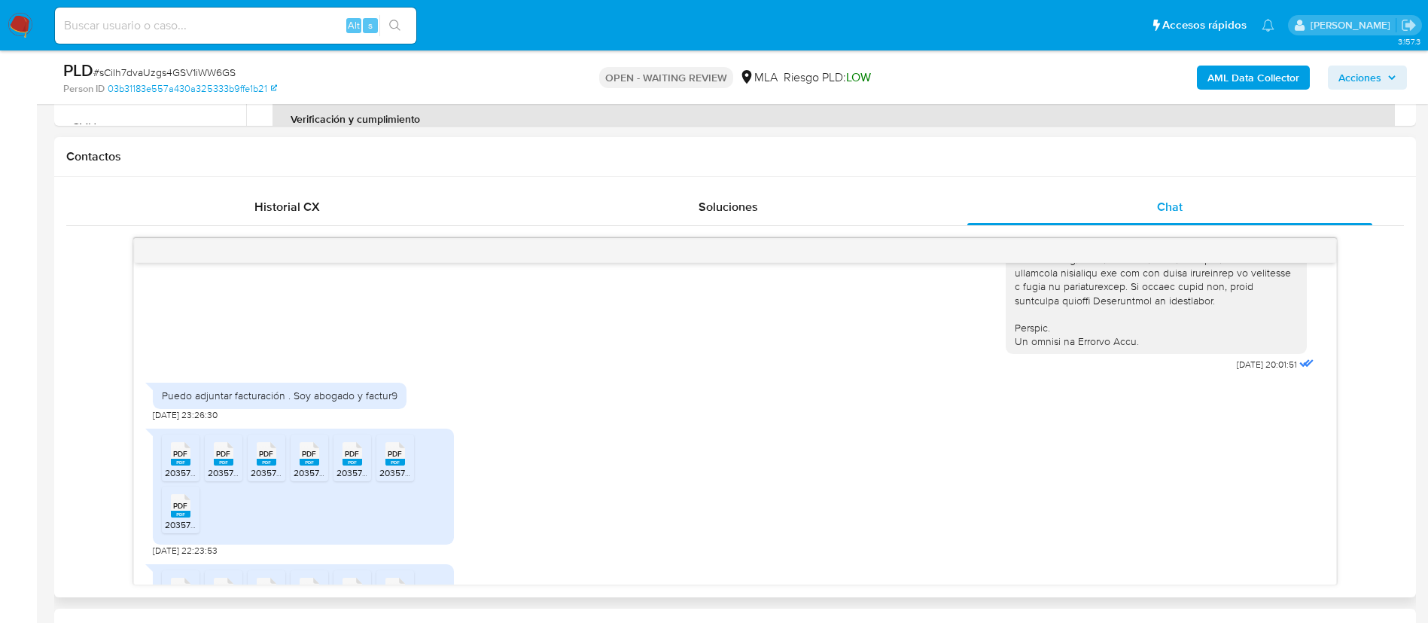
scroll to position [713, 0]
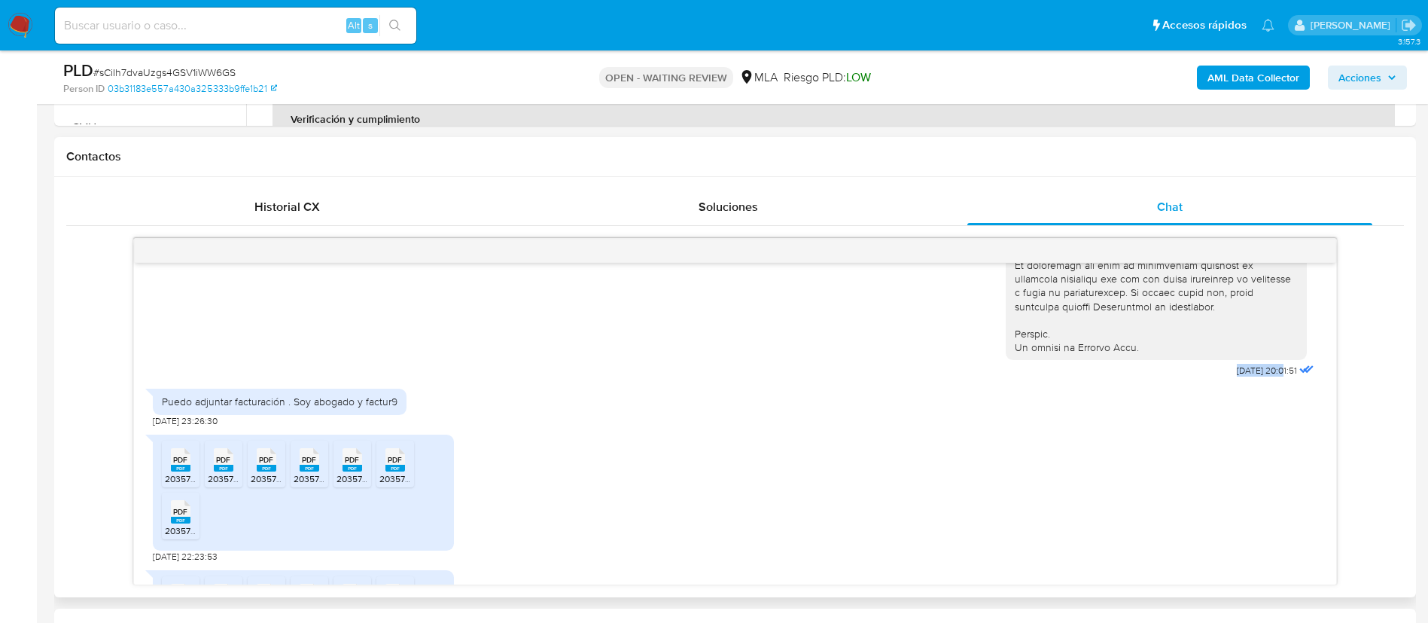
drag, startPoint x: 1202, startPoint y: 398, endPoint x: 1250, endPoint y: 399, distance: 48.2
click at [1250, 376] on span "17/07/2025 20:01:51" at bounding box center [1267, 370] width 60 height 12
copy span "17/07/2025"
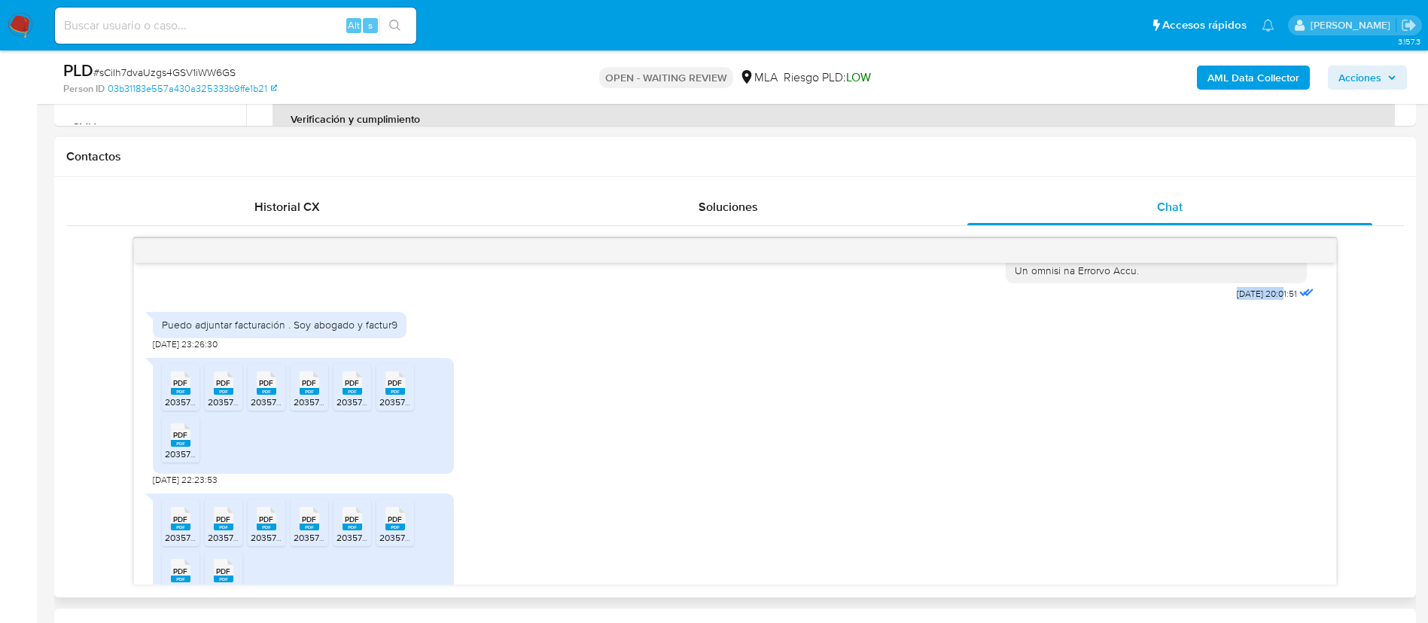
scroll to position [790, 0]
click at [214, 331] on div "Puedo adjuntar facturación . Soy abogado y factur9" at bounding box center [280, 325] width 236 height 14
copy div "Puedo adjuntar facturación . Soy abogado y factur9"
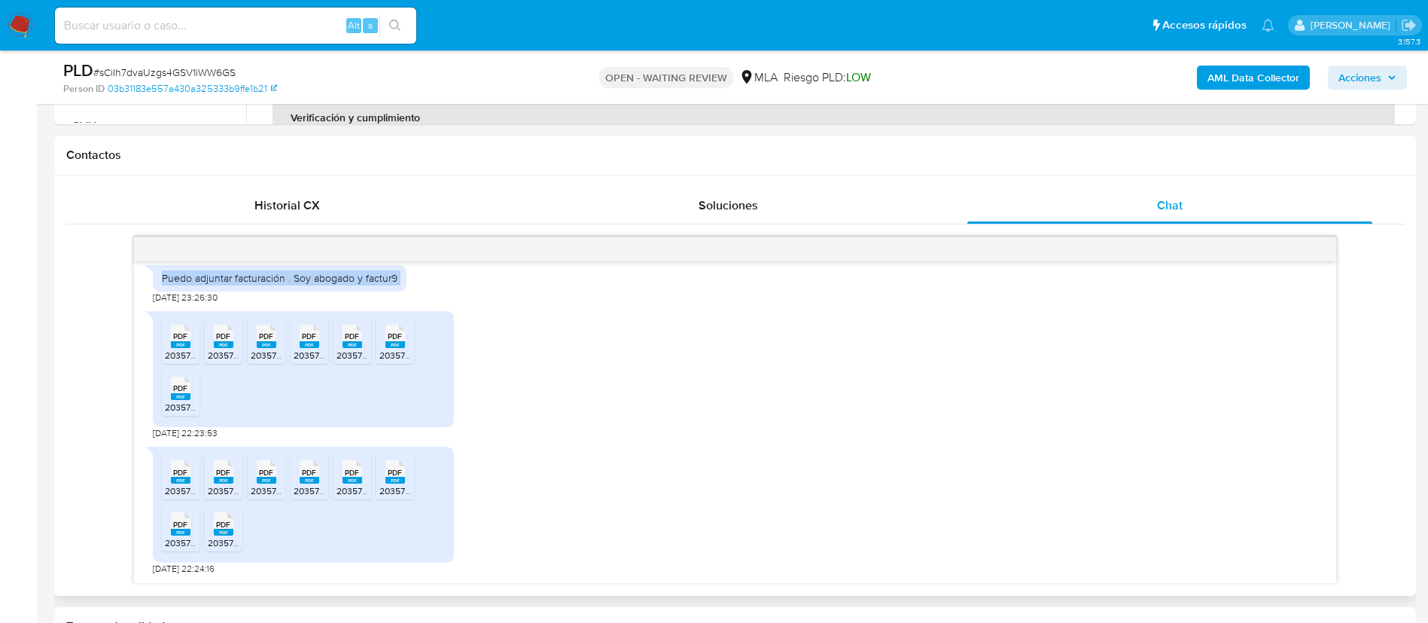
scroll to position [653, 0]
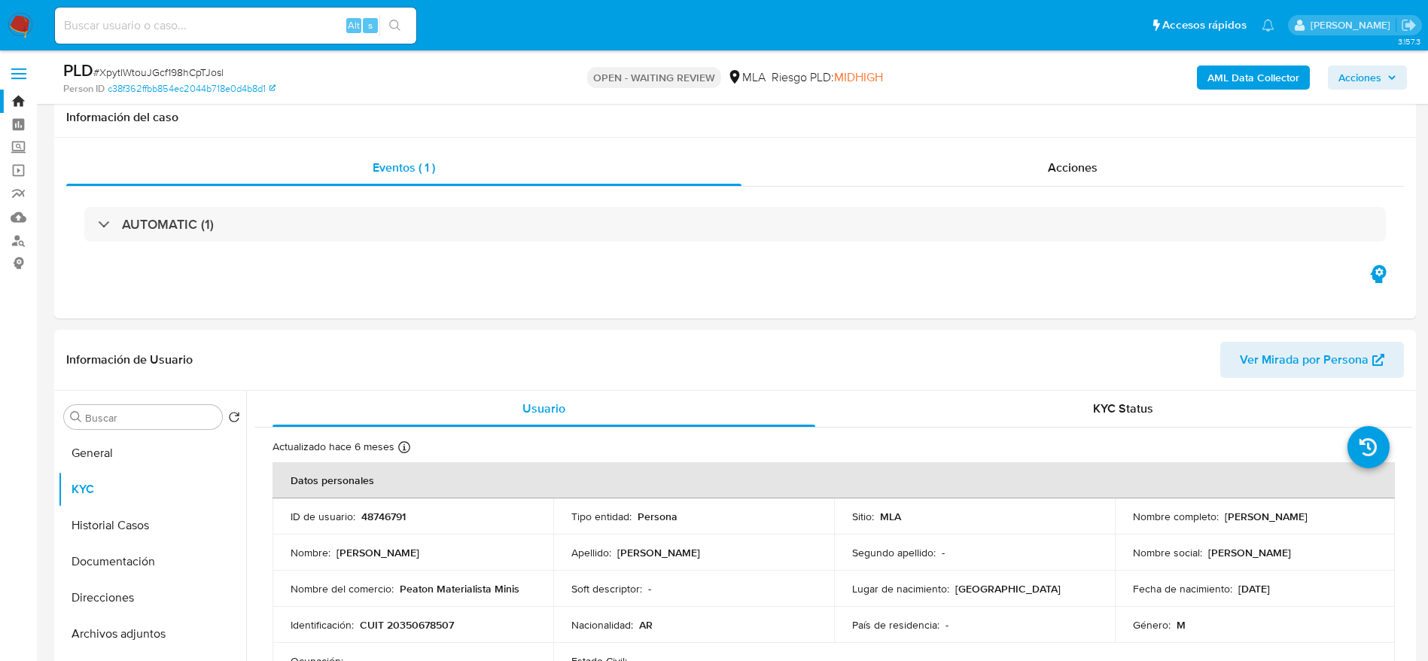
select select "10"
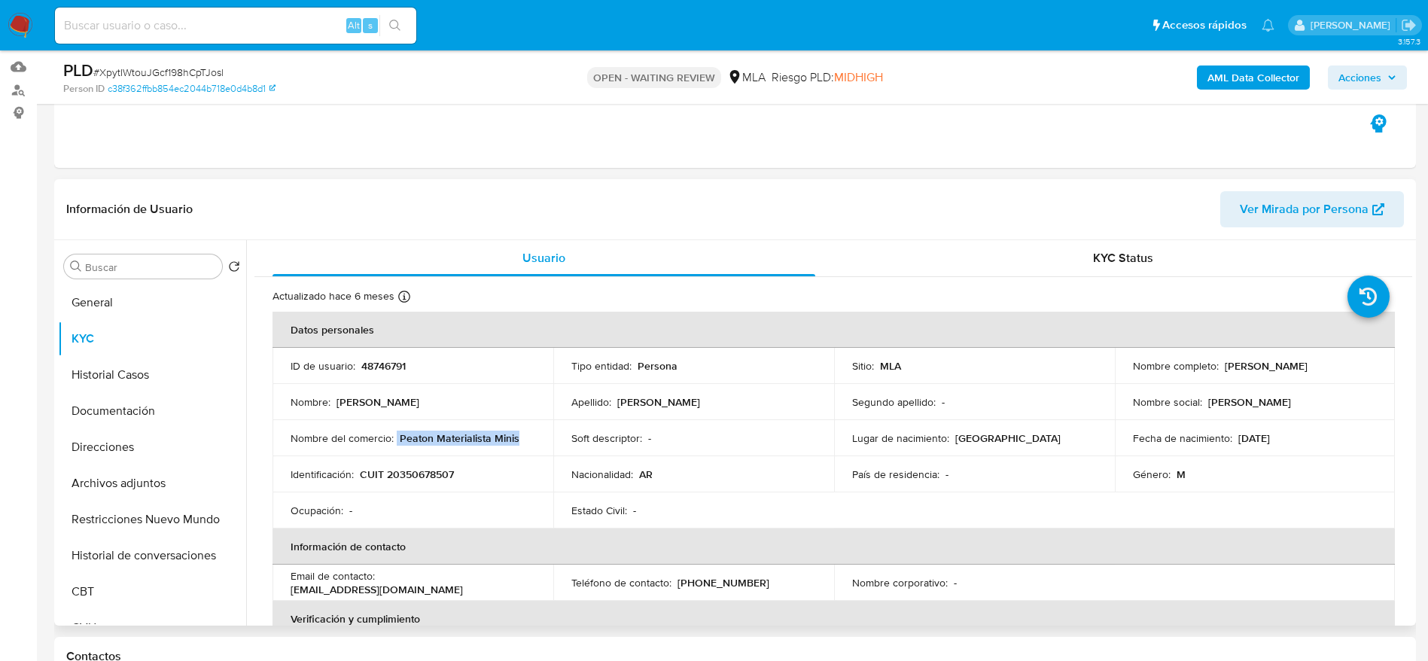
drag, startPoint x: 397, startPoint y: 439, endPoint x: 519, endPoint y: 431, distance: 122.9
click at [519, 431] on div "Nombre del comercio : Peaton Materialista Minis" at bounding box center [413, 438] width 245 height 14
copy div "Peaton Materialista Minis"
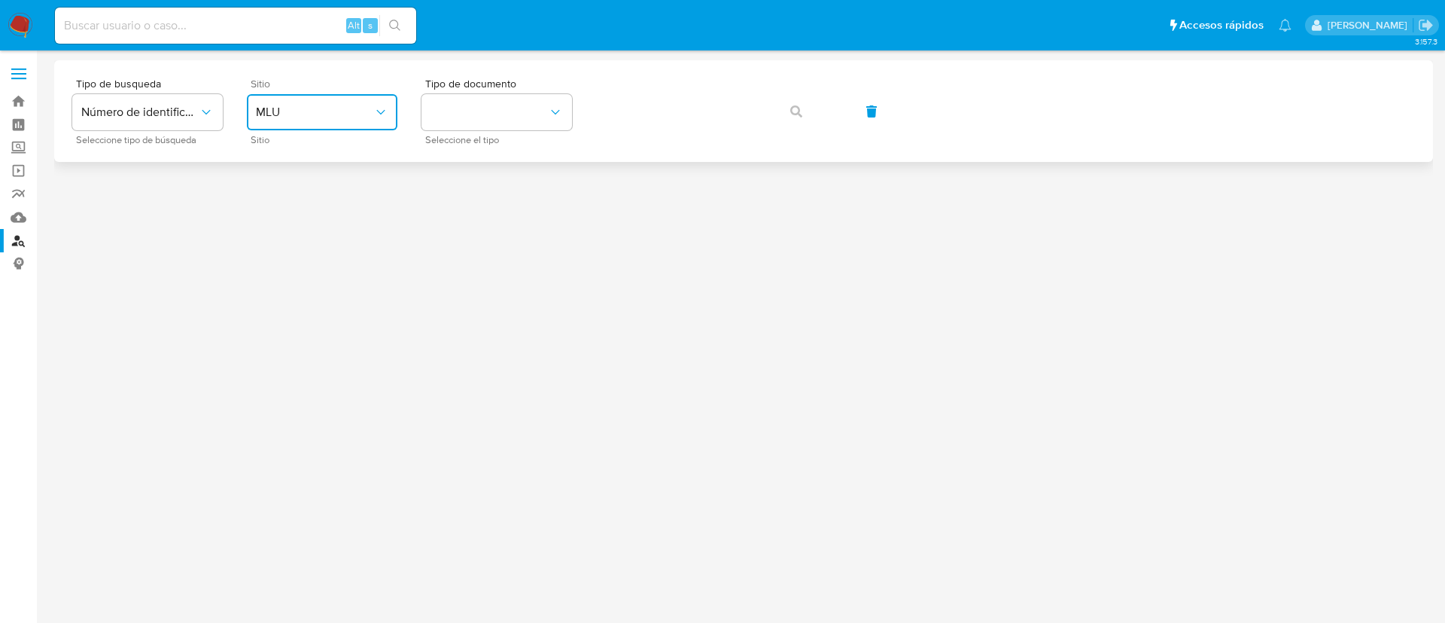
click at [308, 119] on span "MLU" at bounding box center [314, 112] width 117 height 15
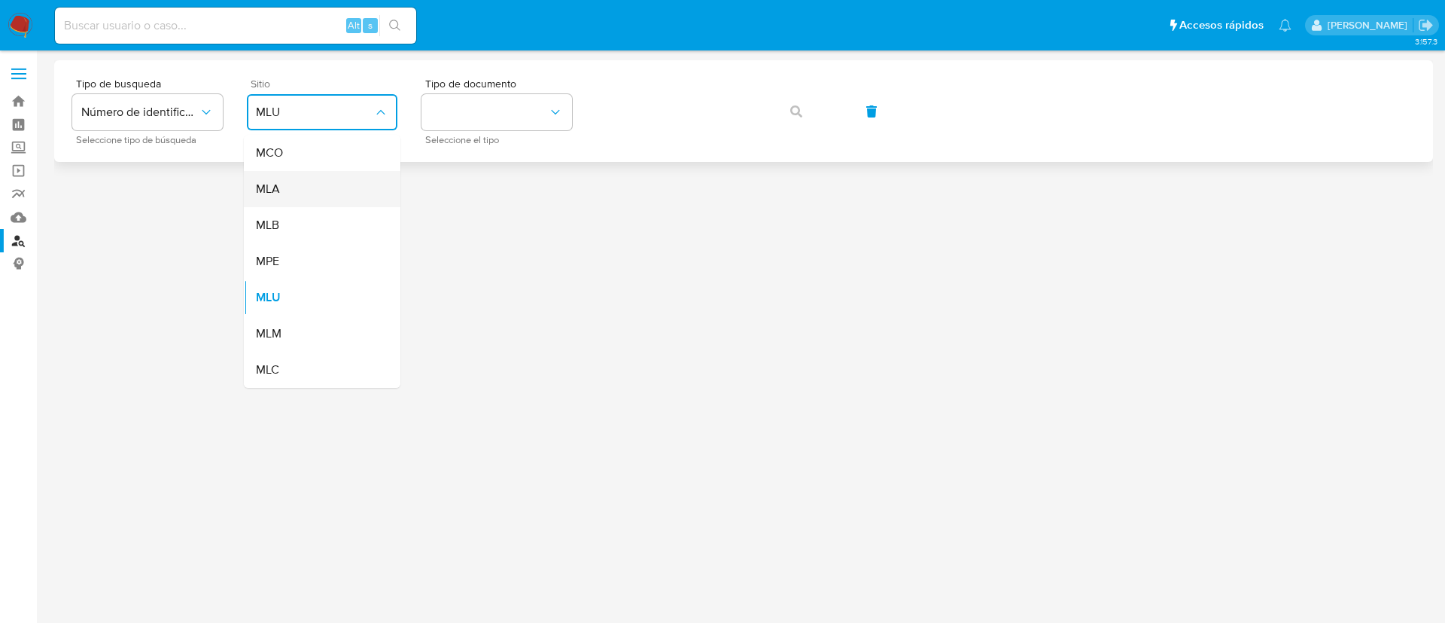
click at [329, 190] on div "MLA" at bounding box center [317, 189] width 123 height 36
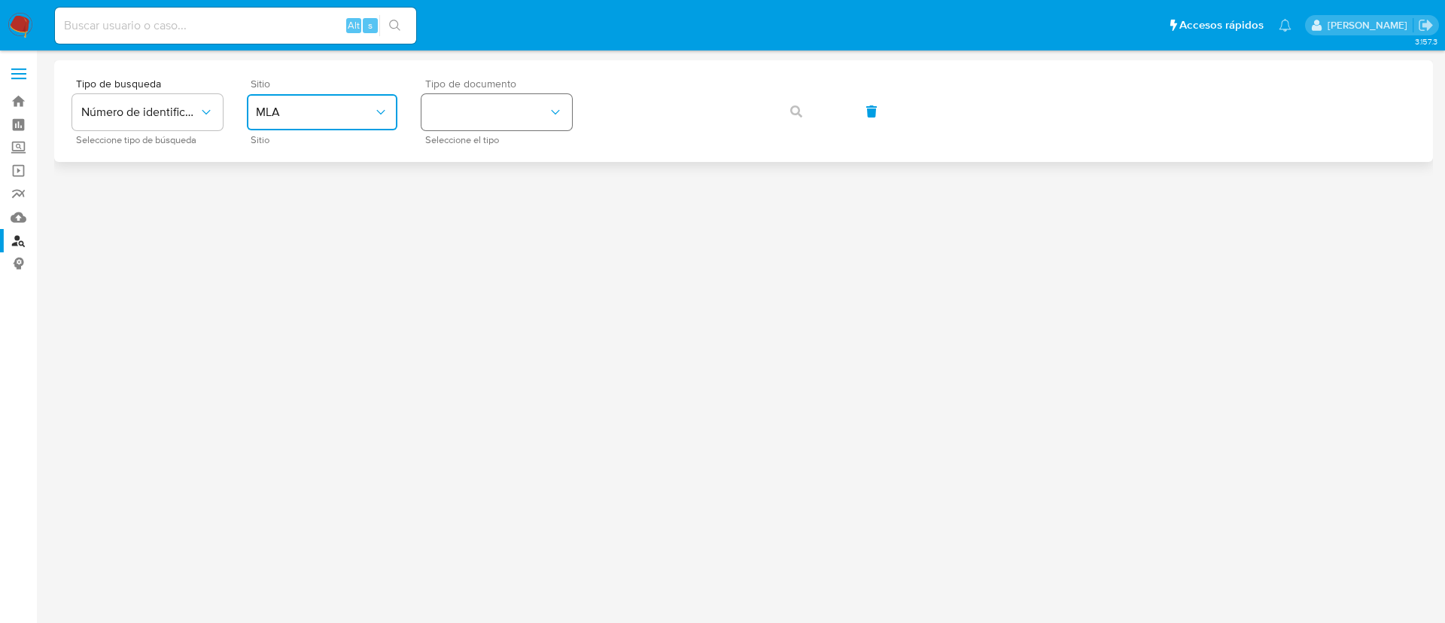
click at [483, 102] on button "identificationType" at bounding box center [497, 112] width 151 height 36
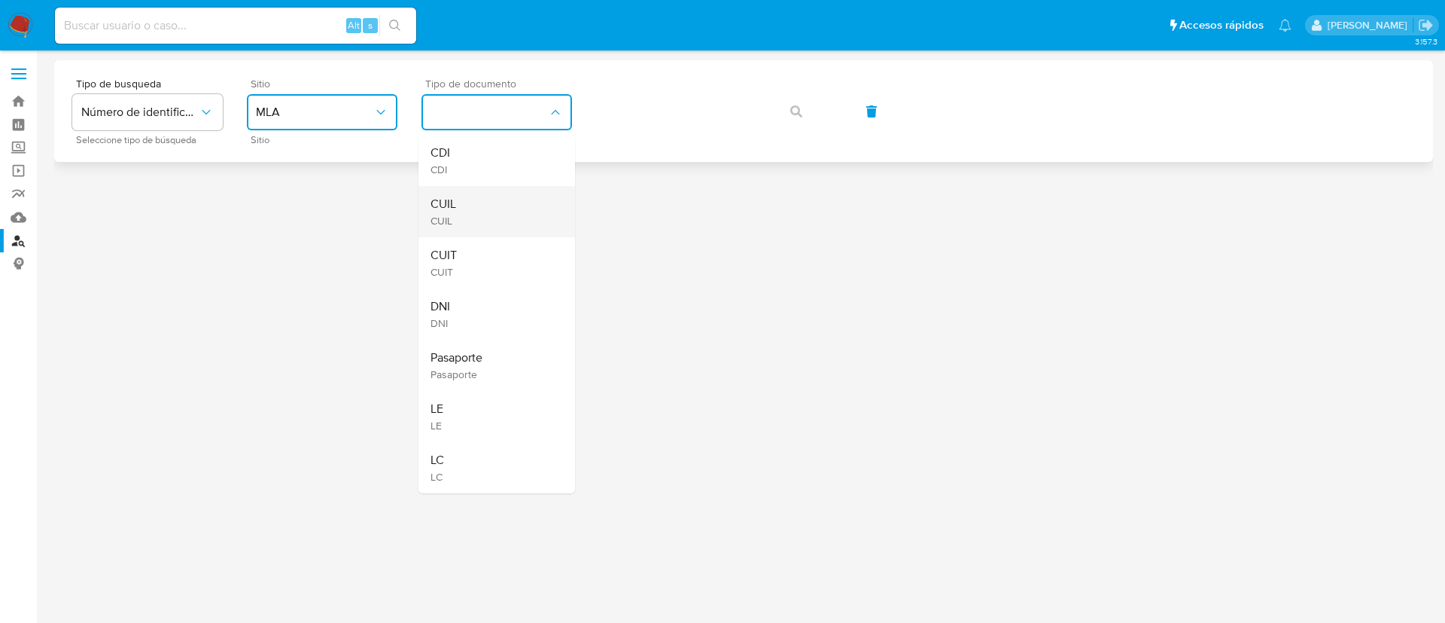
click at [486, 212] on div "CUIL CUIL" at bounding box center [492, 211] width 123 height 51
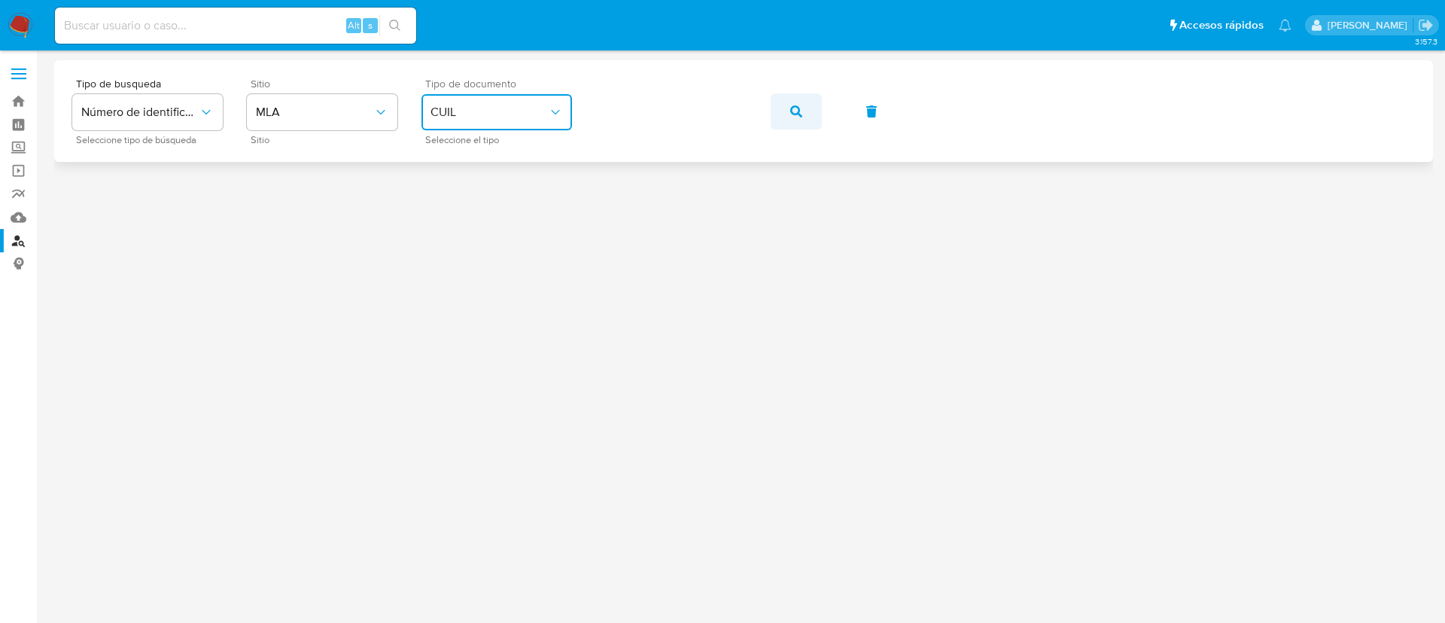
click at [792, 106] on icon "button" at bounding box center [796, 111] width 12 height 12
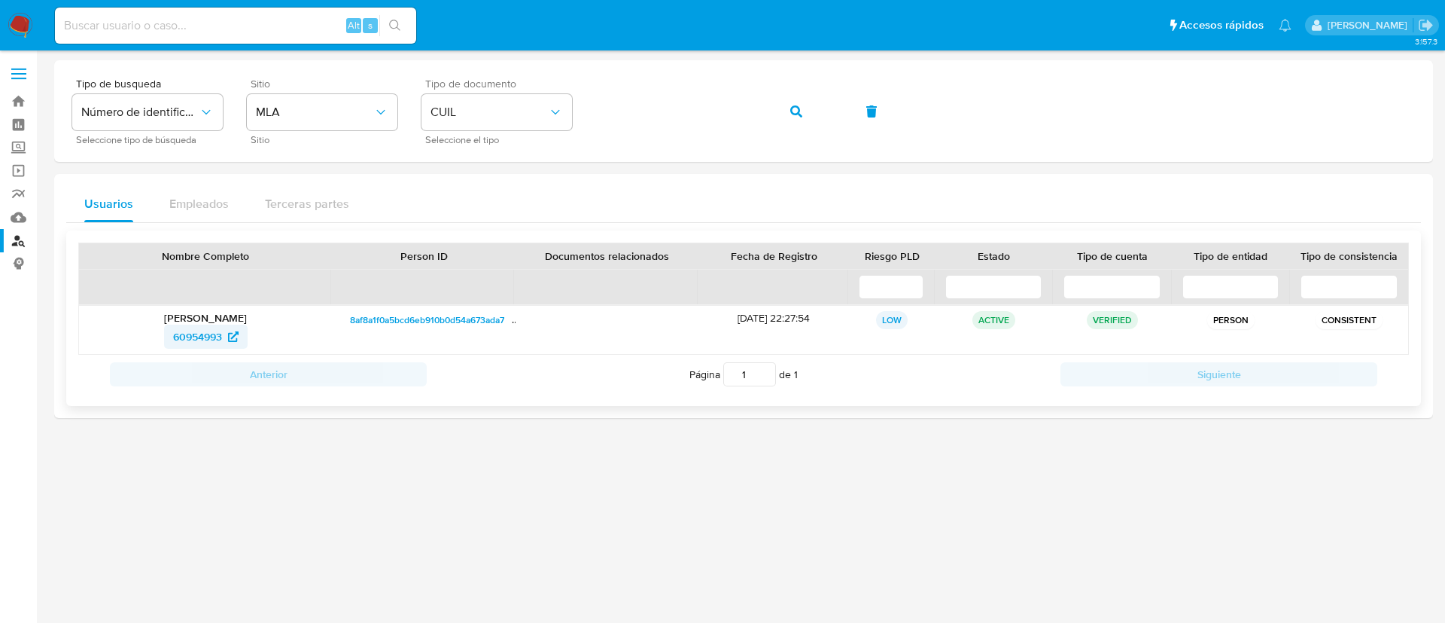
click at [188, 336] on span "60954993" at bounding box center [197, 336] width 49 height 24
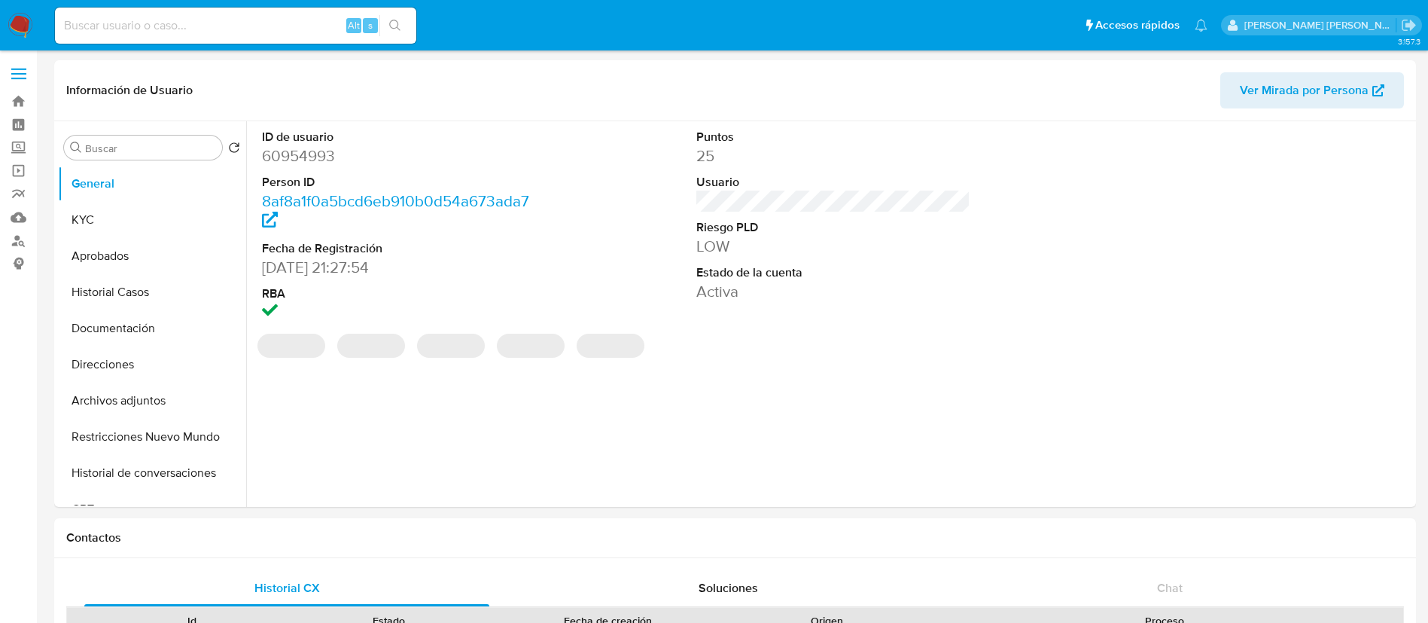
select select "10"
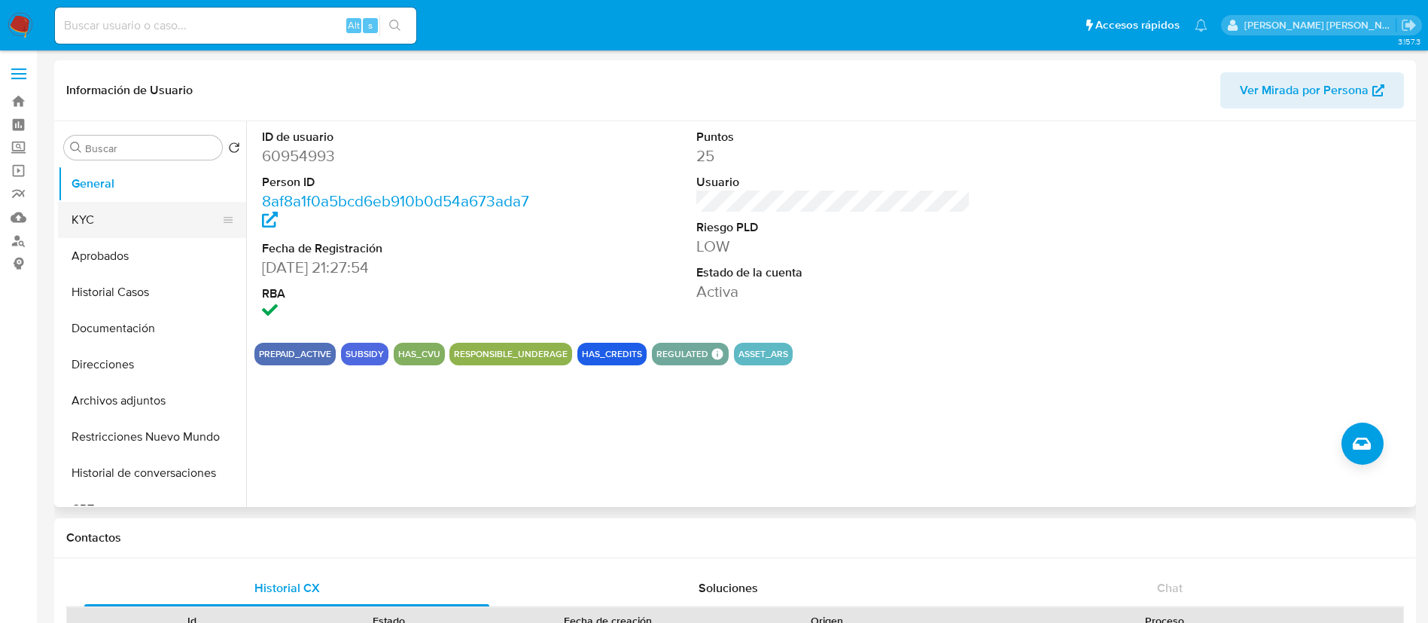
click at [121, 221] on button "KYC" at bounding box center [146, 220] width 176 height 36
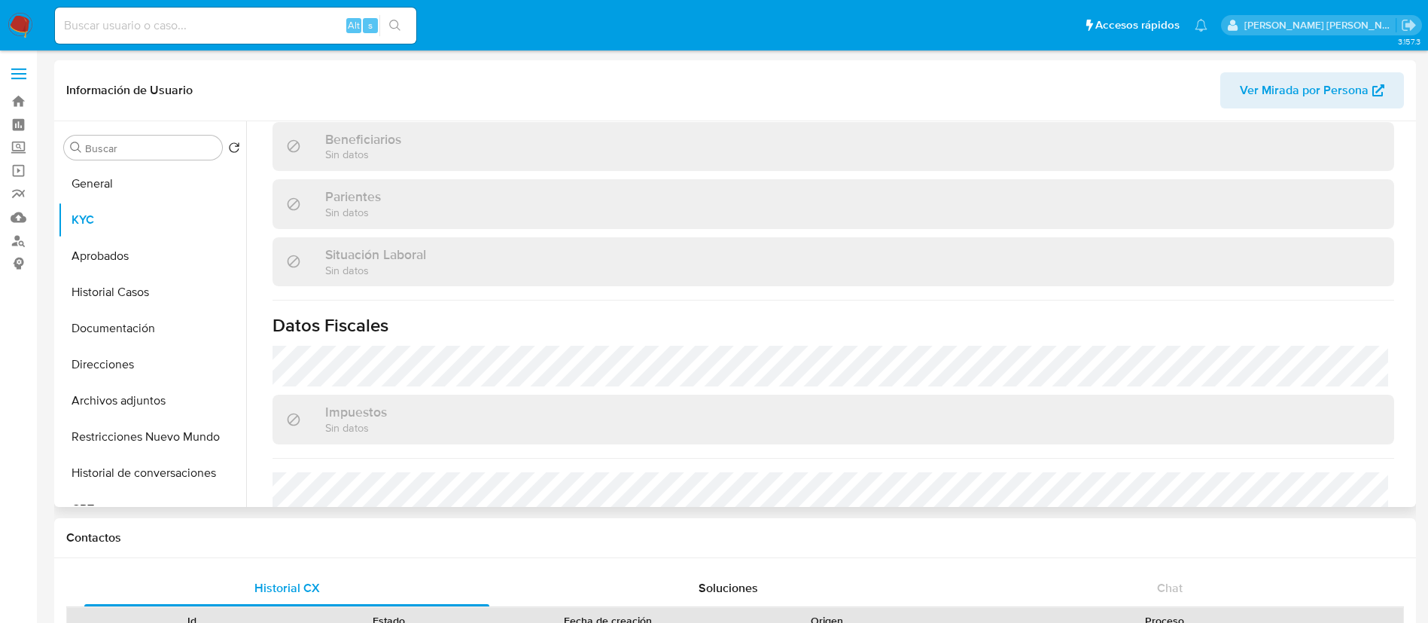
scroll to position [779, 0]
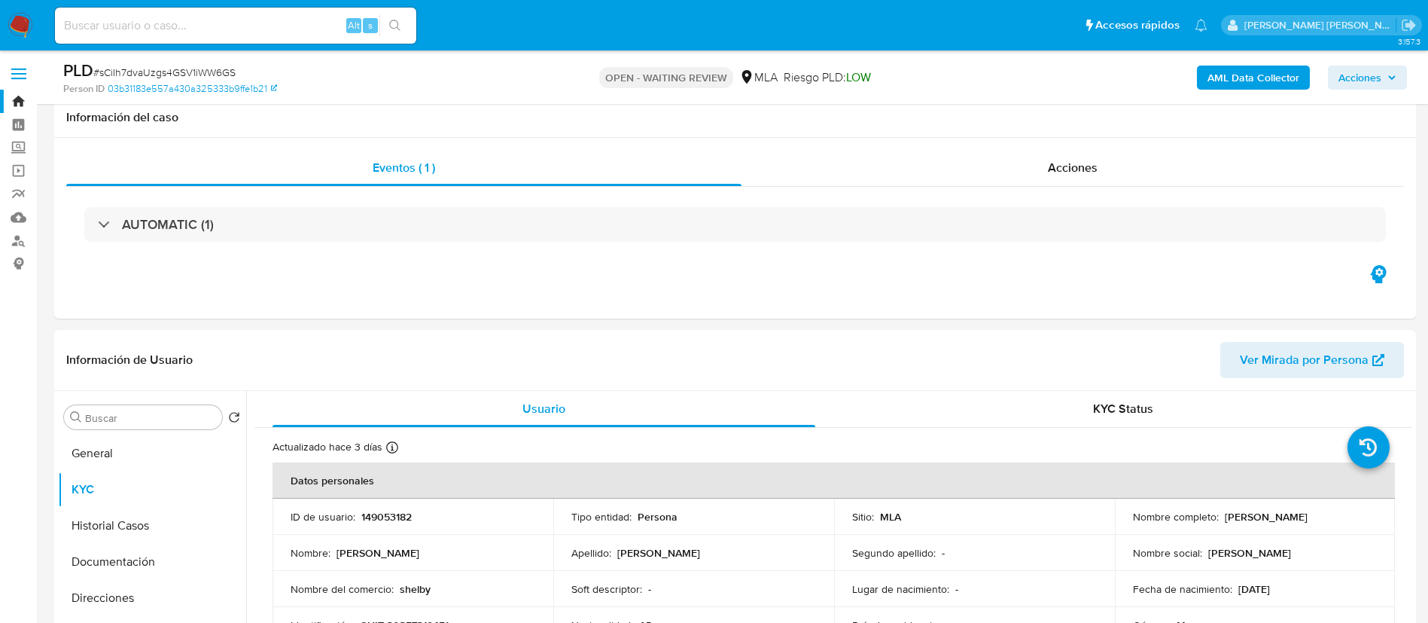
select select "10"
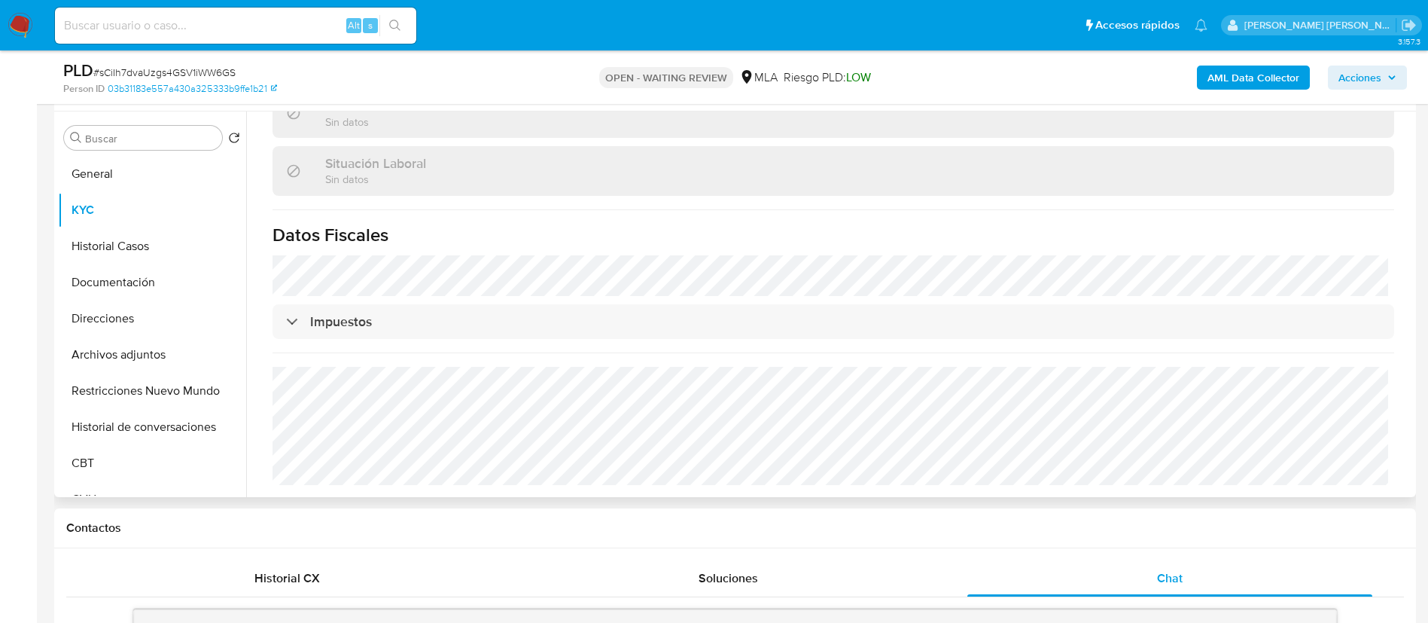
scroll to position [278, 0]
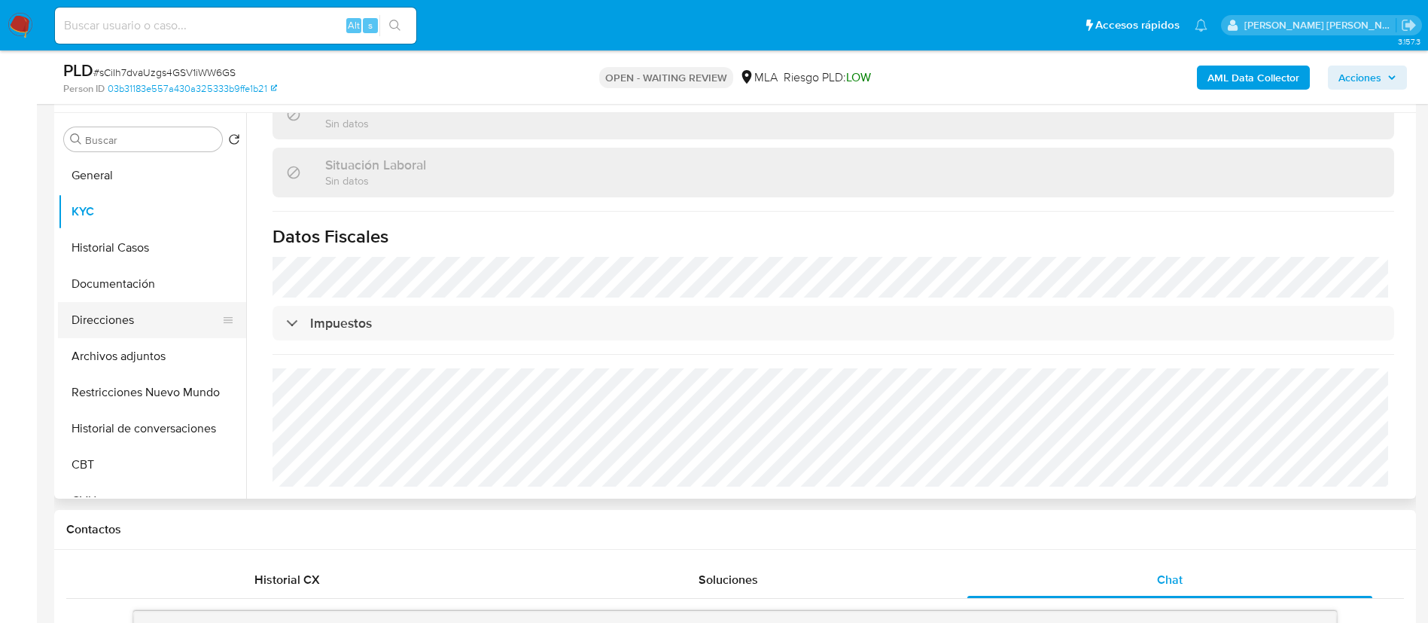
click at [130, 310] on button "Direcciones" at bounding box center [146, 320] width 176 height 36
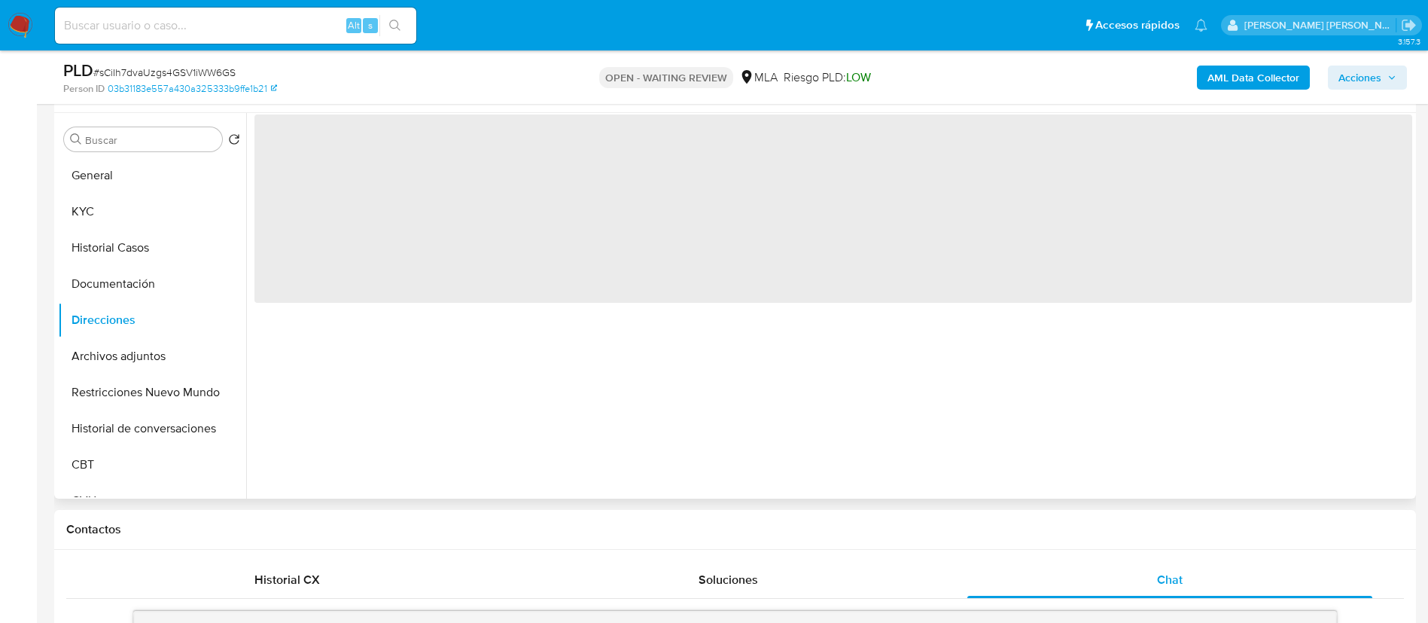
scroll to position [243, 0]
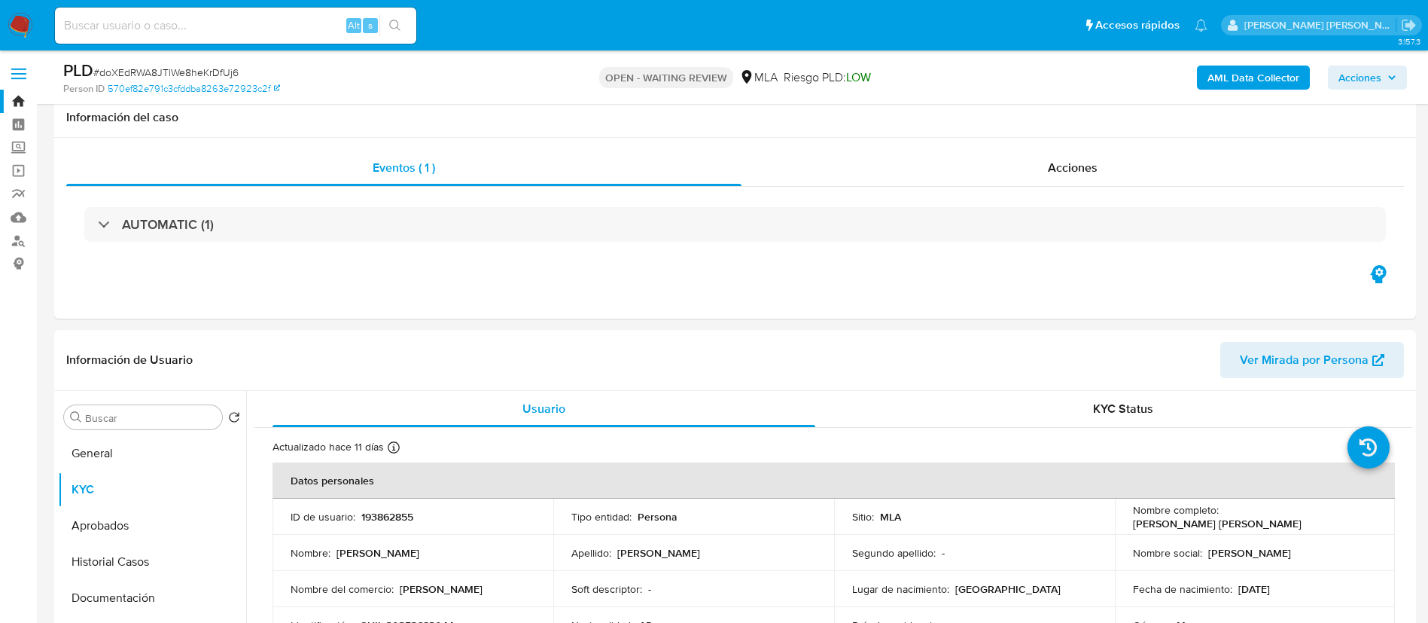
select select "10"
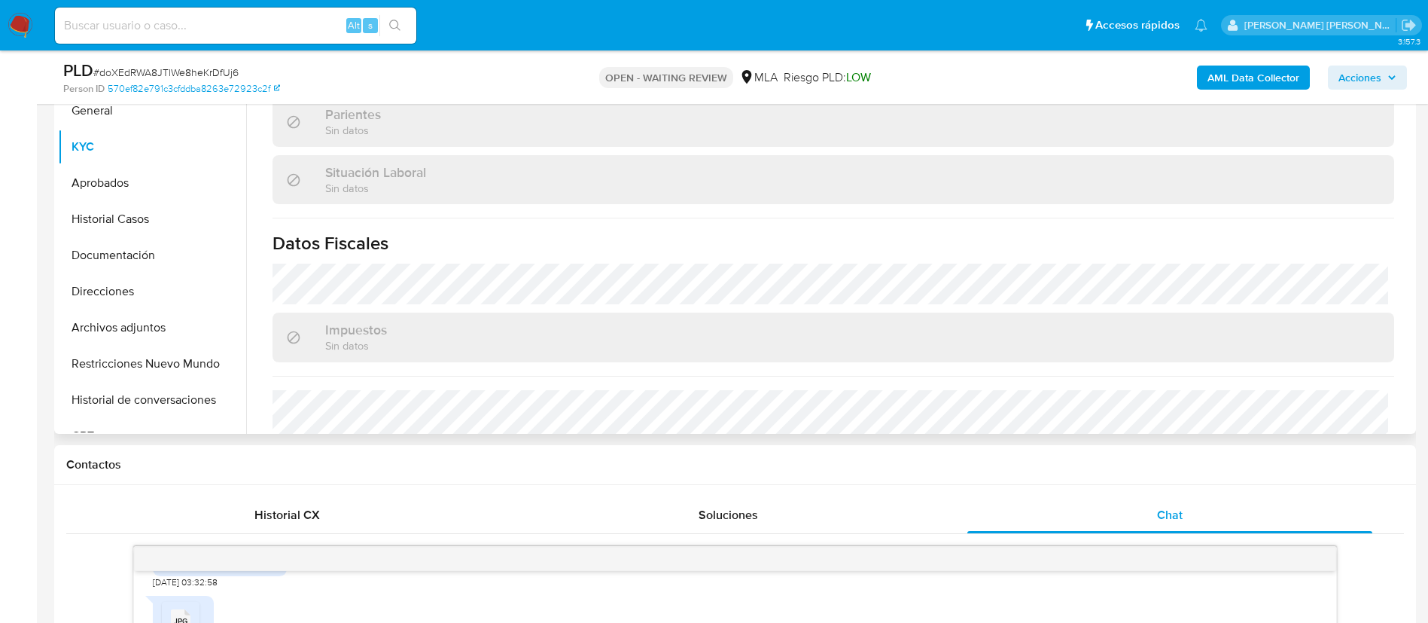
scroll to position [764, 0]
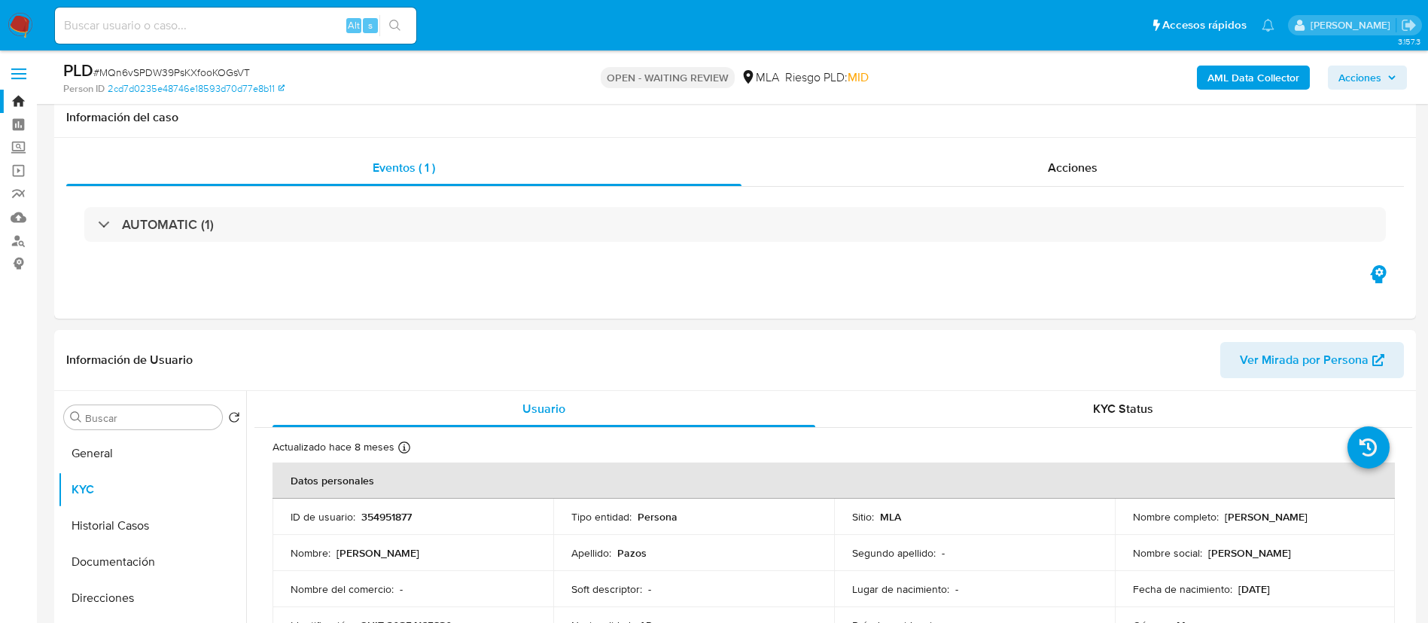
select select "10"
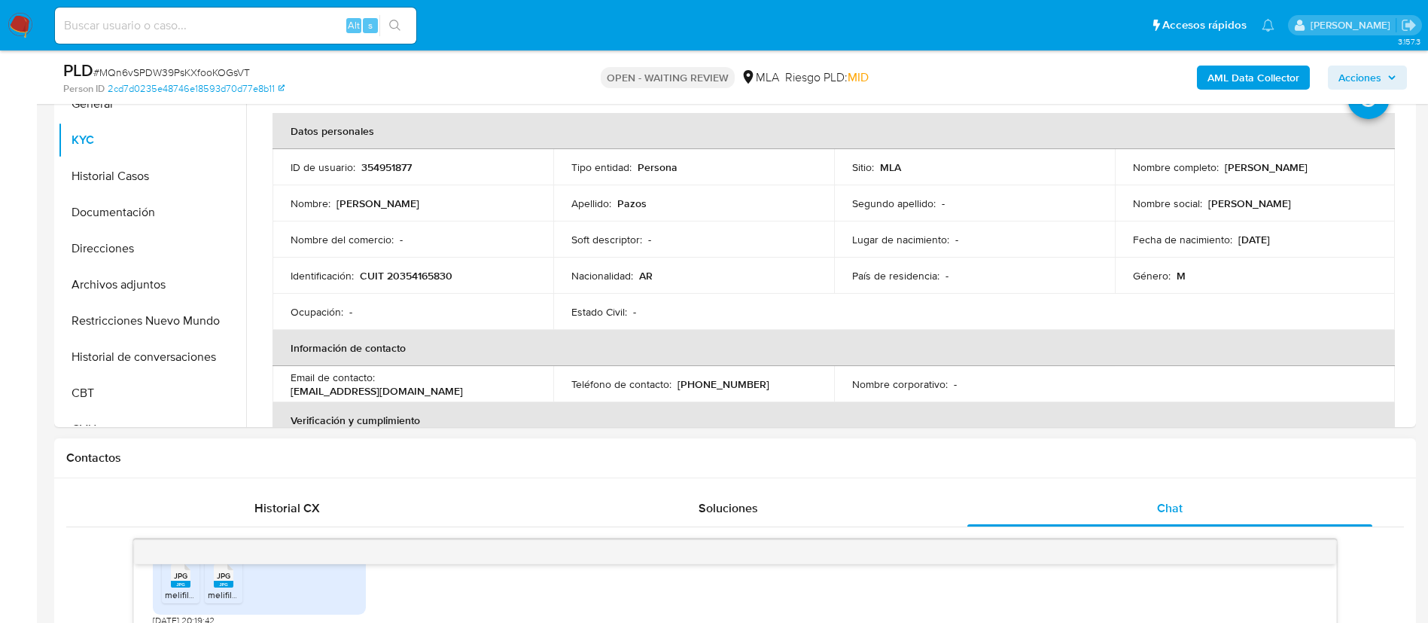
scroll to position [348, 0]
